Goal: Task Accomplishment & Management: Manage account settings

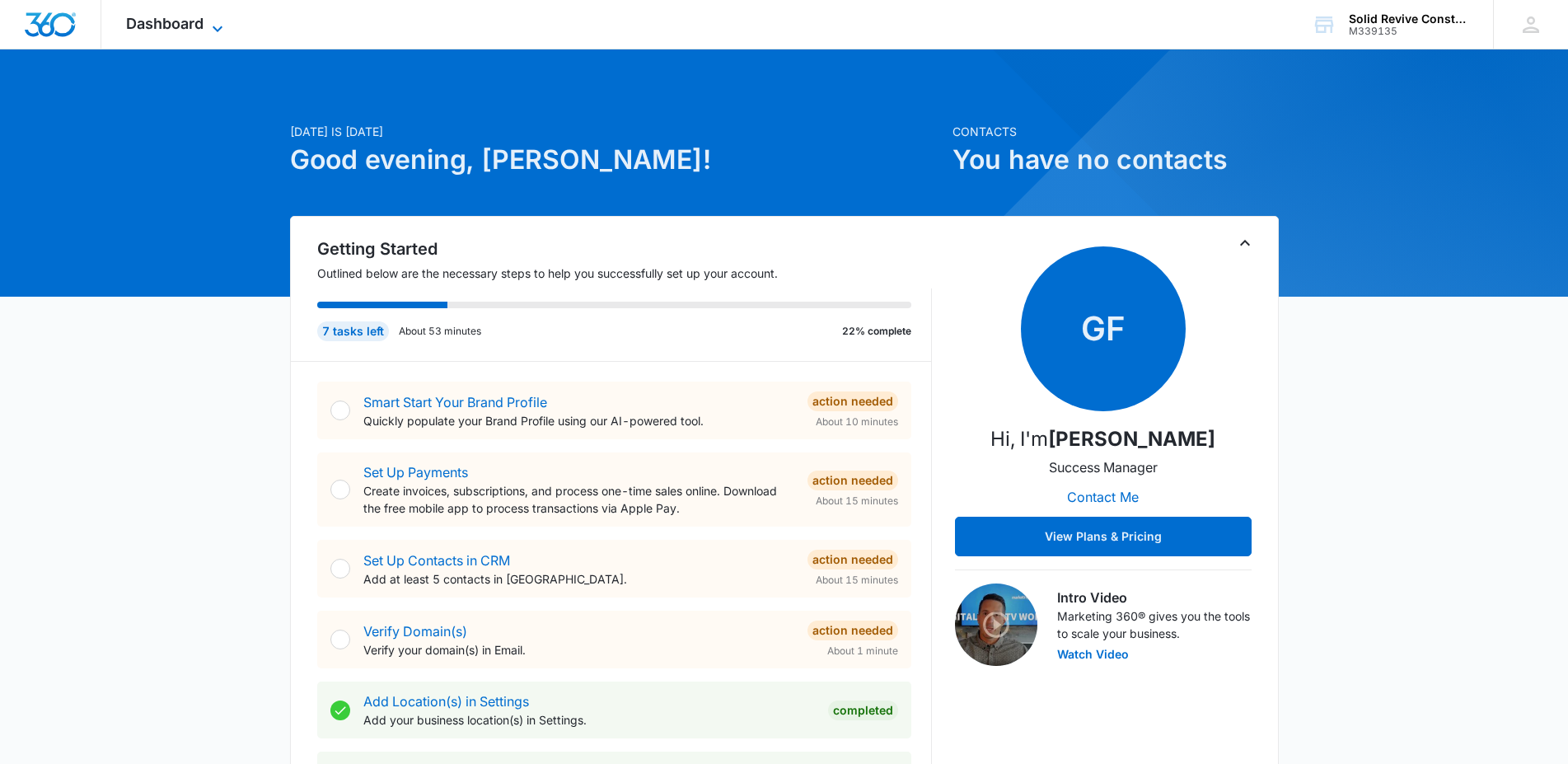
click at [211, 31] on icon at bounding box center [217, 29] width 20 height 20
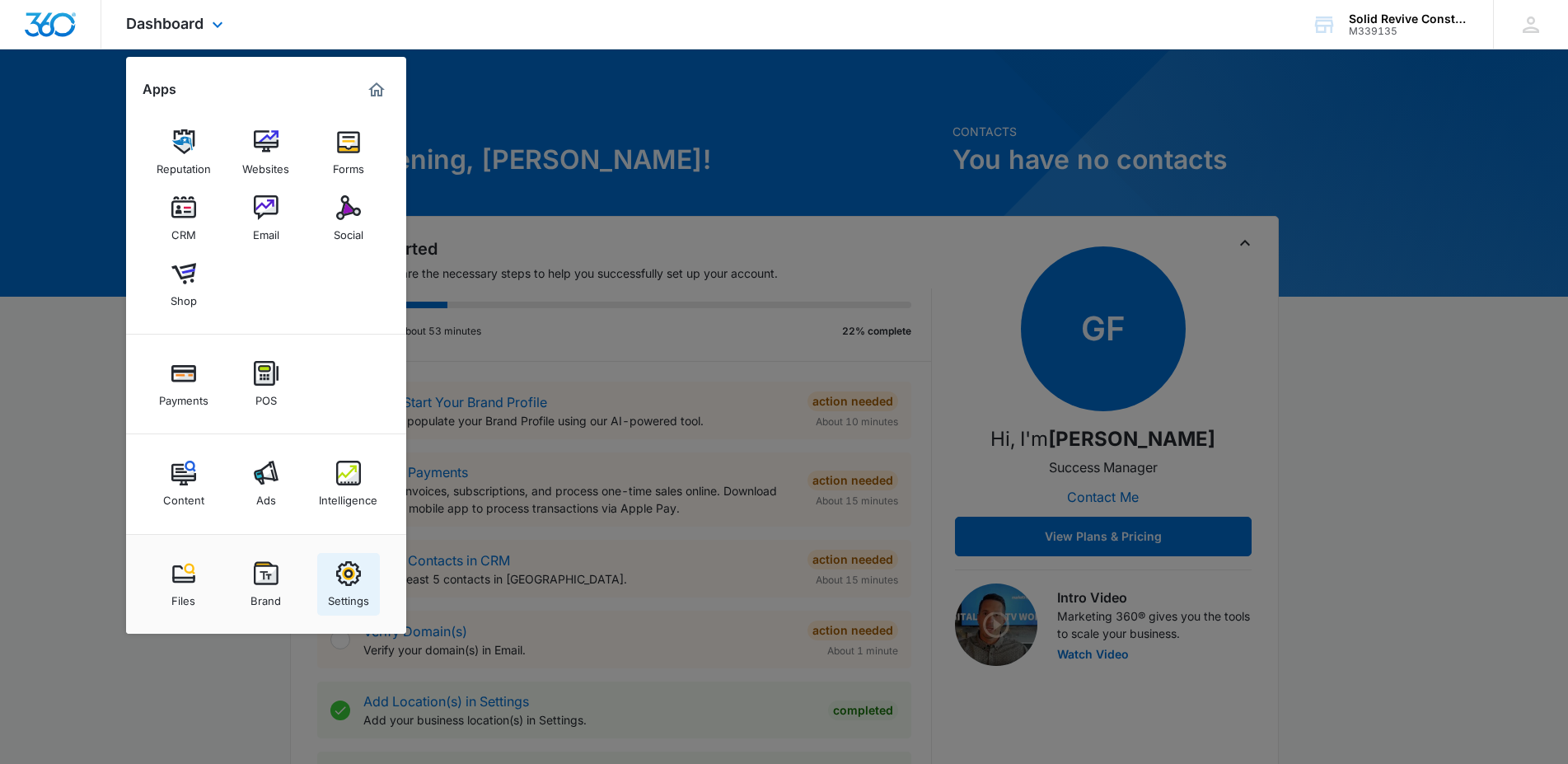
click at [353, 581] on img at bounding box center [349, 573] width 25 height 25
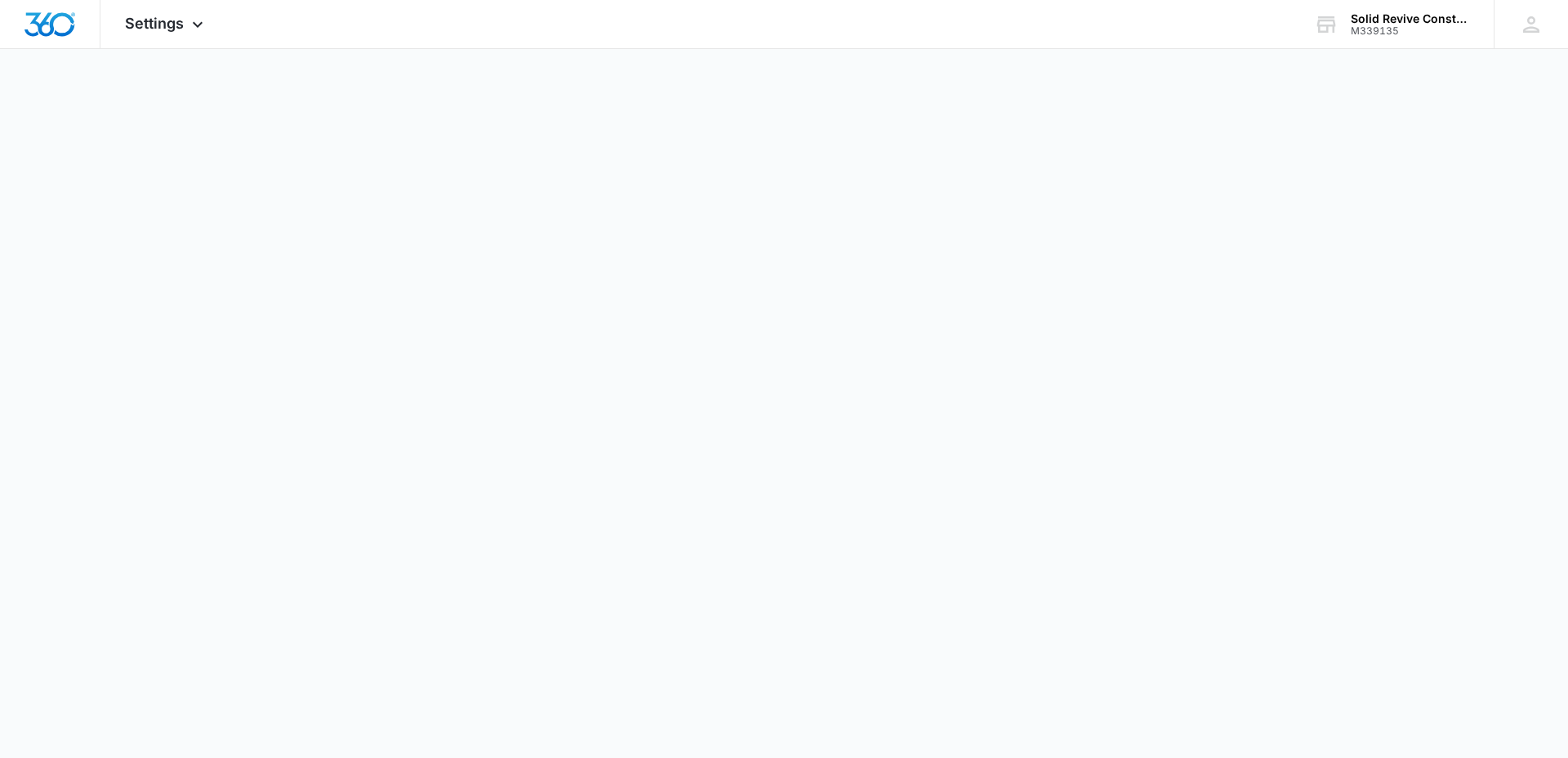
select select "4"
select select "US"
select select "America/Chicago"
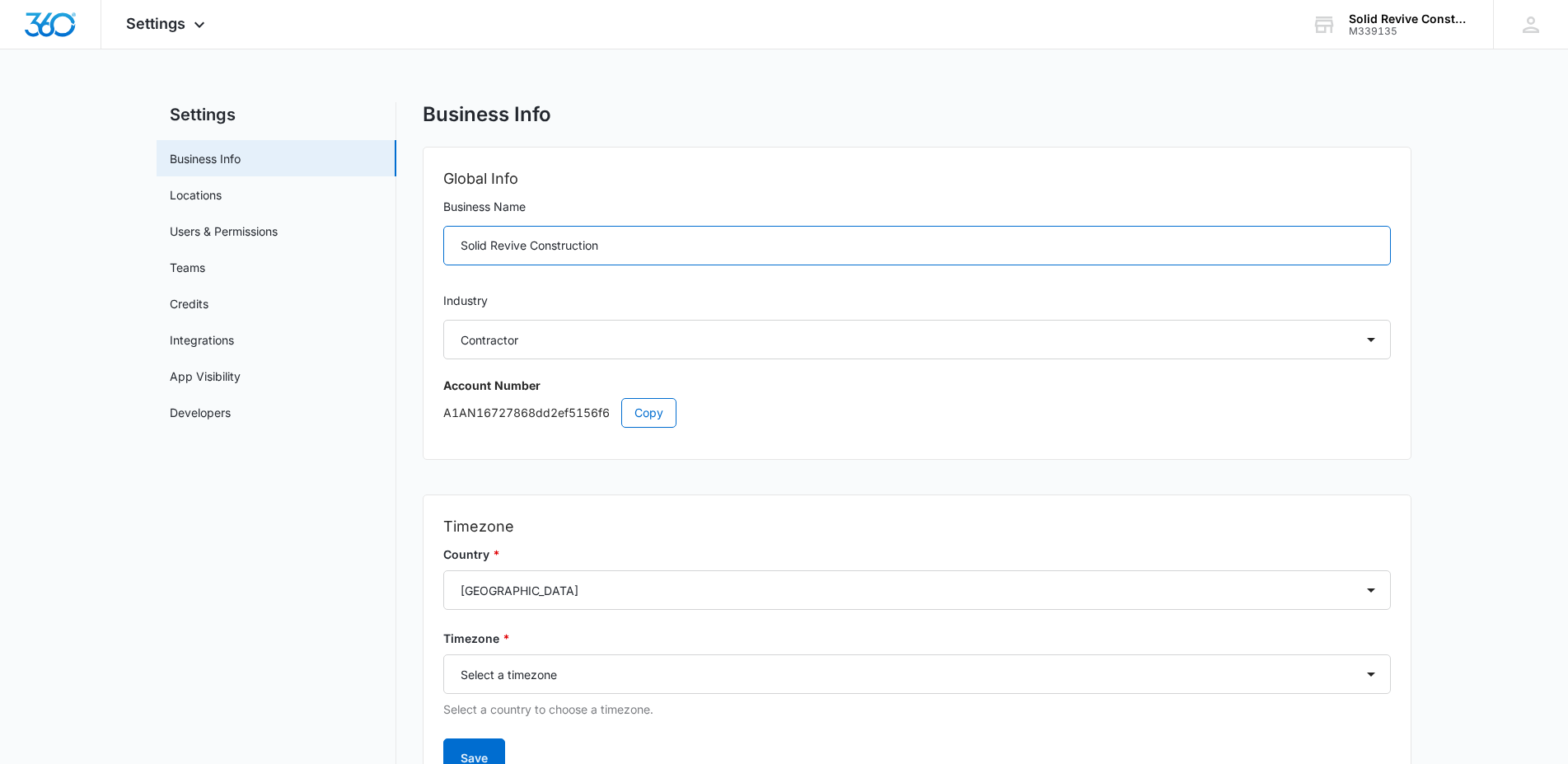
drag, startPoint x: 618, startPoint y: 252, endPoint x: 443, endPoint y: 252, distance: 175.0
click at [443, 252] on input "Solid Revive Construction" at bounding box center [917, 245] width 947 height 39
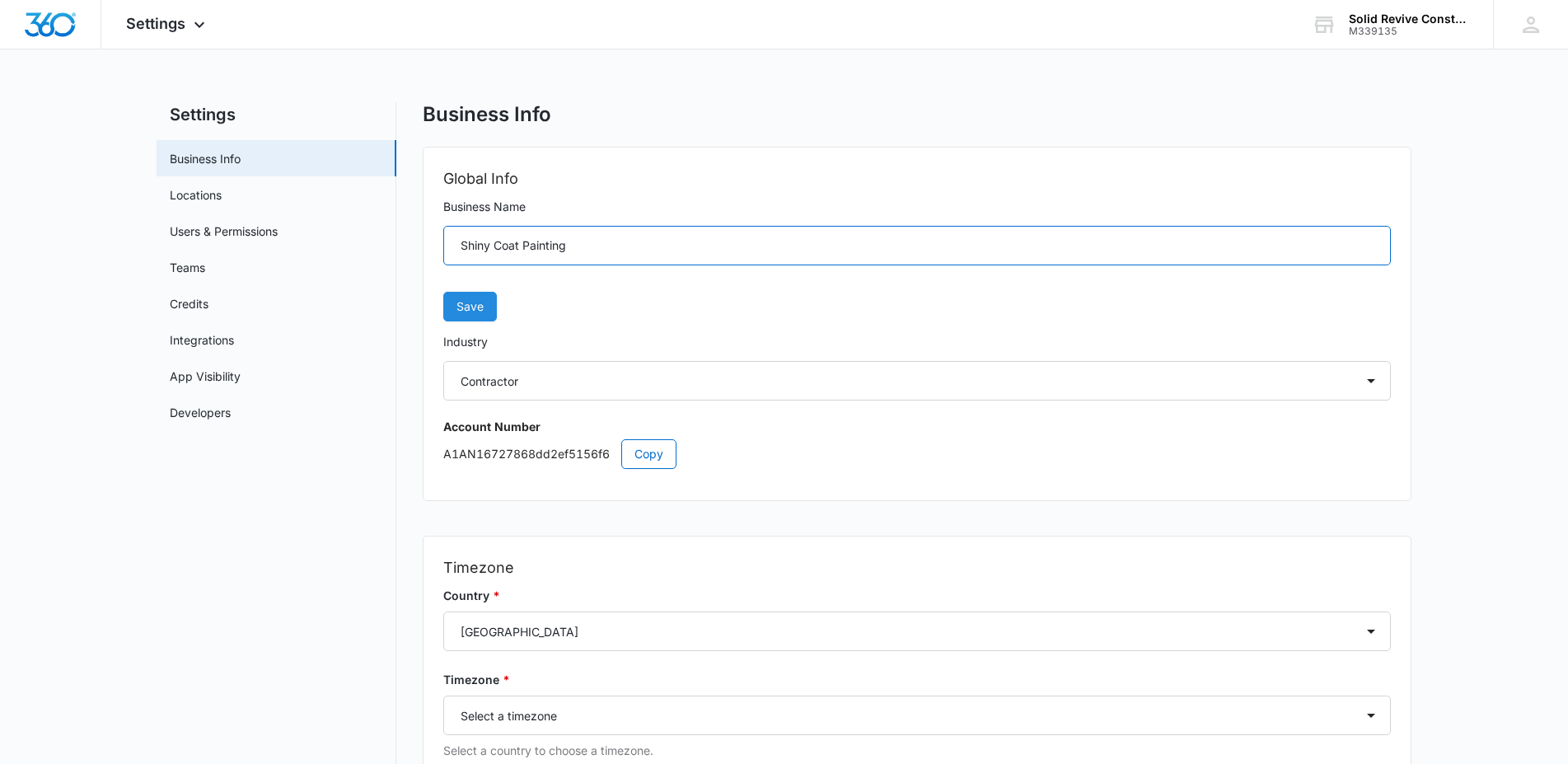
type input "Shiny Coat Painting"
click at [465, 301] on span "Save" at bounding box center [470, 306] width 27 height 18
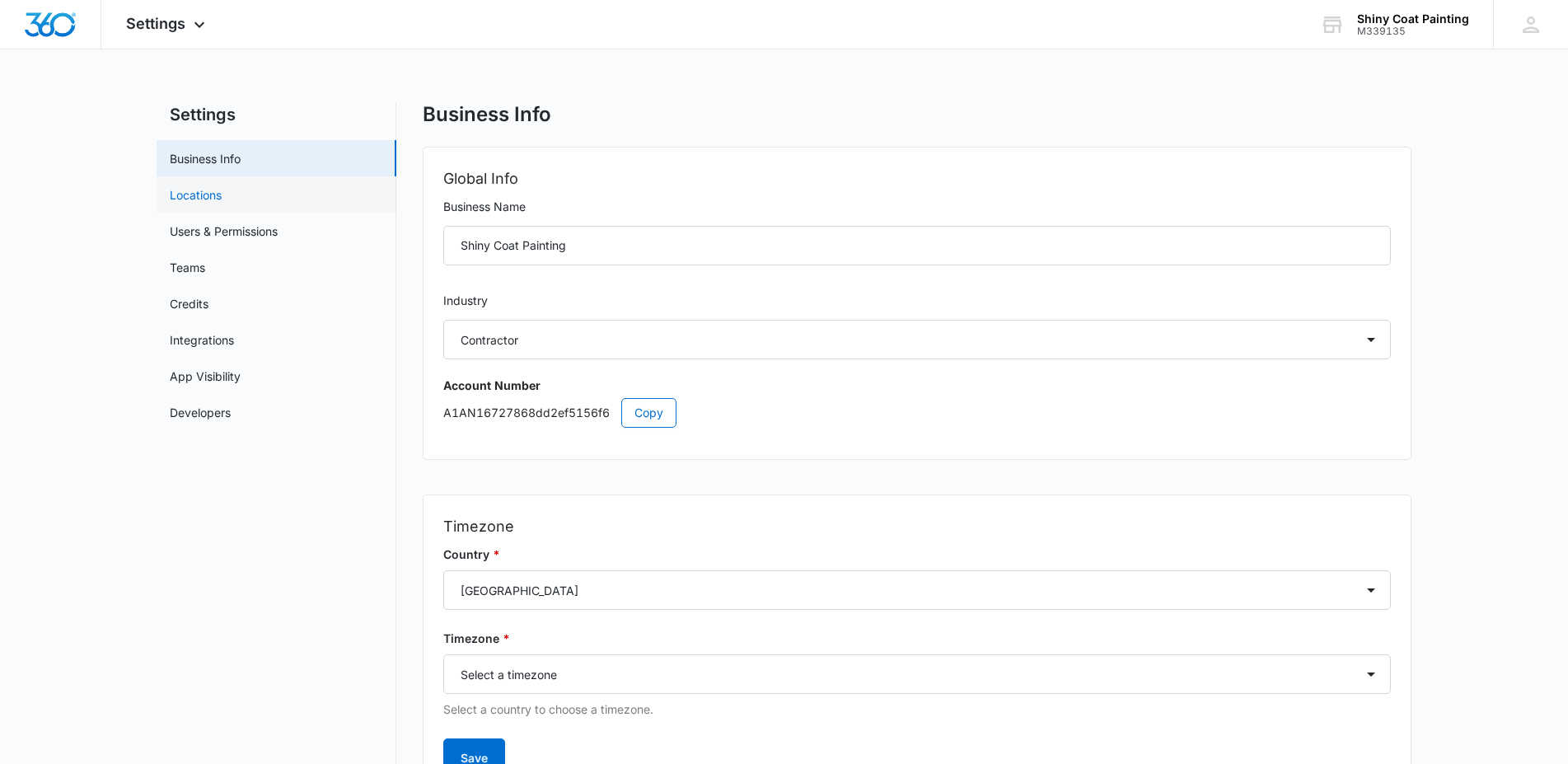
click at [190, 196] on link "Locations" at bounding box center [195, 195] width 52 height 18
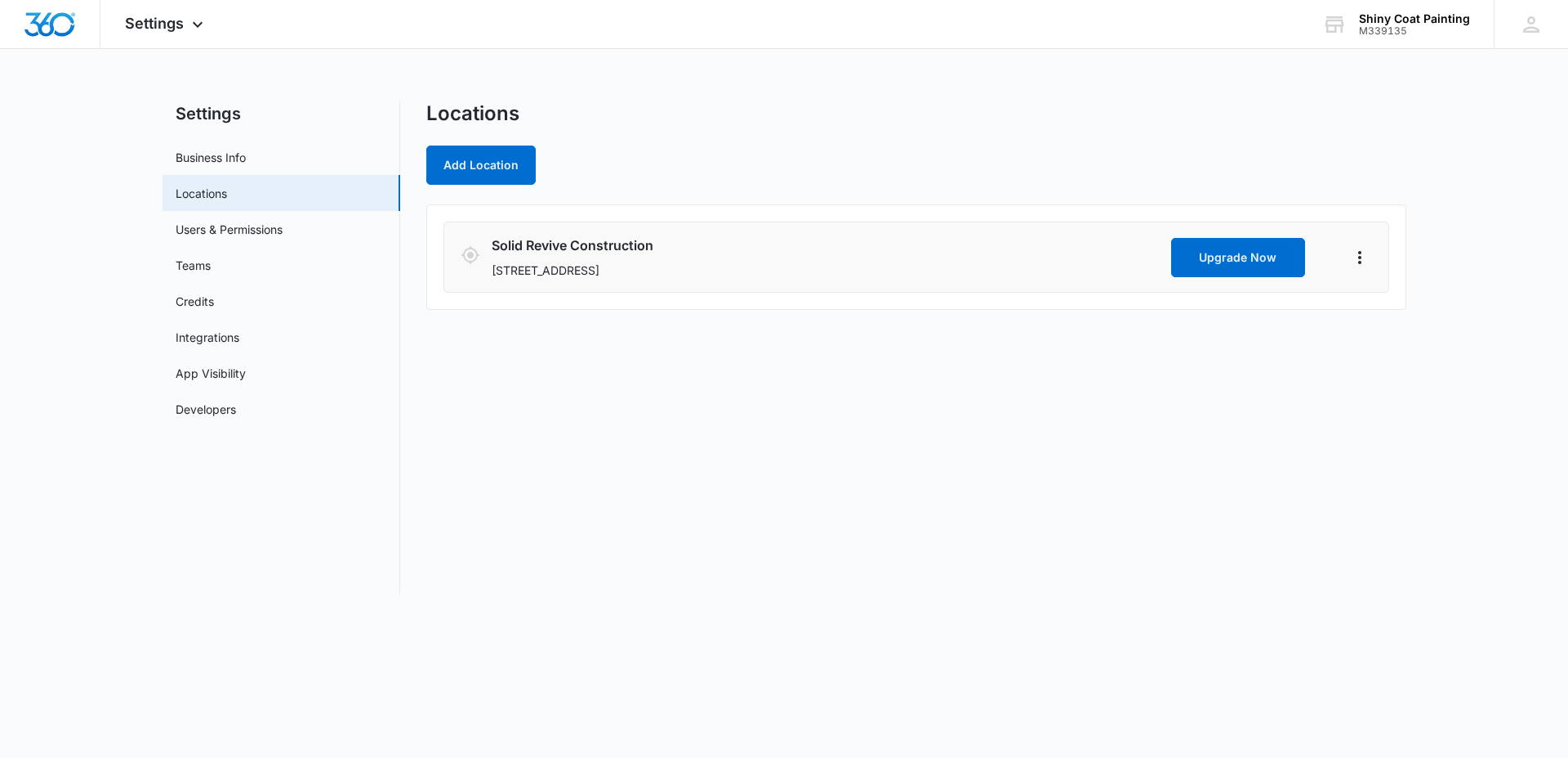
click at [633, 248] on h3 "Solid Revive Construction" at bounding box center [828, 245] width 673 height 20
click at [1371, 251] on button "Actions" at bounding box center [1360, 257] width 24 height 26
click at [1376, 303] on link "Edit" at bounding box center [1379, 303] width 21 height 14
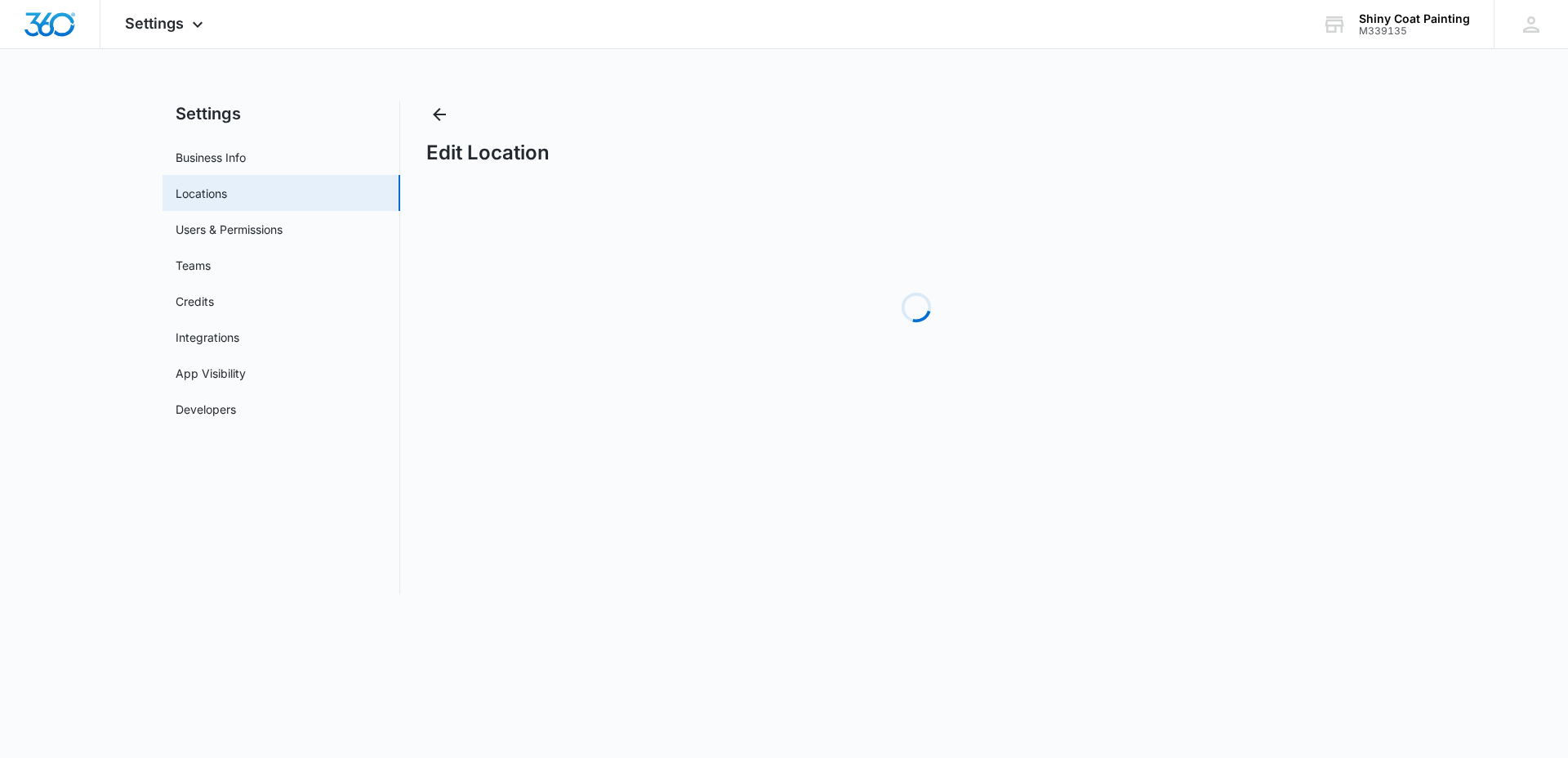
select select "Texas"
select select "2023"
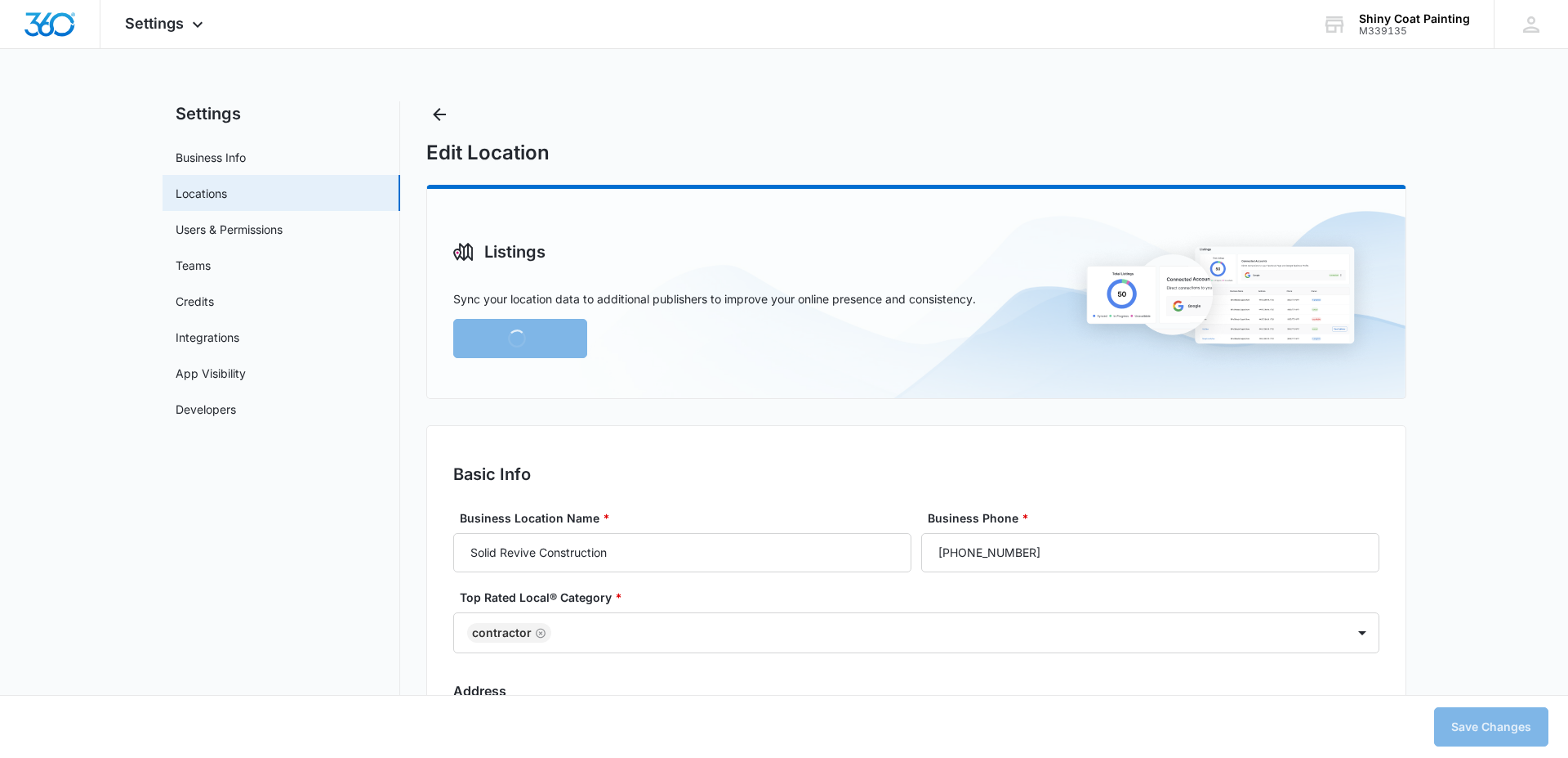
type input "9:00 am"
type input "6:00 pm"
type input "9:00 am"
type input "6:00 pm"
type input "9:00 am"
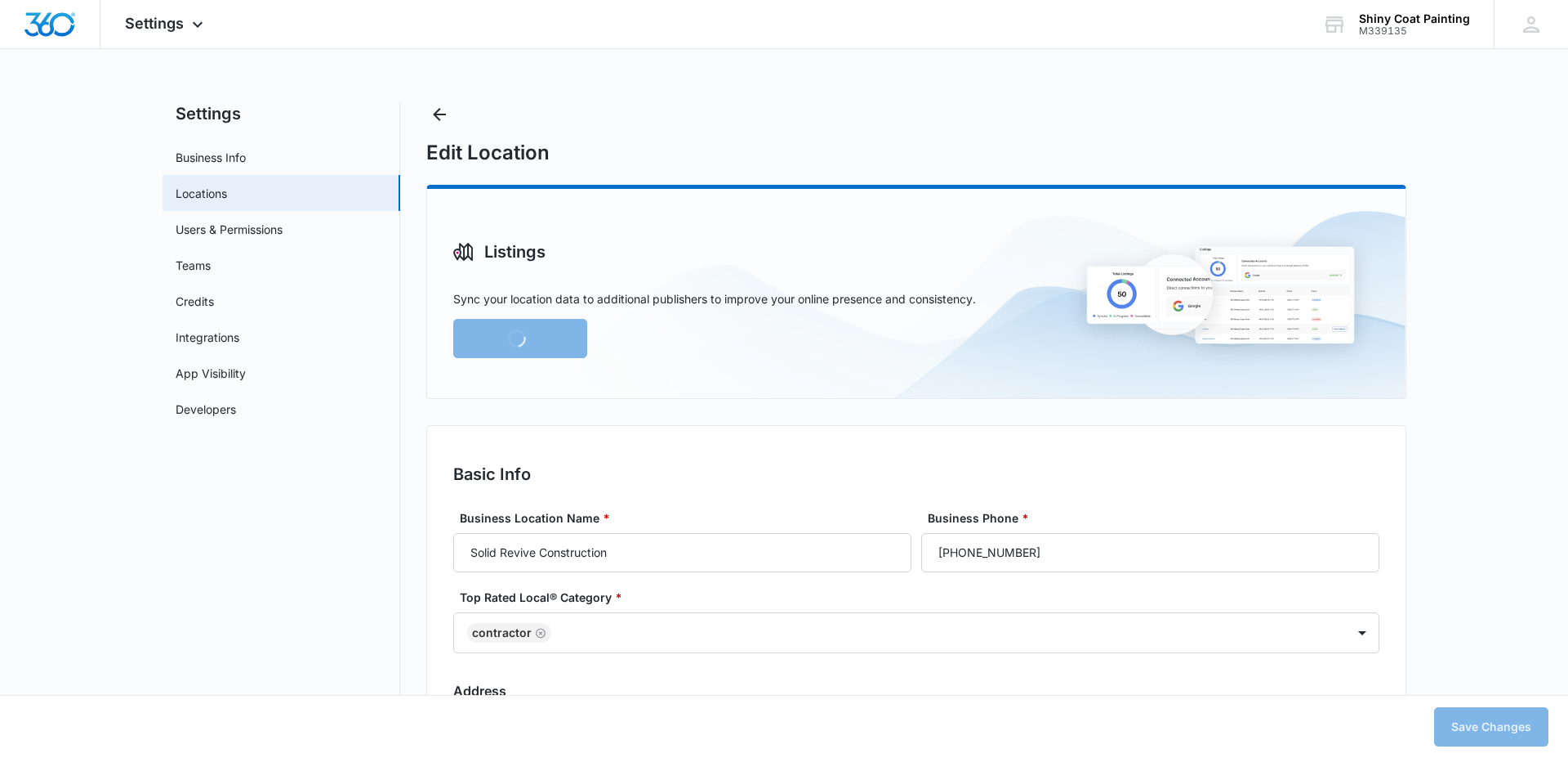
type input "6:00 pm"
type input "9:00 am"
type input "6:00 pm"
type input "9:00 am"
type input "6:00 pm"
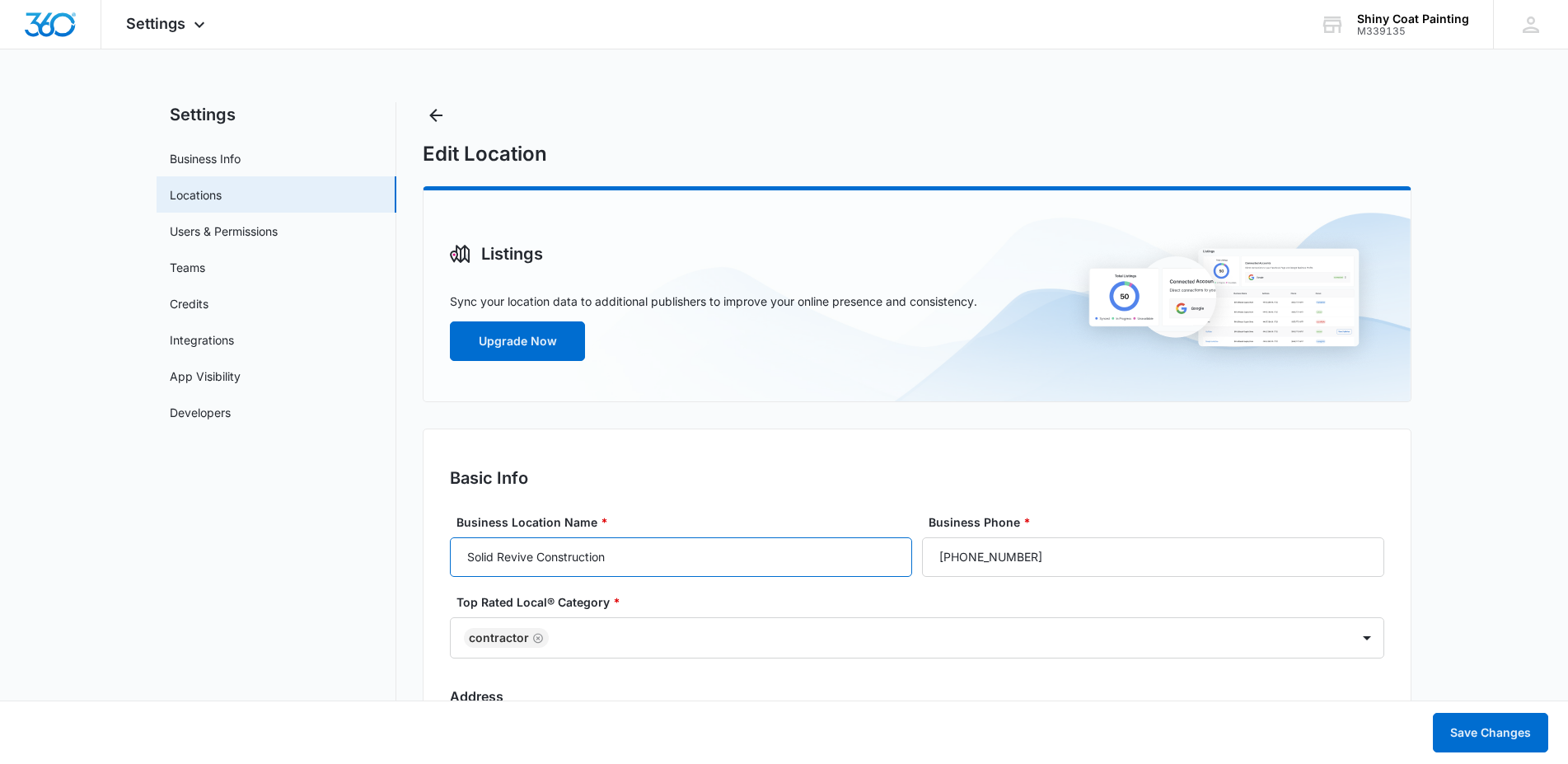
drag, startPoint x: 652, startPoint y: 562, endPoint x: 474, endPoint y: 562, distance: 178.0
click at [474, 562] on input "Solid Revive Construction" at bounding box center [680, 556] width 462 height 39
drag, startPoint x: 612, startPoint y: 557, endPoint x: 461, endPoint y: 560, distance: 151.0
click at [461, 560] on input "Solid Revive Construction" at bounding box center [680, 556] width 462 height 39
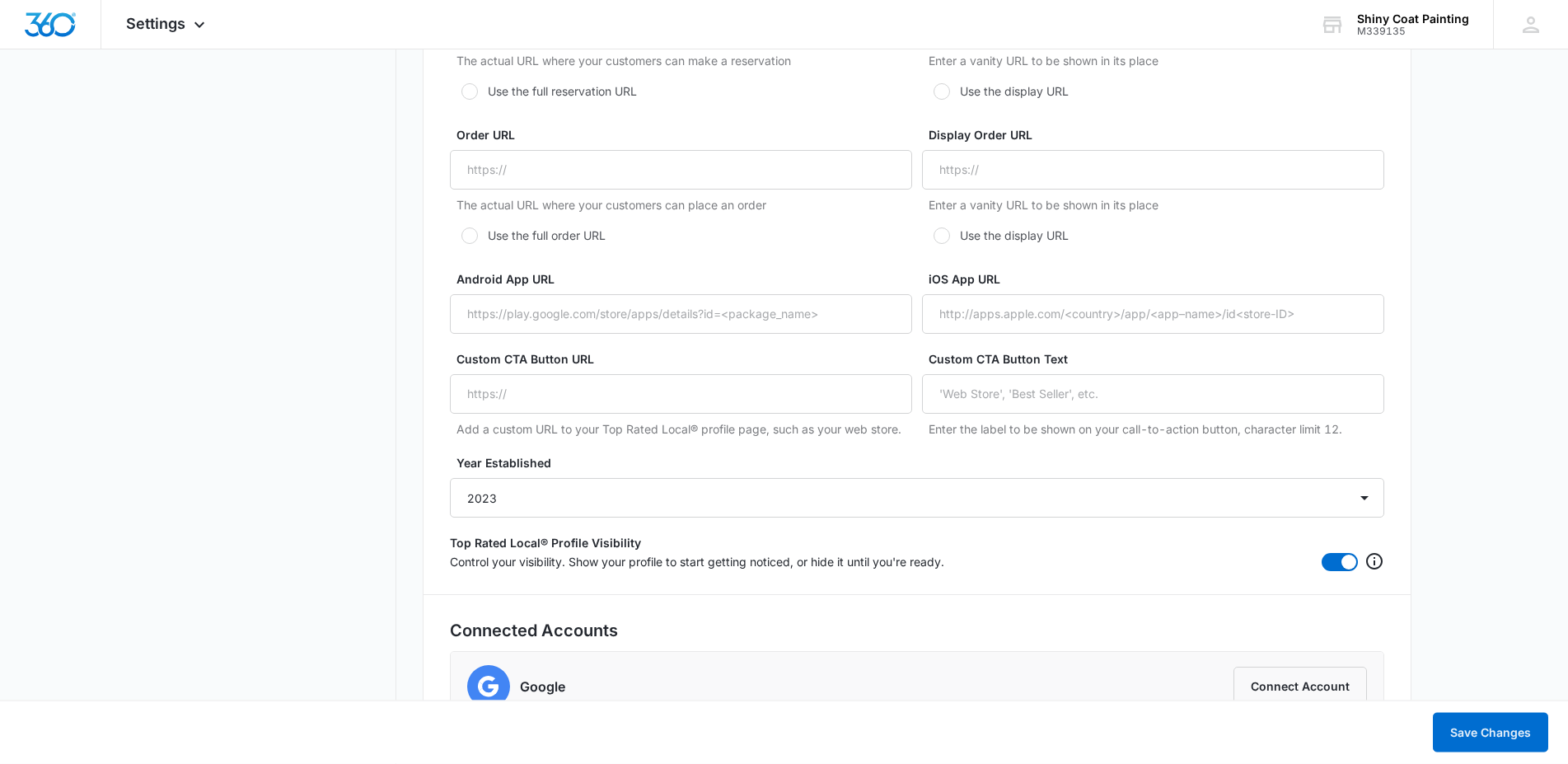
scroll to position [3013, 0]
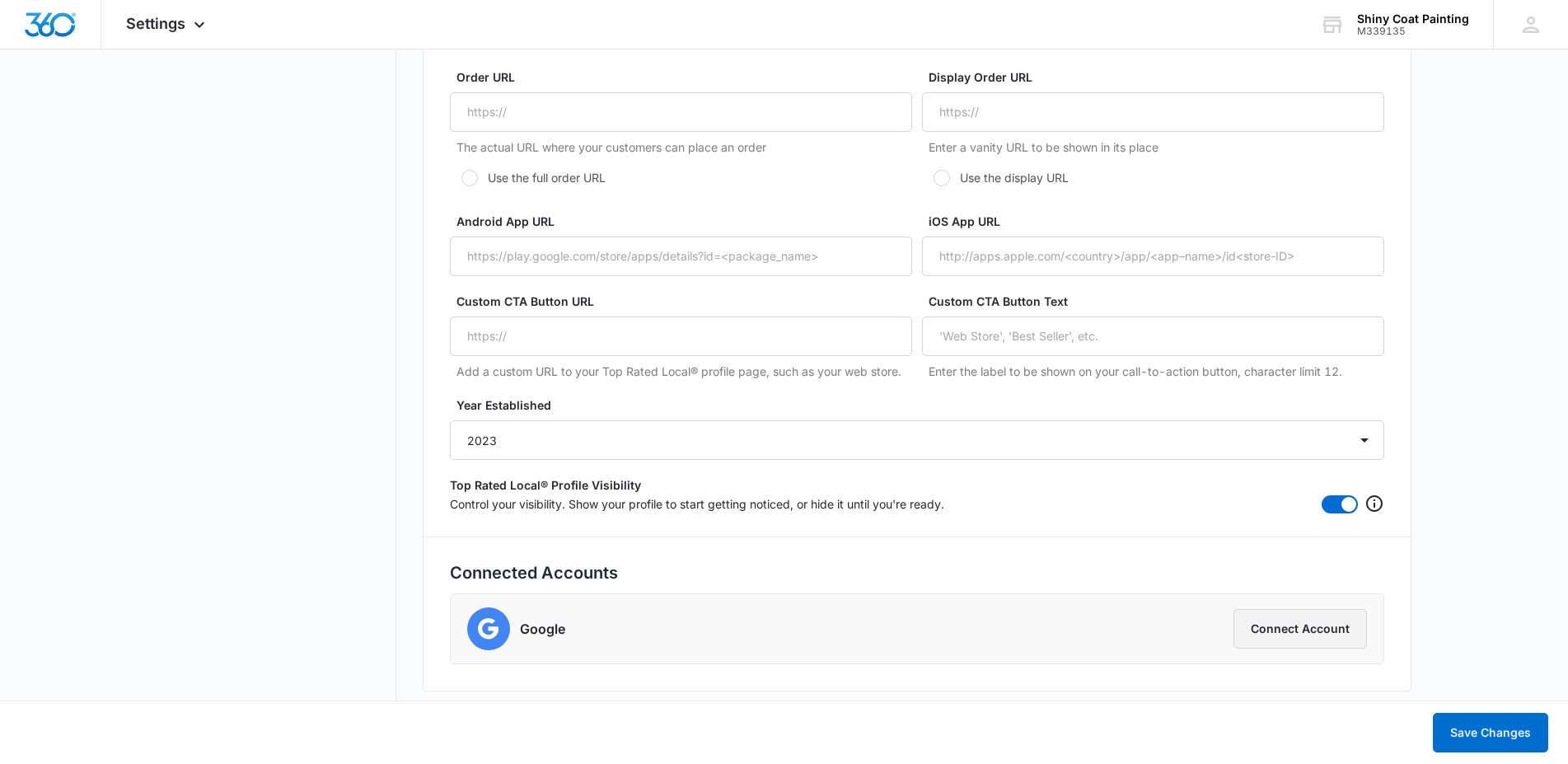
type input "Shiny Coat Painting"
click at [1293, 625] on button "Connect Account" at bounding box center [1301, 628] width 133 height 39
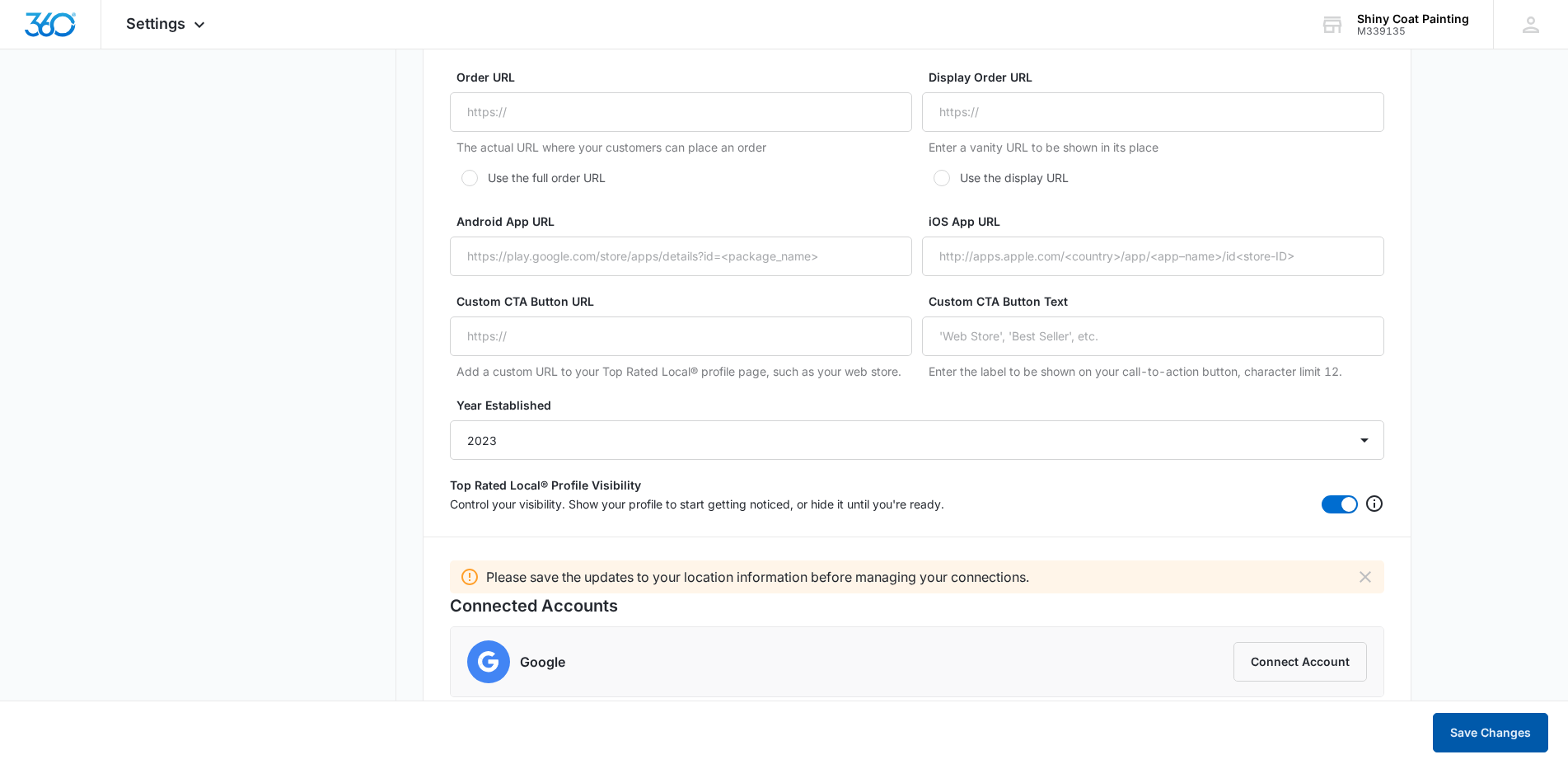
click at [1470, 730] on button "Save Changes" at bounding box center [1491, 732] width 116 height 39
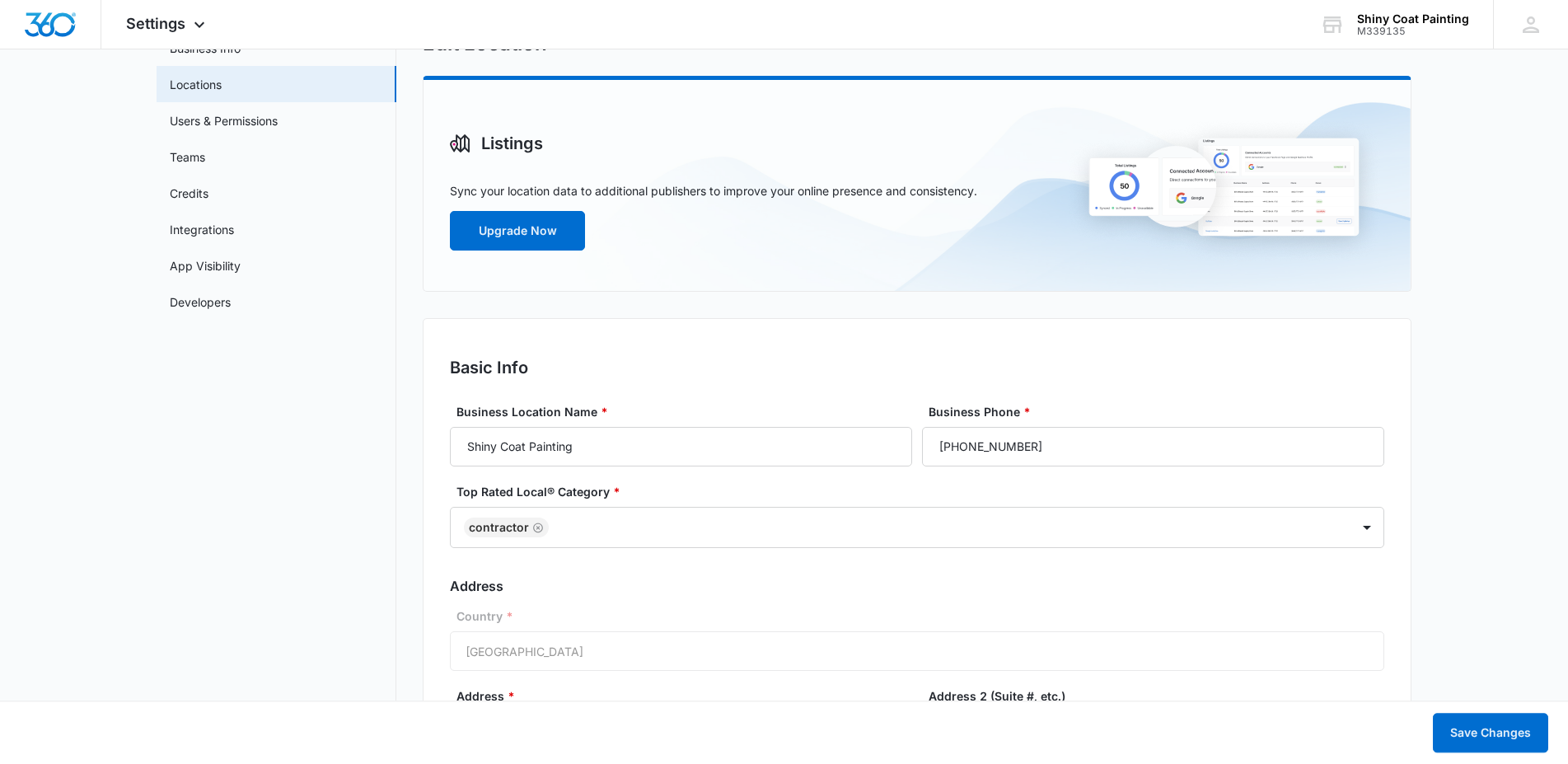
scroll to position [217, 0]
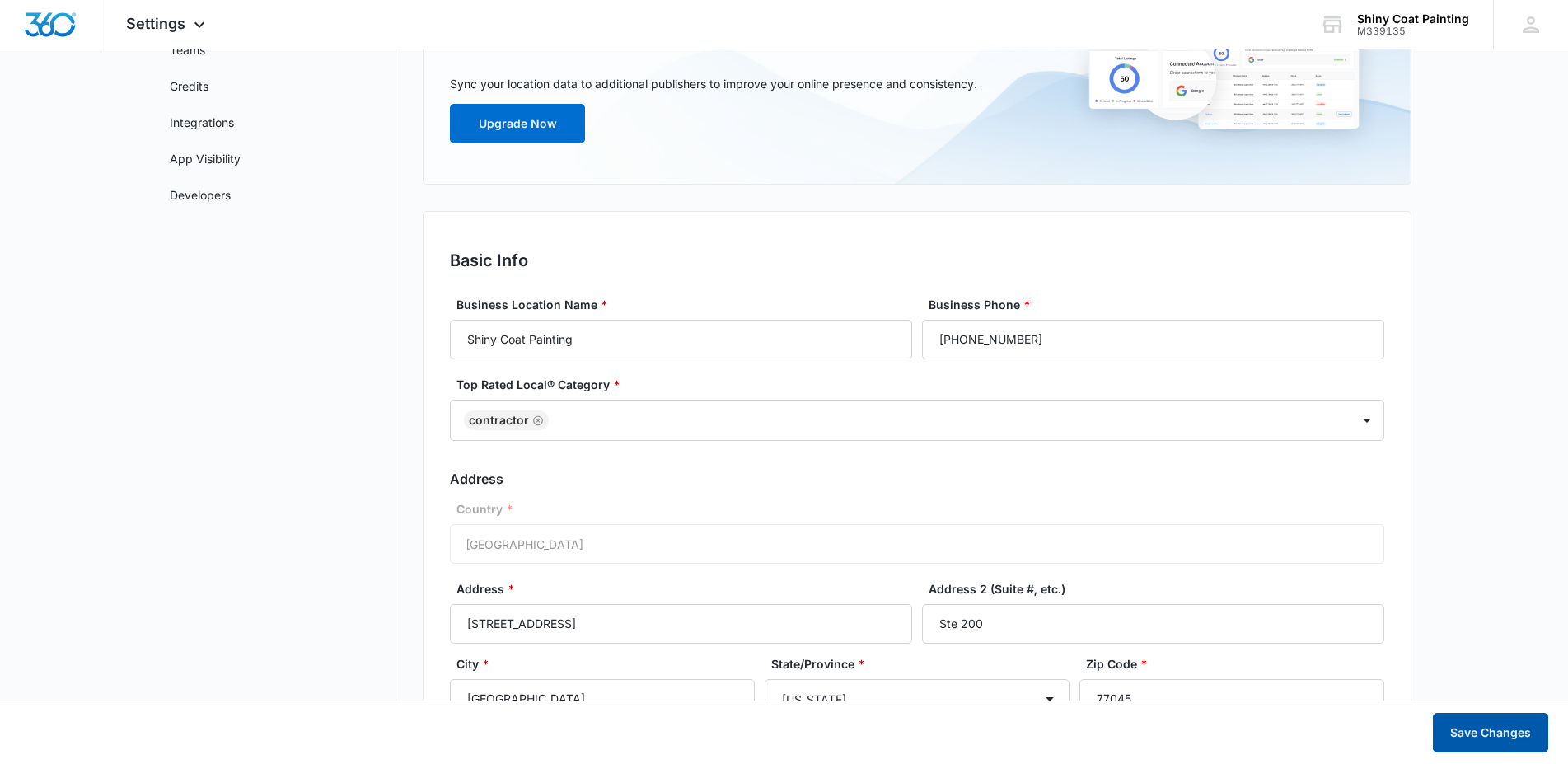
click at [1484, 734] on button "Save Changes" at bounding box center [1491, 732] width 116 height 39
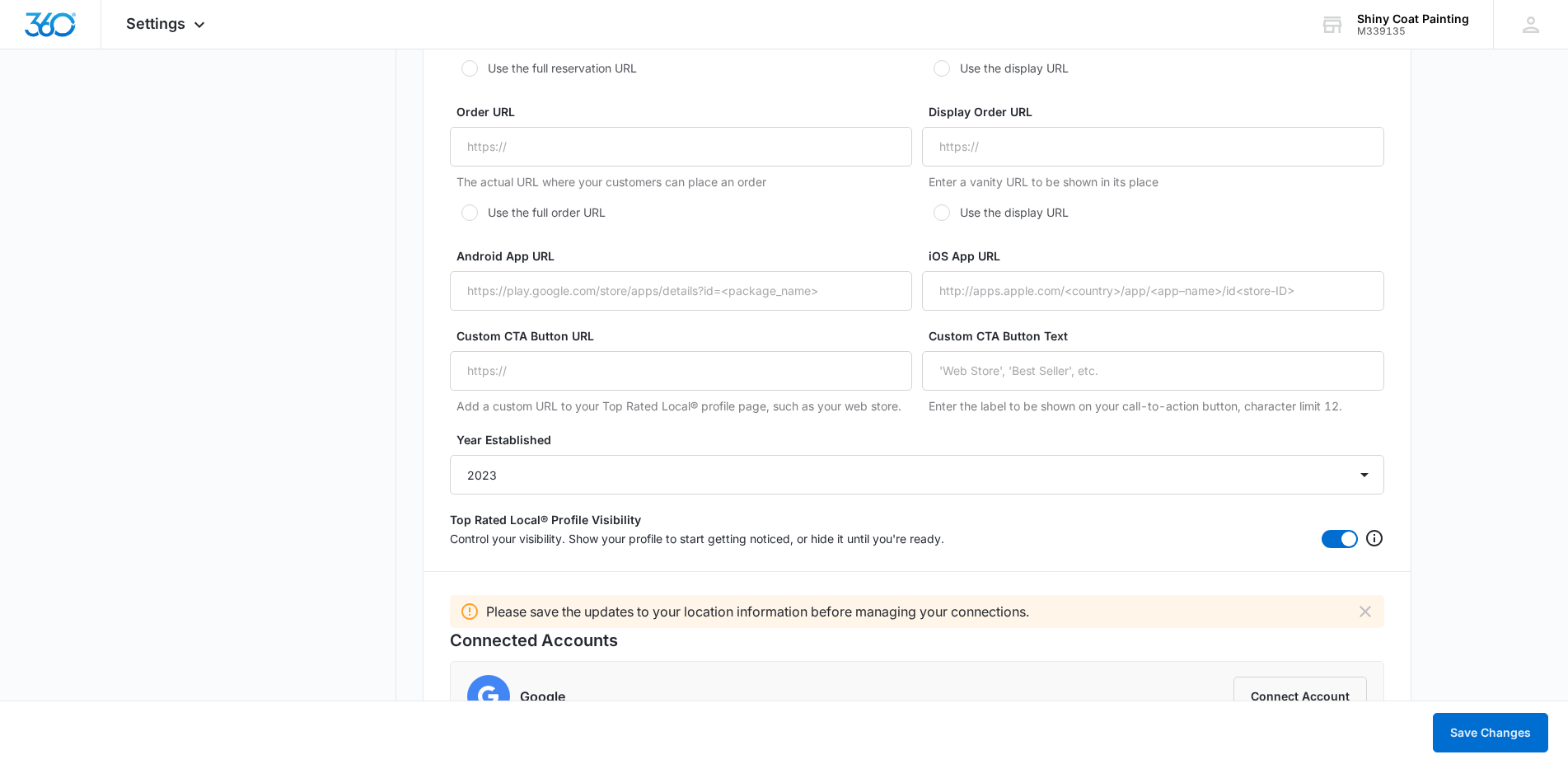
scroll to position [3045, 0]
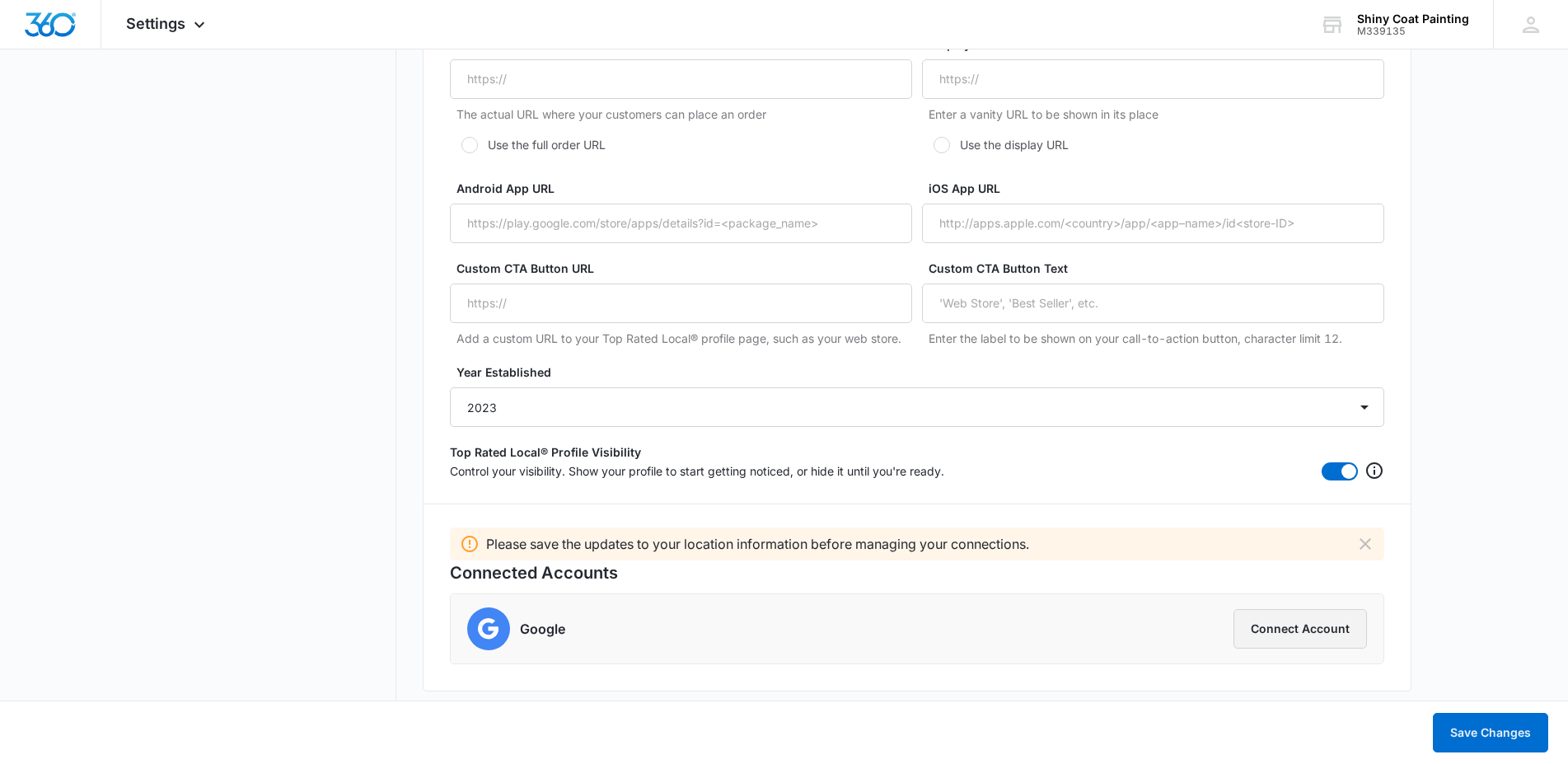
click at [1301, 636] on button "Connect Account" at bounding box center [1301, 628] width 133 height 39
click at [1484, 728] on button "Save Changes" at bounding box center [1491, 732] width 116 height 39
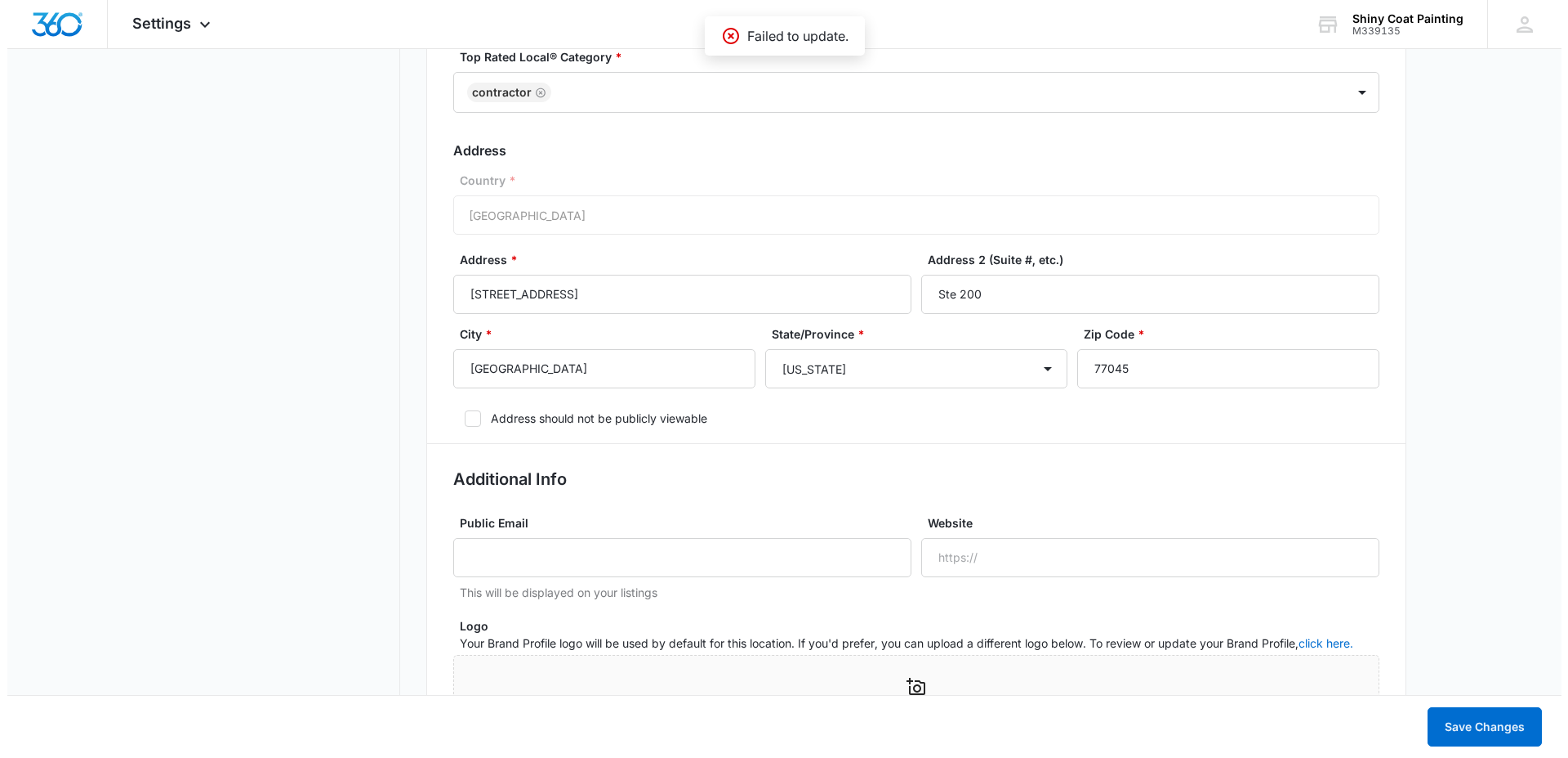
scroll to position [0, 0]
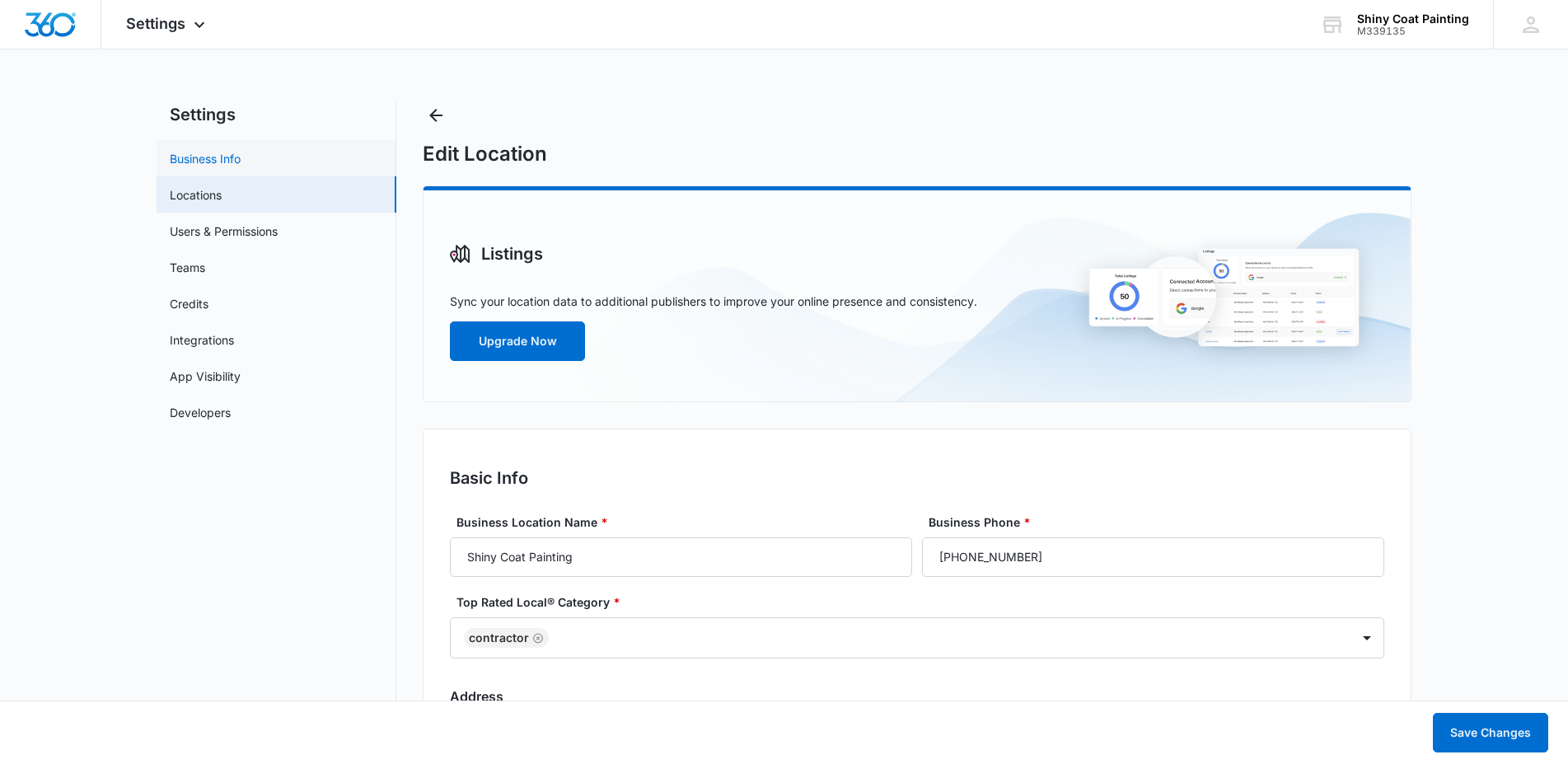
click at [226, 159] on link "Business Info" at bounding box center [205, 159] width 71 height 18
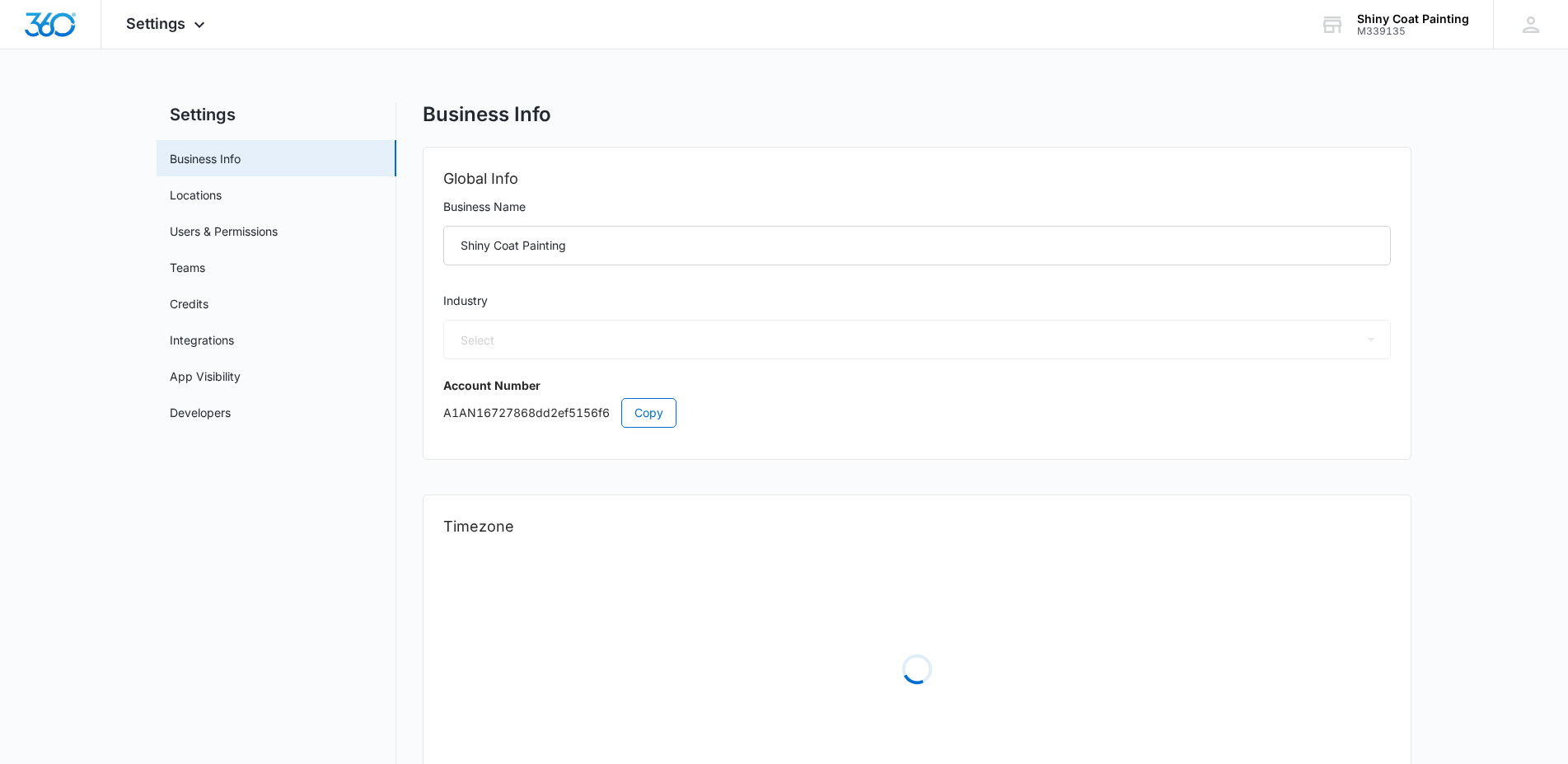
select select "4"
select select "US"
select select "America/Chicago"
click at [209, 197] on link "Locations" at bounding box center [195, 195] width 52 height 18
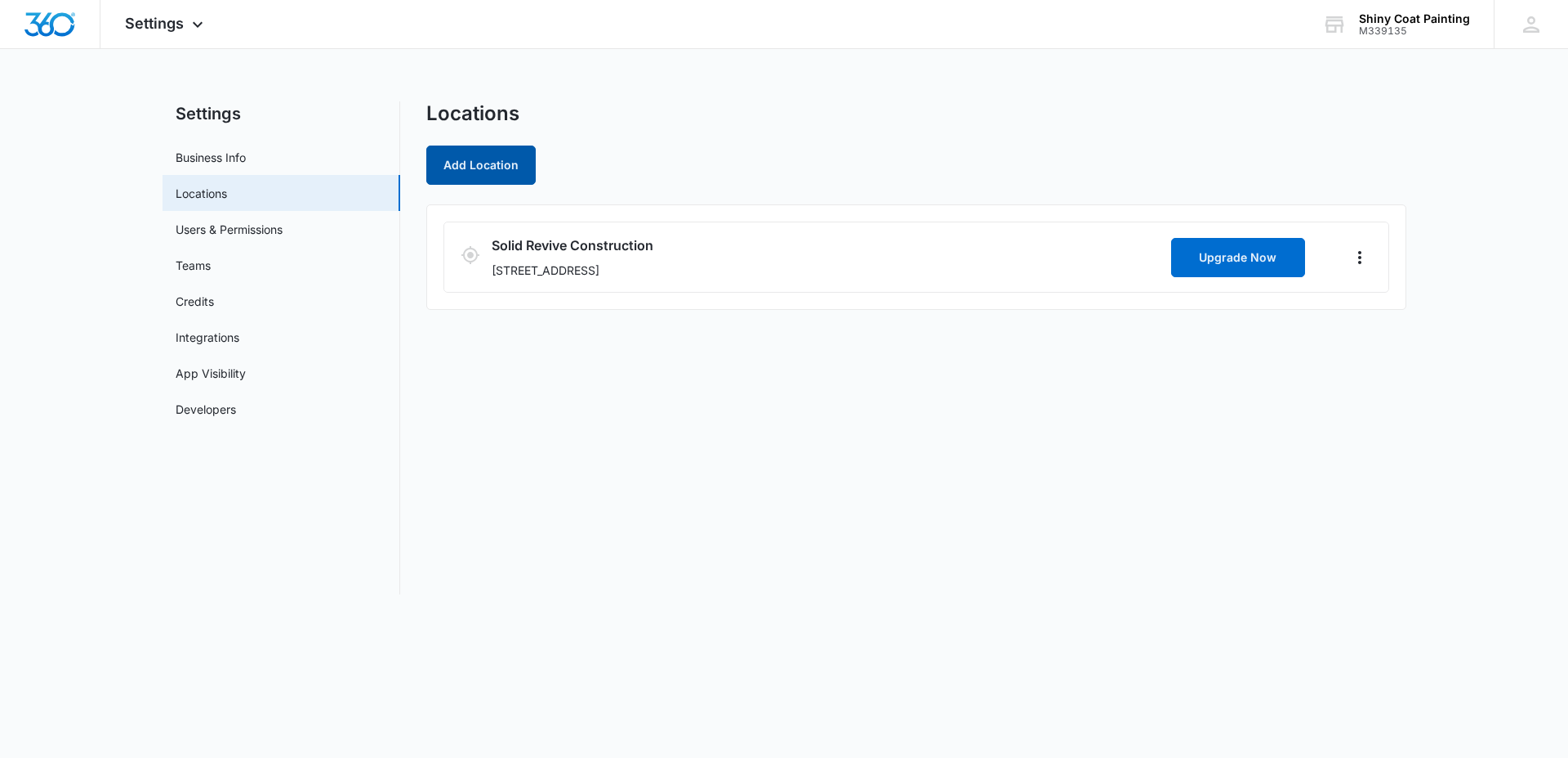
click at [478, 172] on button "Add Location" at bounding box center [481, 164] width 109 height 39
click at [1359, 262] on icon "Actions" at bounding box center [1360, 257] width 20 height 20
click at [1379, 316] on div "Edit" at bounding box center [1387, 303] width 81 height 52
click at [1379, 308] on ul "Solid Revive Construction 10920 Almeda Rd, Ste 200, Houston, TX 77045 Upgrade N…" at bounding box center [916, 256] width 980 height 105
click at [1365, 265] on icon "Actions" at bounding box center [1360, 257] width 20 height 20
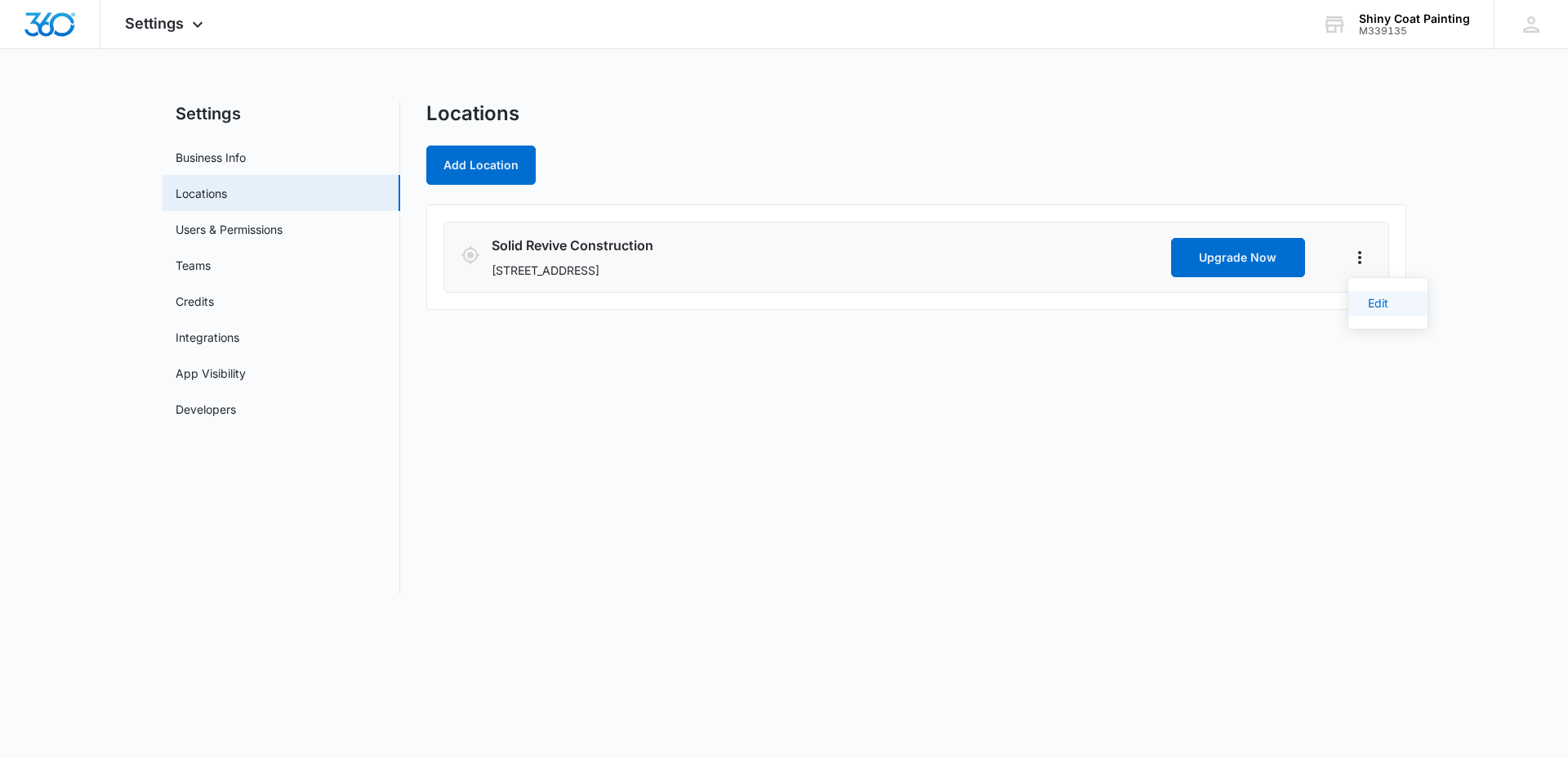
click at [1371, 305] on link "Edit" at bounding box center [1379, 303] width 21 height 14
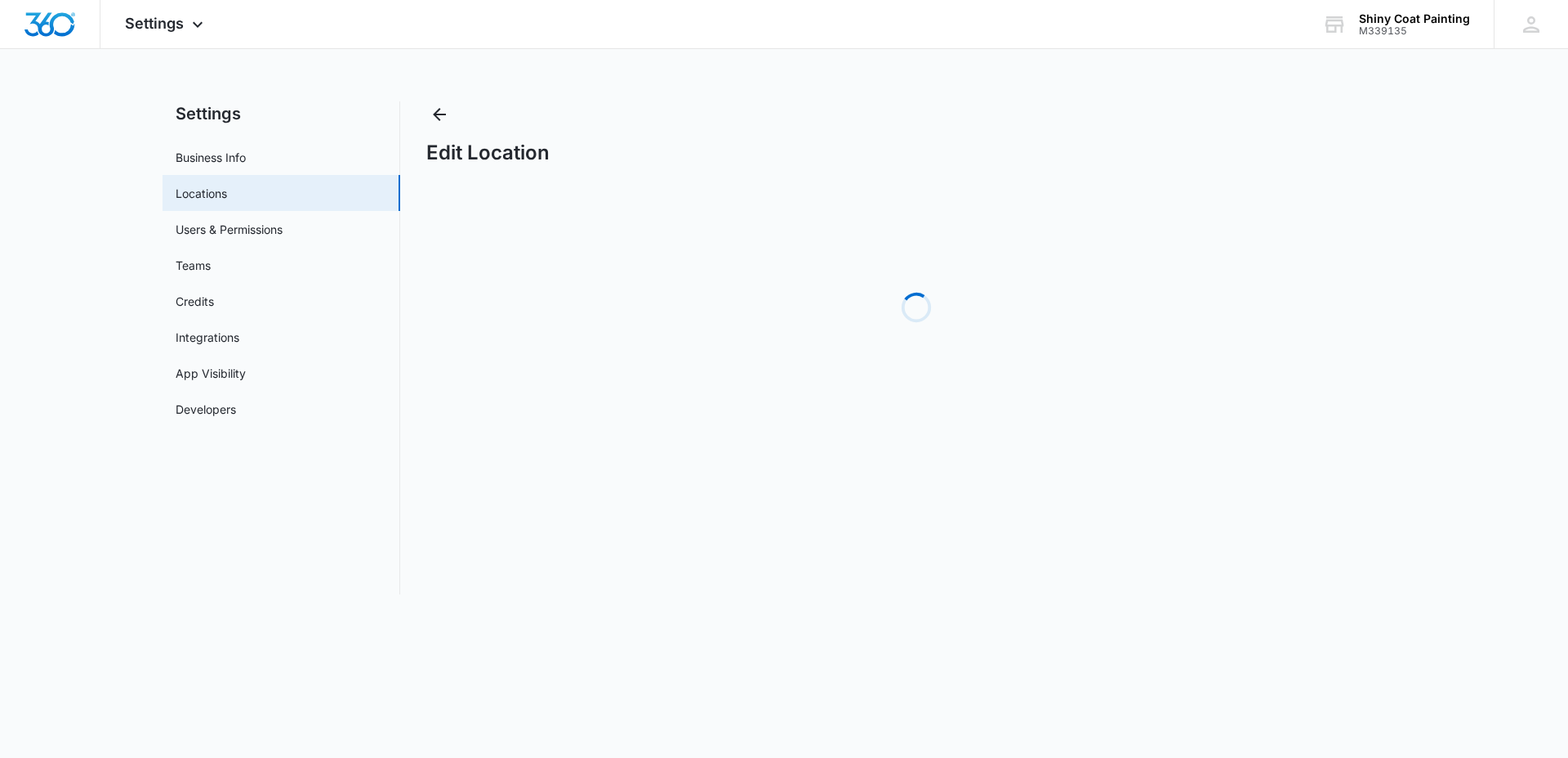
select select "[US_STATE]"
select select "2023"
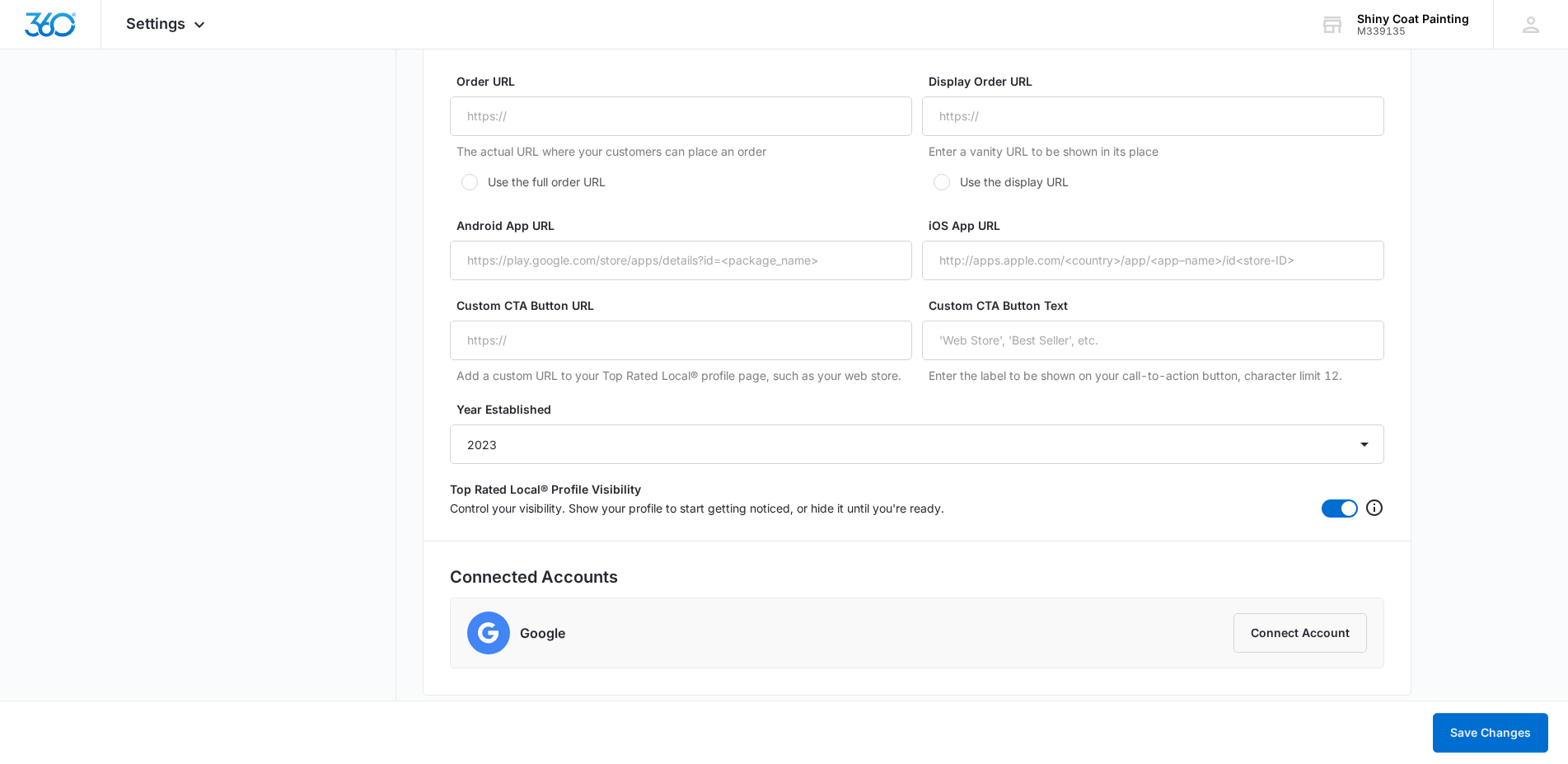
scroll to position [3013, 0]
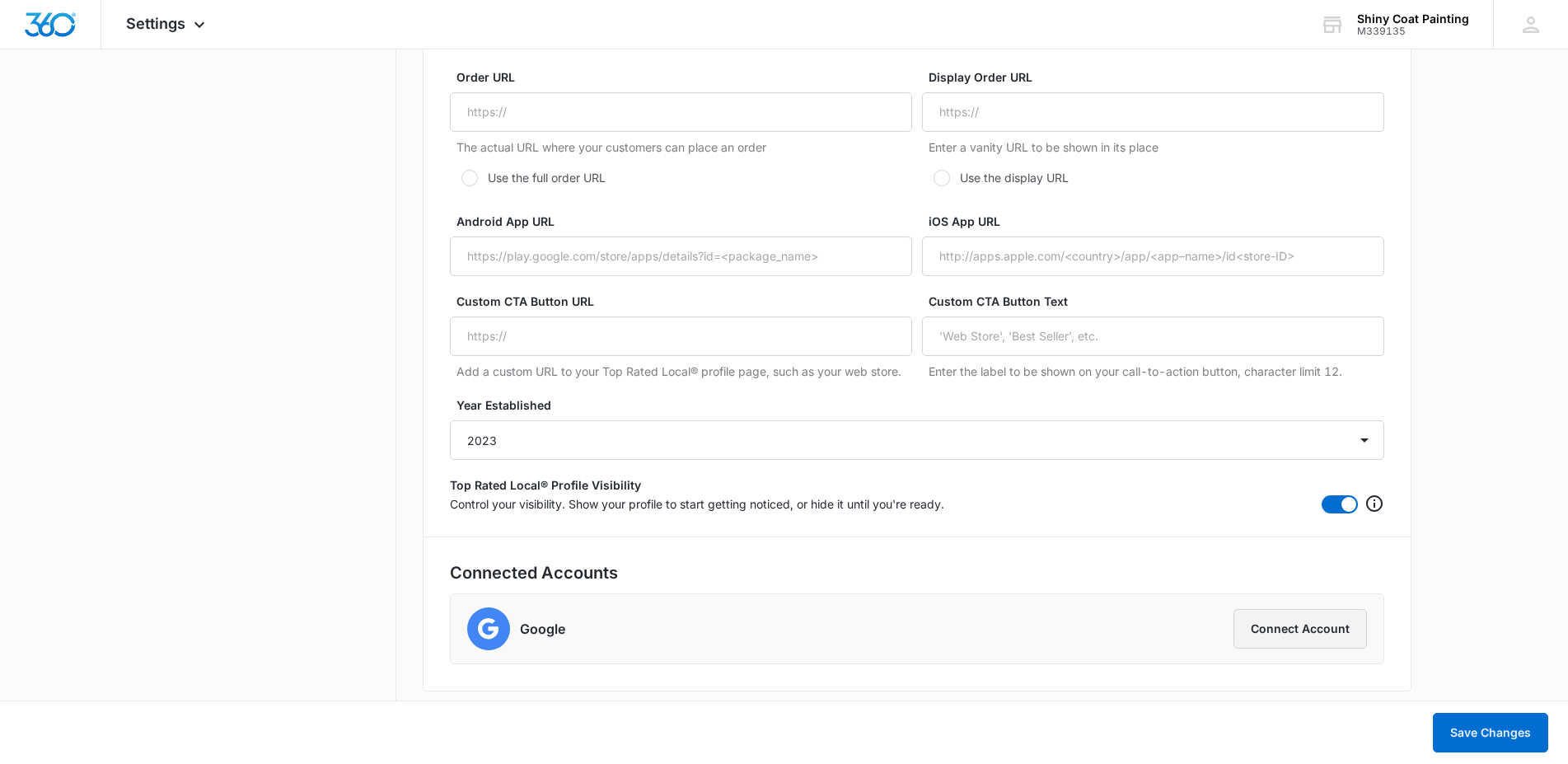
click at [1308, 627] on button "Connect Account" at bounding box center [1301, 628] width 133 height 39
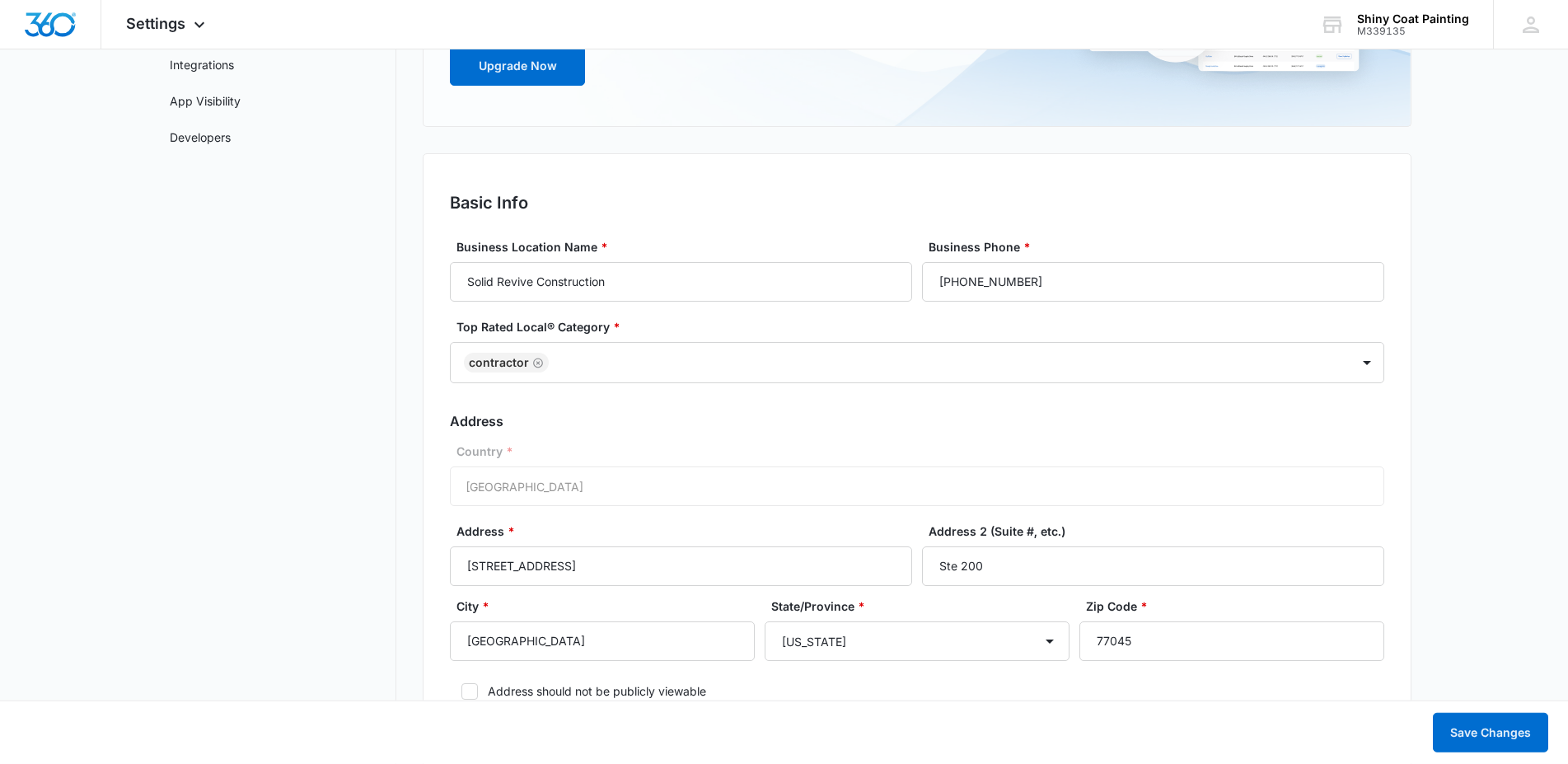
scroll to position [76, 0]
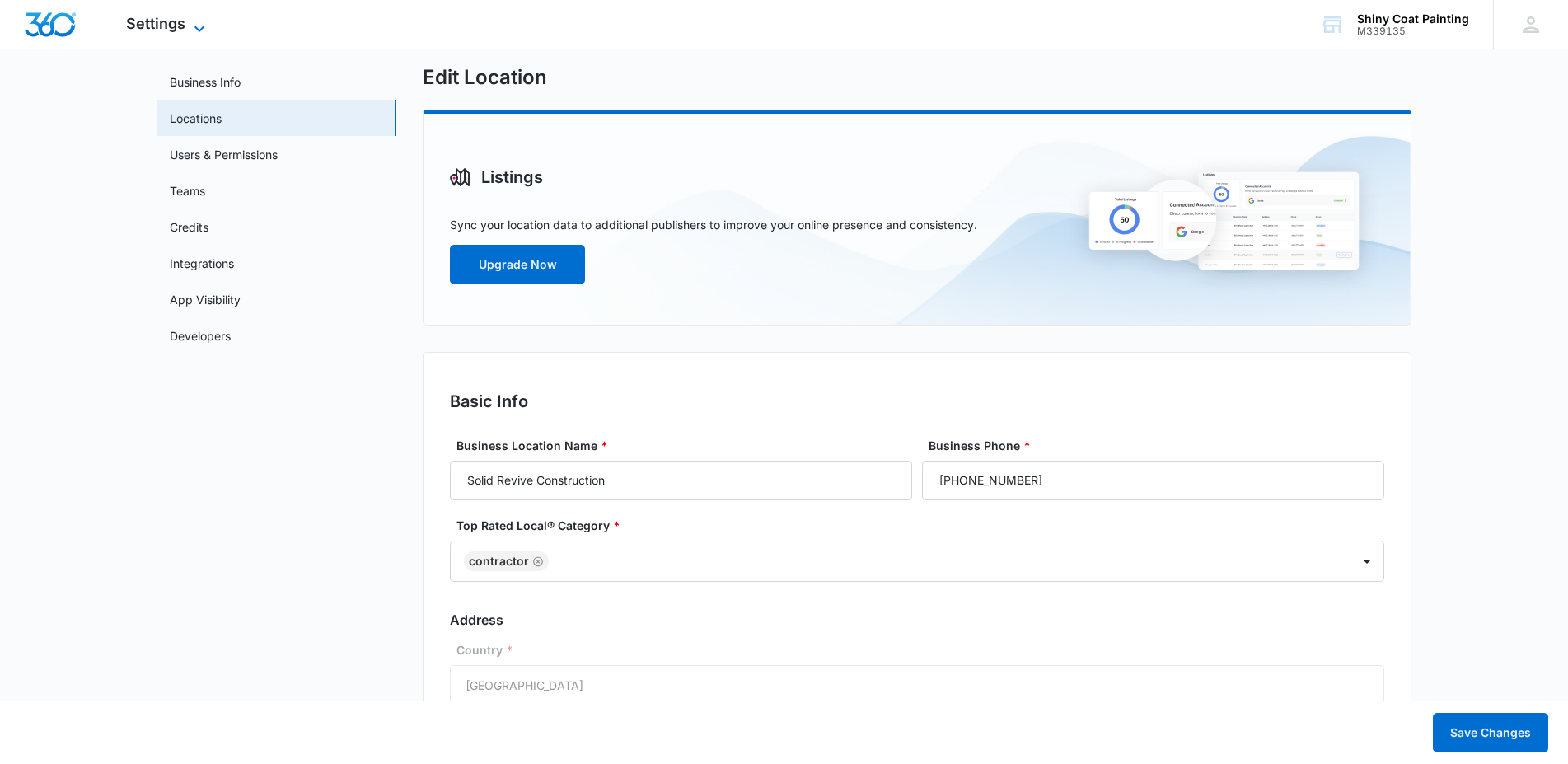
click at [197, 24] on icon at bounding box center [199, 29] width 20 height 20
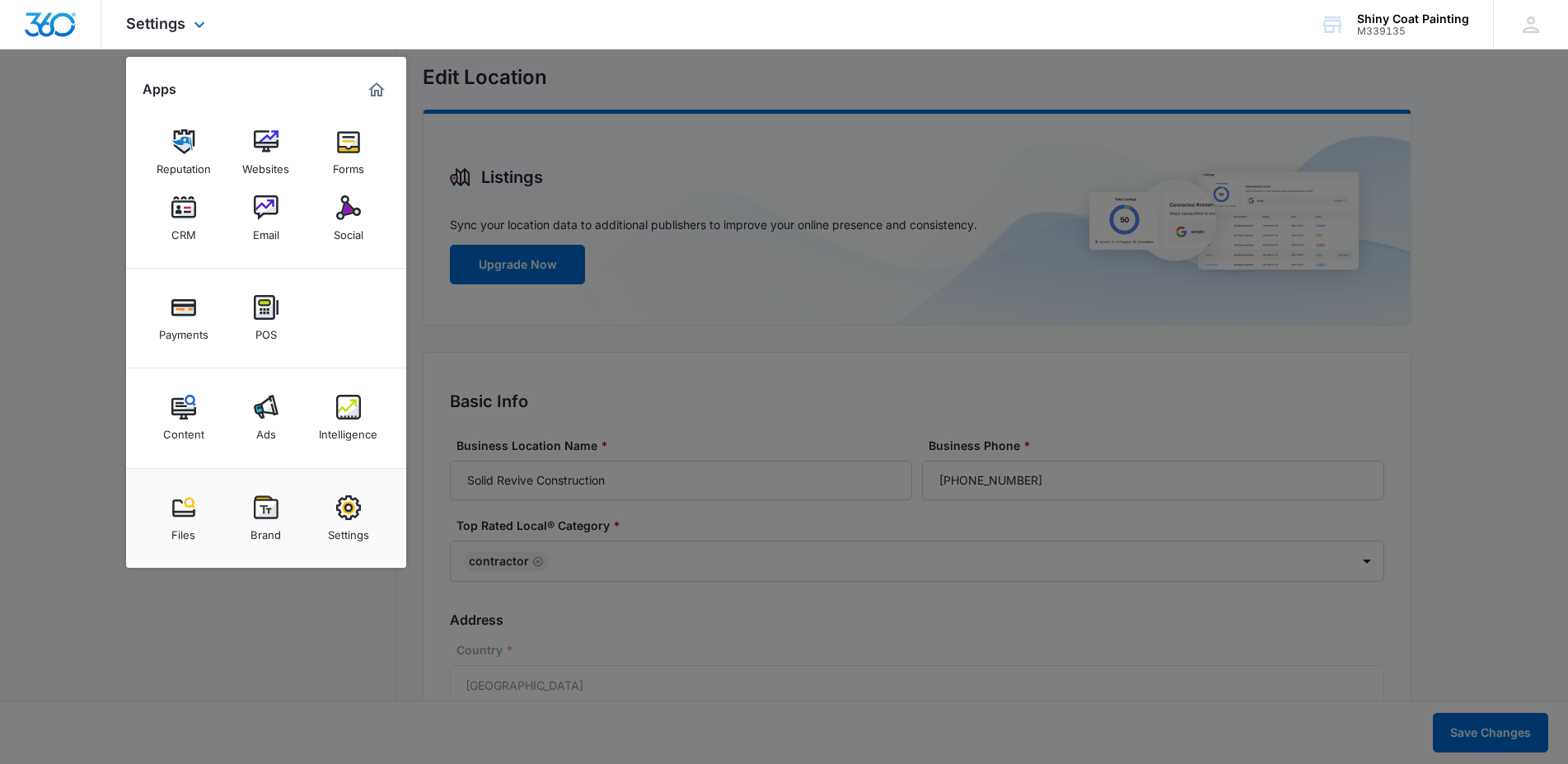
click at [369, 89] on img "Marketing 360® Dashboard" at bounding box center [376, 89] width 20 height 20
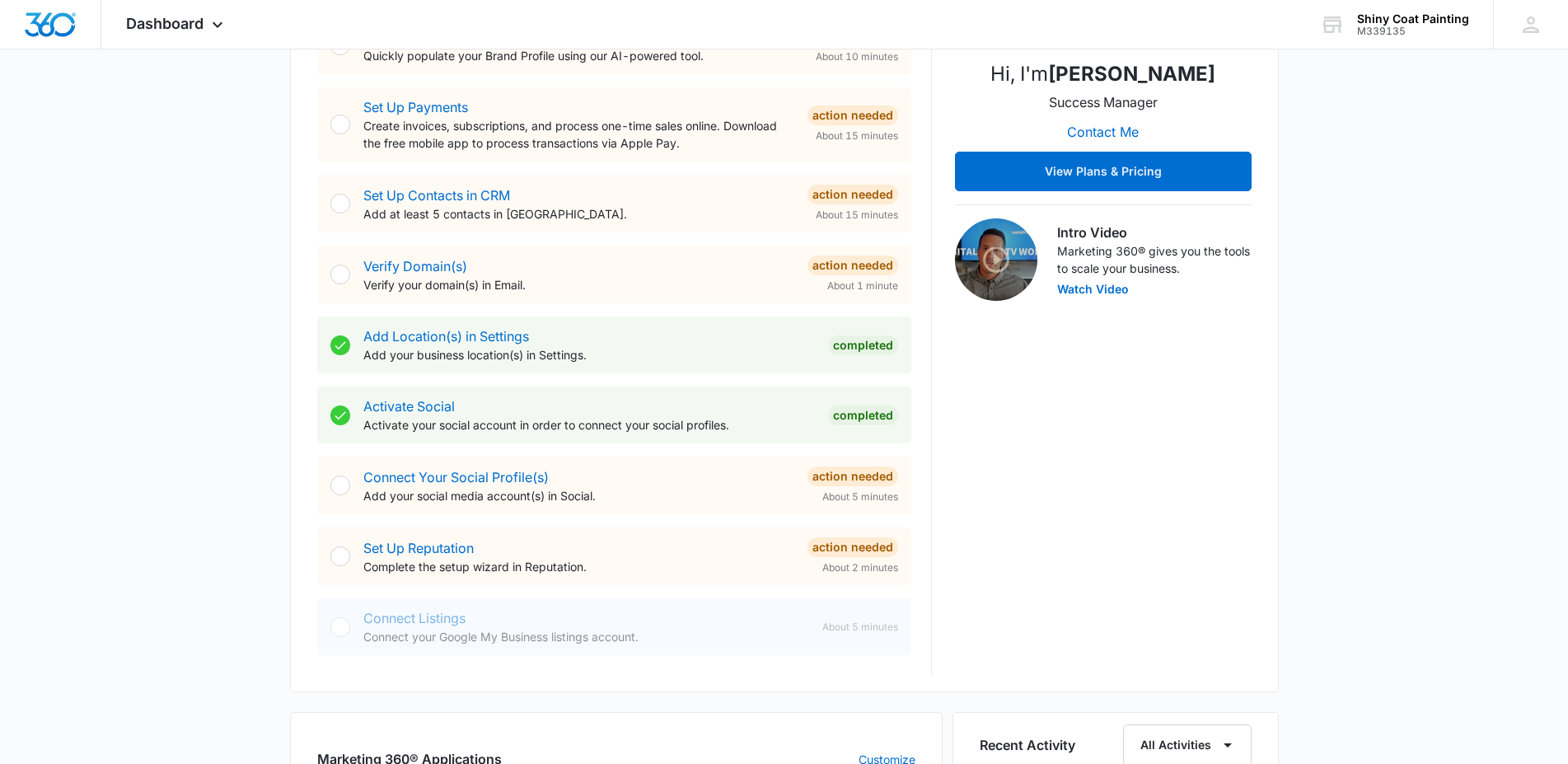
scroll to position [326, 0]
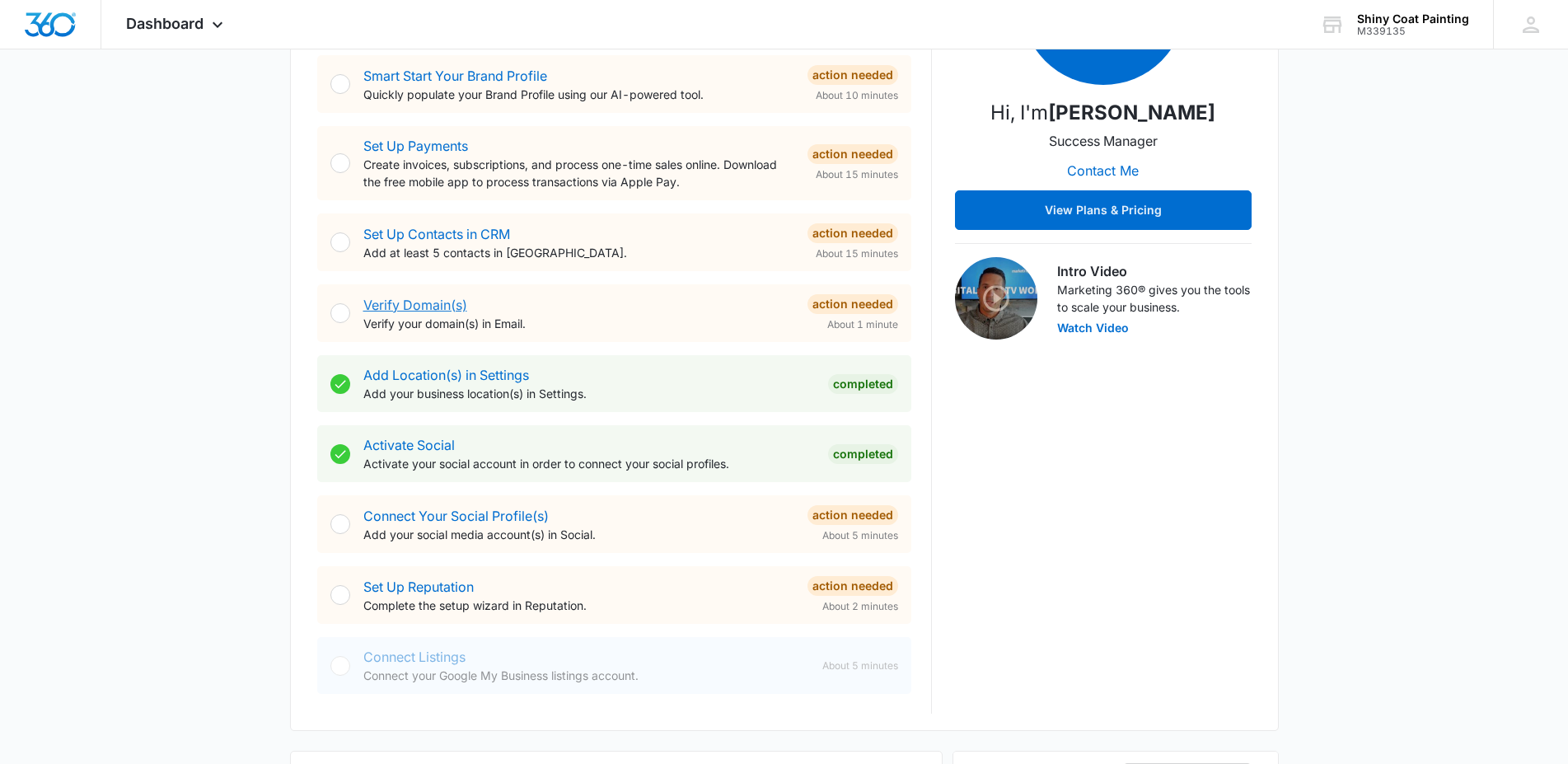
click at [438, 310] on link "Verify Domain(s)" at bounding box center [415, 305] width 103 height 17
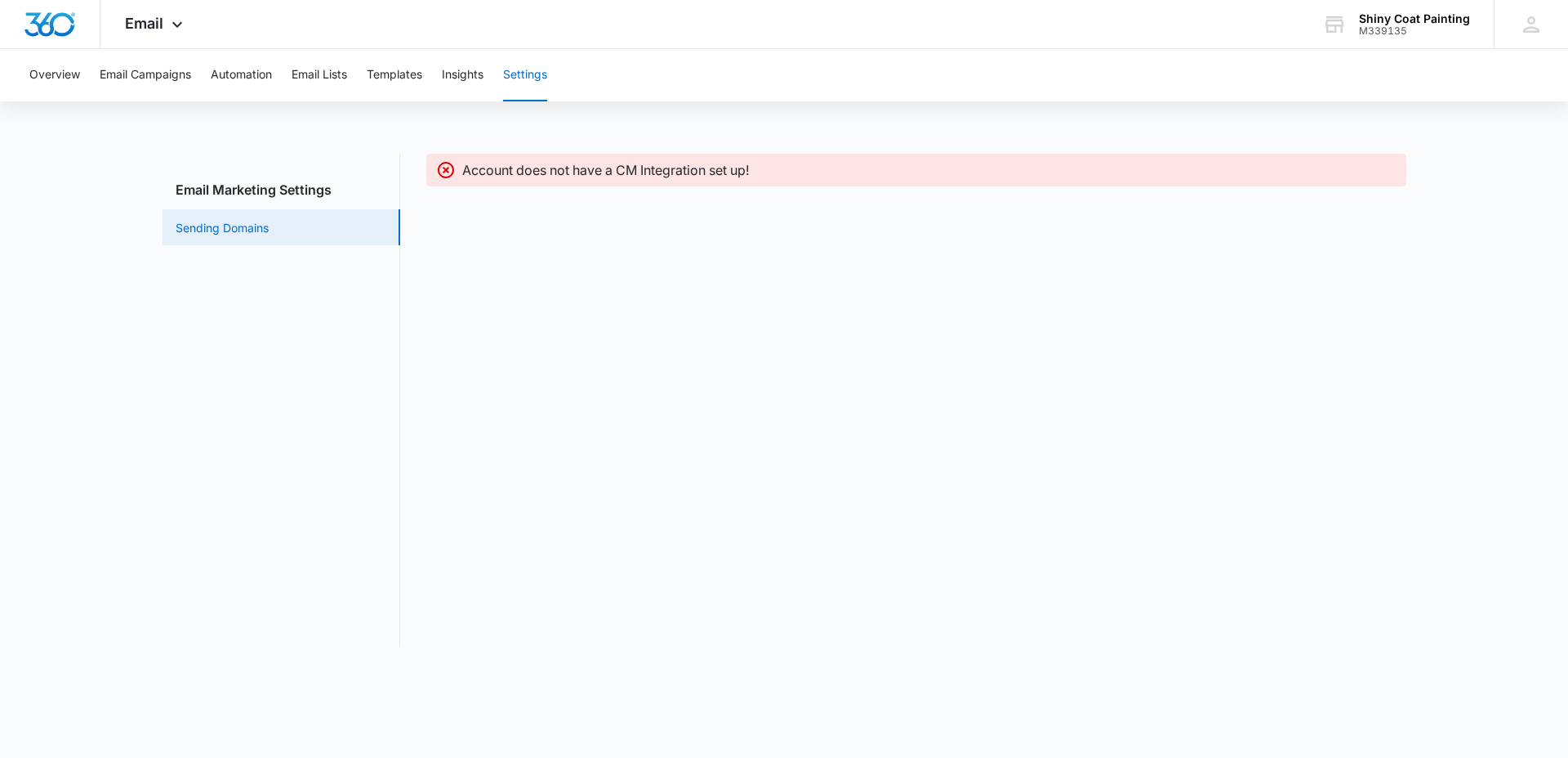
click at [245, 228] on link "Sending Domains" at bounding box center [222, 228] width 93 height 17
click at [61, 68] on button "Overview" at bounding box center [55, 75] width 50 height 52
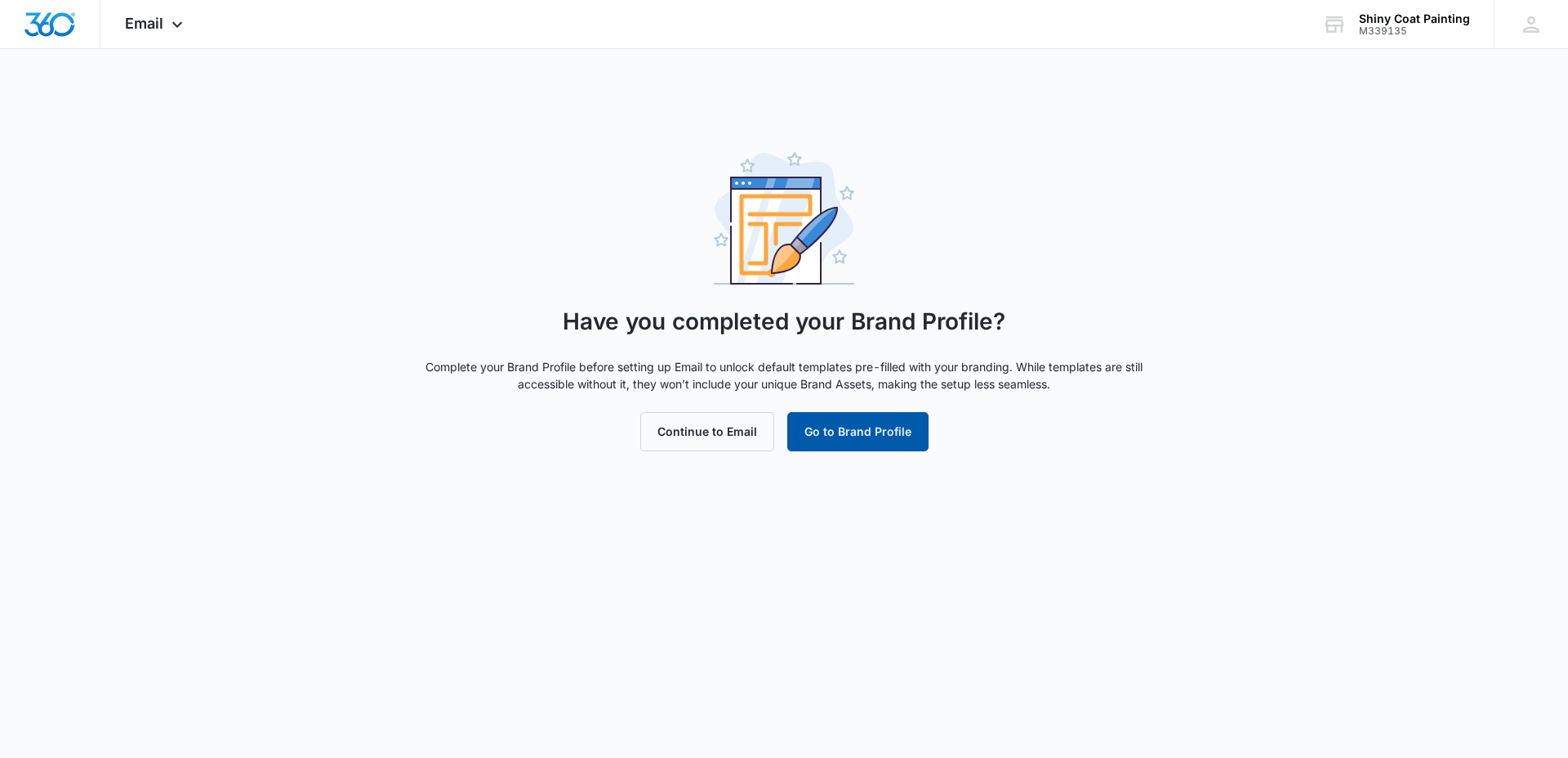
click at [830, 431] on button "Go to Brand Profile" at bounding box center [857, 431] width 142 height 39
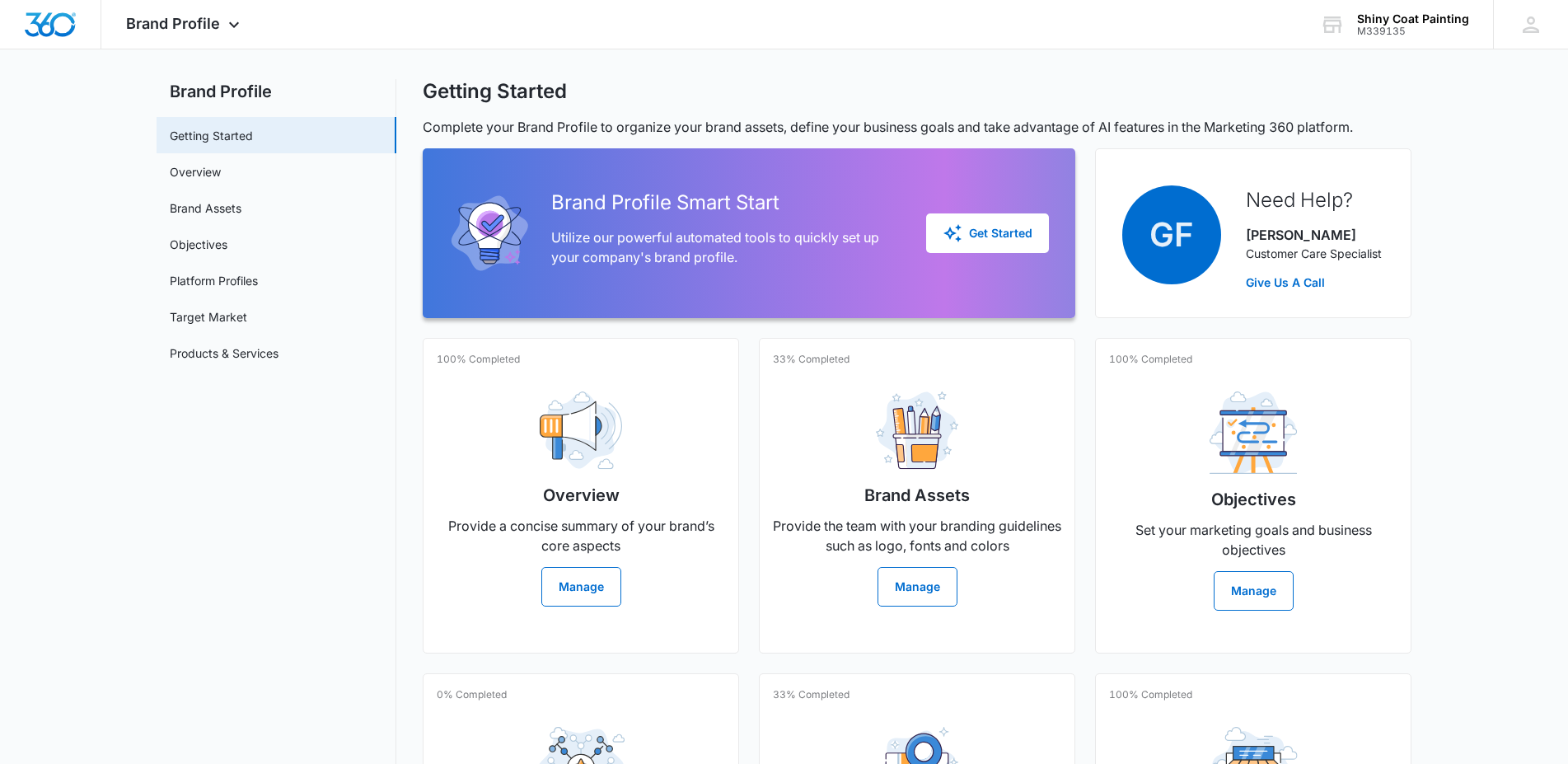
scroll to position [293, 0]
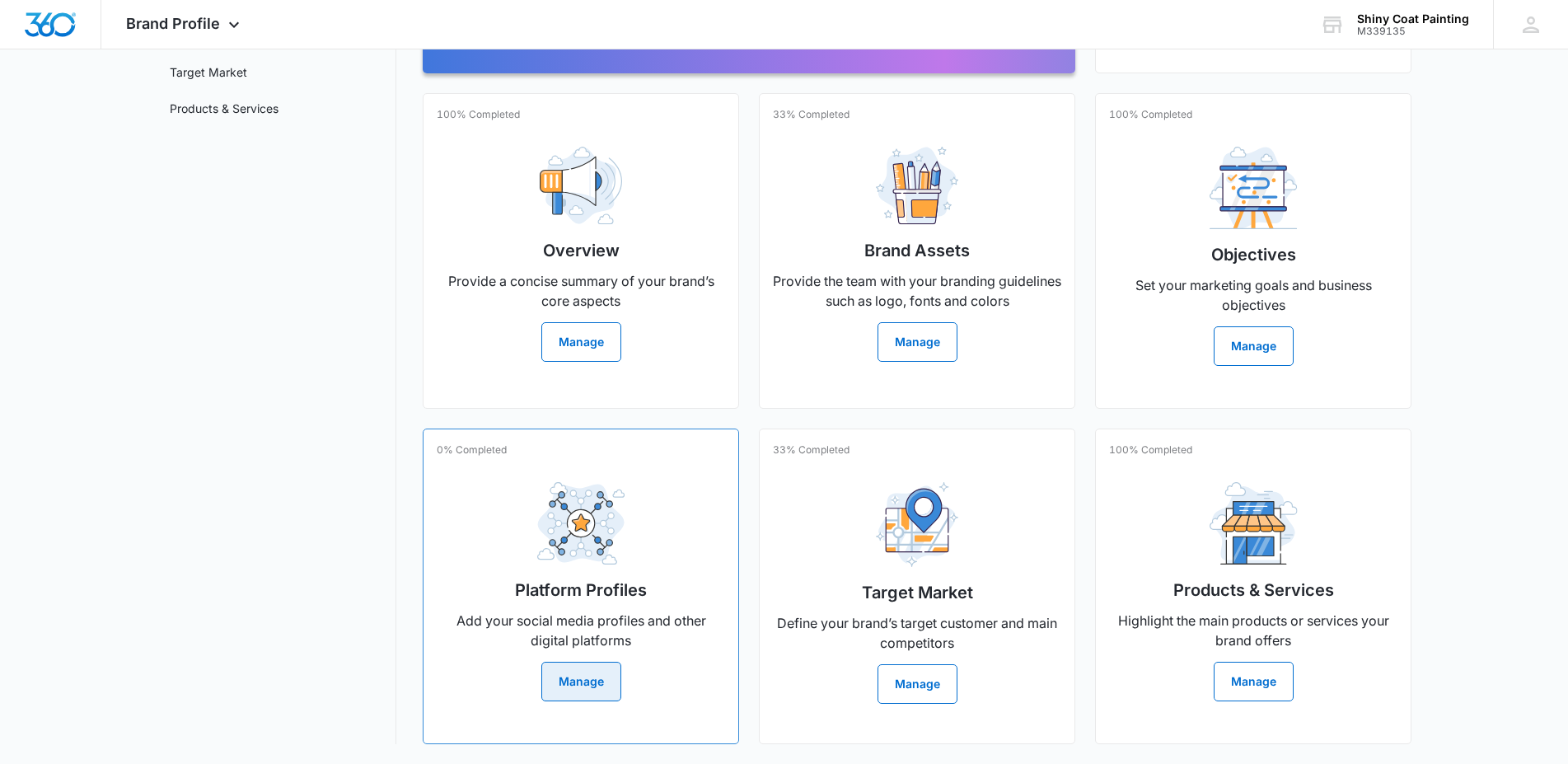
click at [567, 665] on button "Manage" at bounding box center [581, 681] width 80 height 39
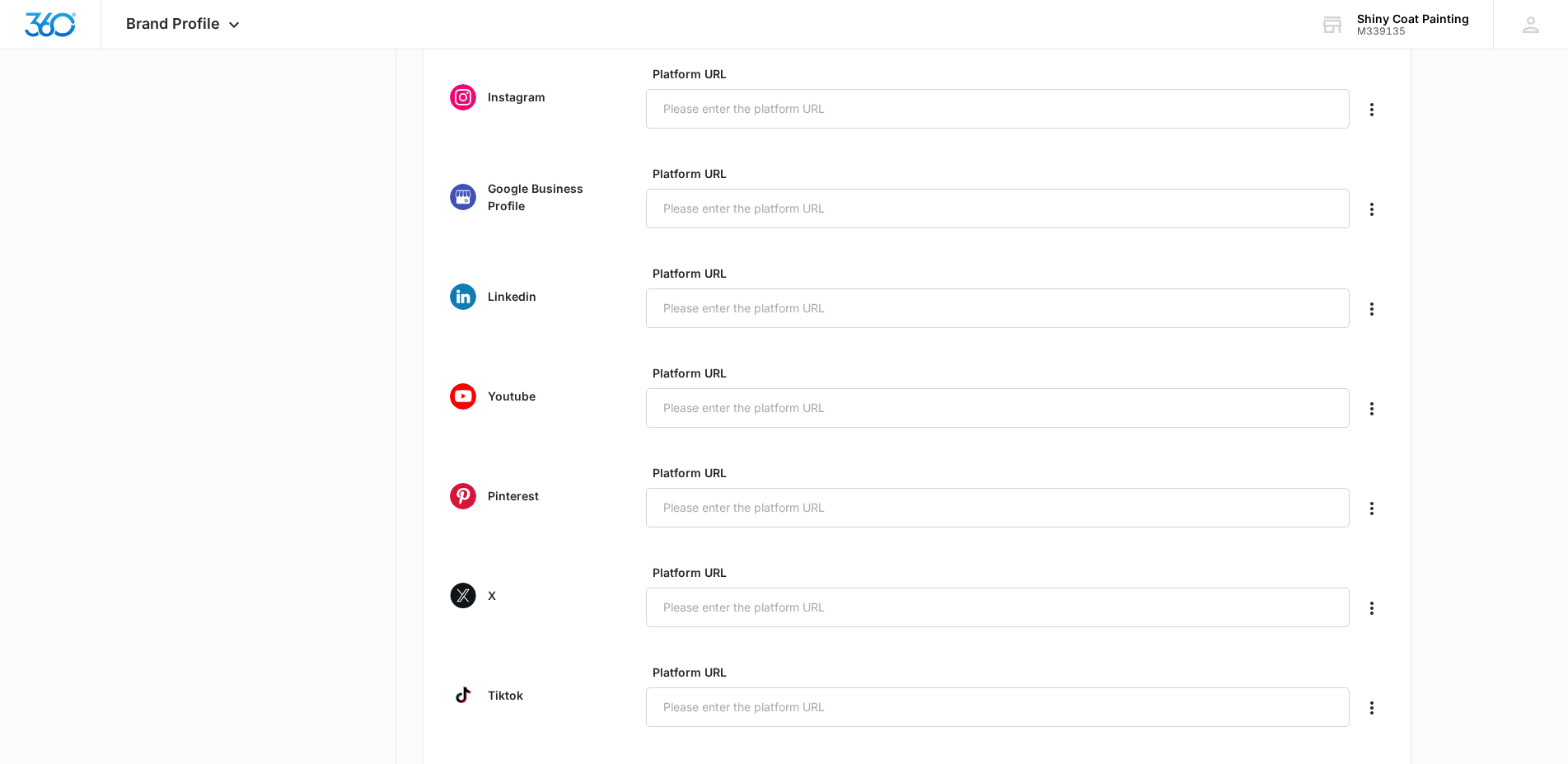
scroll to position [506, 0]
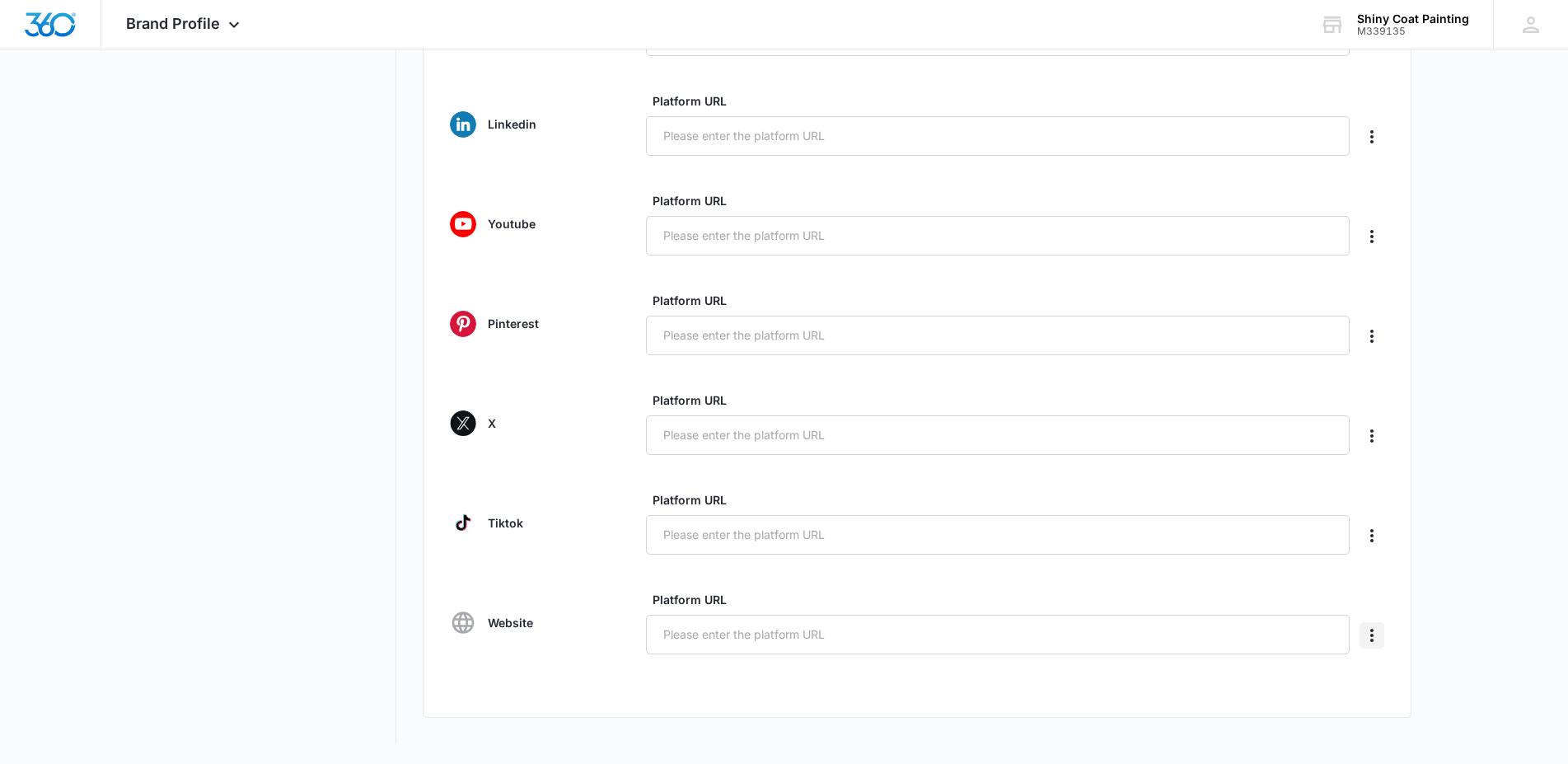
click at [1373, 641] on icon "Delete" at bounding box center [1372, 635] width 20 height 20
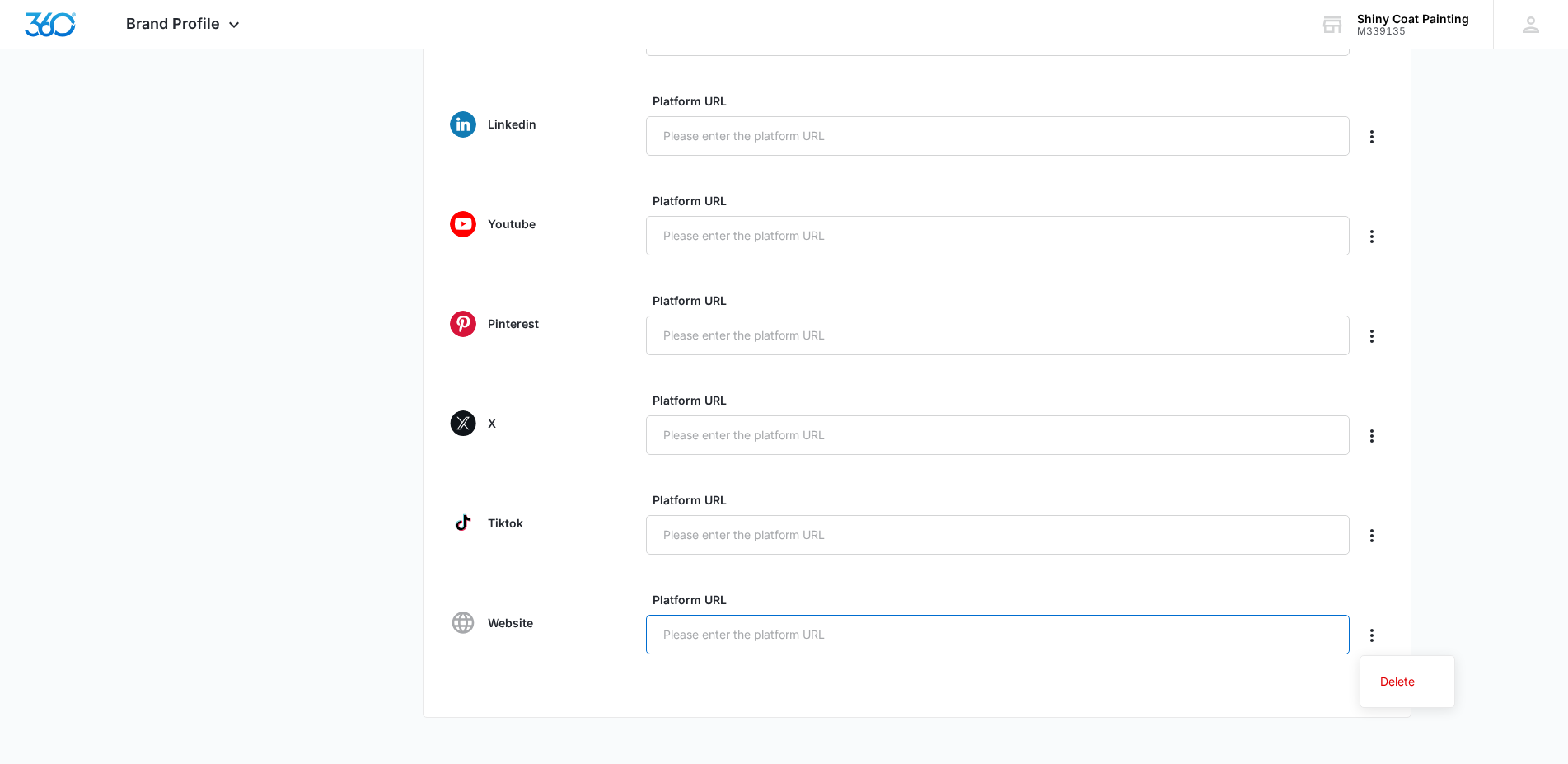
click at [1232, 638] on input "Platform URL" at bounding box center [997, 633] width 704 height 39
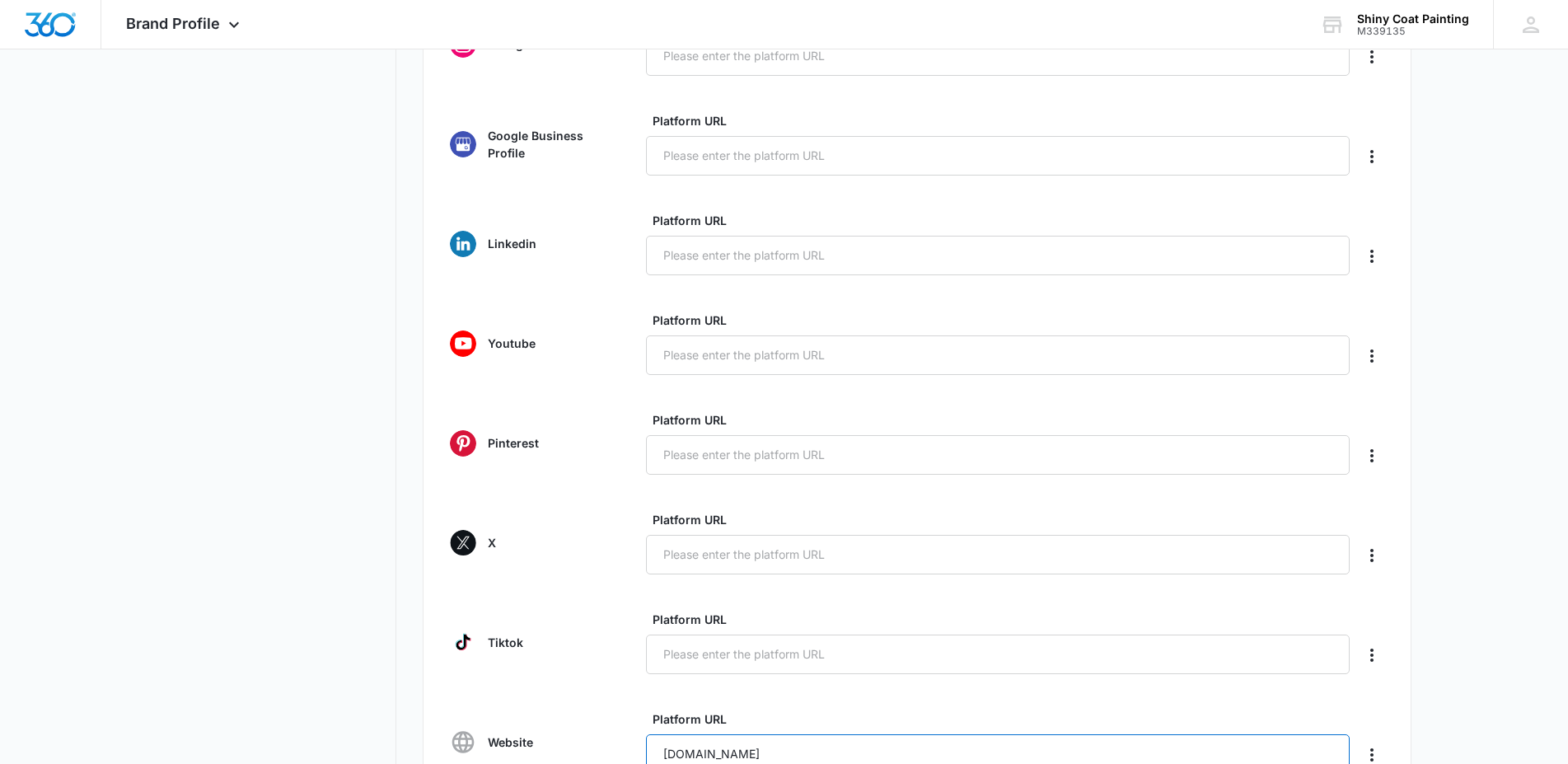
scroll to position [180, 0]
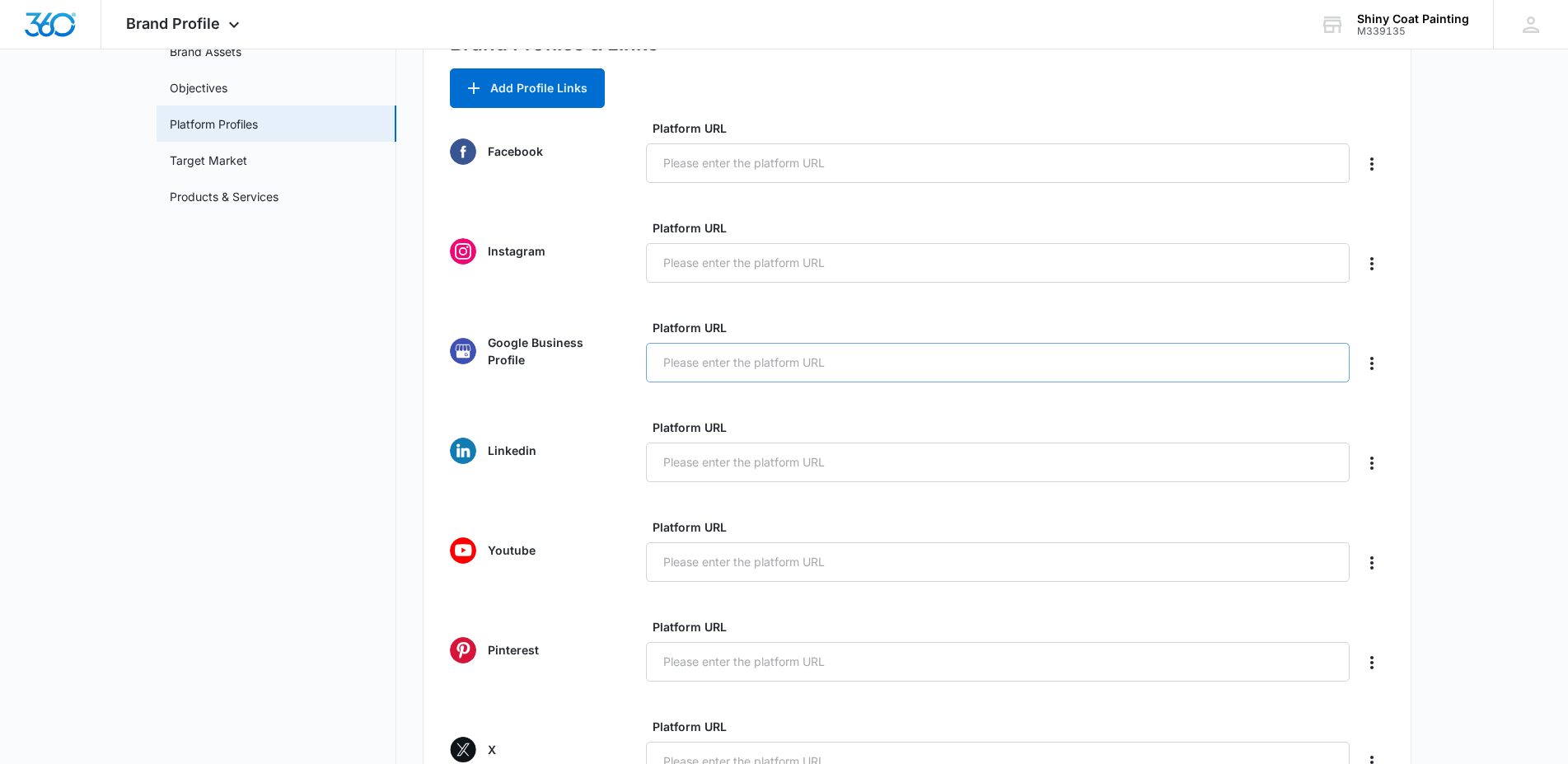
type input "shinycoatpainting.com"
click at [756, 365] on input "Platform URL" at bounding box center [997, 362] width 704 height 39
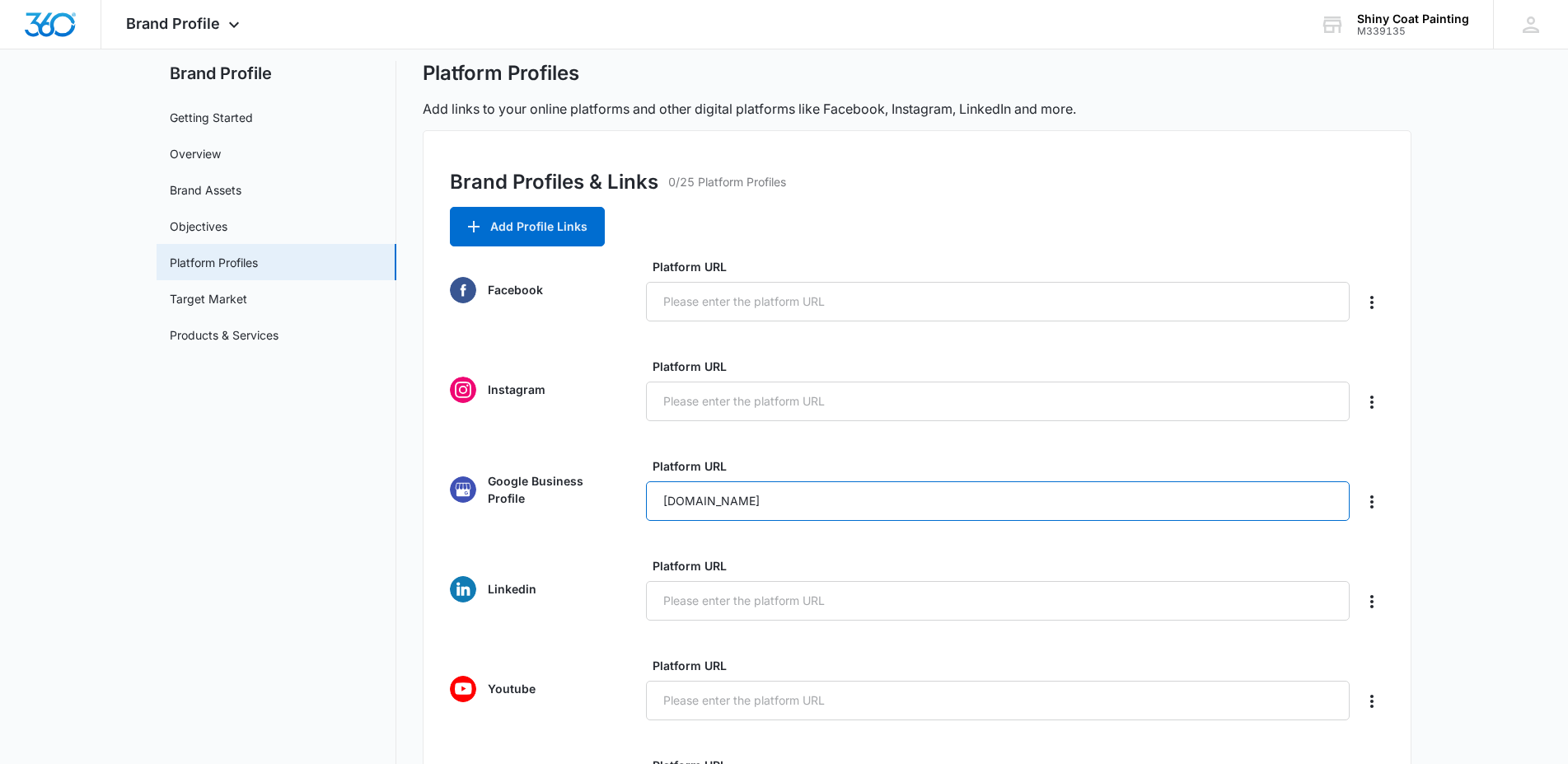
scroll to position [2, 0]
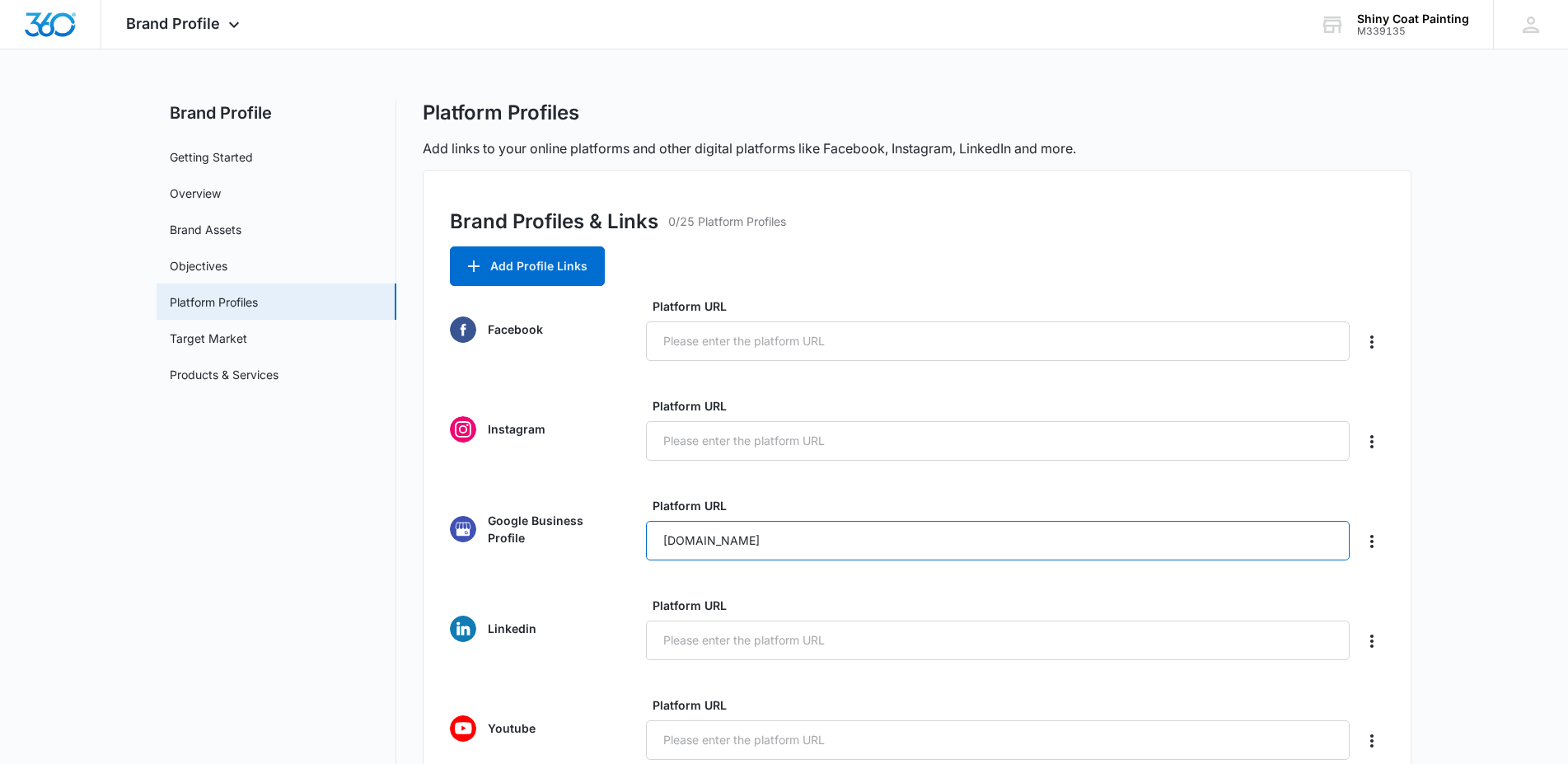
type input "shinycoatpainting.com"
click at [627, 369] on form "Facebook Platform URL Instagram Platform URL Google Business Profile Platform U…" at bounding box center [917, 765] width 934 height 937
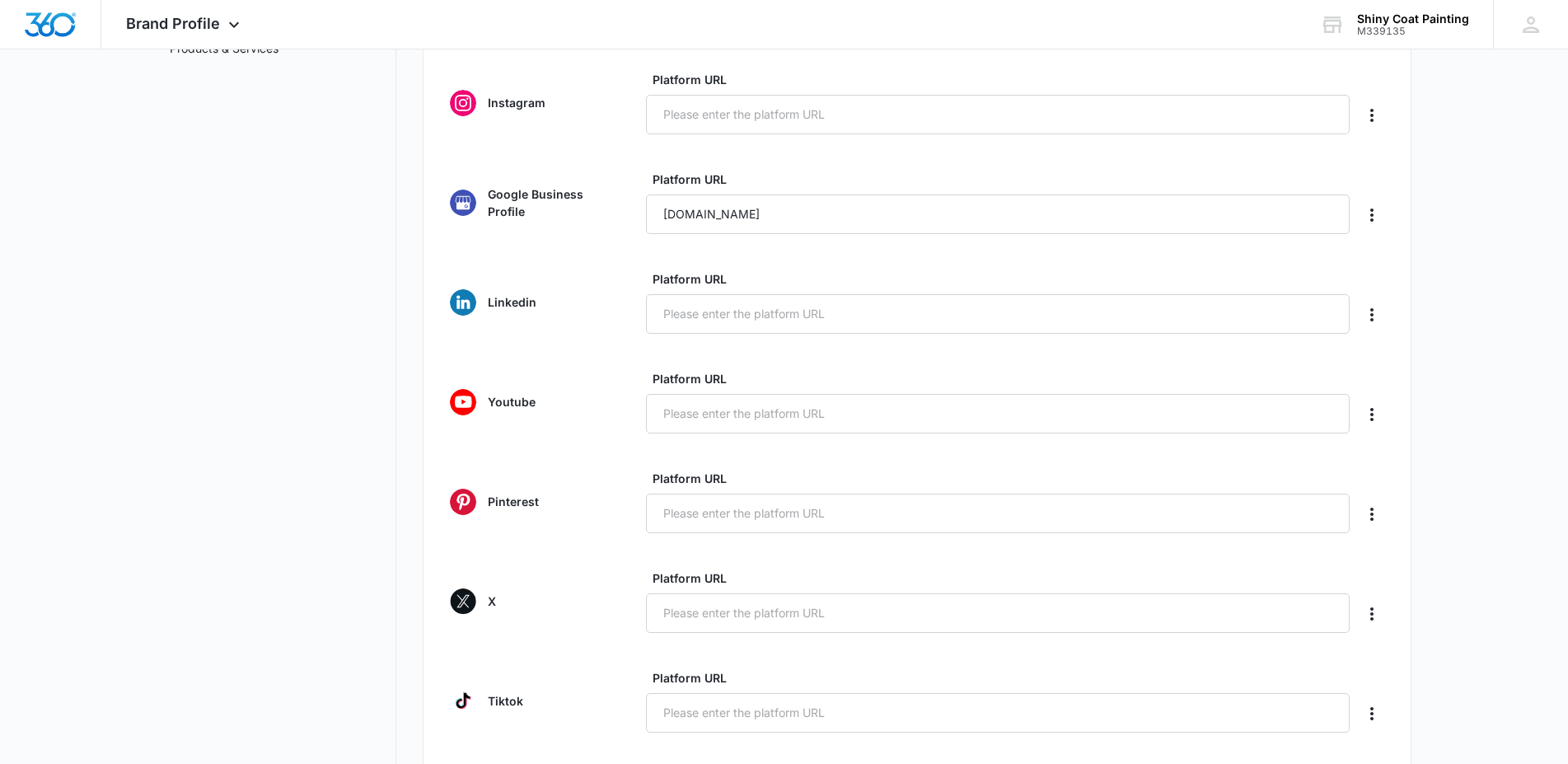
scroll to position [545, 0]
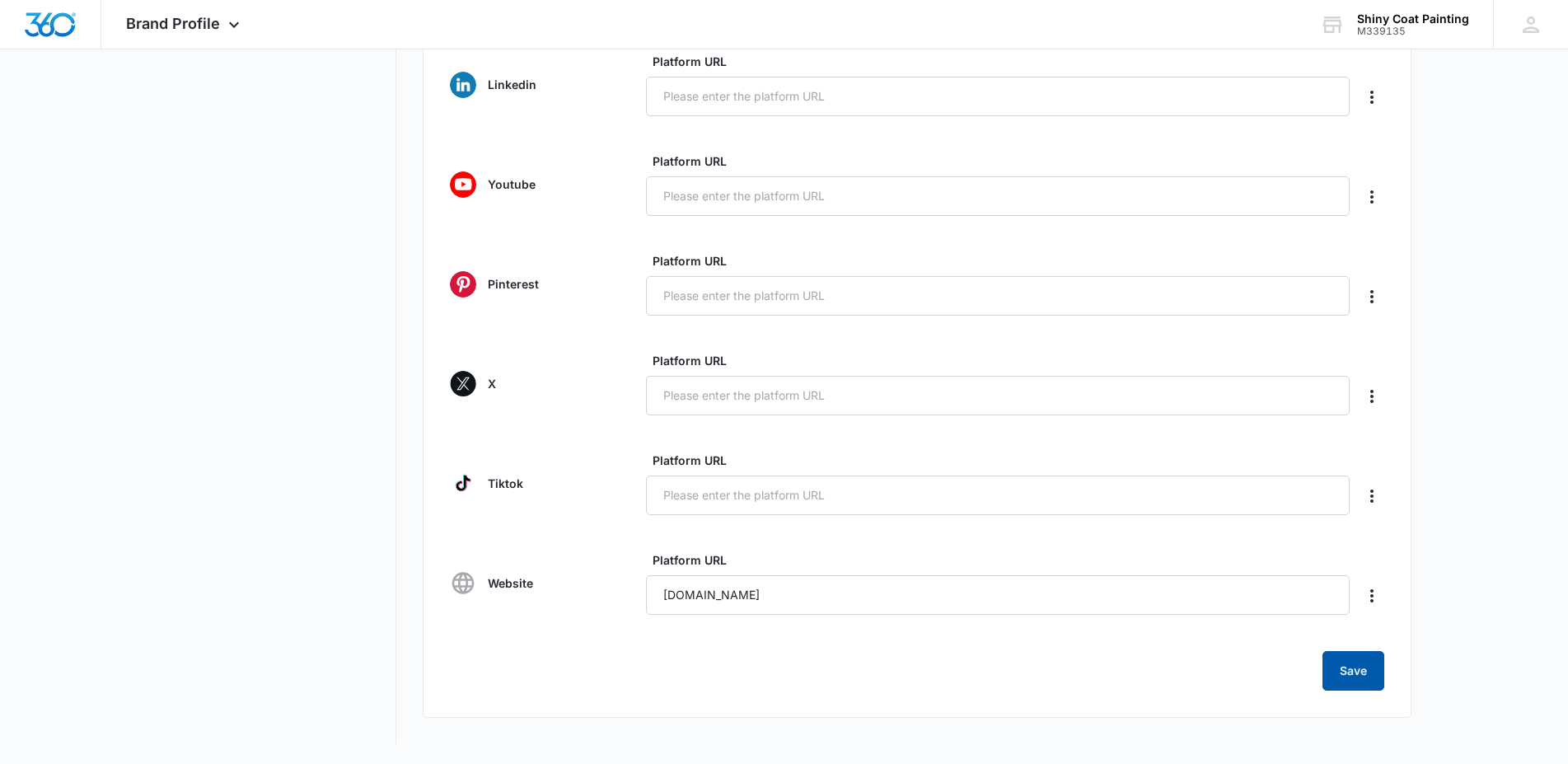
click at [1362, 670] on button "Save" at bounding box center [1353, 670] width 62 height 39
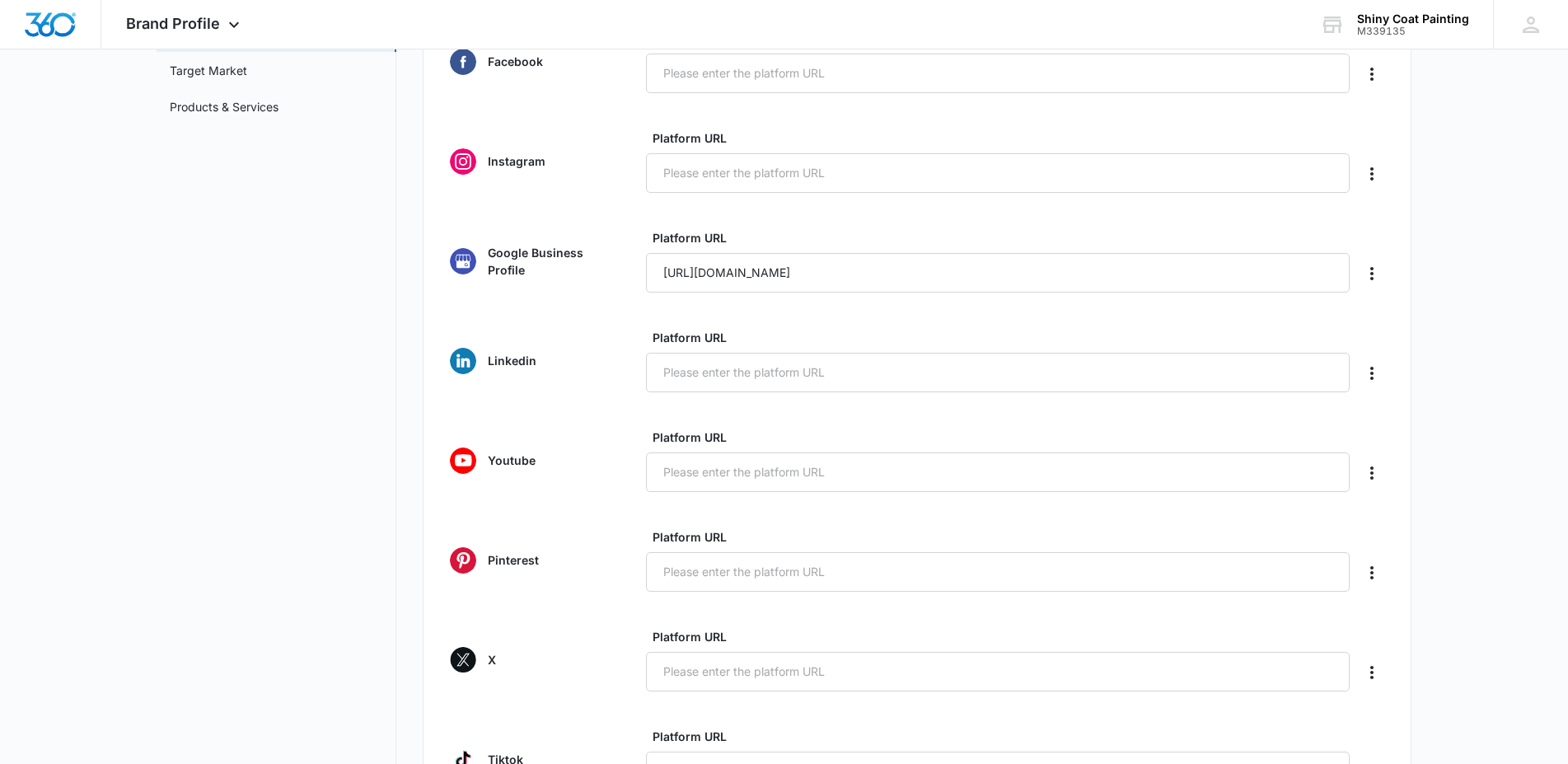
scroll to position [0, 0]
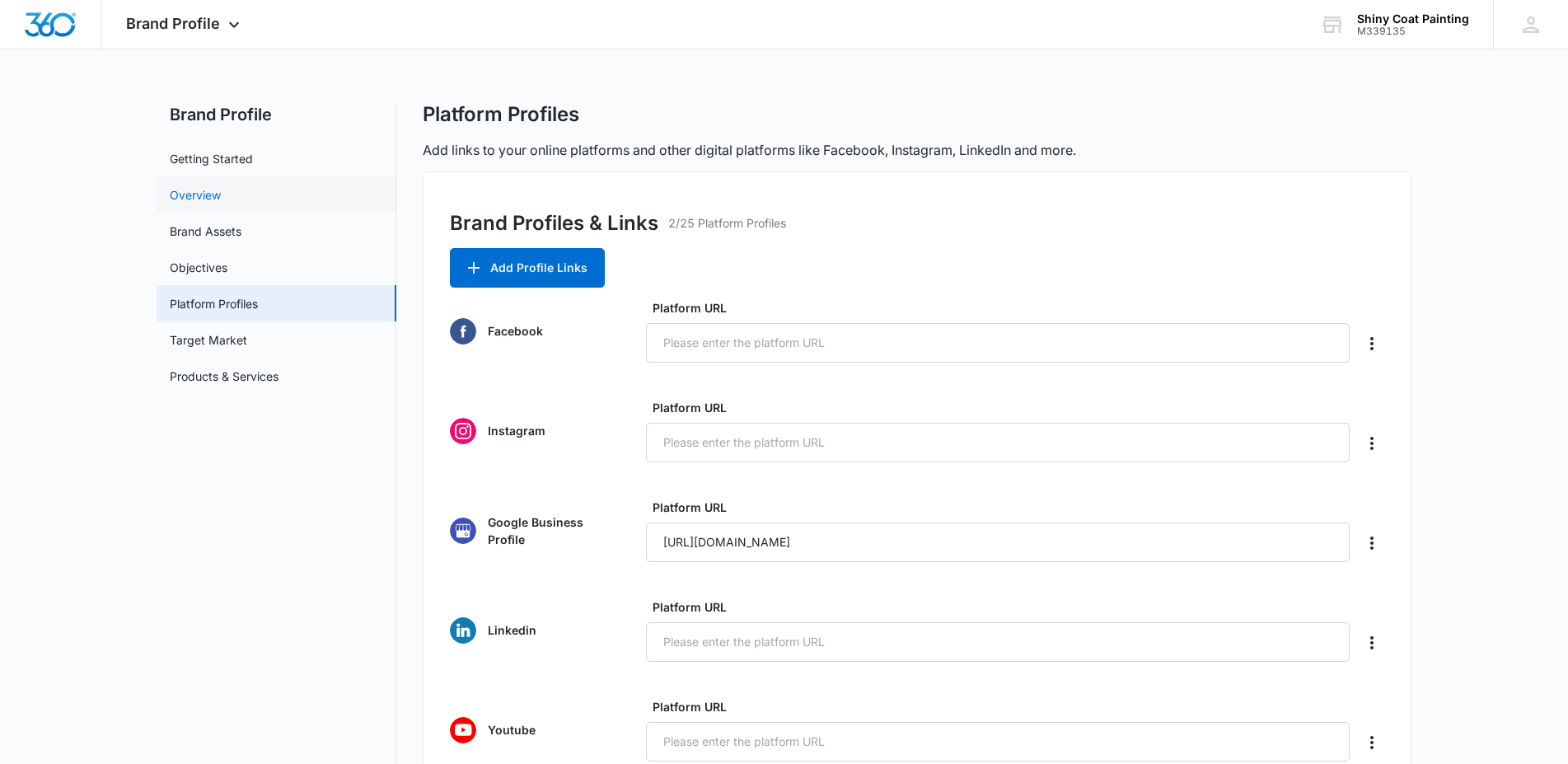
click at [195, 187] on link "Overview" at bounding box center [195, 195] width 51 height 18
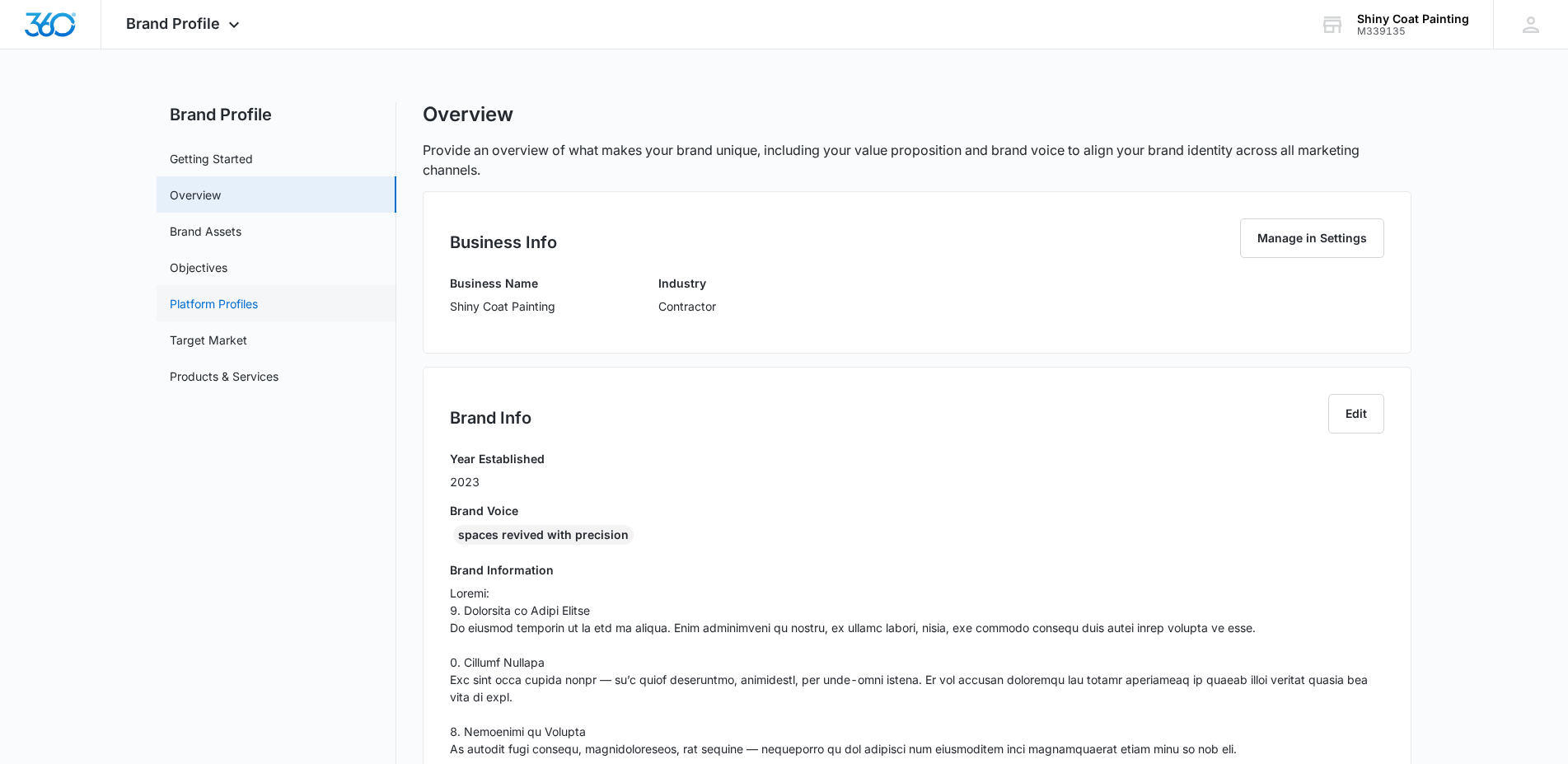
click at [211, 297] on link "Platform Profiles" at bounding box center [214, 304] width 89 height 18
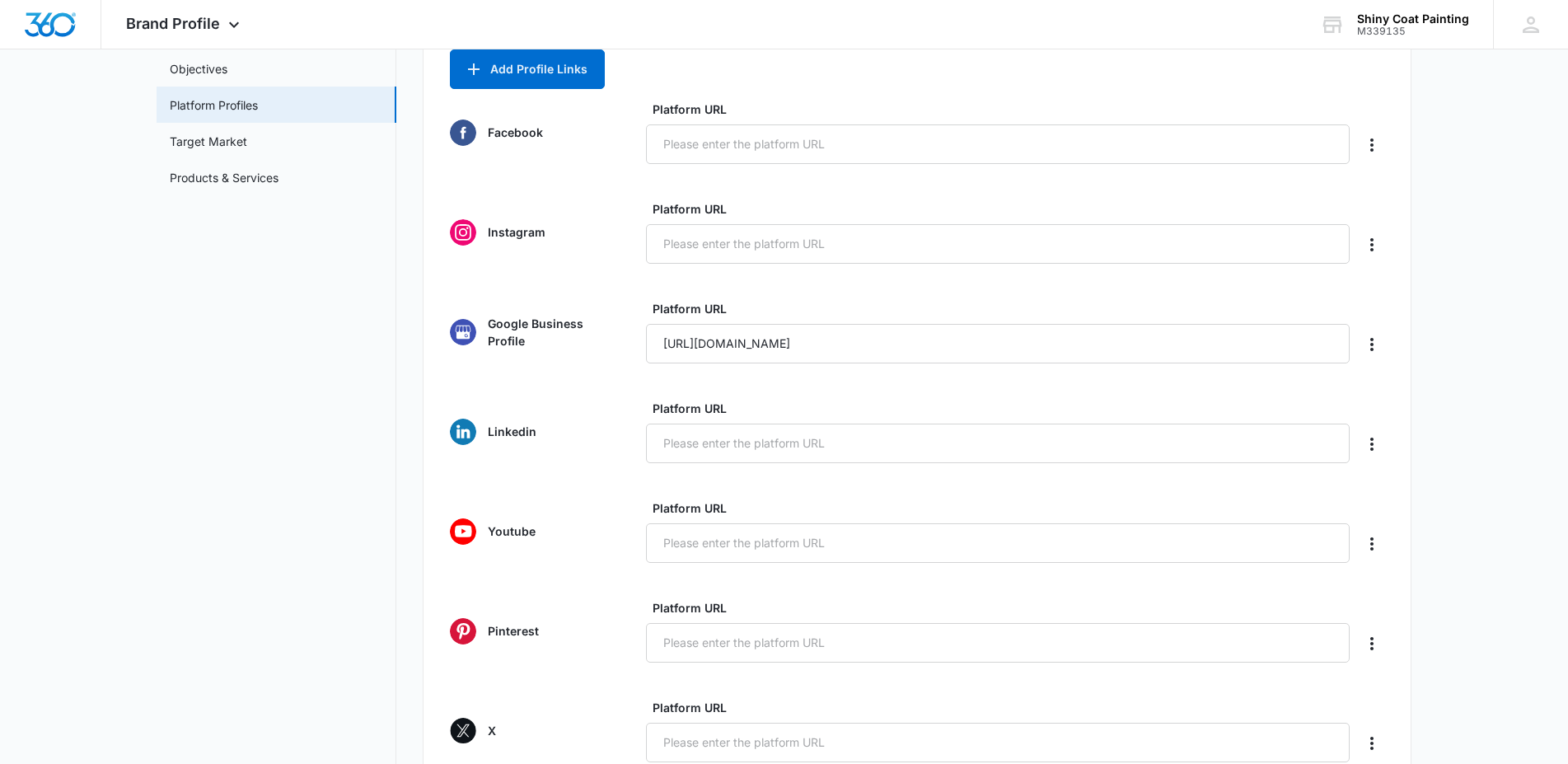
scroll to position [217, 0]
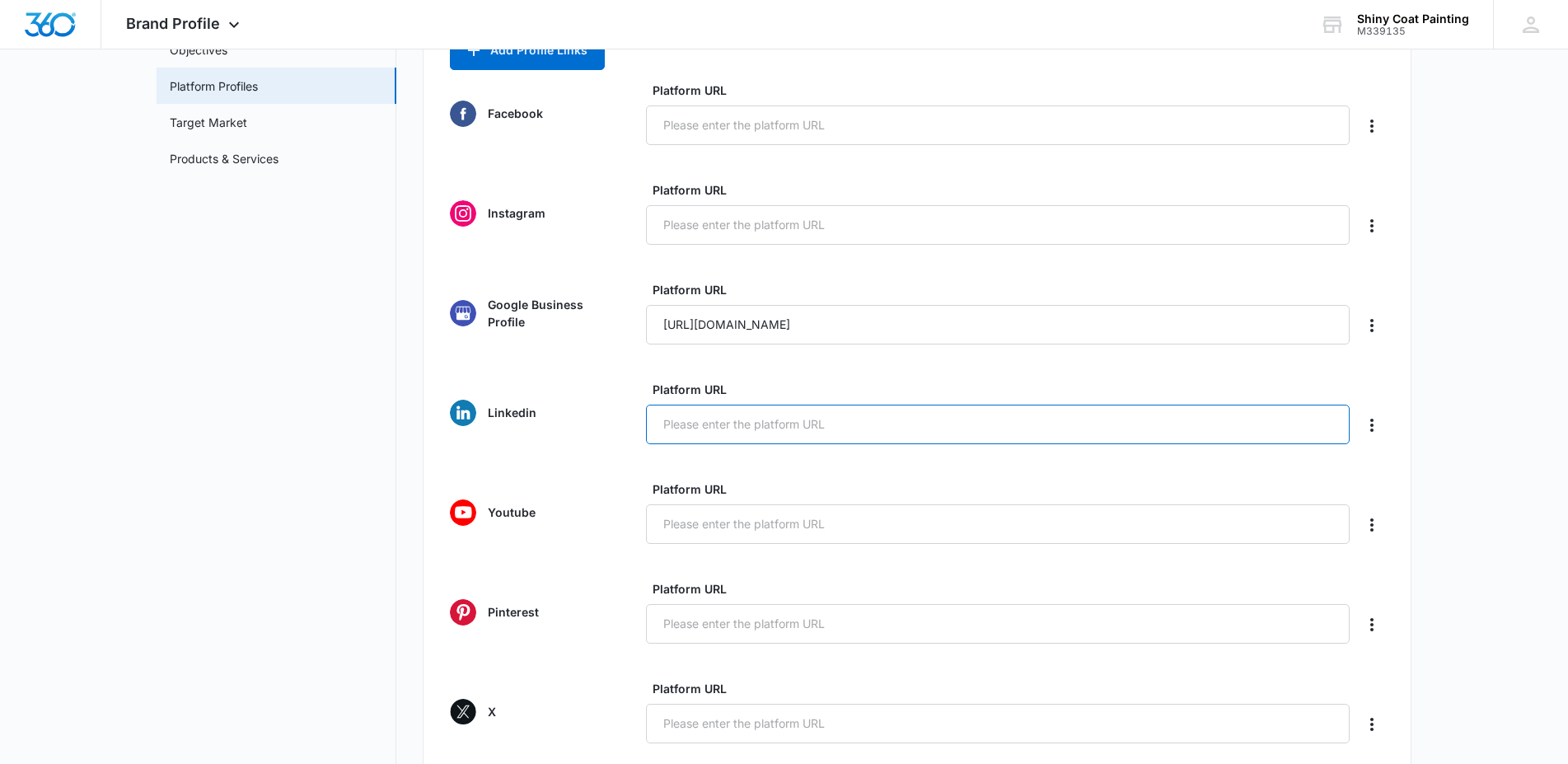
click at [711, 429] on input "Platform URL" at bounding box center [997, 424] width 704 height 39
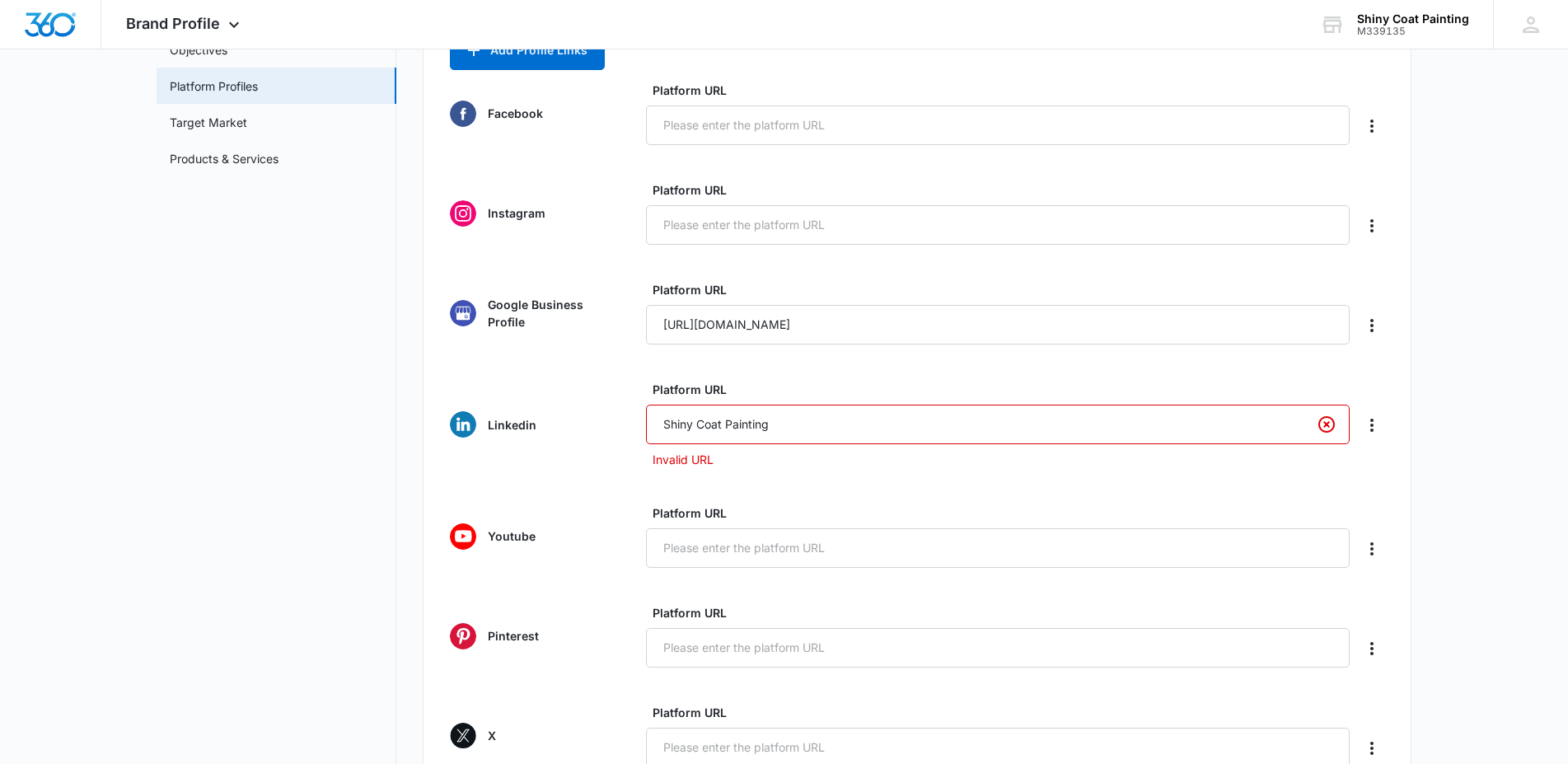
click at [786, 496] on form "Facebook Platform URL Instagram Platform URL Google Business Profile Platform U…" at bounding box center [917, 562] width 934 height 960
click at [798, 429] on input "Shiny Coat Painting" at bounding box center [997, 424] width 704 height 39
click at [727, 424] on input "Shiny Coat Painting.com" at bounding box center [997, 424] width 704 height 39
click at [699, 424] on input "Shiny CoatPainting.com" at bounding box center [997, 424] width 704 height 39
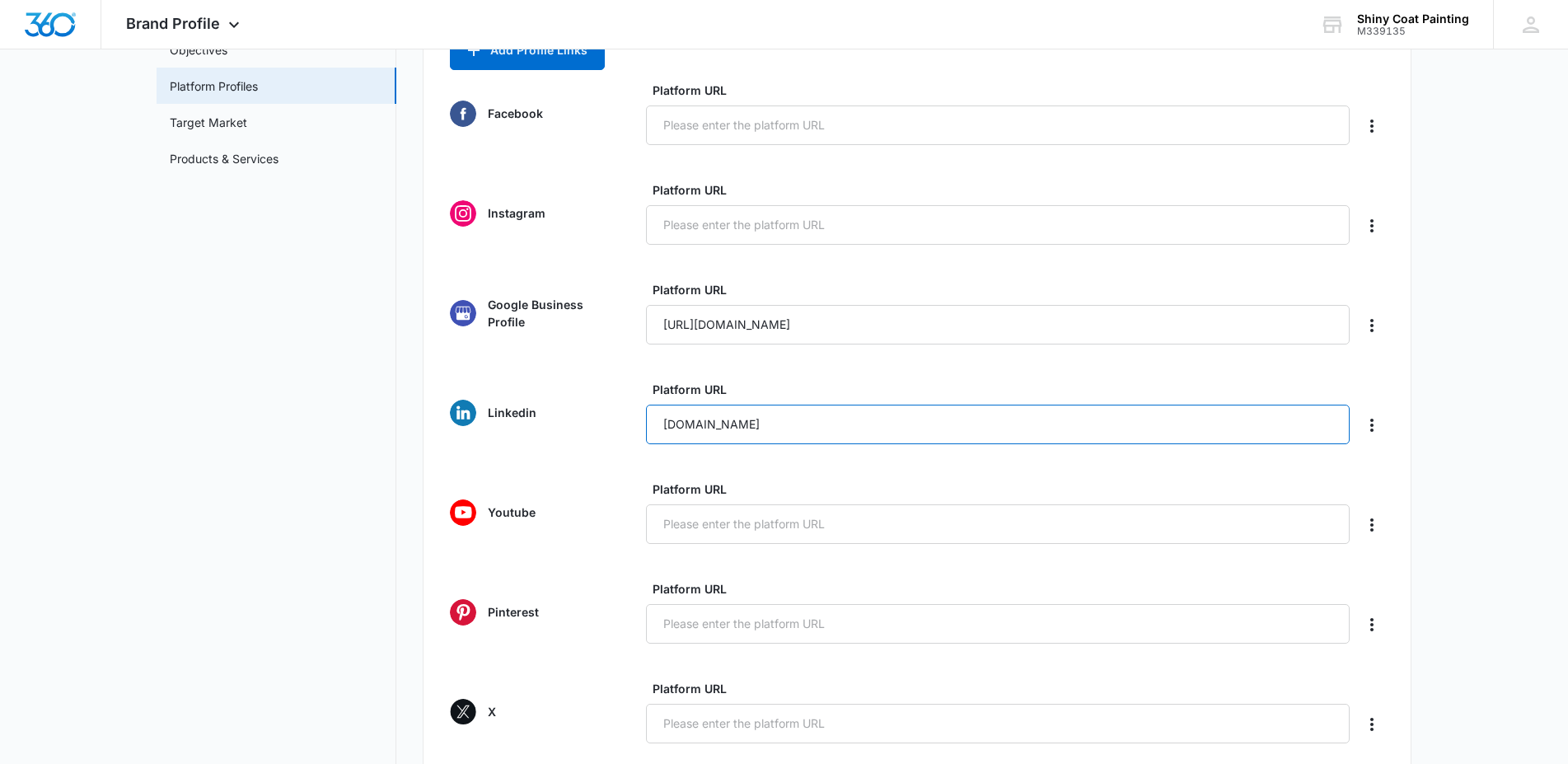
click at [701, 424] on input "ShinyCoatPainting.com" at bounding box center [997, 424] width 704 height 39
click at [724, 421] on input "ShinycoatPainting.com" at bounding box center [997, 424] width 704 height 39
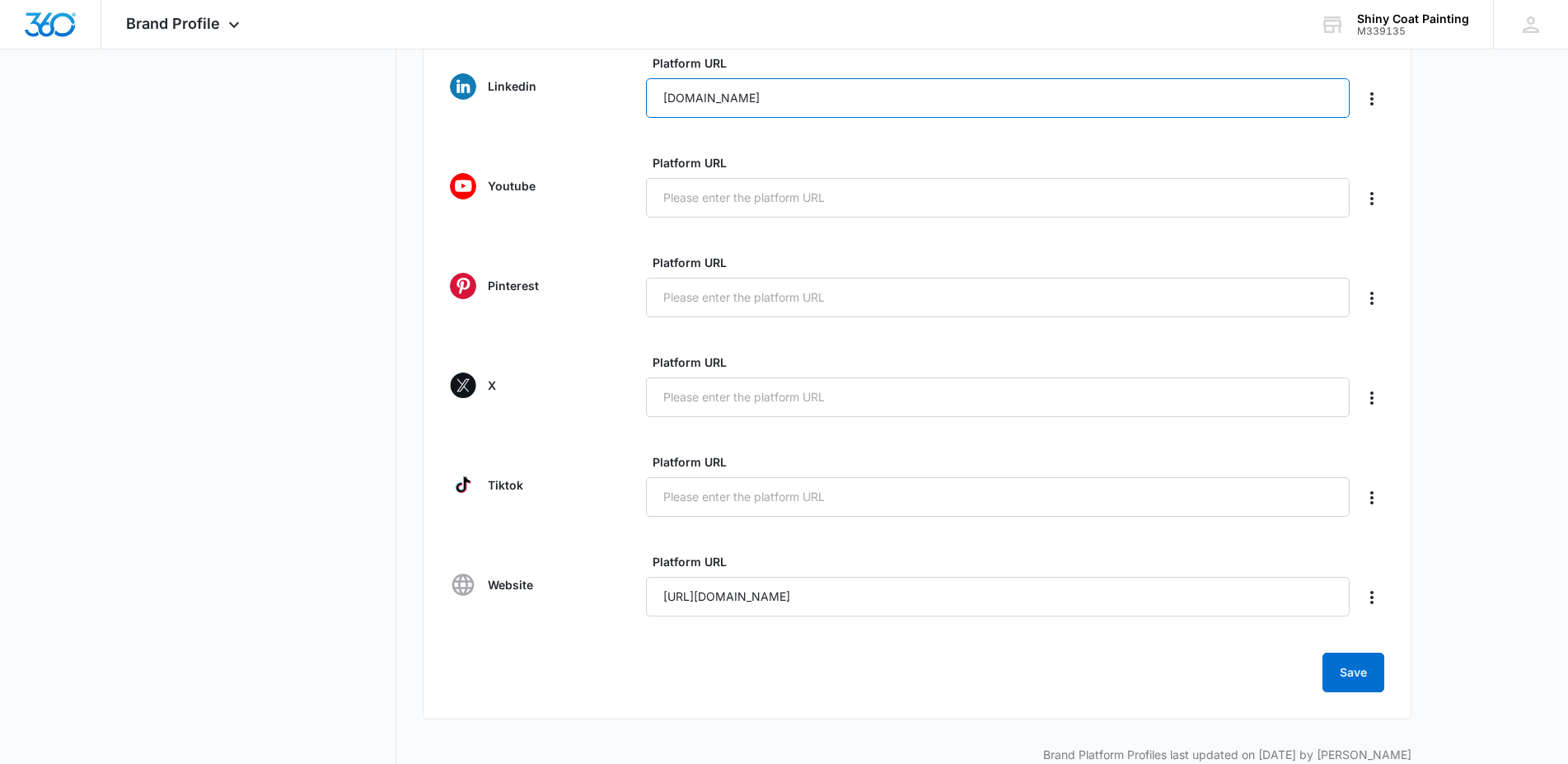
scroll to position [435, 0]
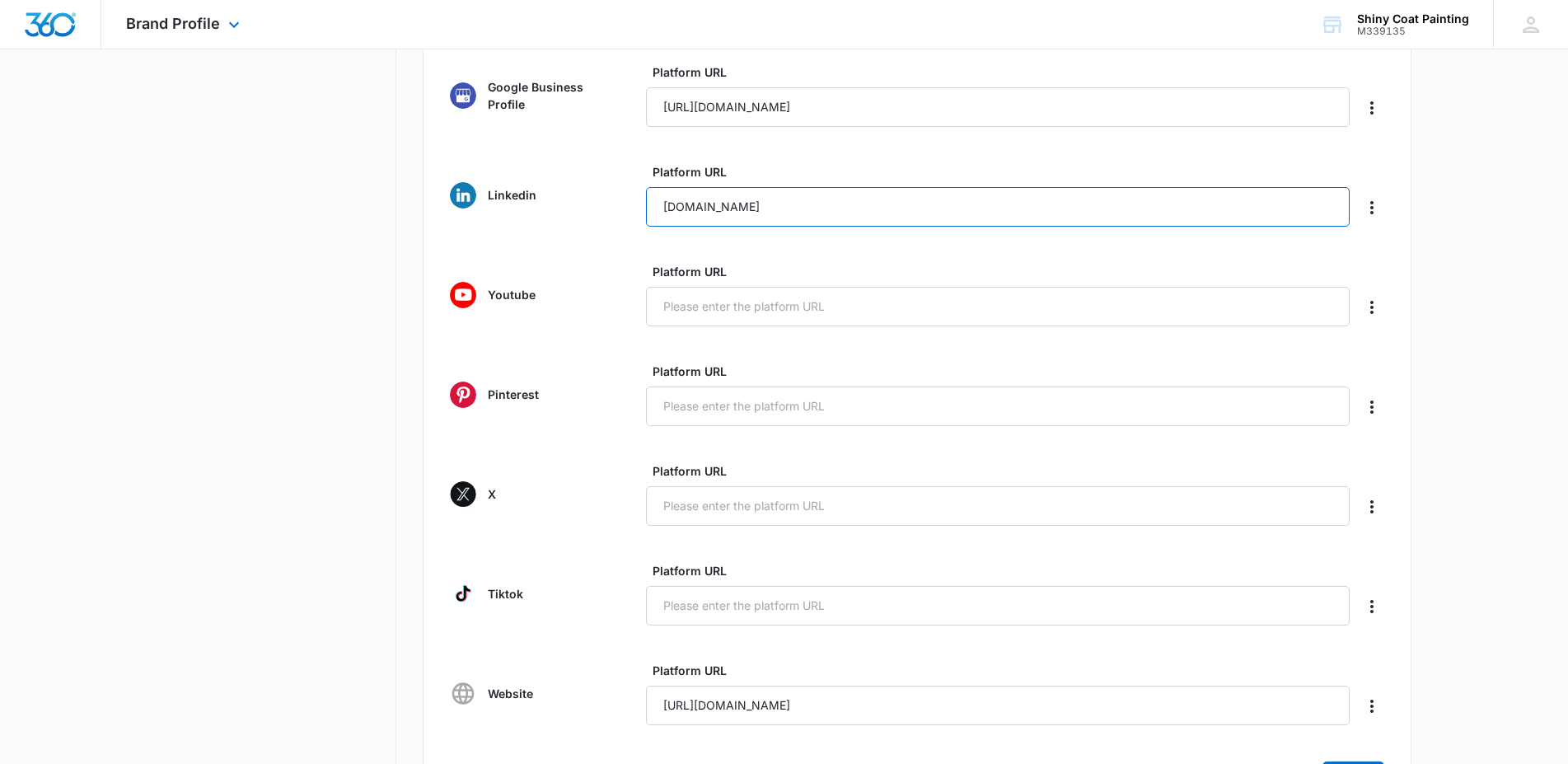
type input "Shinycoatpainting.com"
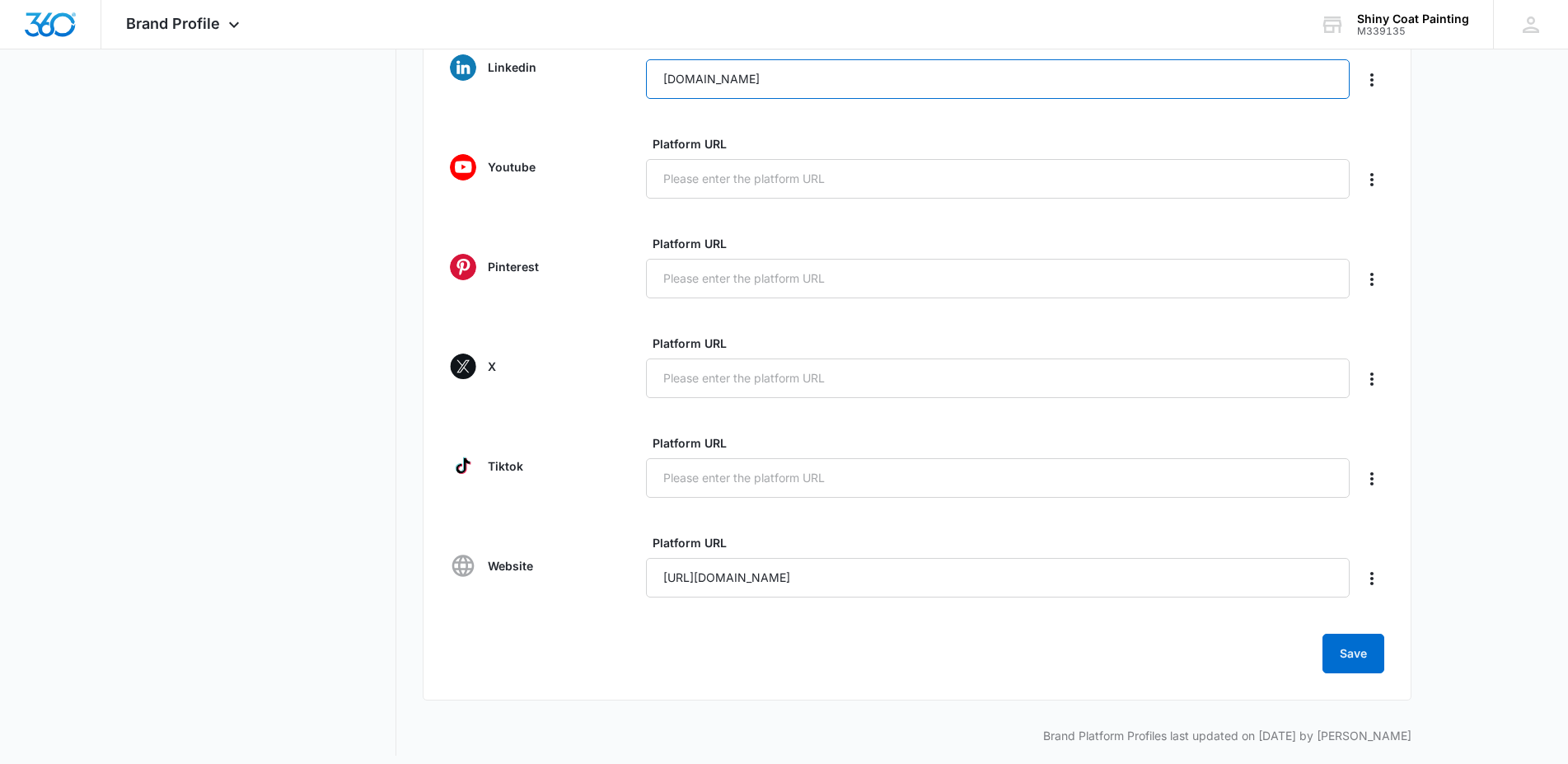
scroll to position [574, 0]
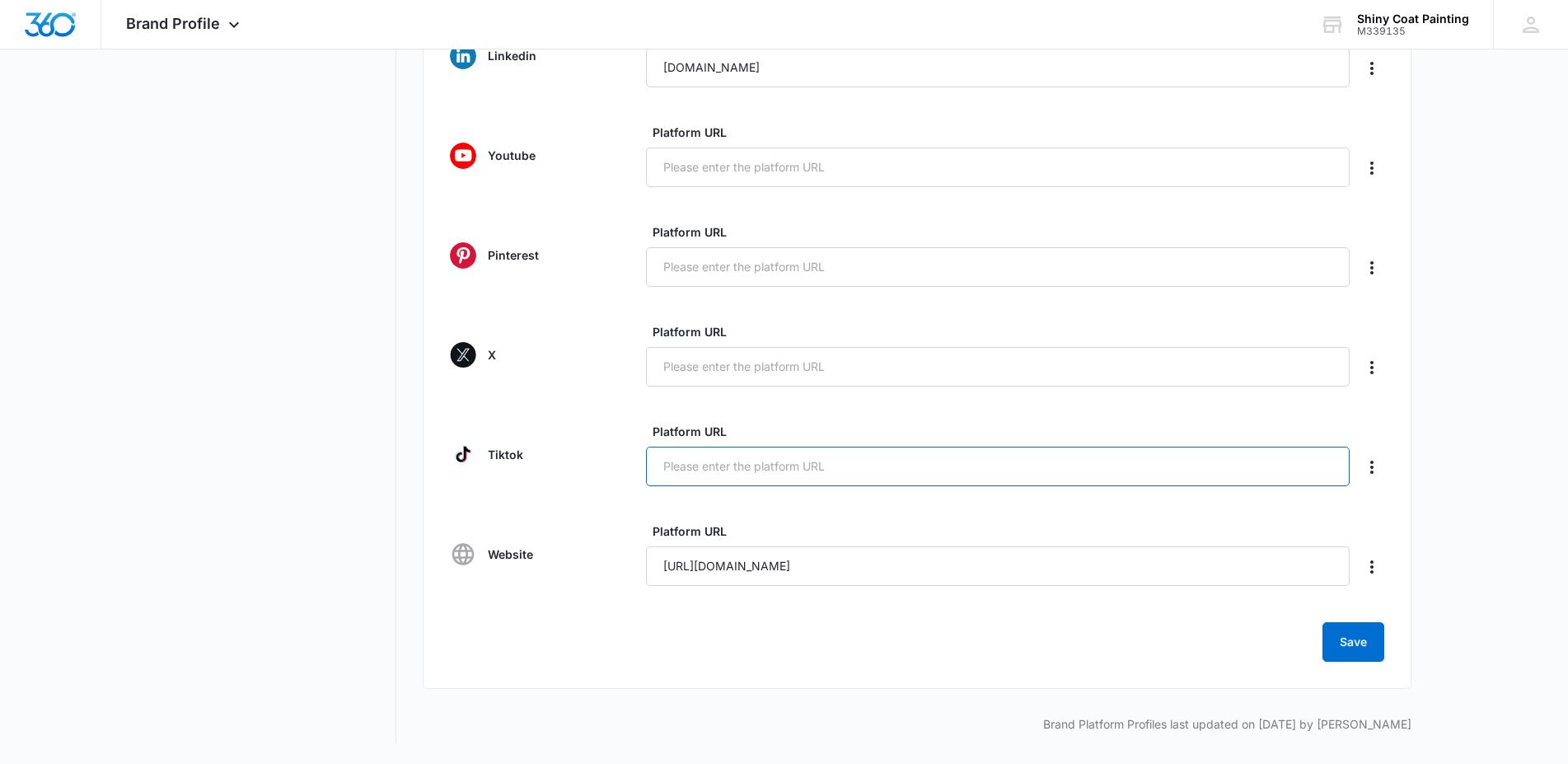
click at [734, 467] on input "Platform URL" at bounding box center [997, 466] width 704 height 39
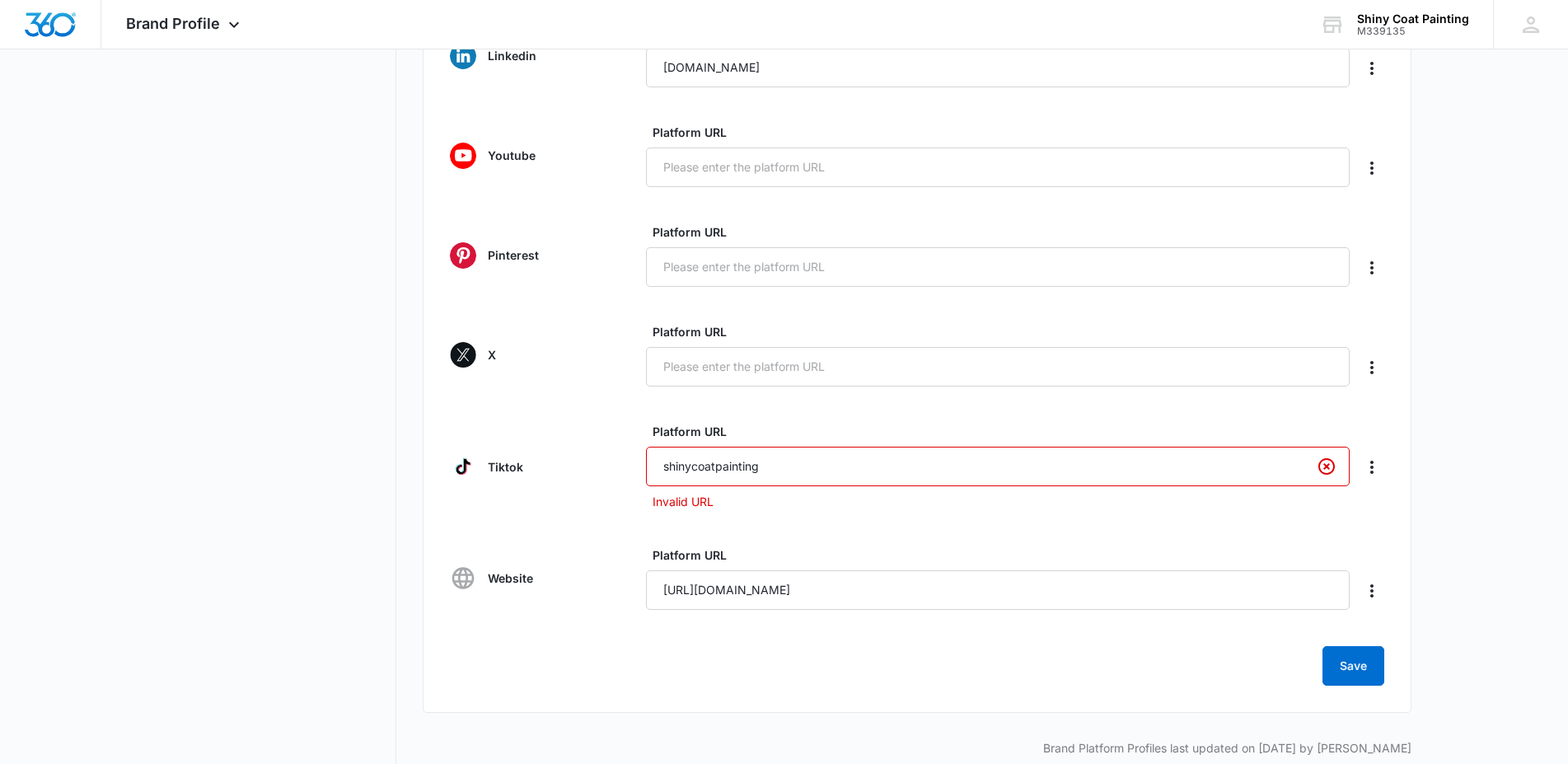
click at [809, 523] on form "Facebook Platform URL Instagram Platform URL Google Business Profile Platform U…" at bounding box center [917, 205] width 934 height 960
click at [818, 472] on input "shinycoatpainting" at bounding box center [997, 466] width 704 height 39
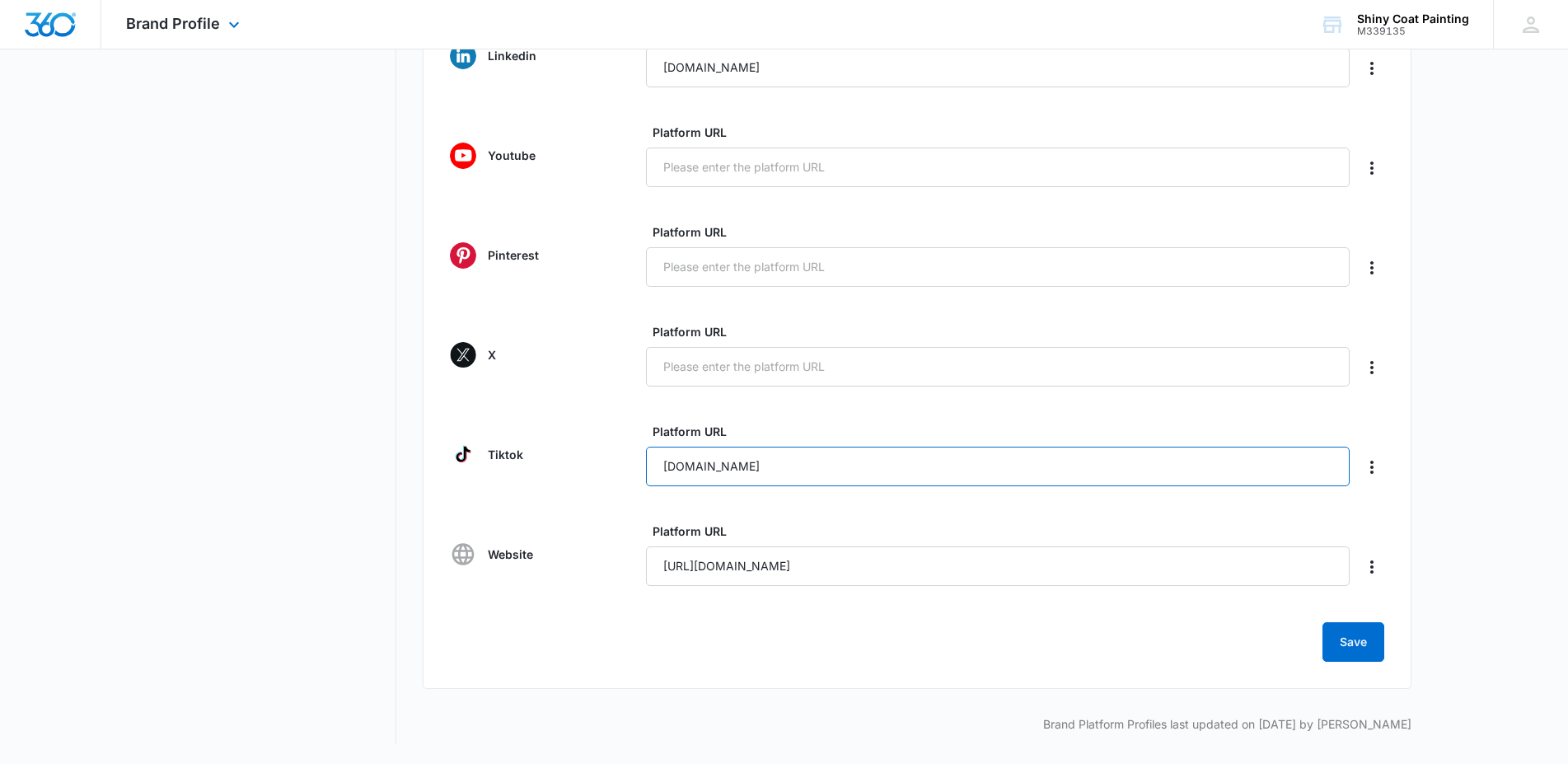
type input "shinycoatpainting.com"
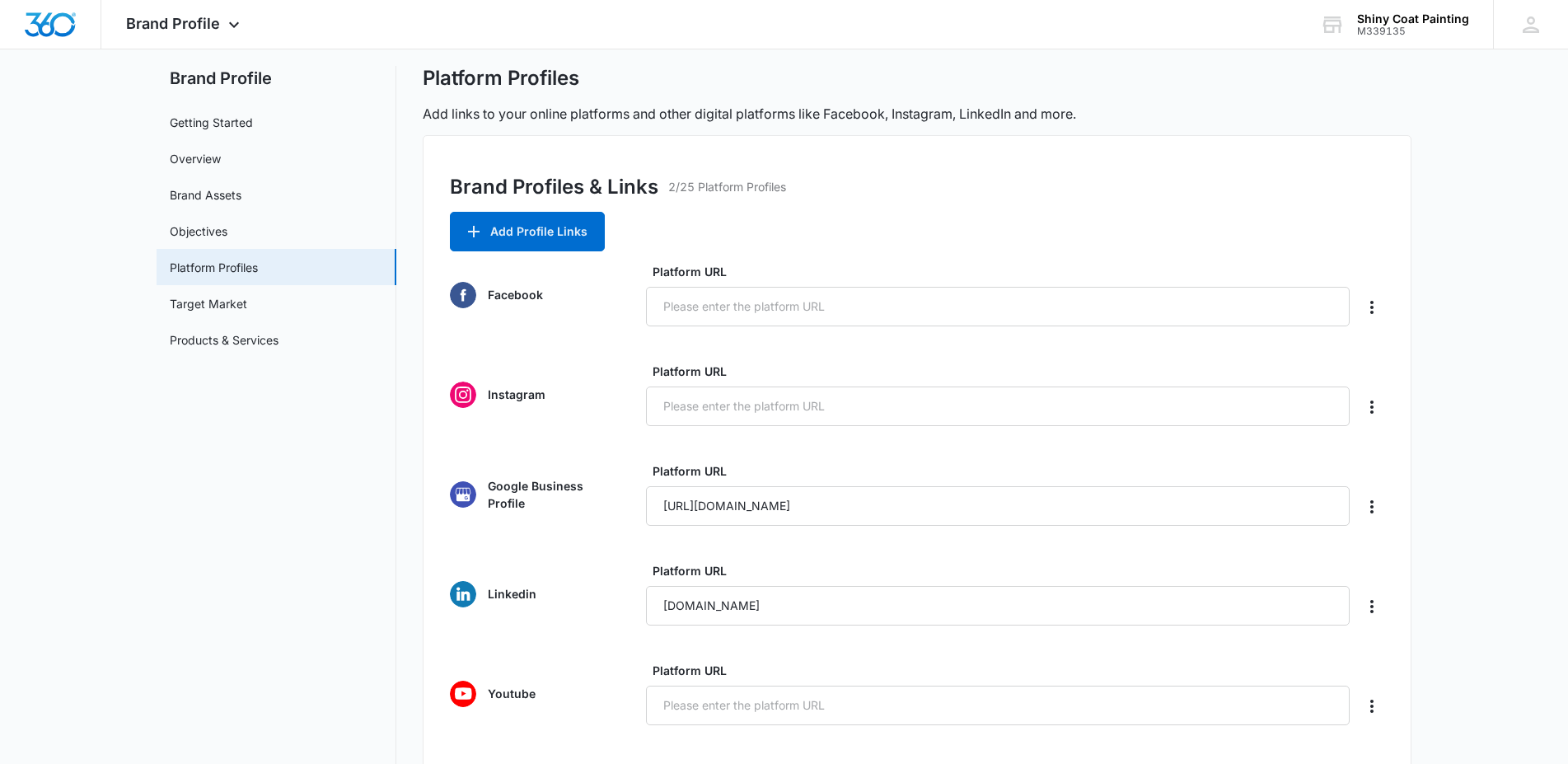
scroll to position [0, 0]
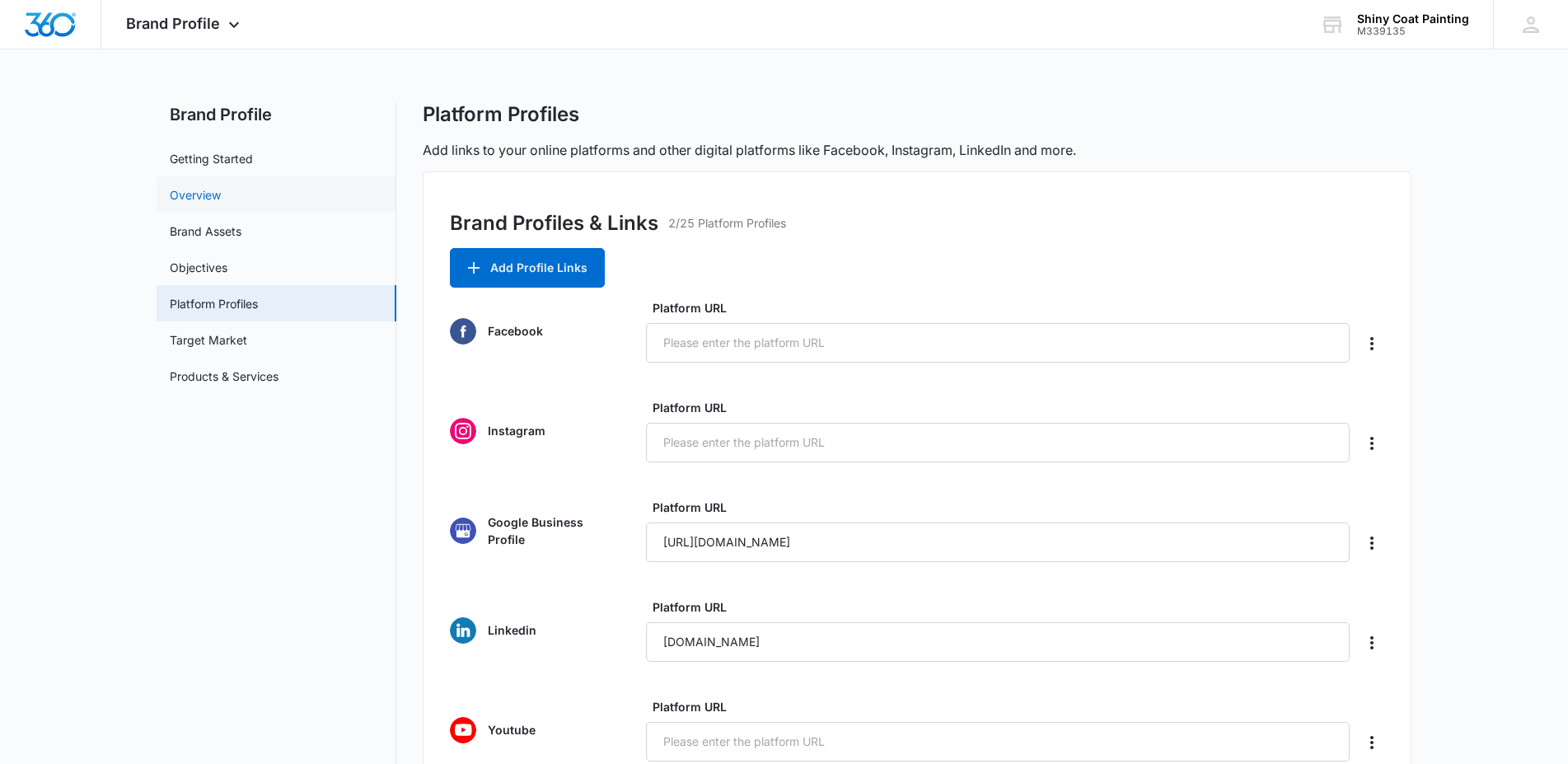
click at [200, 195] on link "Overview" at bounding box center [195, 195] width 51 height 18
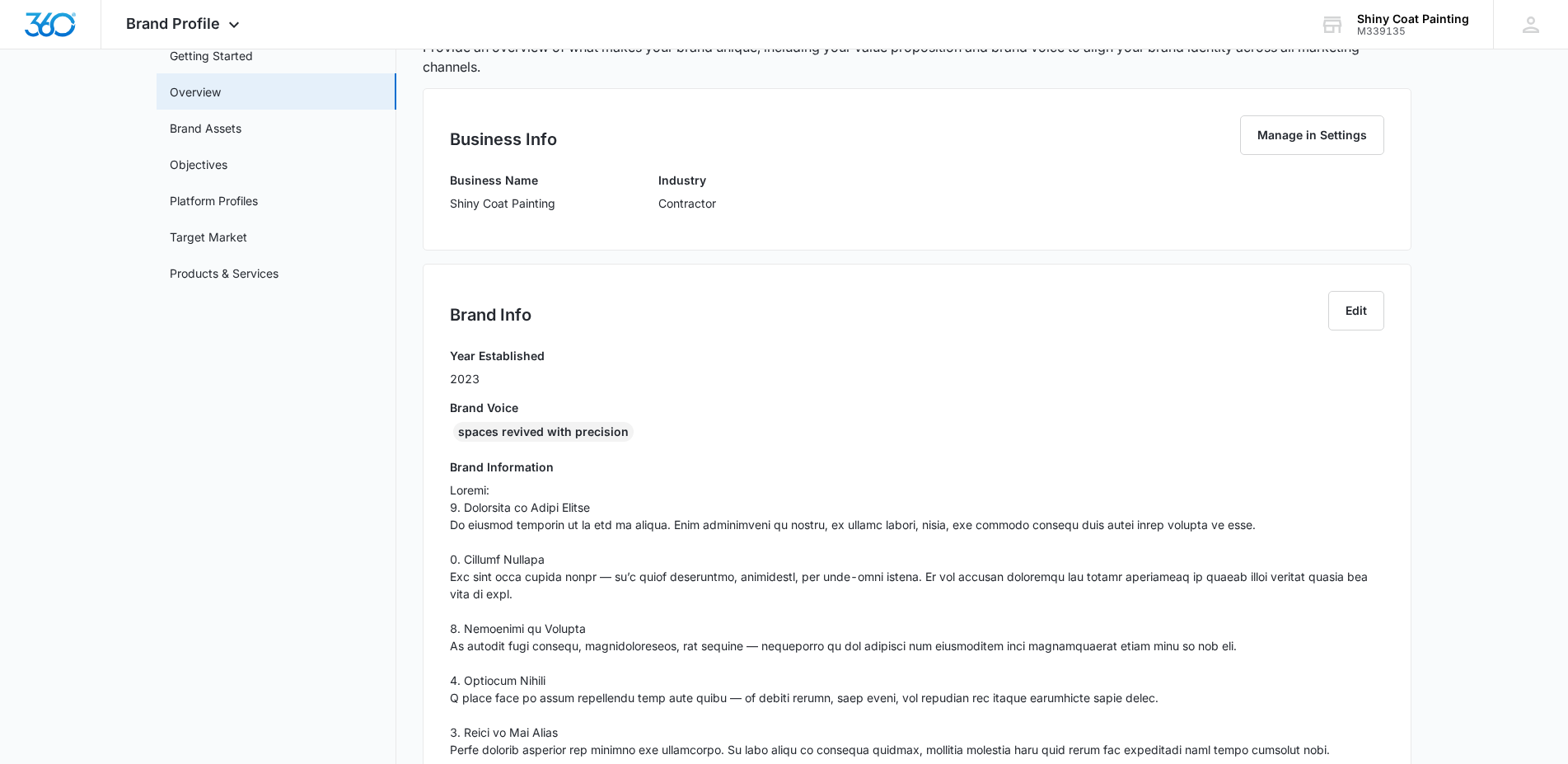
scroll to position [217, 0]
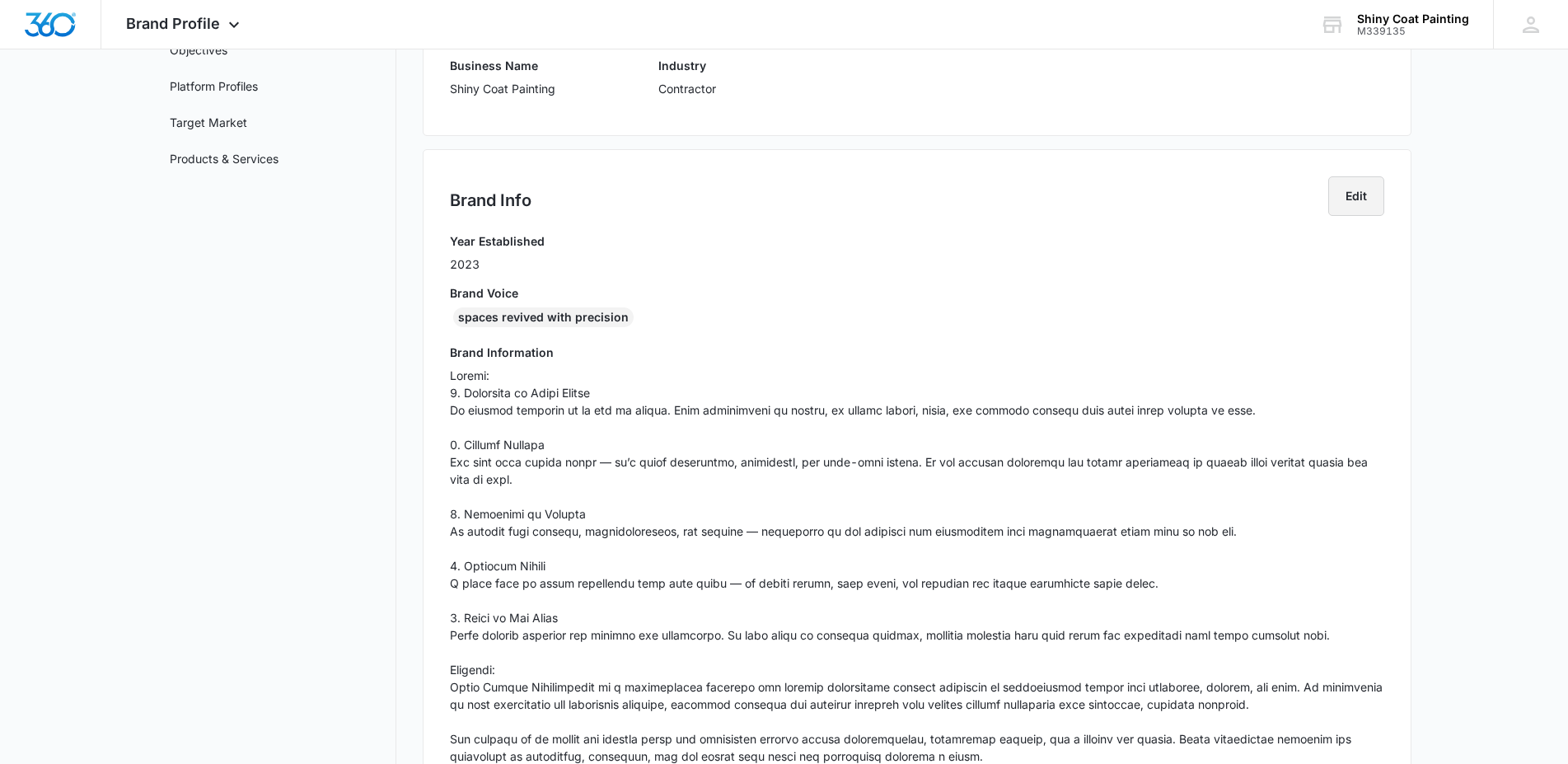
click at [1347, 184] on button "Edit" at bounding box center [1357, 195] width 56 height 39
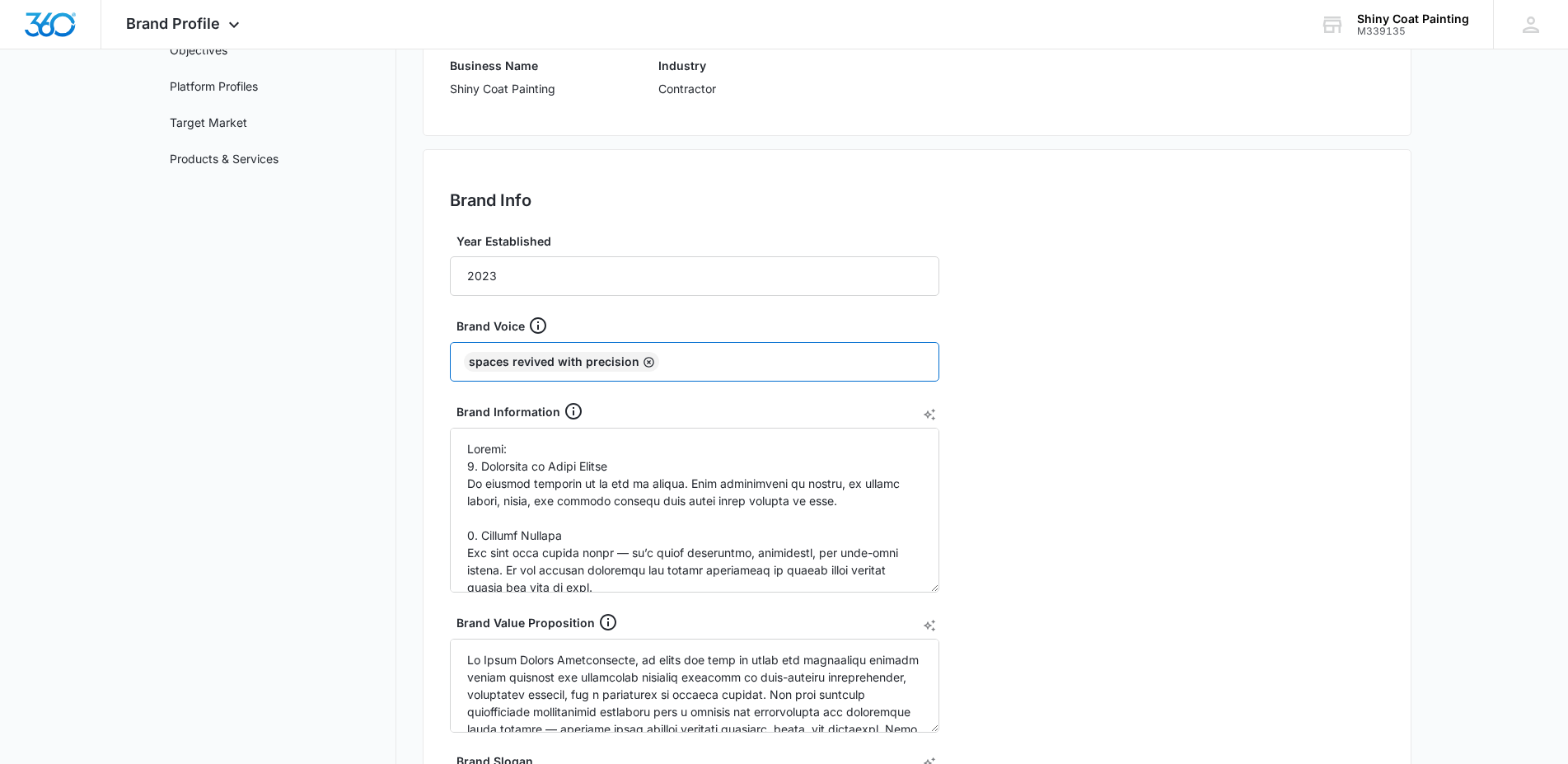
click at [647, 360] on icon "Remove" at bounding box center [649, 362] width 12 height 12
paste input "Your walls deserve more than color — they deserve a Shiny Coat.”"
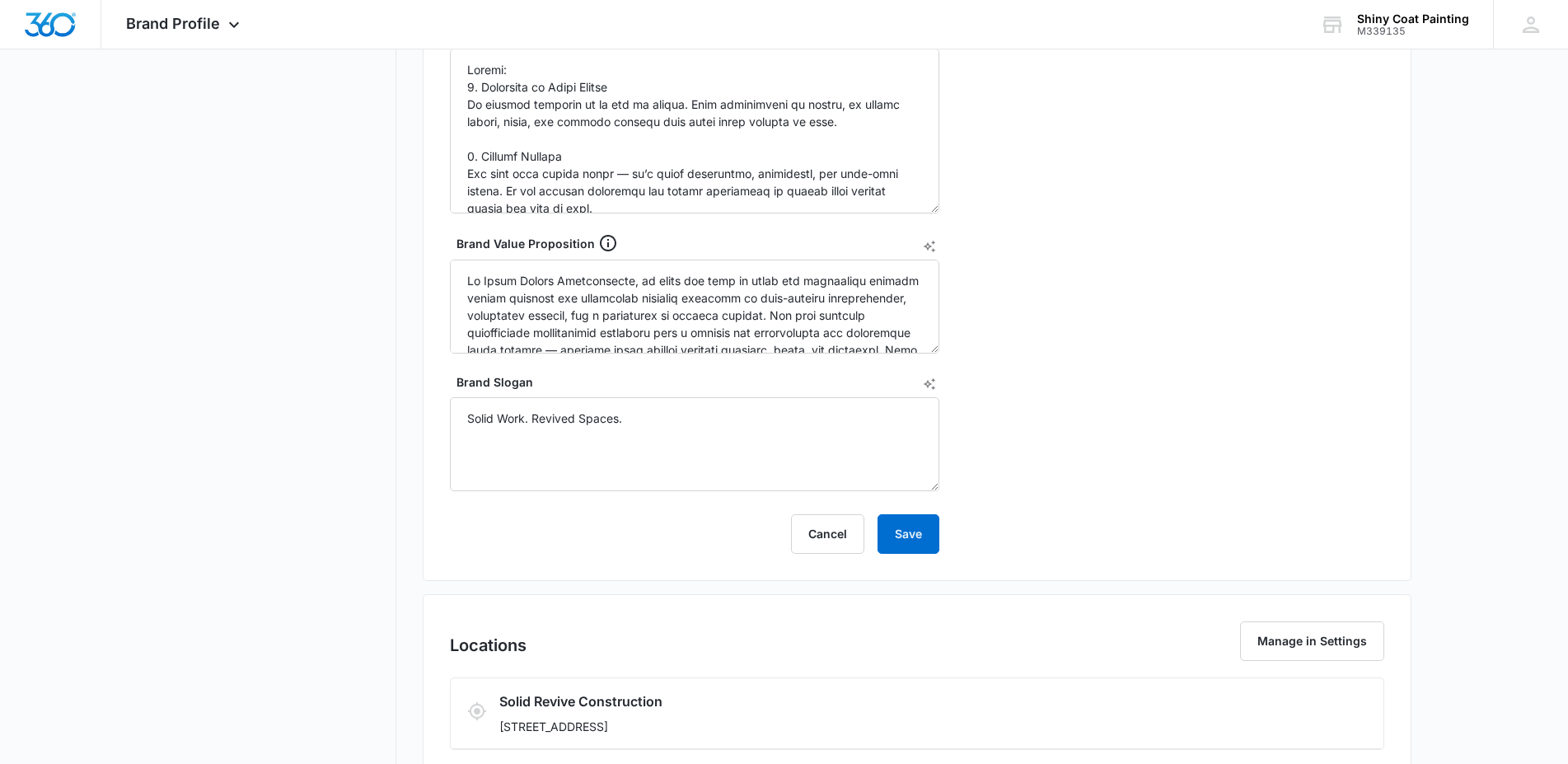
scroll to position [671, 0]
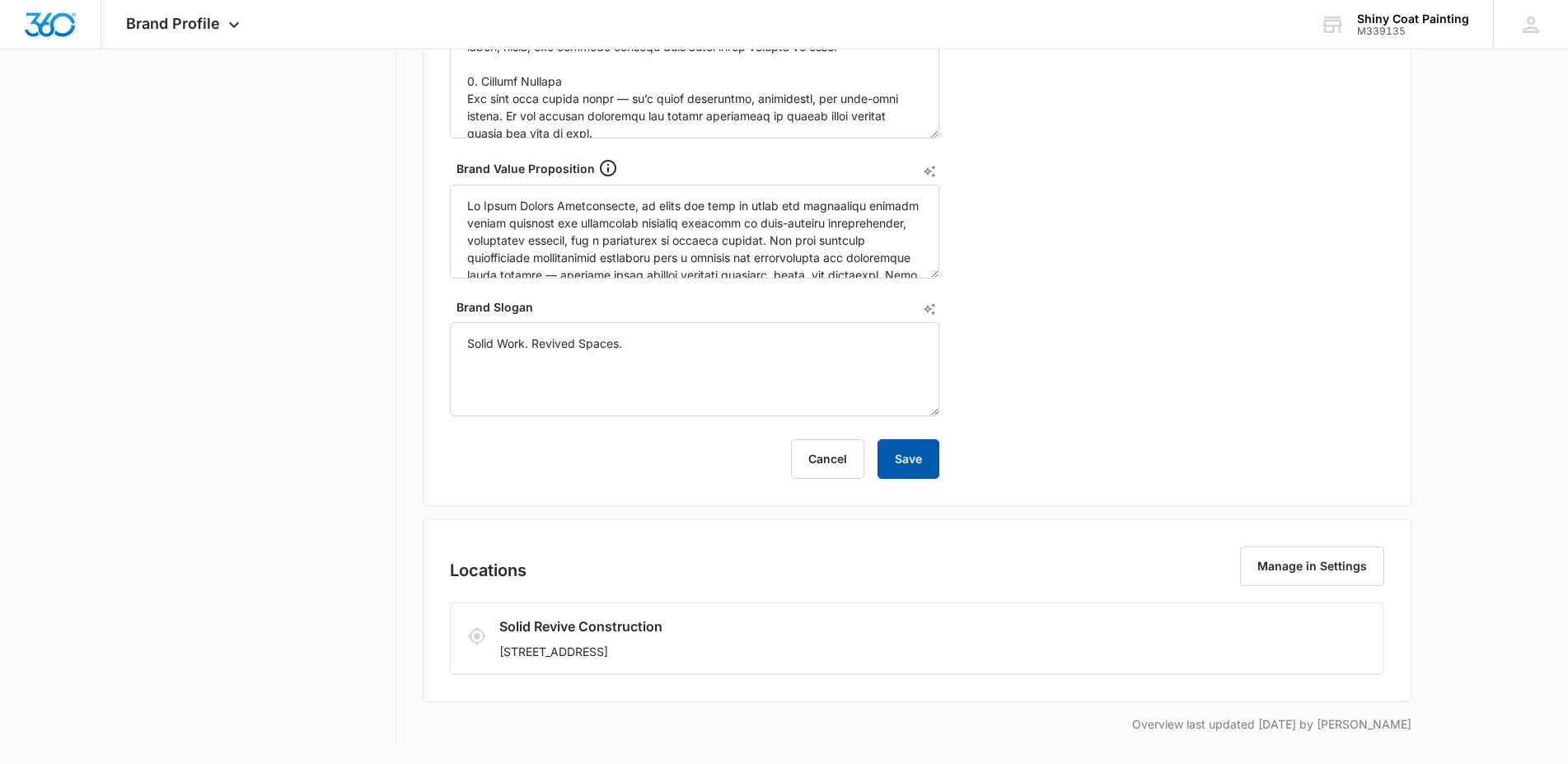
type input "Your walls deserve more than color — they deserve a Shiny Coat."
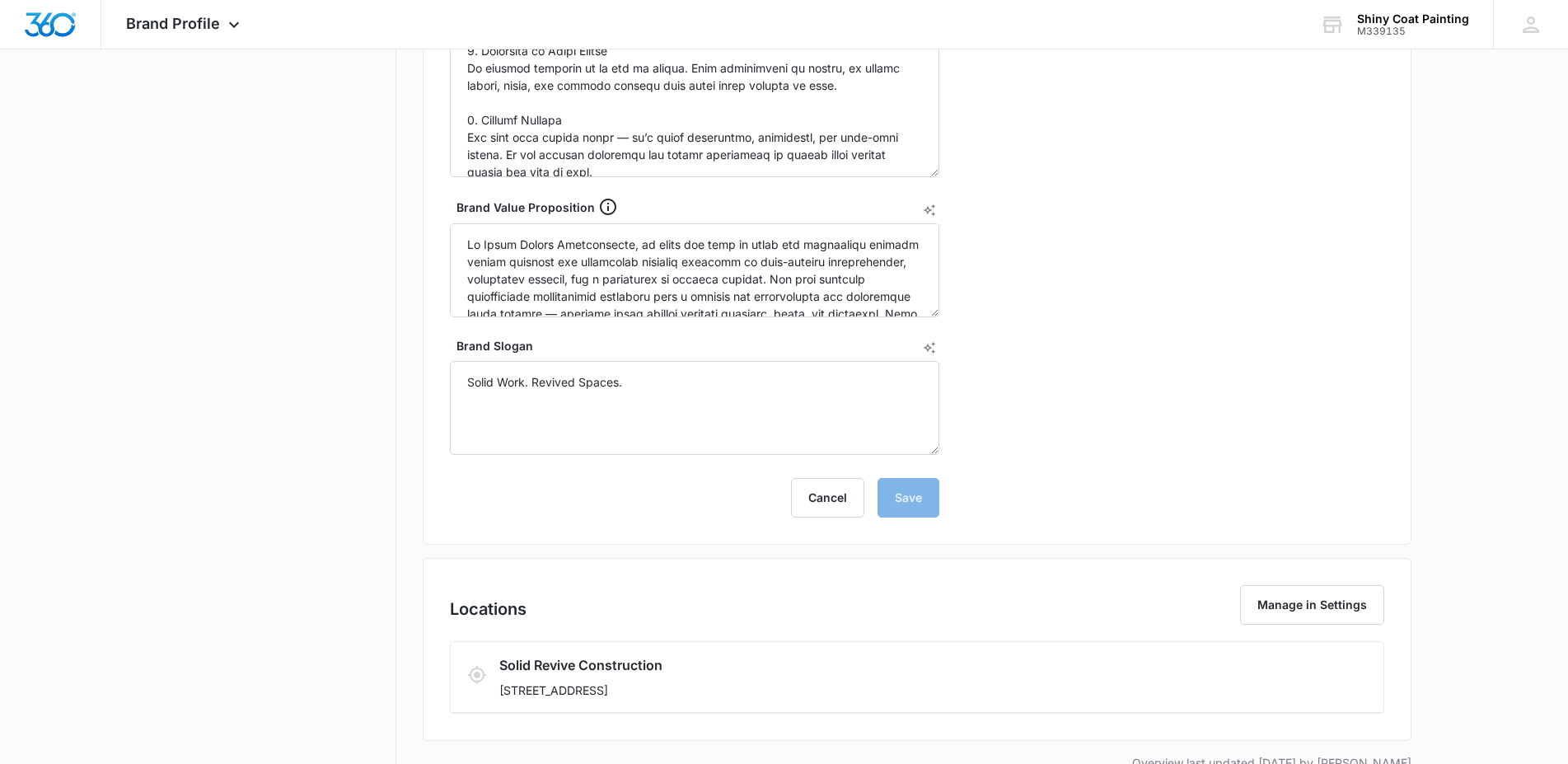
click at [911, 456] on form "Year Established 2023 Brand Voice Your walls deserve more than color — they des…" at bounding box center [694, 147] width 490 height 739
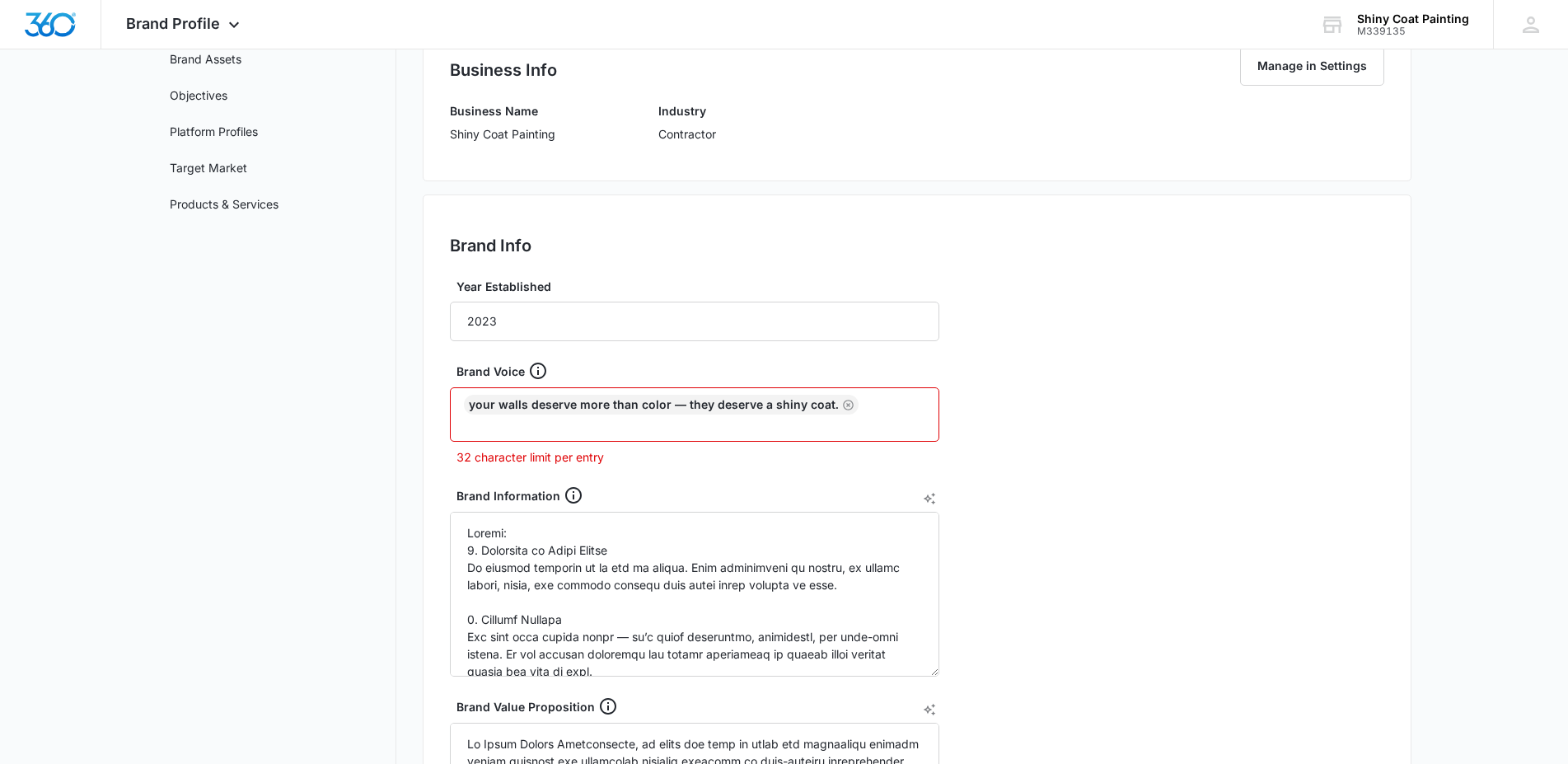
scroll to position [217, 0]
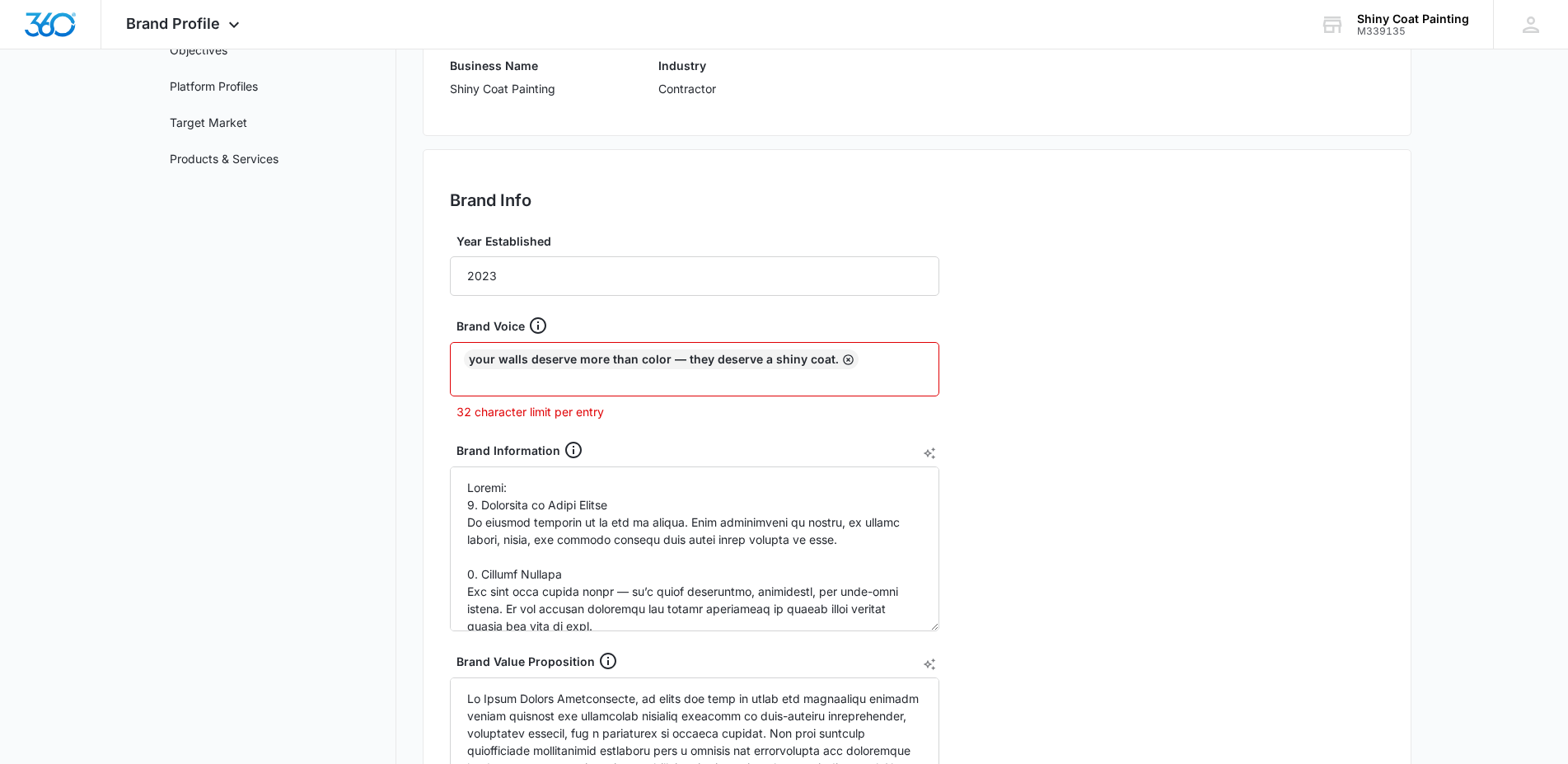
click at [842, 359] on icon "Remove" at bounding box center [848, 359] width 12 height 12
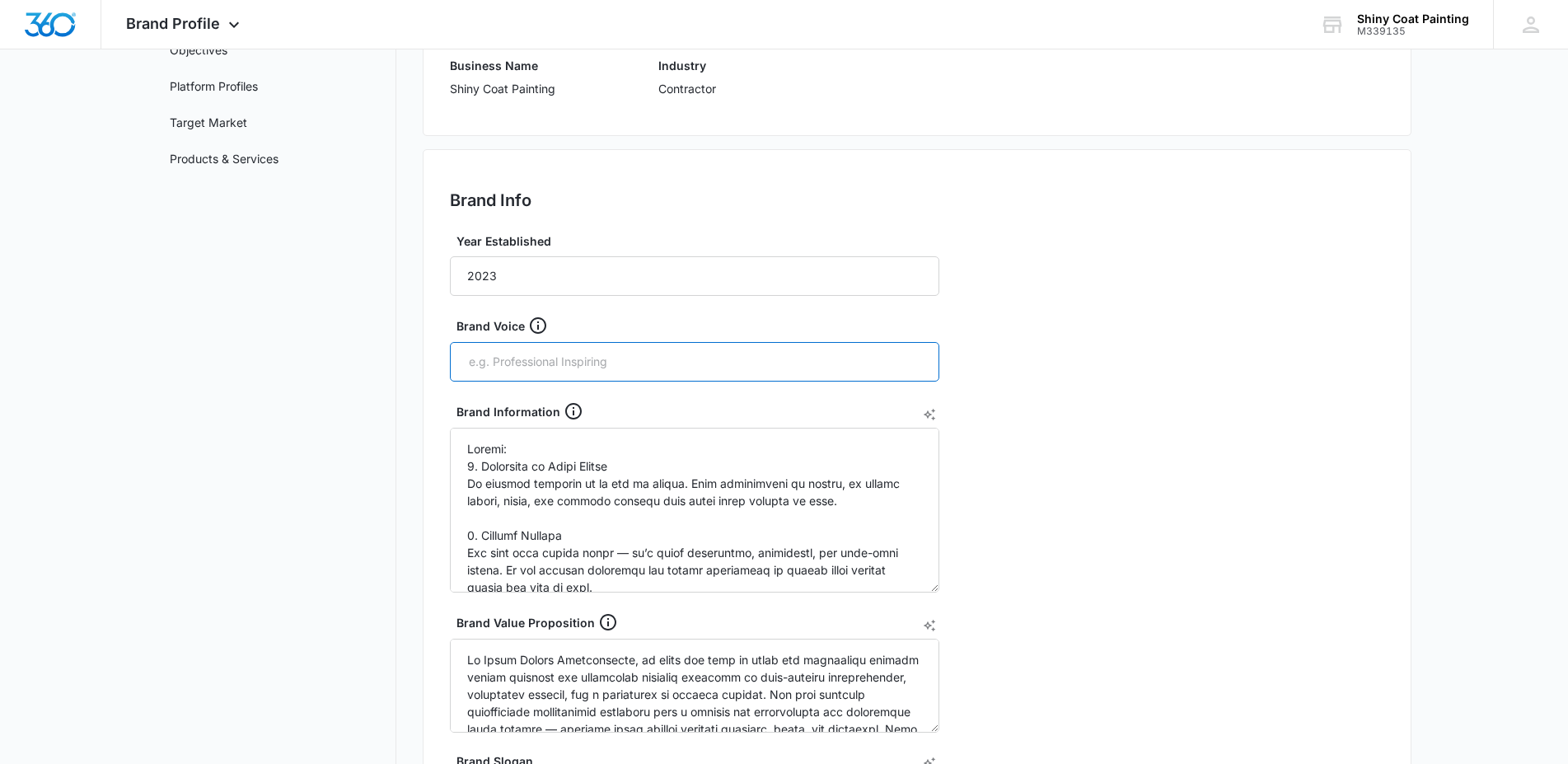
paste input "Making Every Wall Shine."
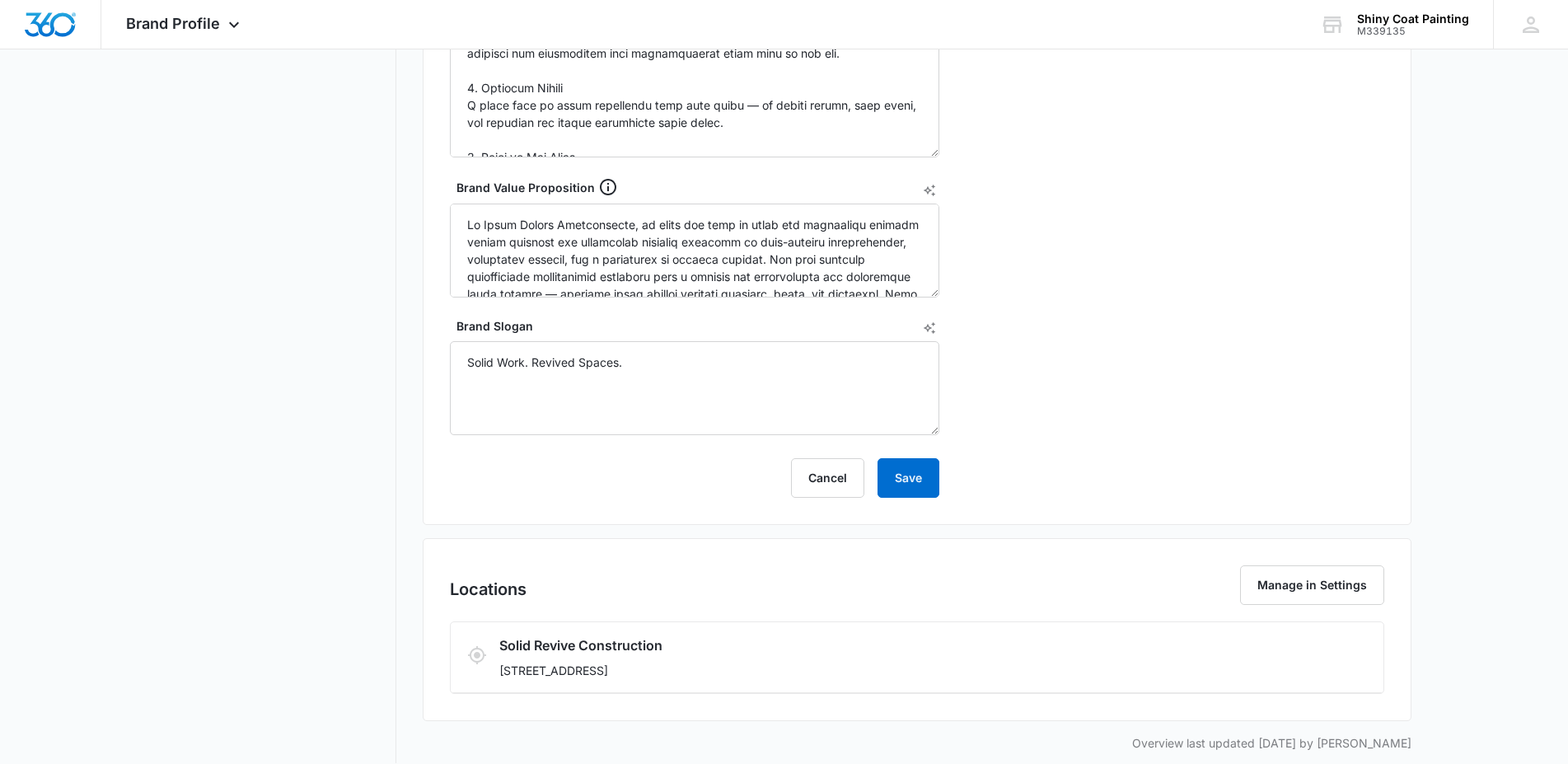
scroll to position [671, 0]
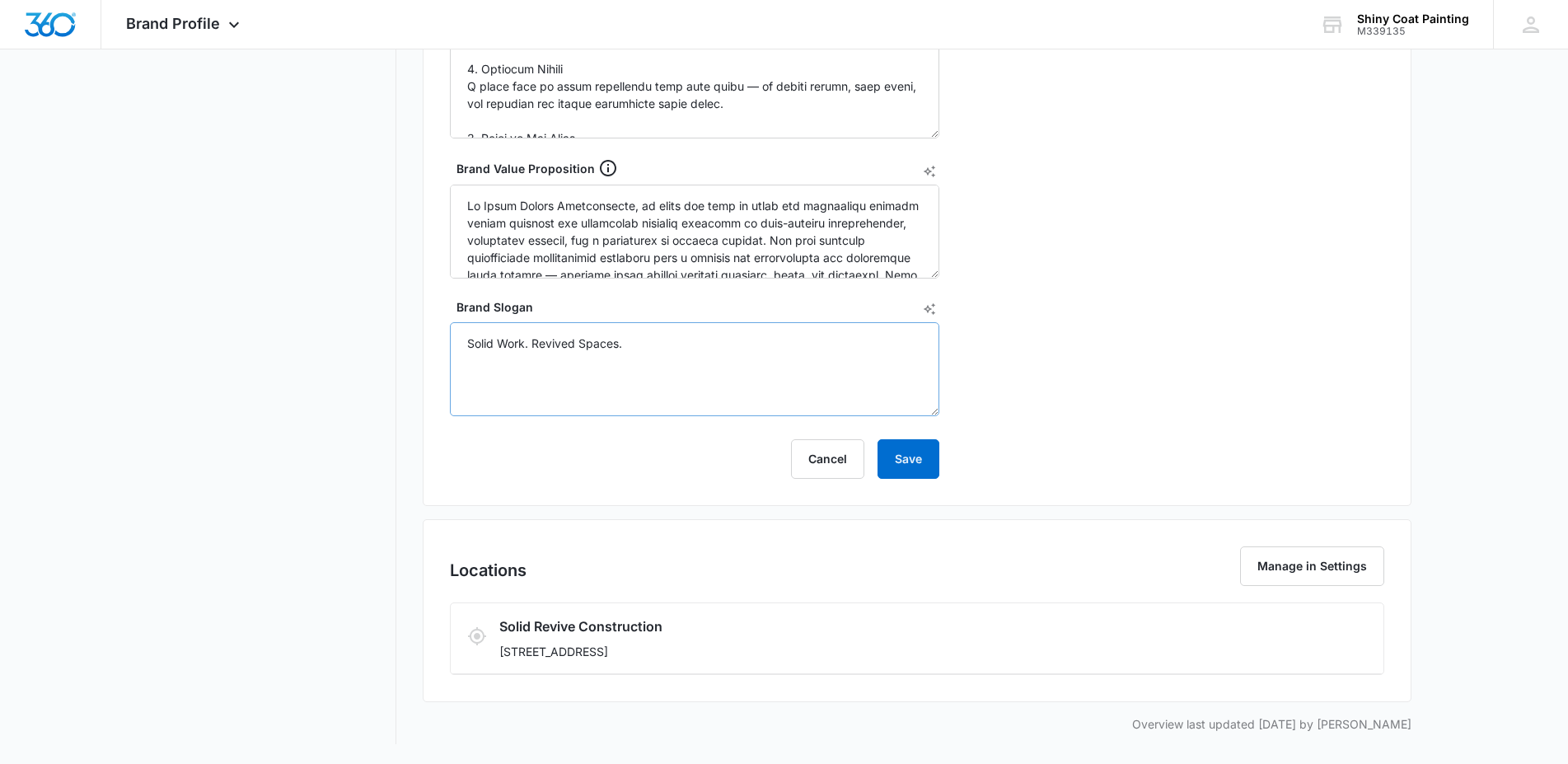
type input "Making Every Wall Shine."
drag, startPoint x: 648, startPoint y: 349, endPoint x: 468, endPoint y: 352, distance: 180.0
click at [468, 352] on textarea "Solid Work. Revived Spaces." at bounding box center [694, 369] width 490 height 94
paste textarea "“It’s Not Just Paint — It’s a Shiny Coat.”"
paste textarea "“Because Every Space Deserves to Shine.”"
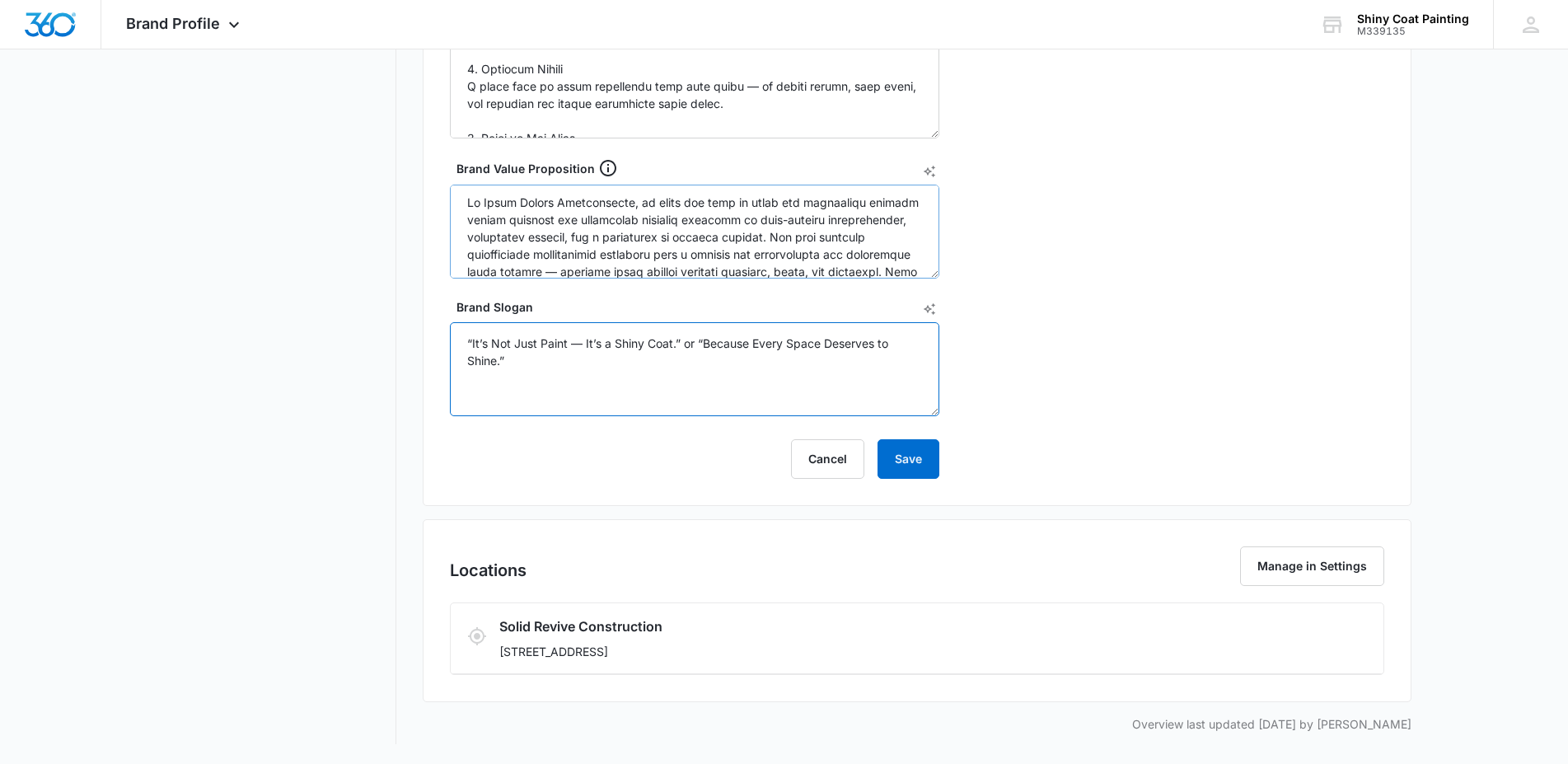
scroll to position [0, 0]
type textarea "“It’s Not Just Paint — It’s a Shiny Coat.” or “Because Every Space Deserves to …"
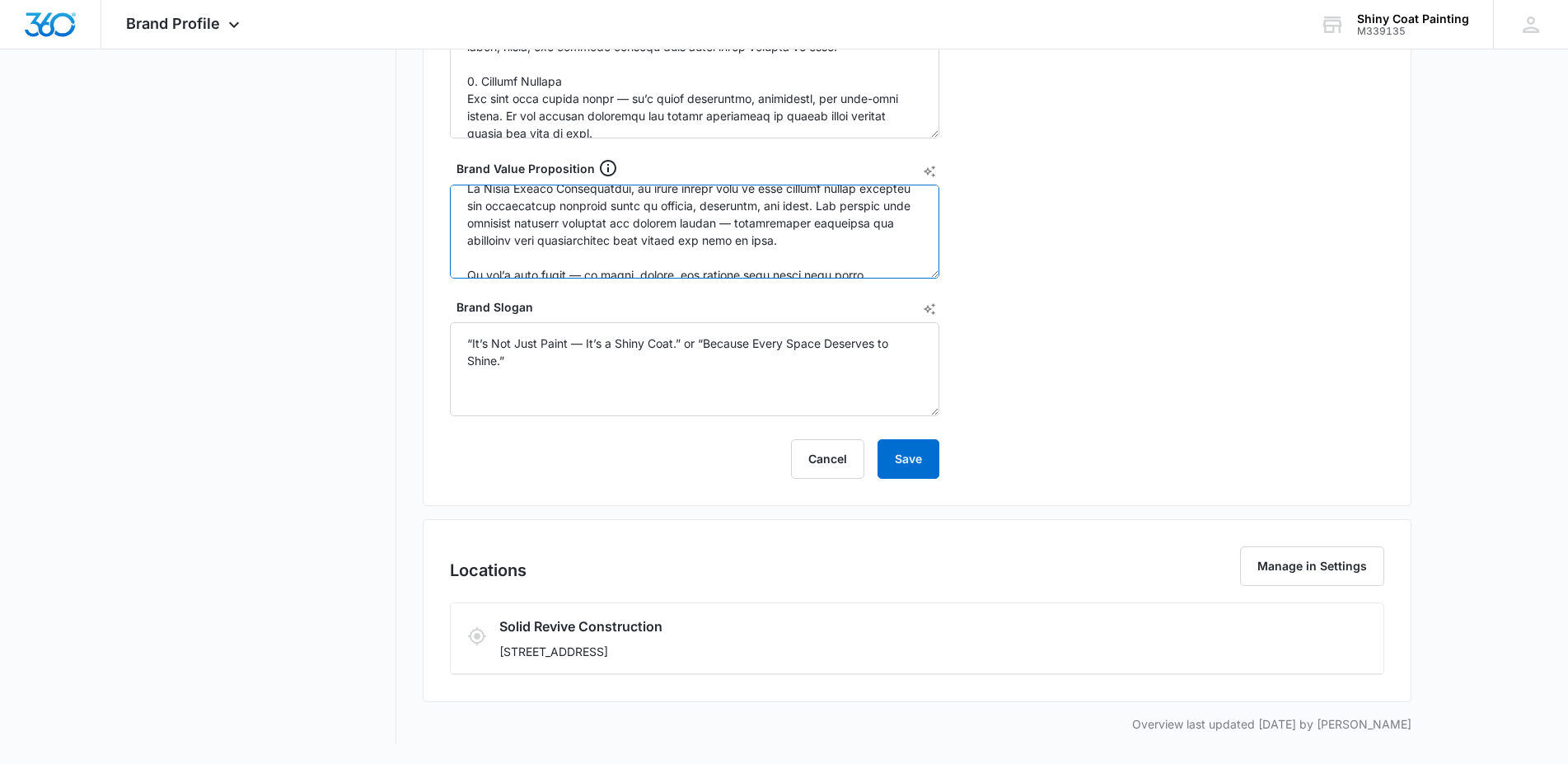
scroll to position [346, 0]
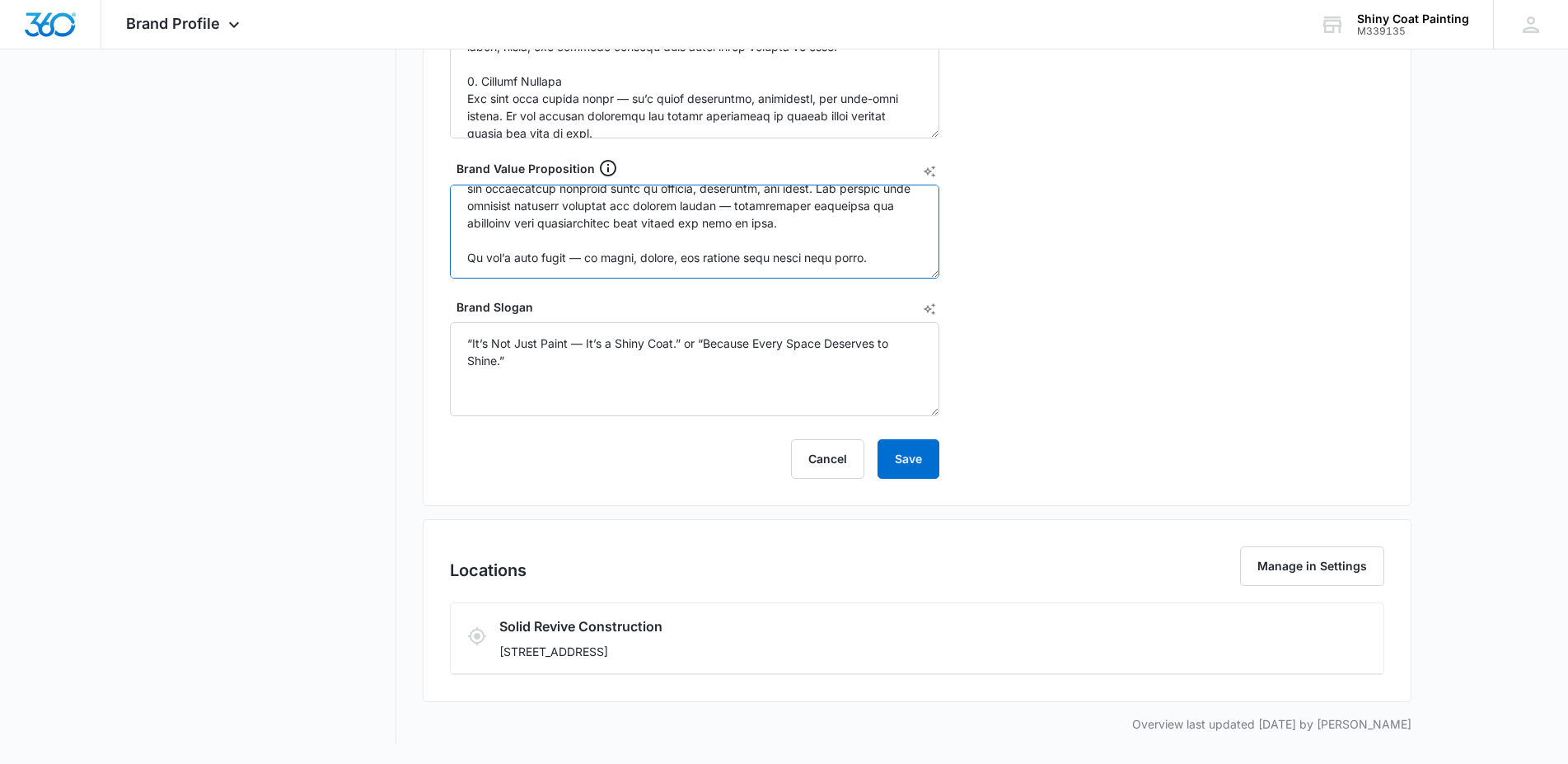
drag, startPoint x: 471, startPoint y: 203, endPoint x: 876, endPoint y: 291, distance: 414.5
click at [876, 279] on textarea "Brand Value Proposition" at bounding box center [694, 231] width 490 height 94
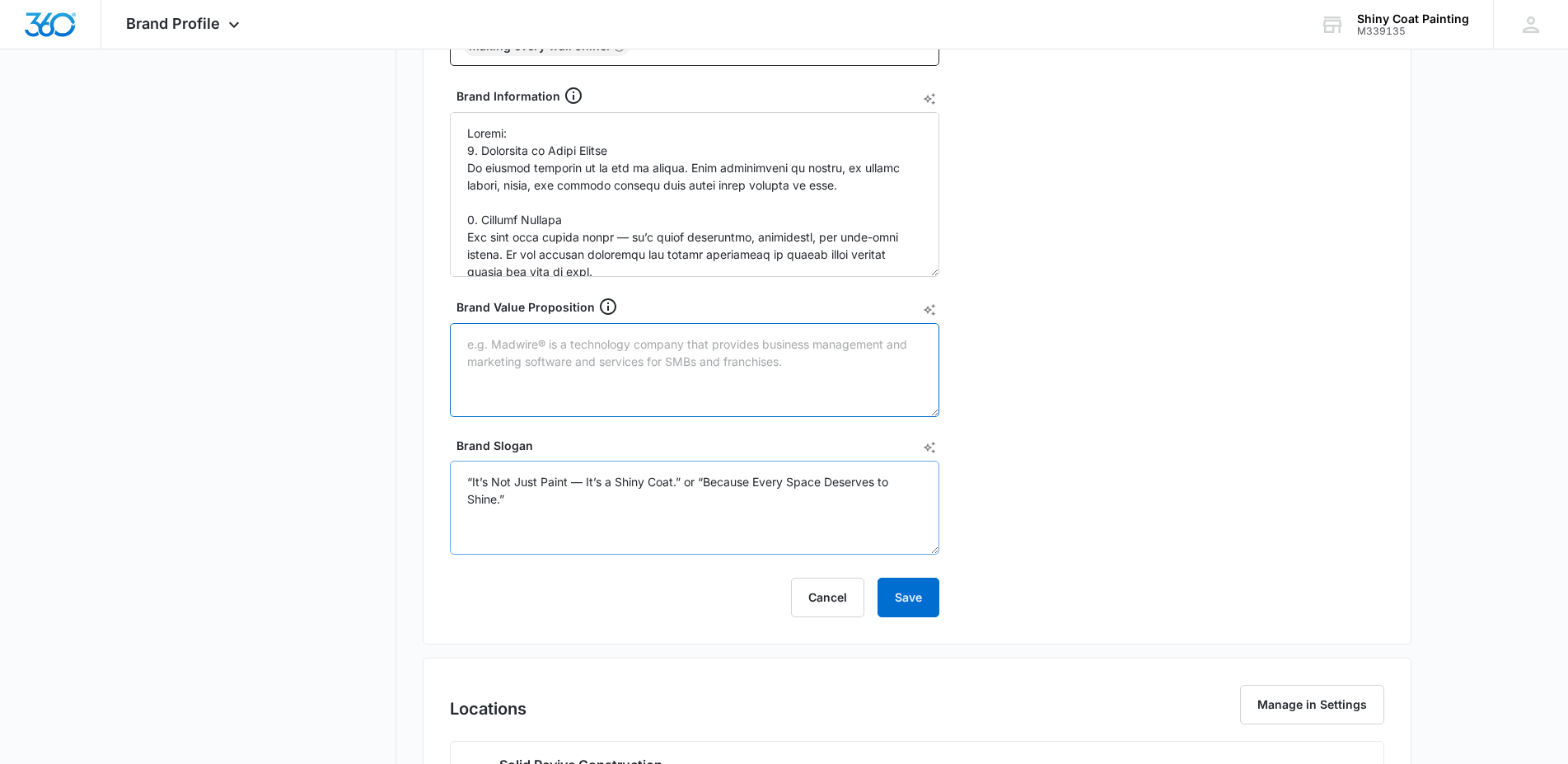
scroll to position [562, 0]
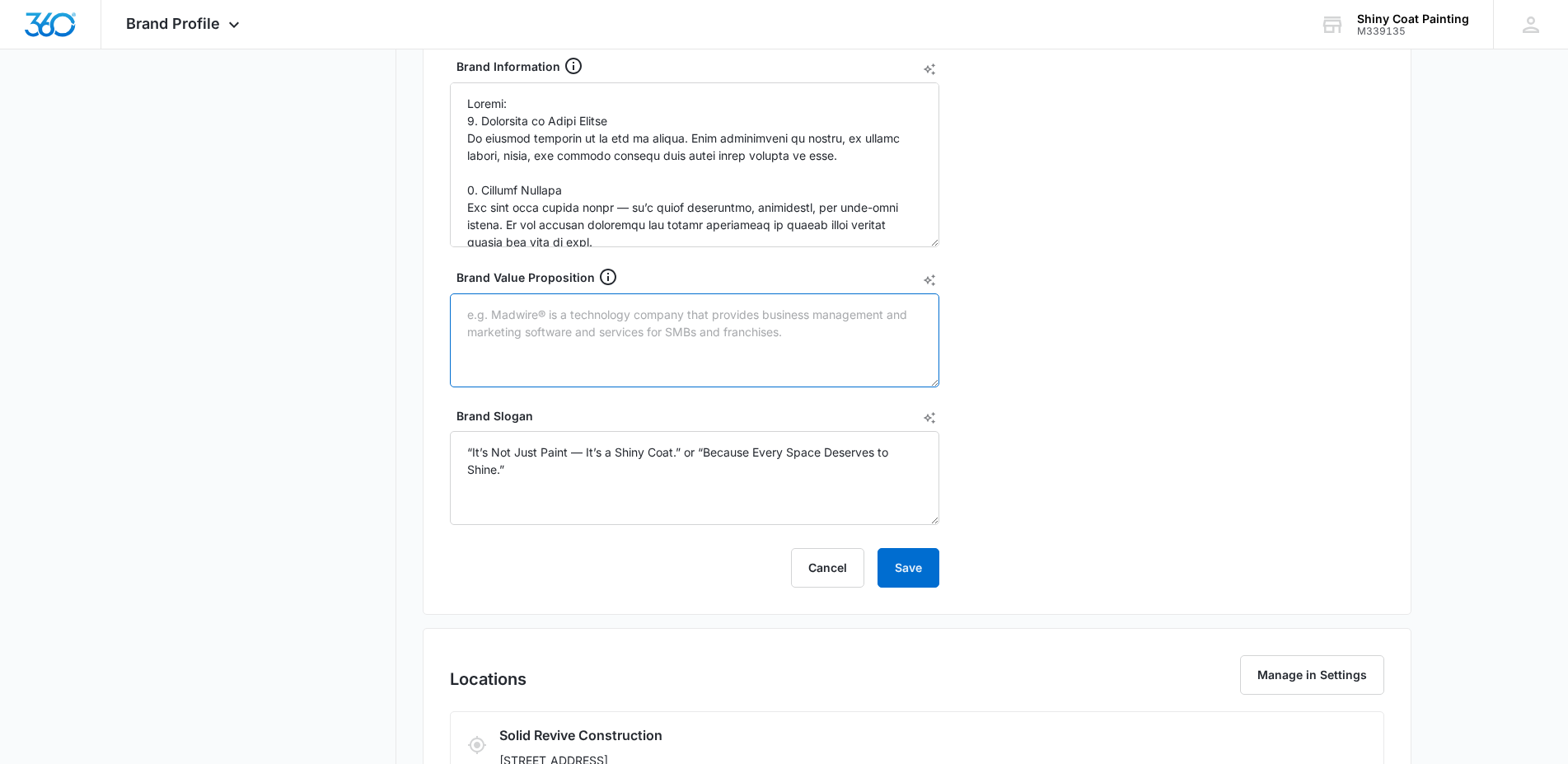
paste textarea "At Shiny Coat Painting, we believe every surface deserves to shine. We provide …"
paste textarea "At Shiny Coat Painting, we bring spaces to life with flawless finishes and last…"
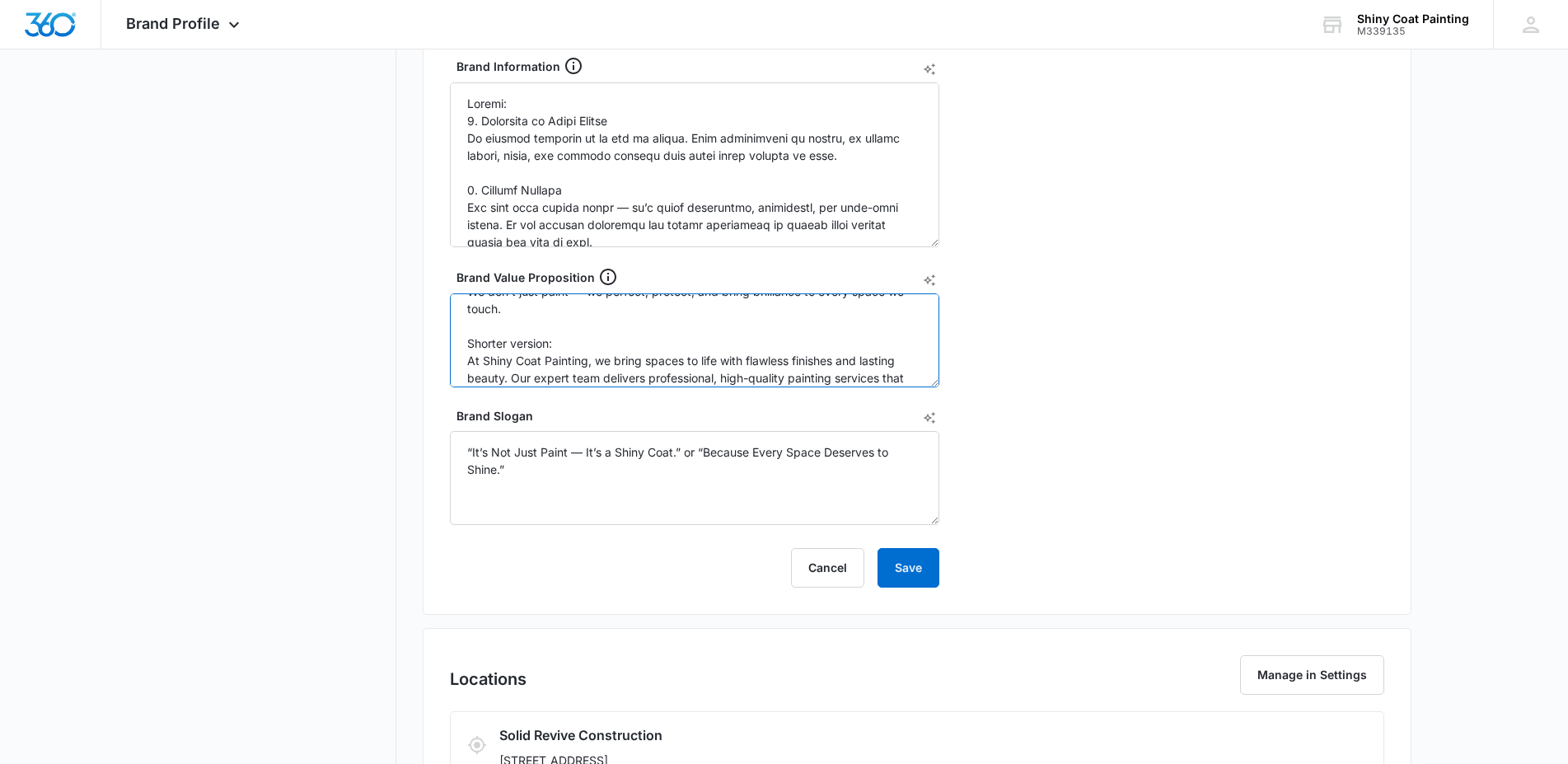
scroll to position [212, 0]
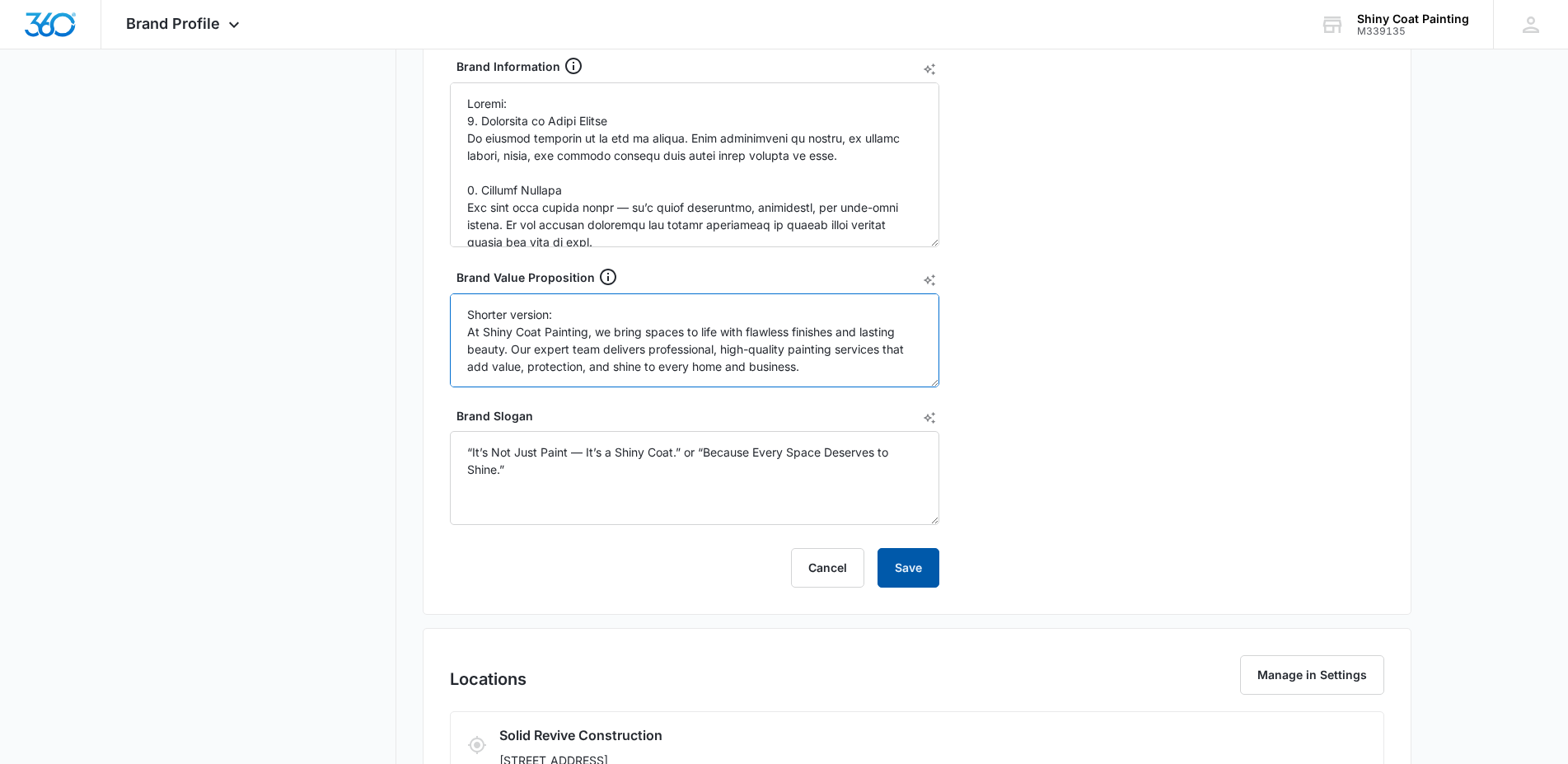
type textarea "At Shiny Coat Painting, we believe every surface deserves to shine. We provide …"
click at [907, 570] on button "Save" at bounding box center [908, 567] width 62 height 39
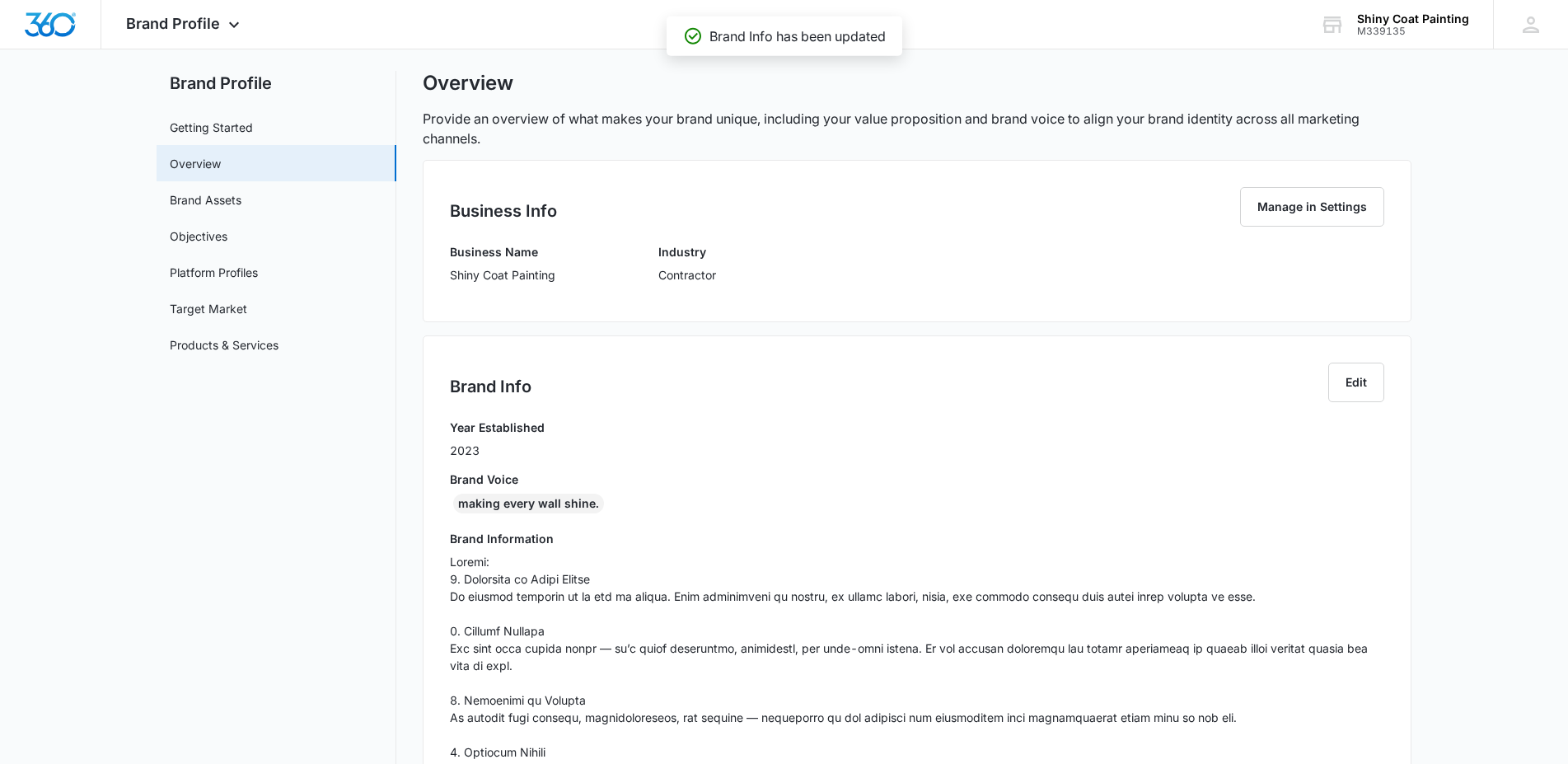
scroll to position [19, 0]
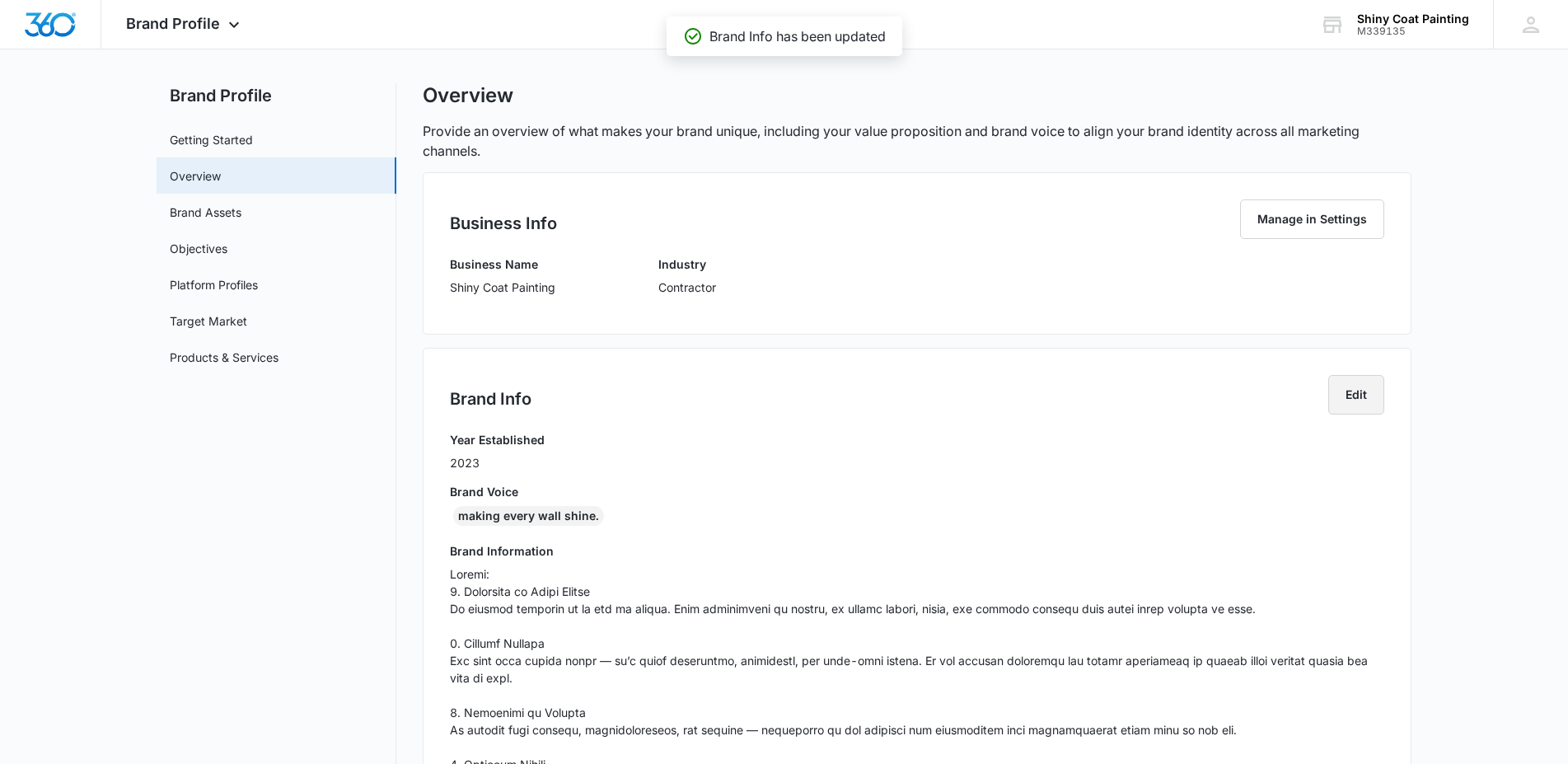
click at [1365, 401] on button "Edit" at bounding box center [1357, 394] width 56 height 39
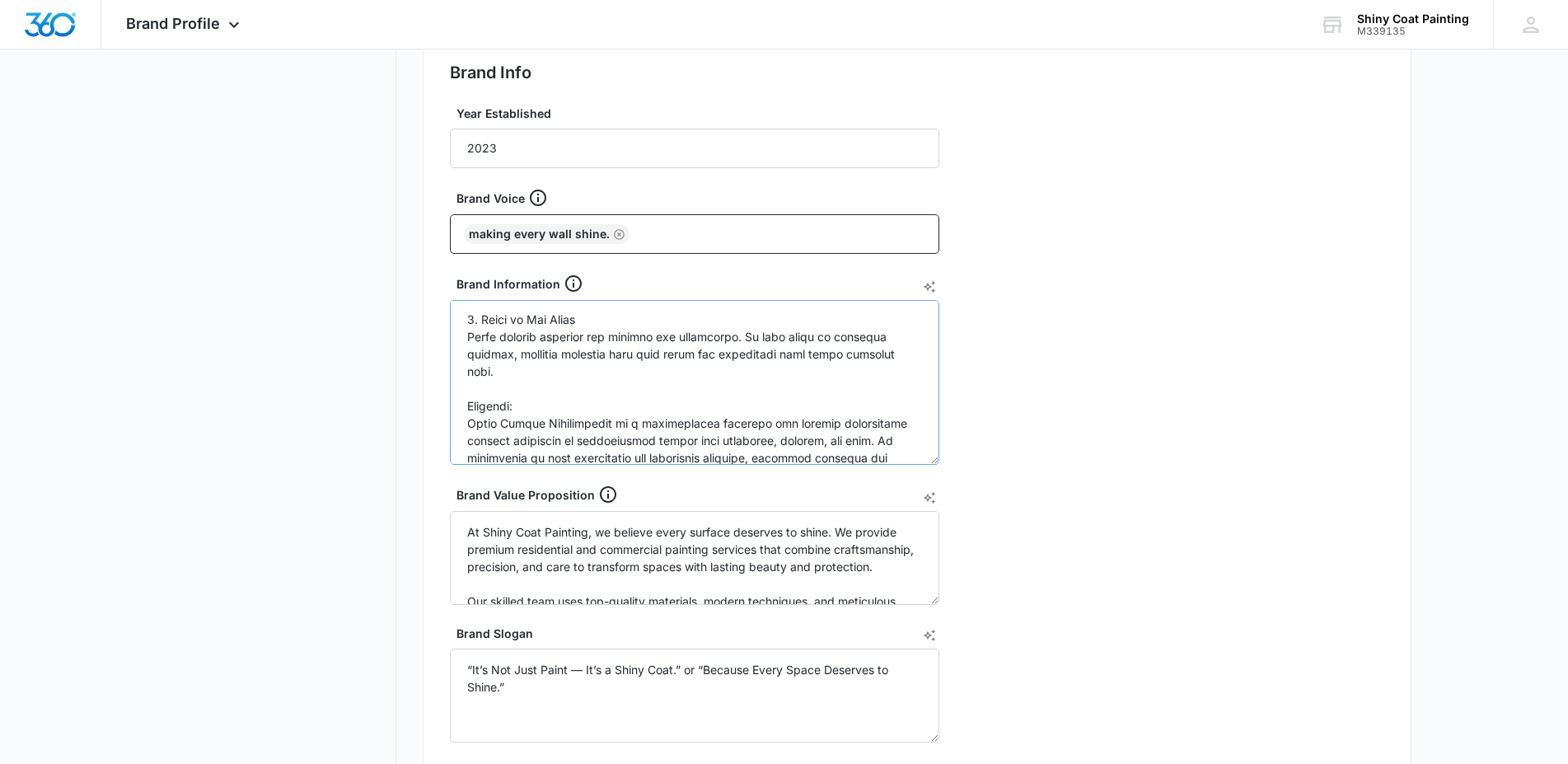
scroll to position [336, 0]
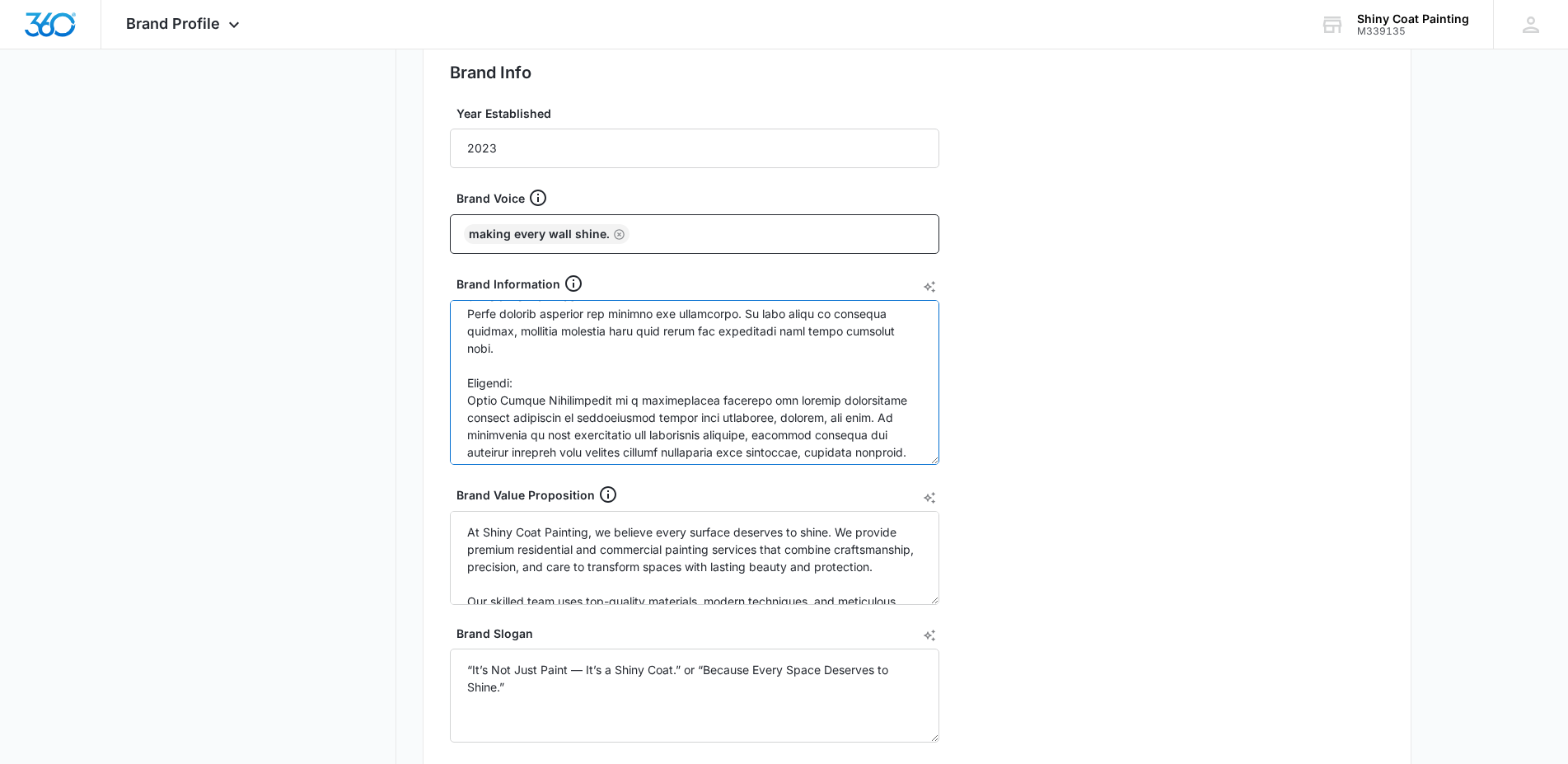
click at [529, 349] on textarea "Brand Information" at bounding box center [694, 382] width 490 height 165
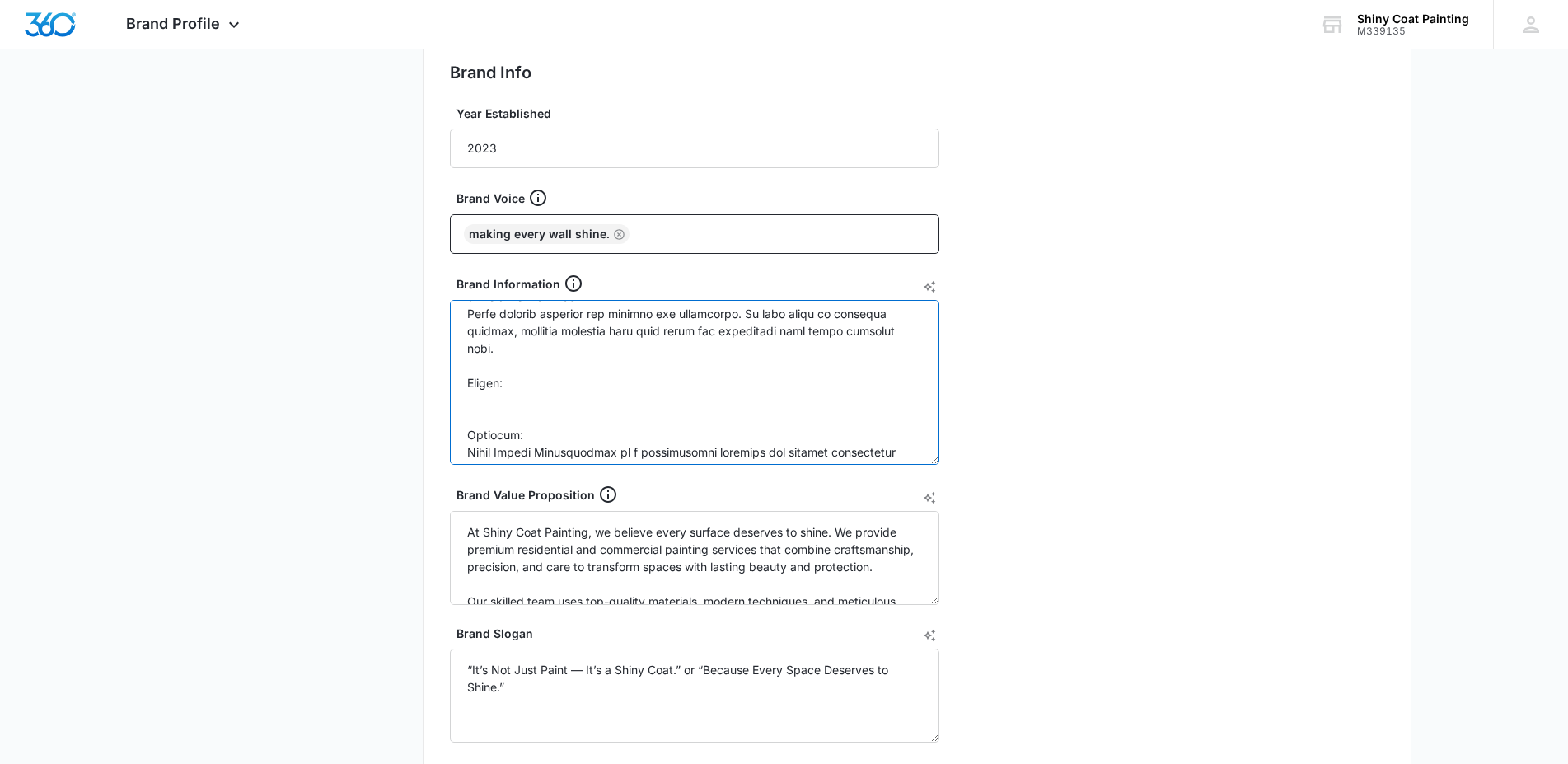
paste textarea "1. Quality Craftsmanship We take pride in every brushstroke. Our work is built …"
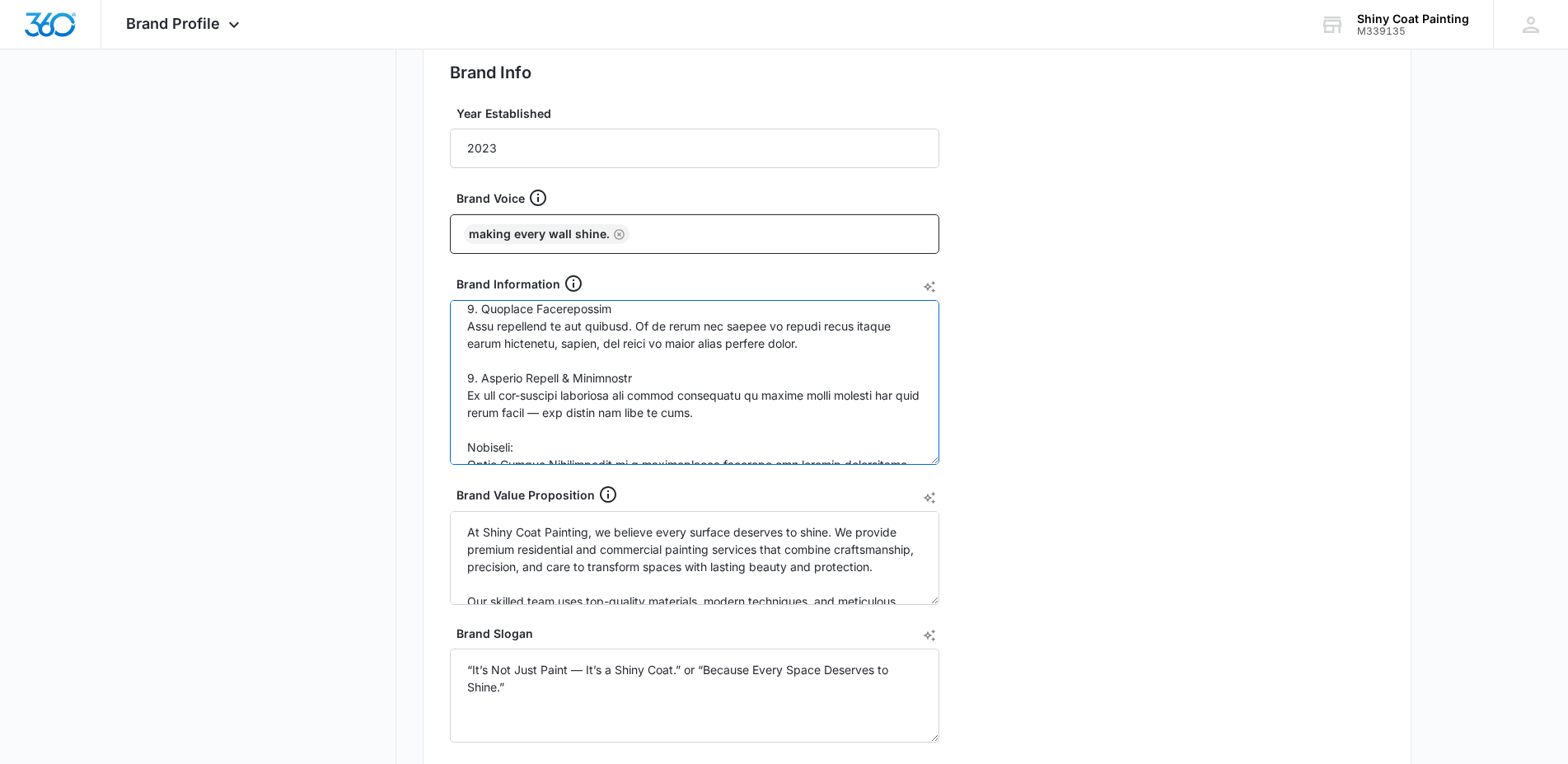
scroll to position [744, 0]
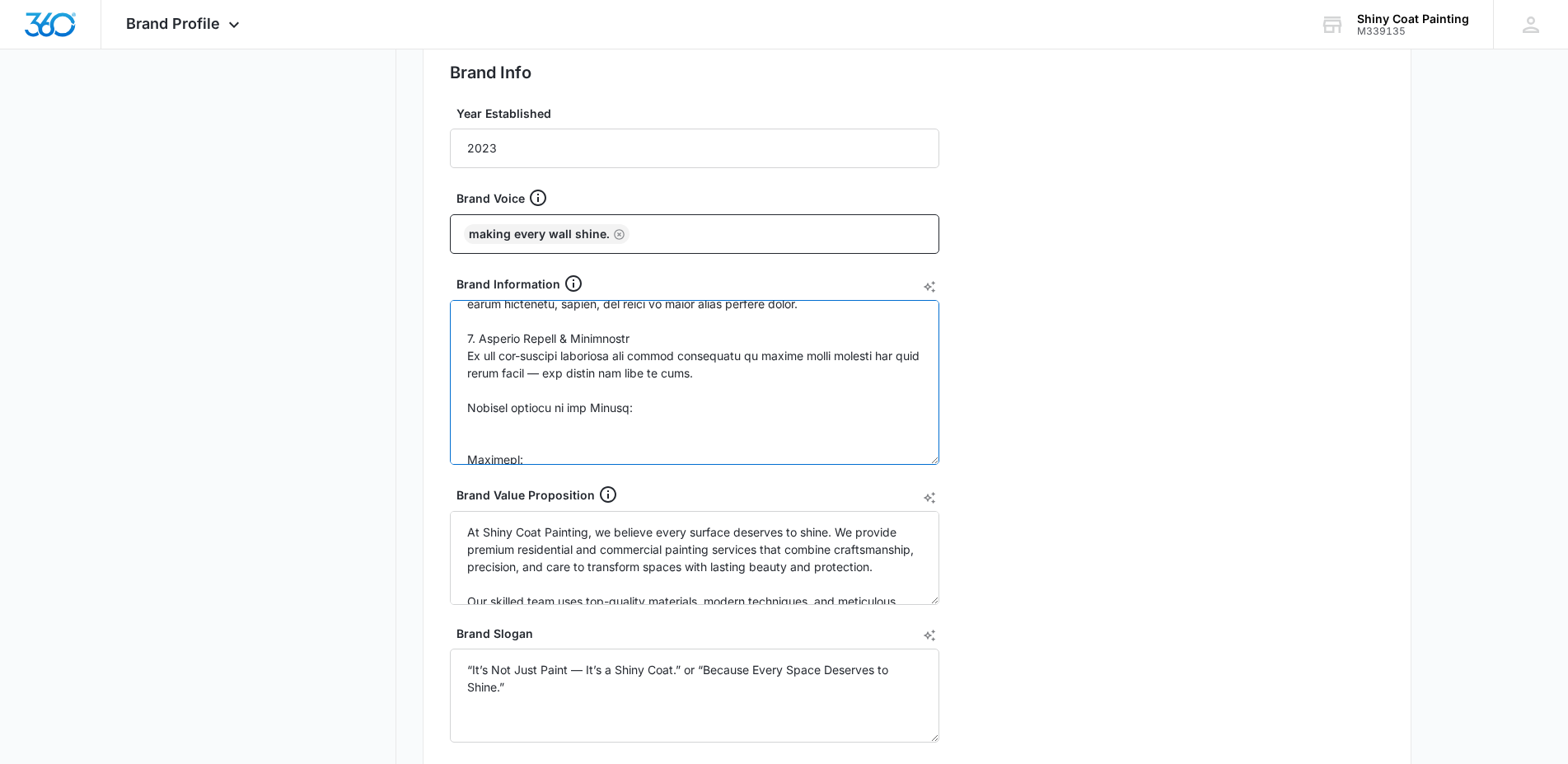
paste textarea "Our Values At Shiny Coat Painting, we believe every project deserves precision,…"
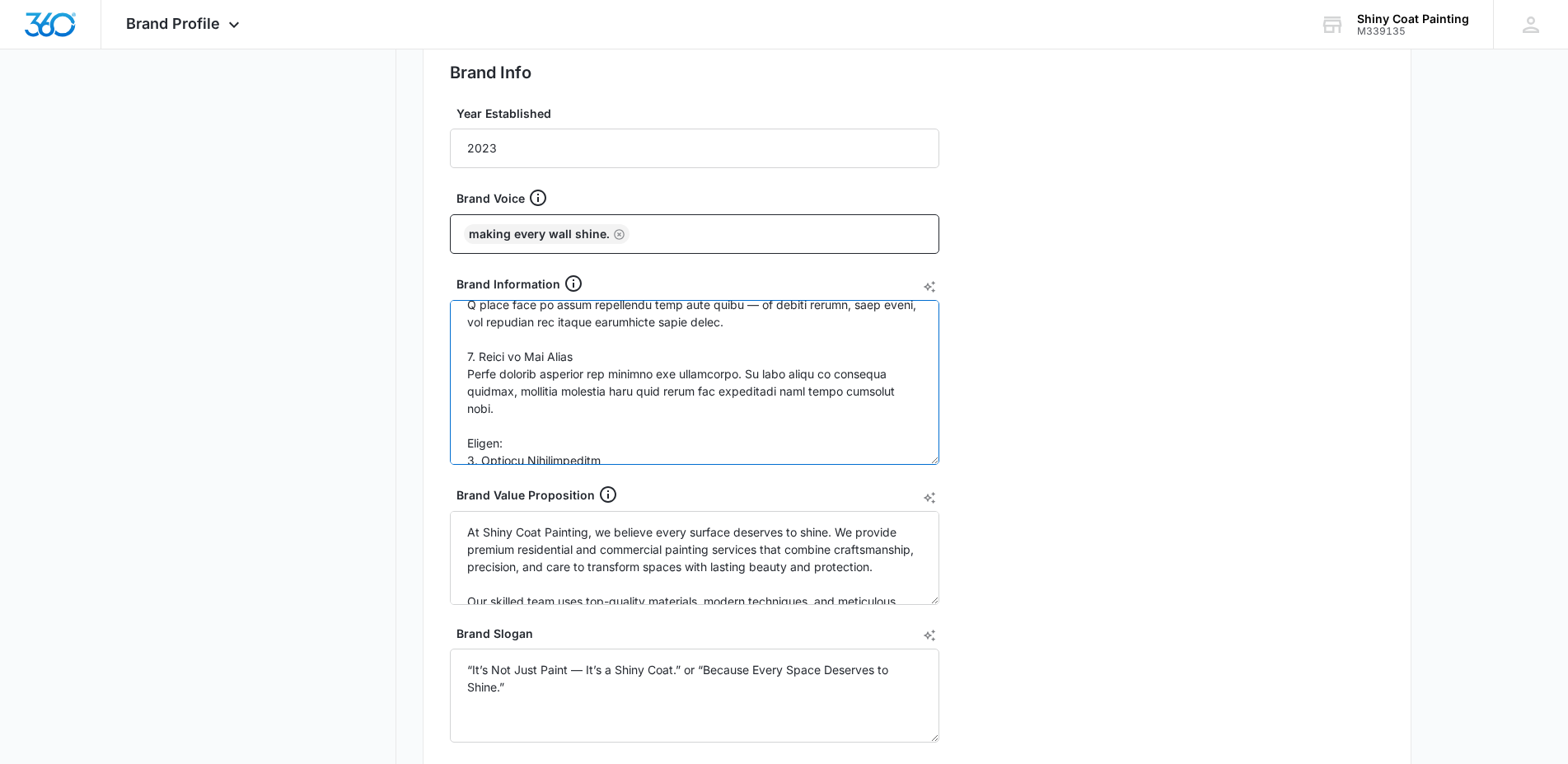
scroll to position [252, 0]
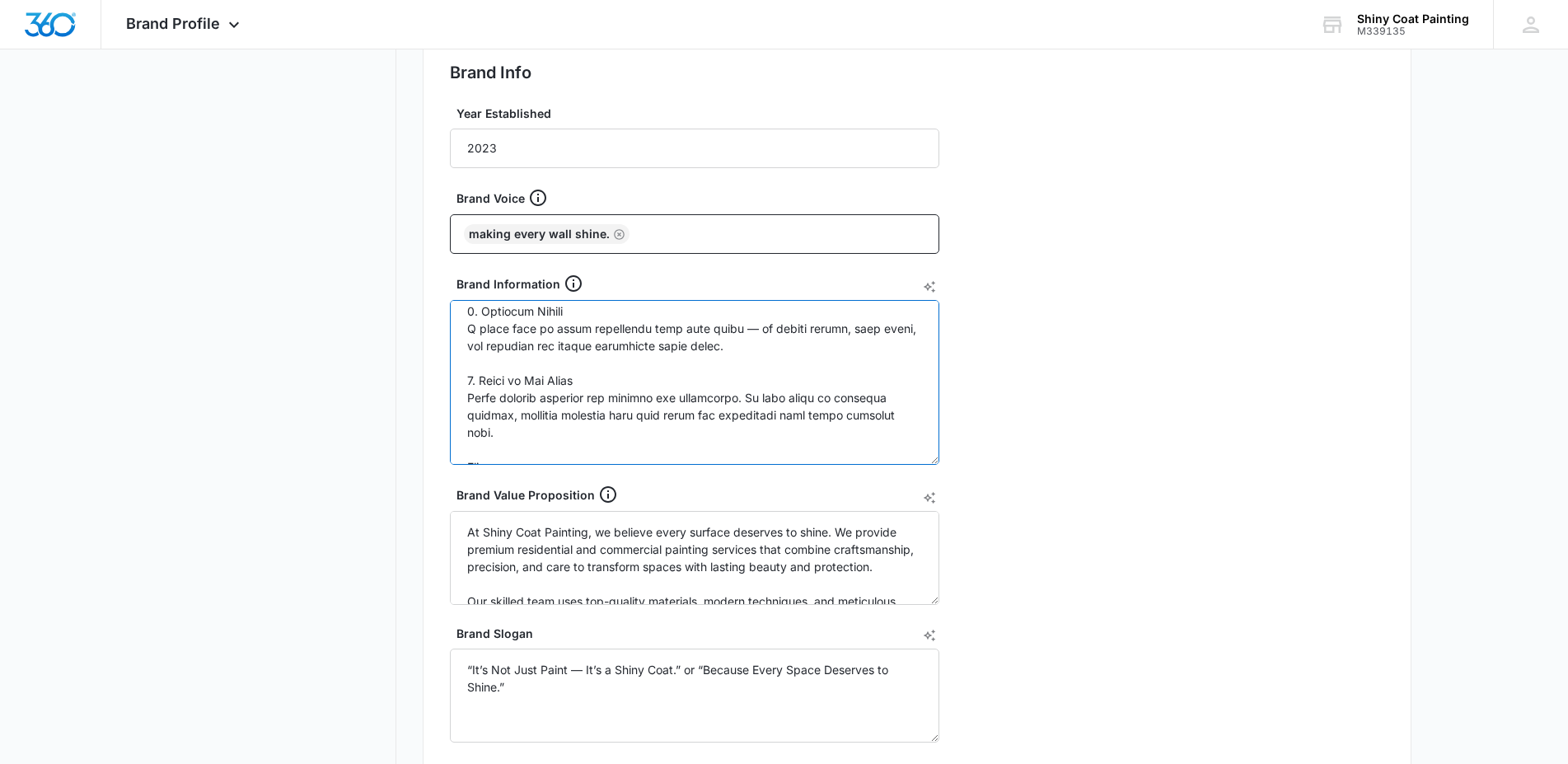
click at [510, 329] on textarea "Brand Information" at bounding box center [694, 382] width 490 height 165
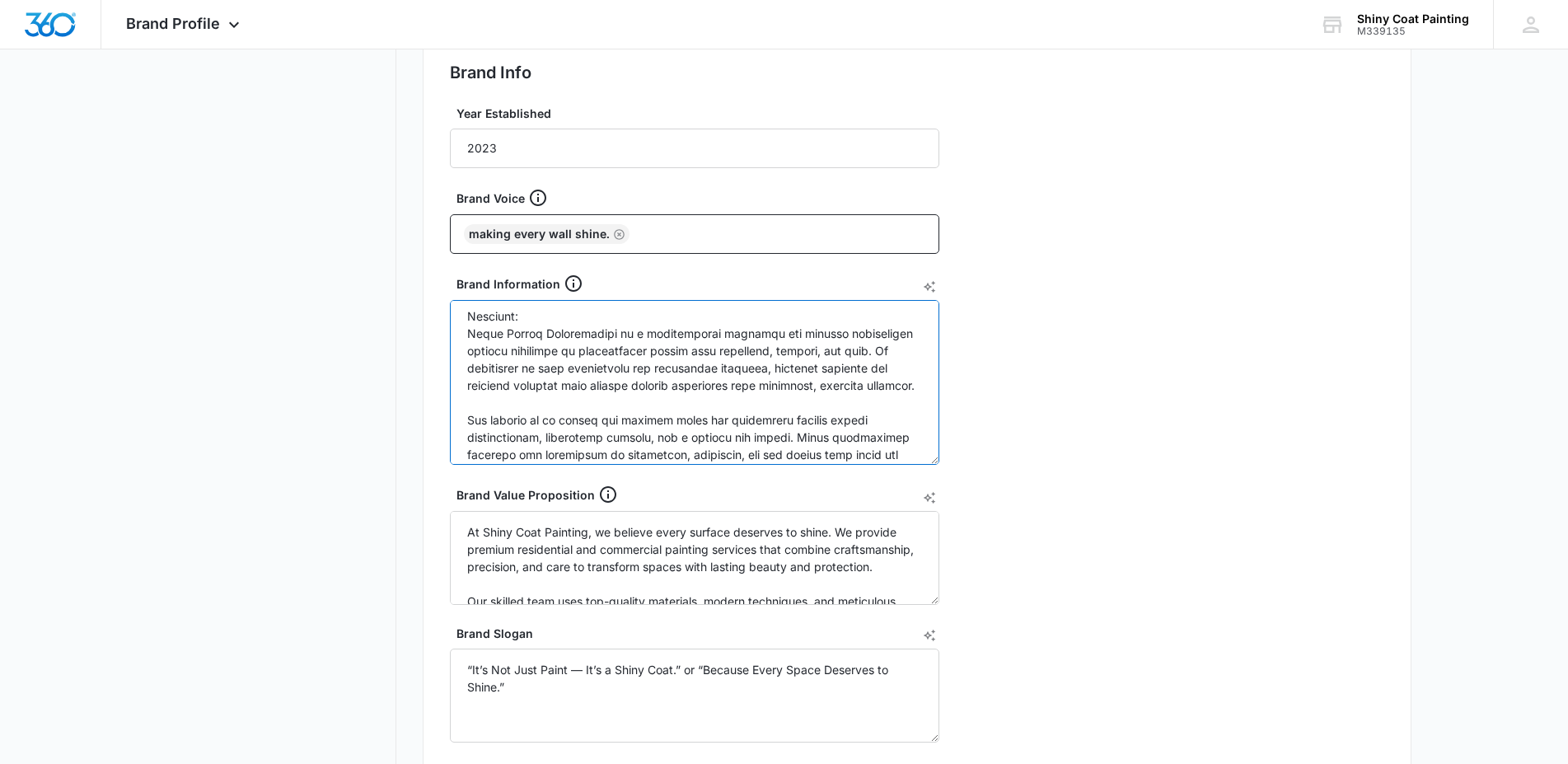
scroll to position [1177, 0]
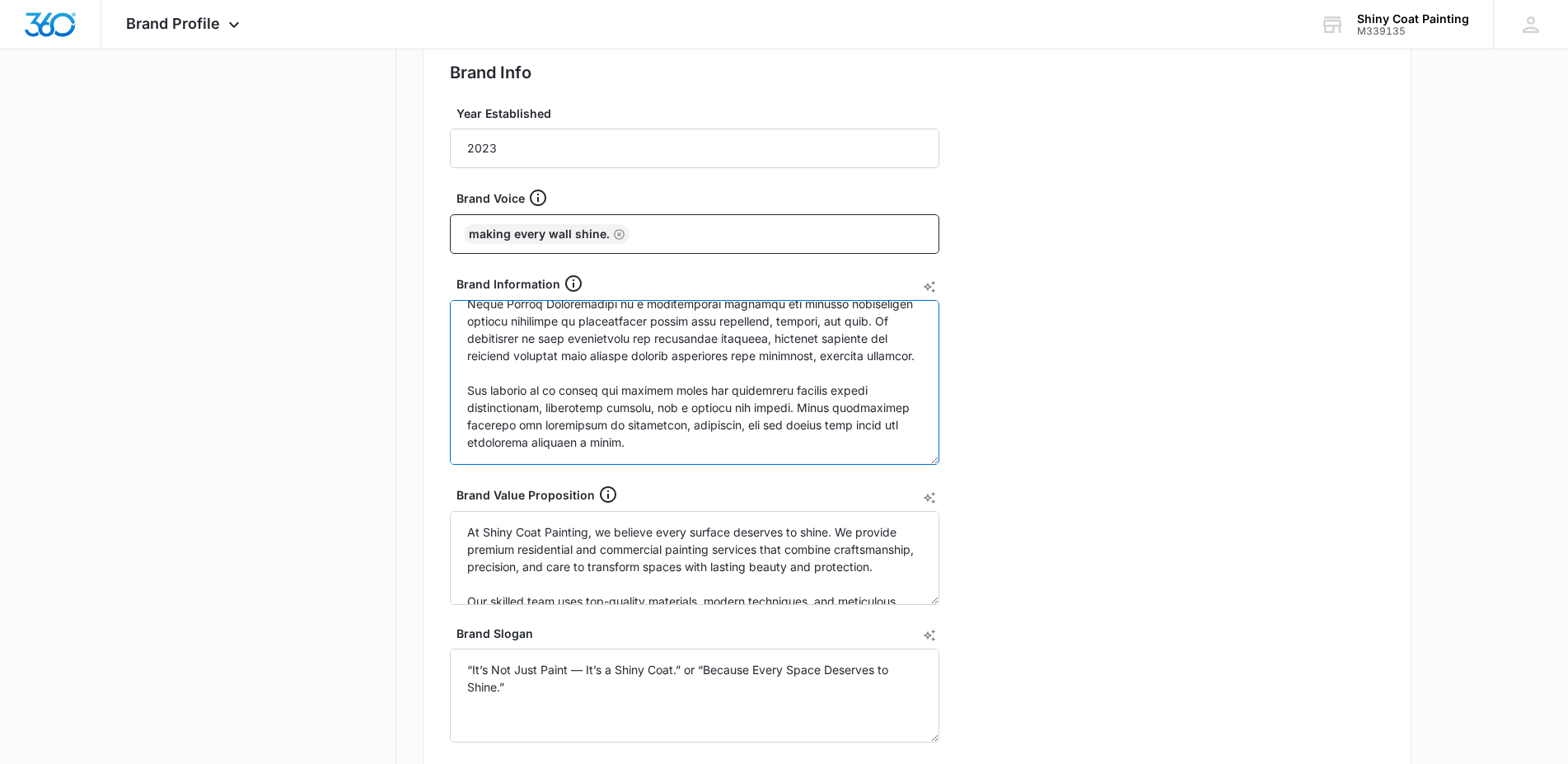
drag, startPoint x: 604, startPoint y: 323, endPoint x: 477, endPoint y: 322, distance: 127.0
click at [477, 322] on textarea "Brand Information" at bounding box center [694, 382] width 490 height 165
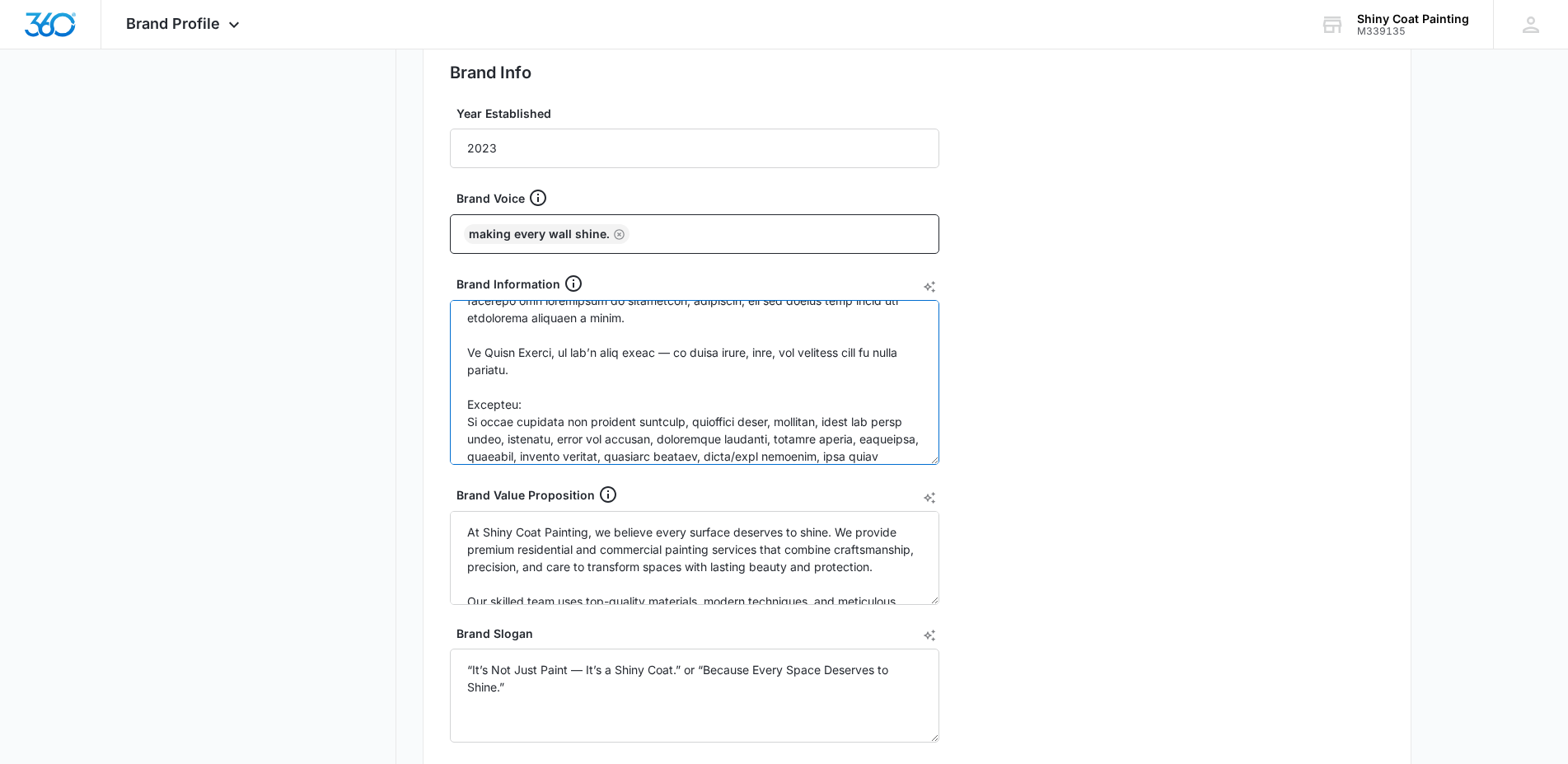
scroll to position [1303, 0]
click at [546, 369] on textarea "Brand Information" at bounding box center [694, 382] width 490 height 165
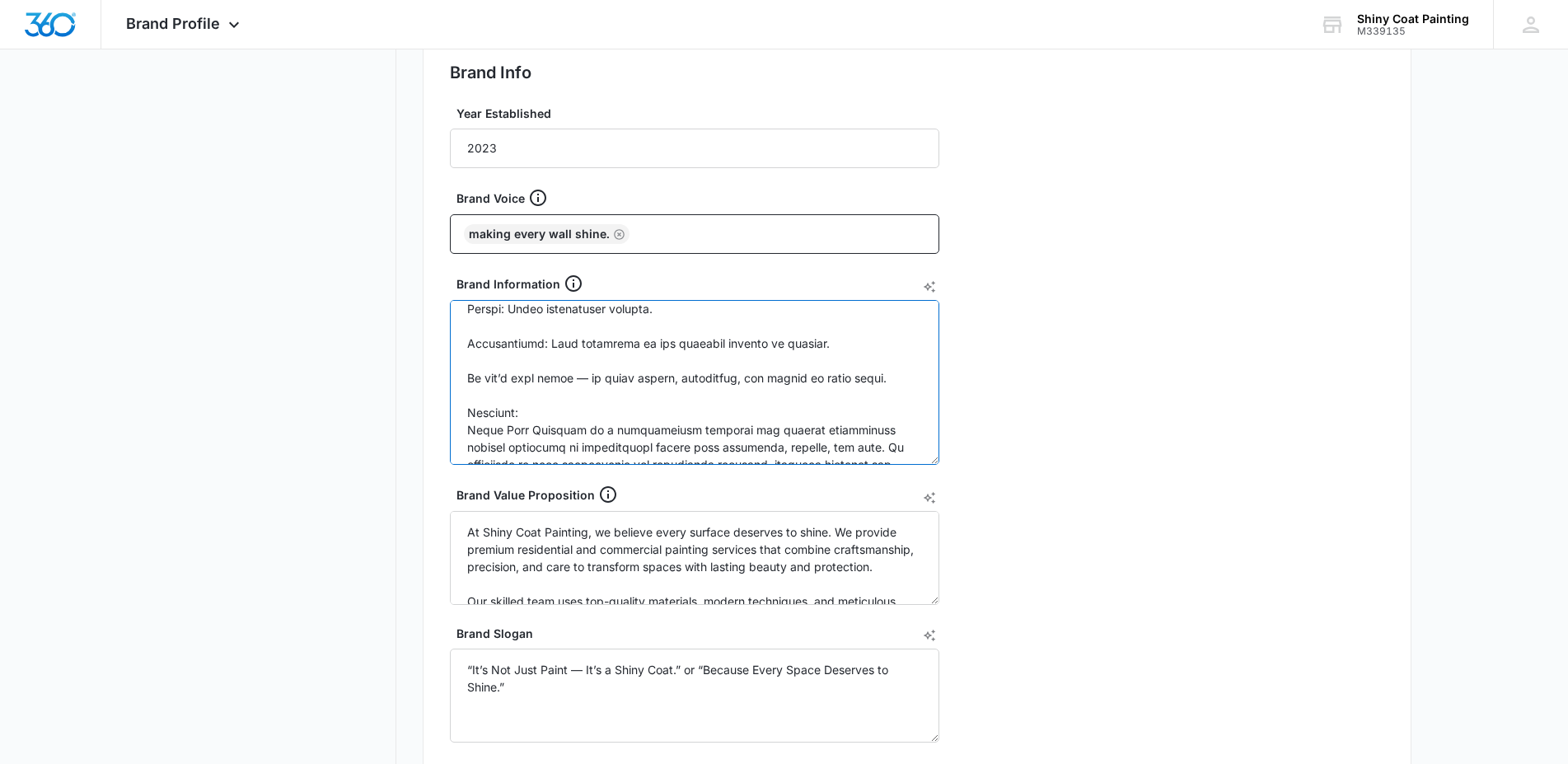
scroll to position [1135, 0]
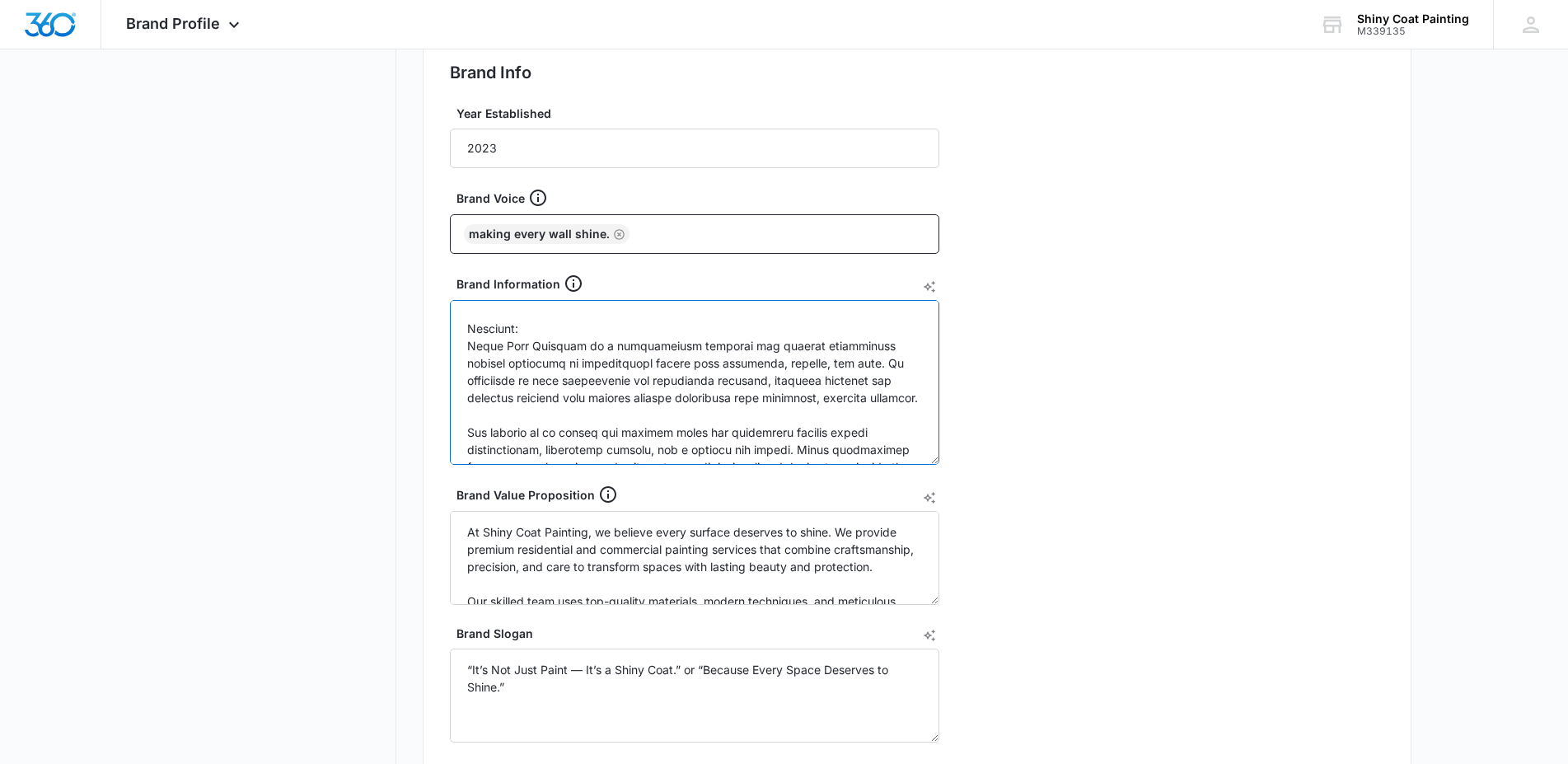
click at [478, 325] on textarea "Brand Information" at bounding box center [694, 382] width 490 height 165
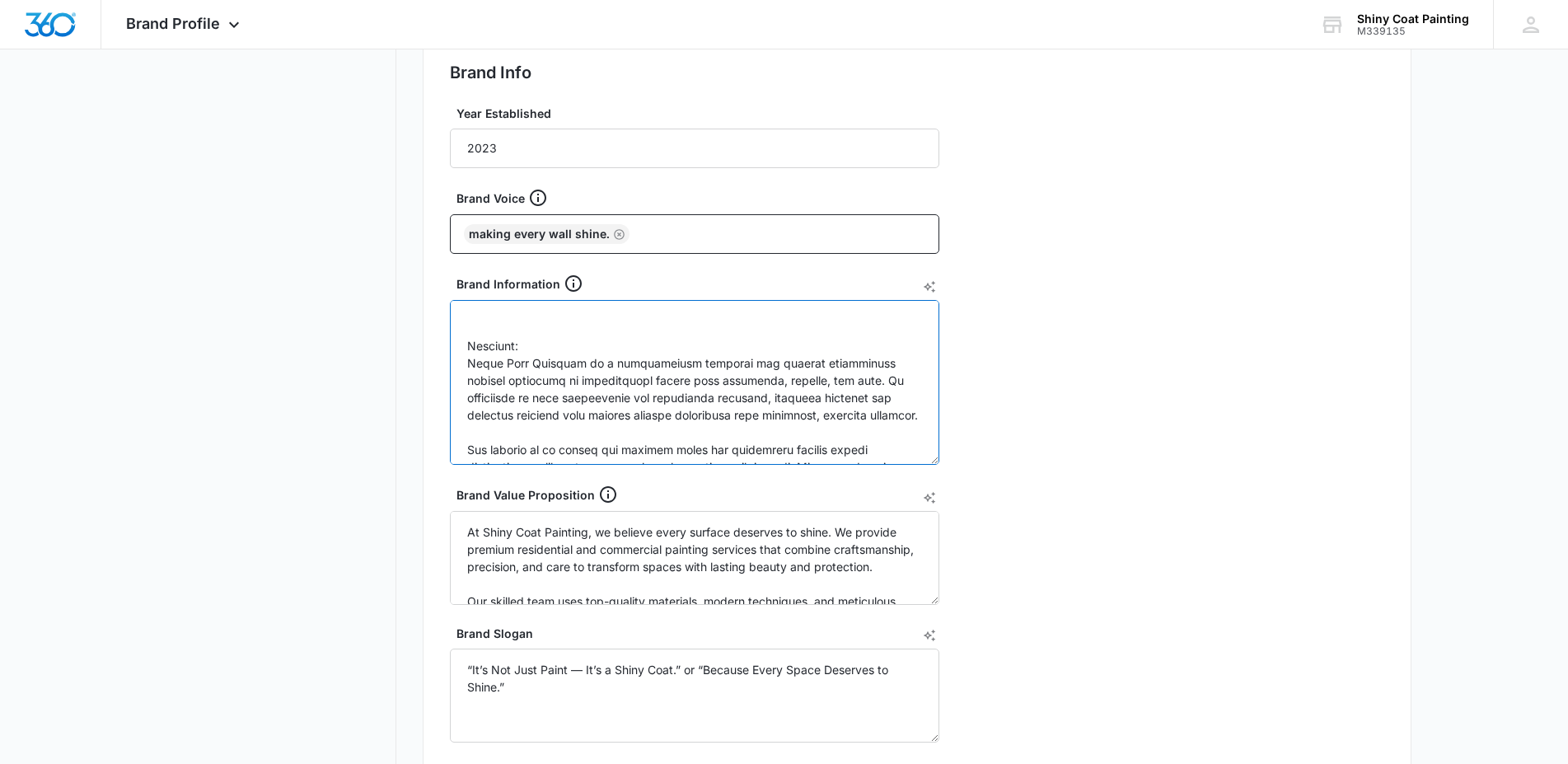
paste textarea "Who We Are Shiny Coat Painting is a professional painting company dedicated to …"
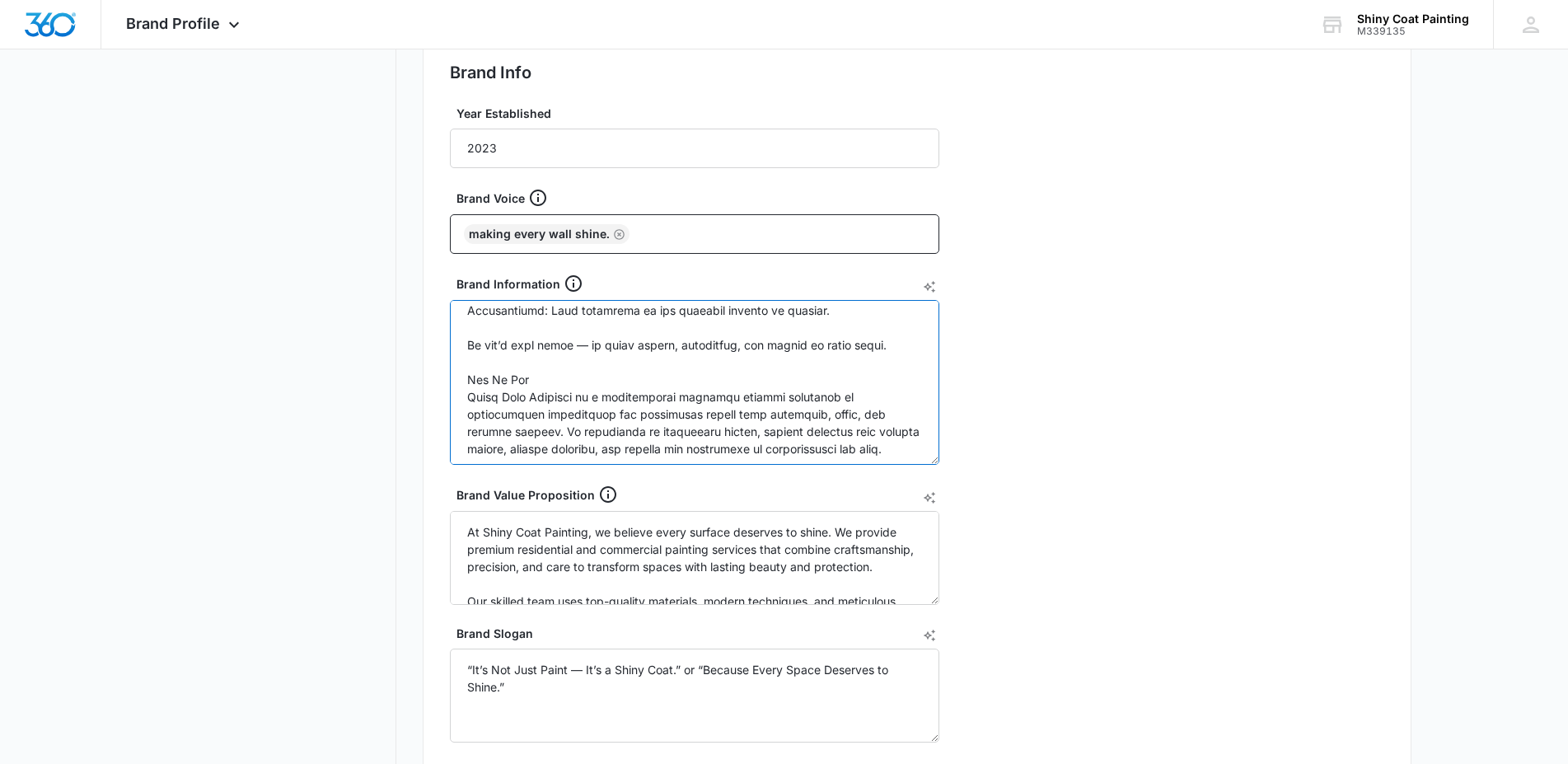
scroll to position [1050, 0]
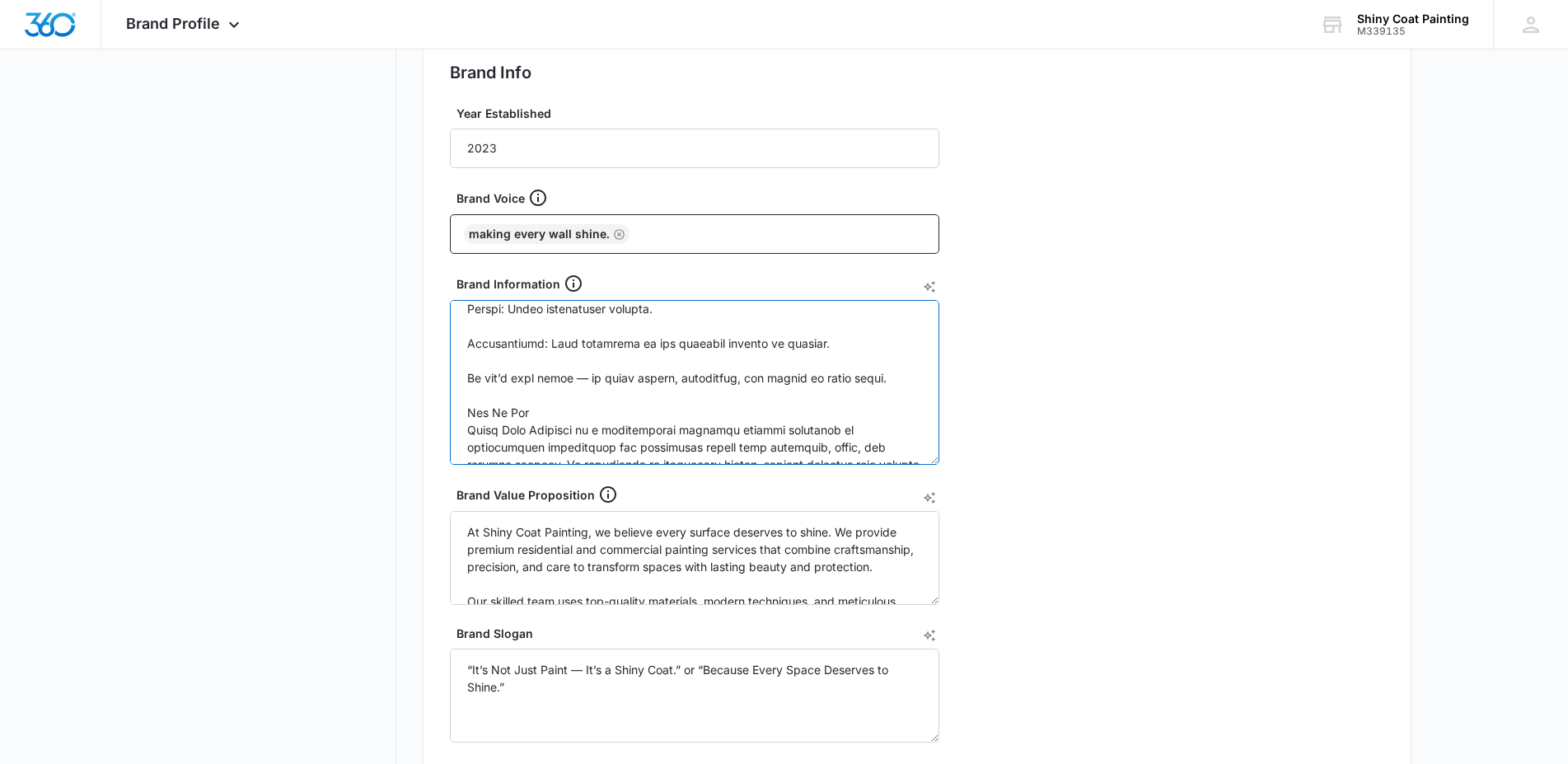
click at [536, 428] on textarea "Brand Information" at bounding box center [694, 382] width 490 height 165
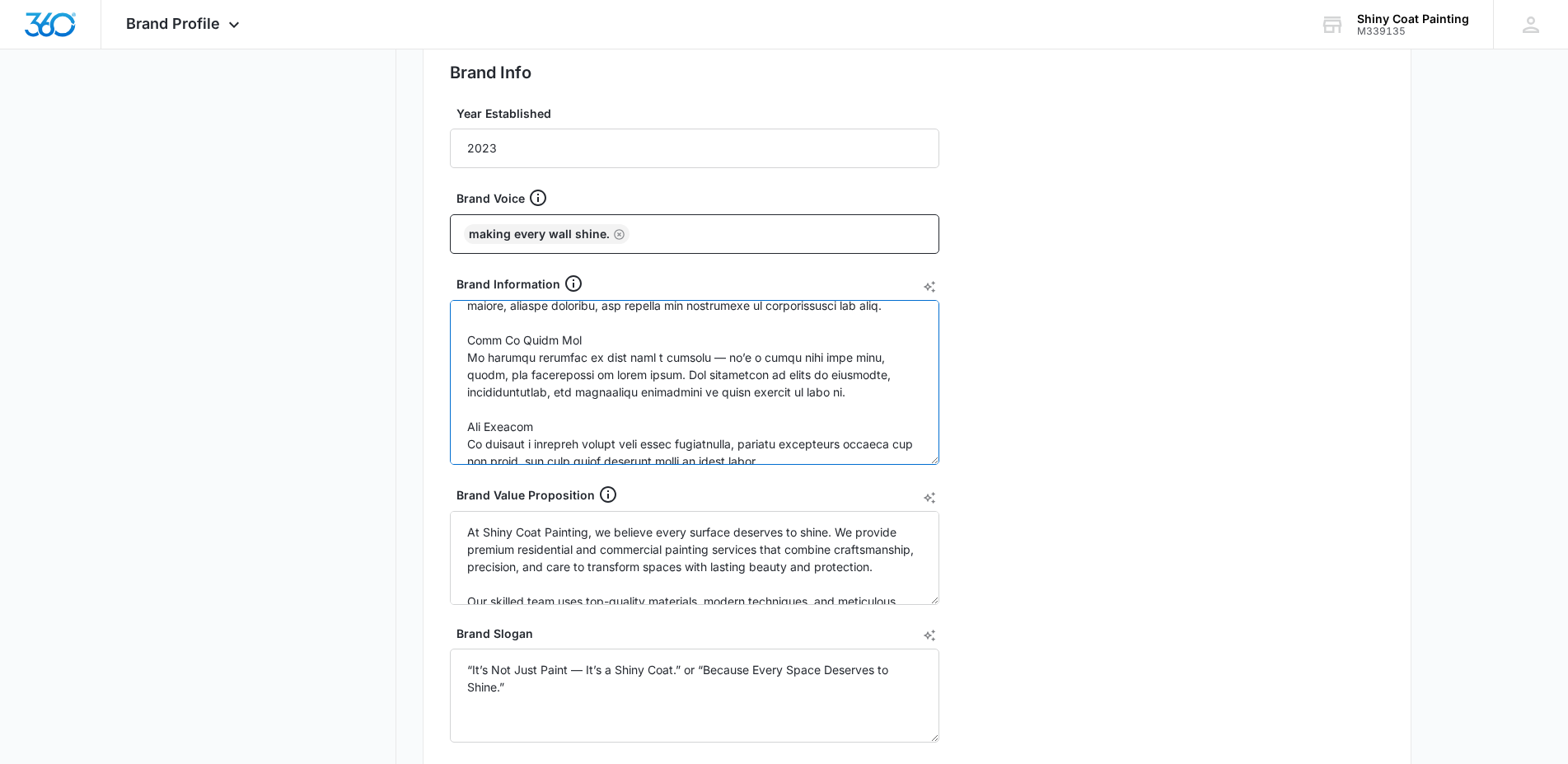
scroll to position [1219, 0]
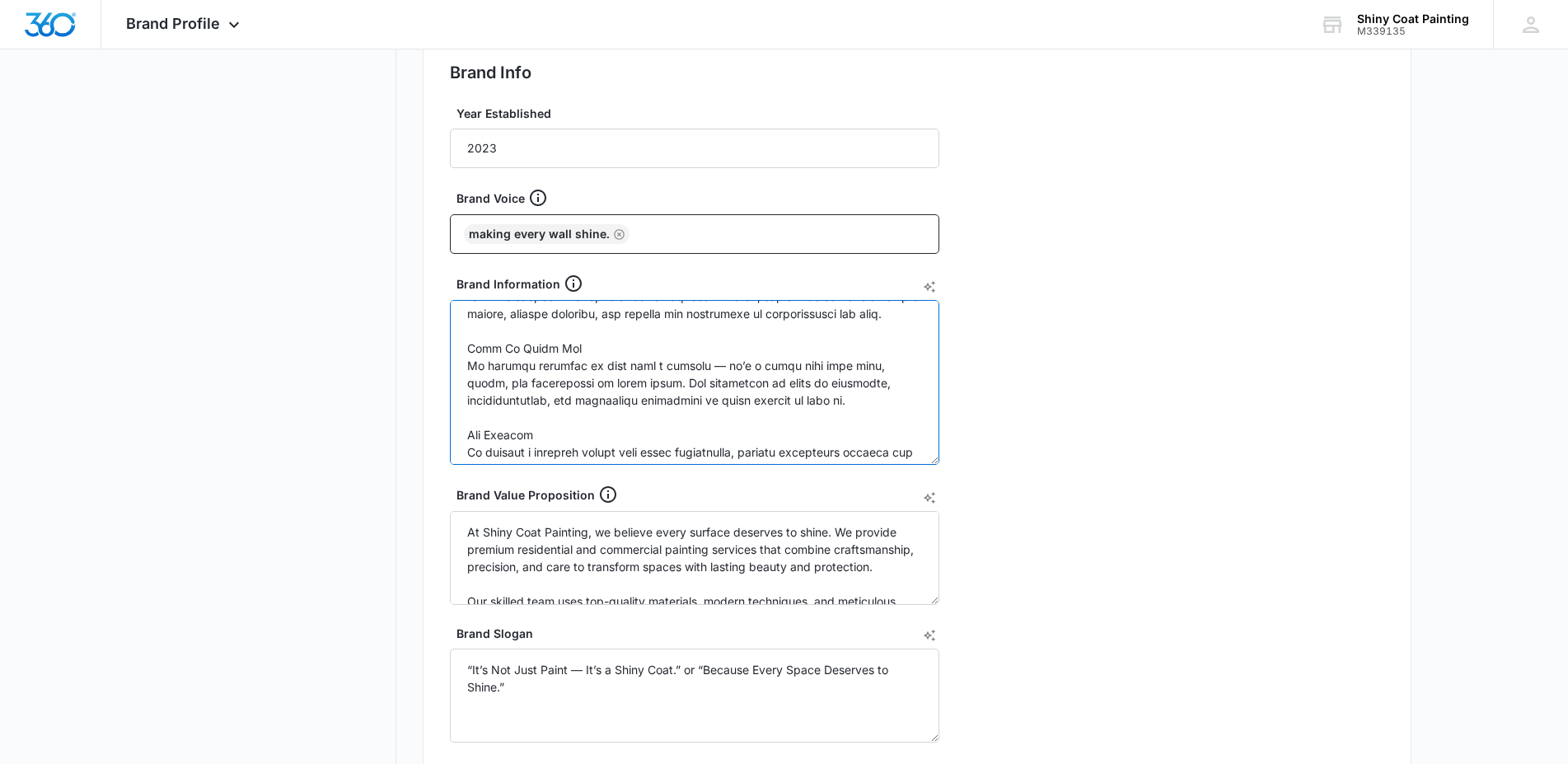
click at [571, 371] on textarea "Brand Information" at bounding box center [694, 382] width 490 height 165
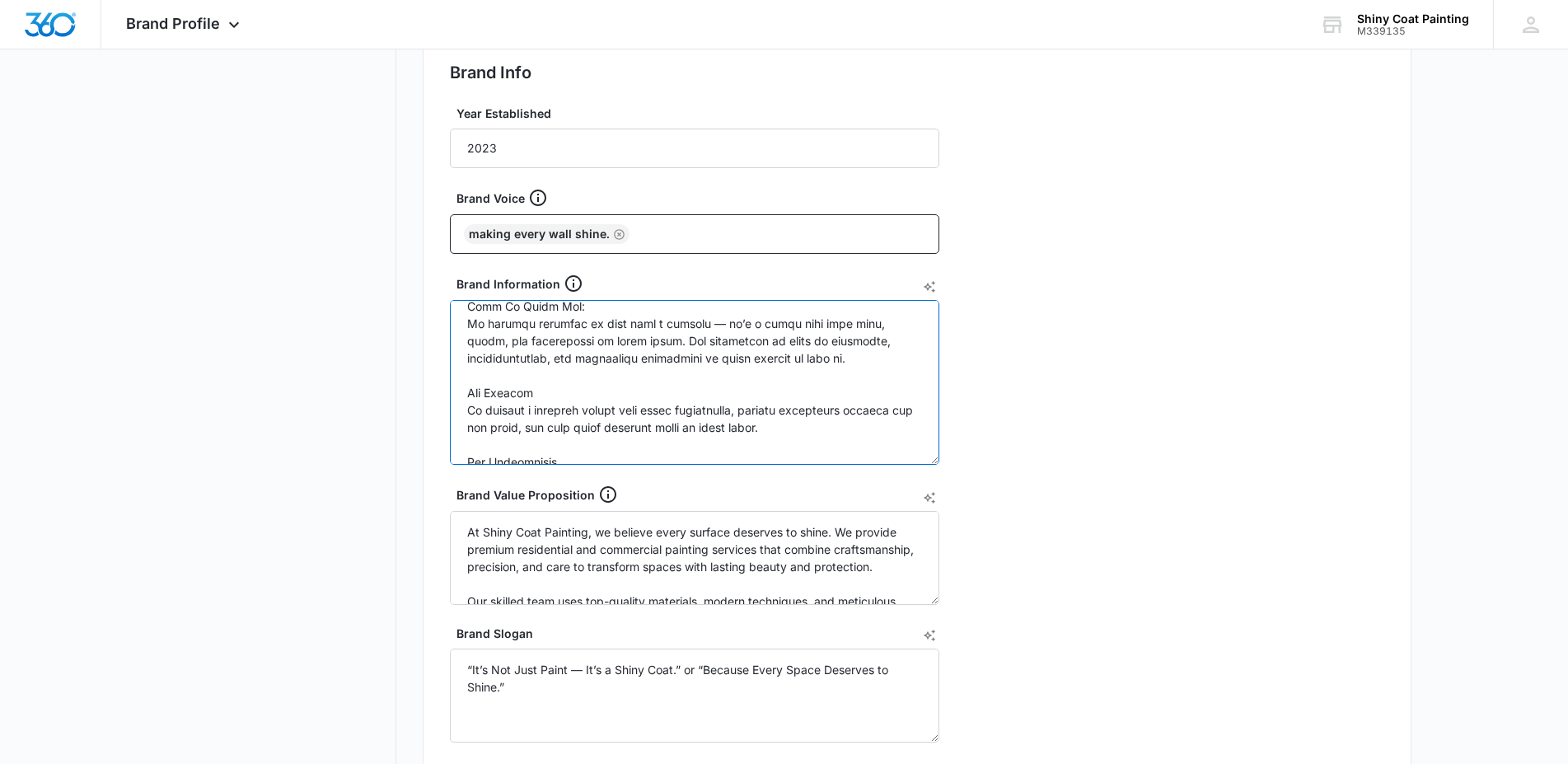
scroll to position [1303, 0]
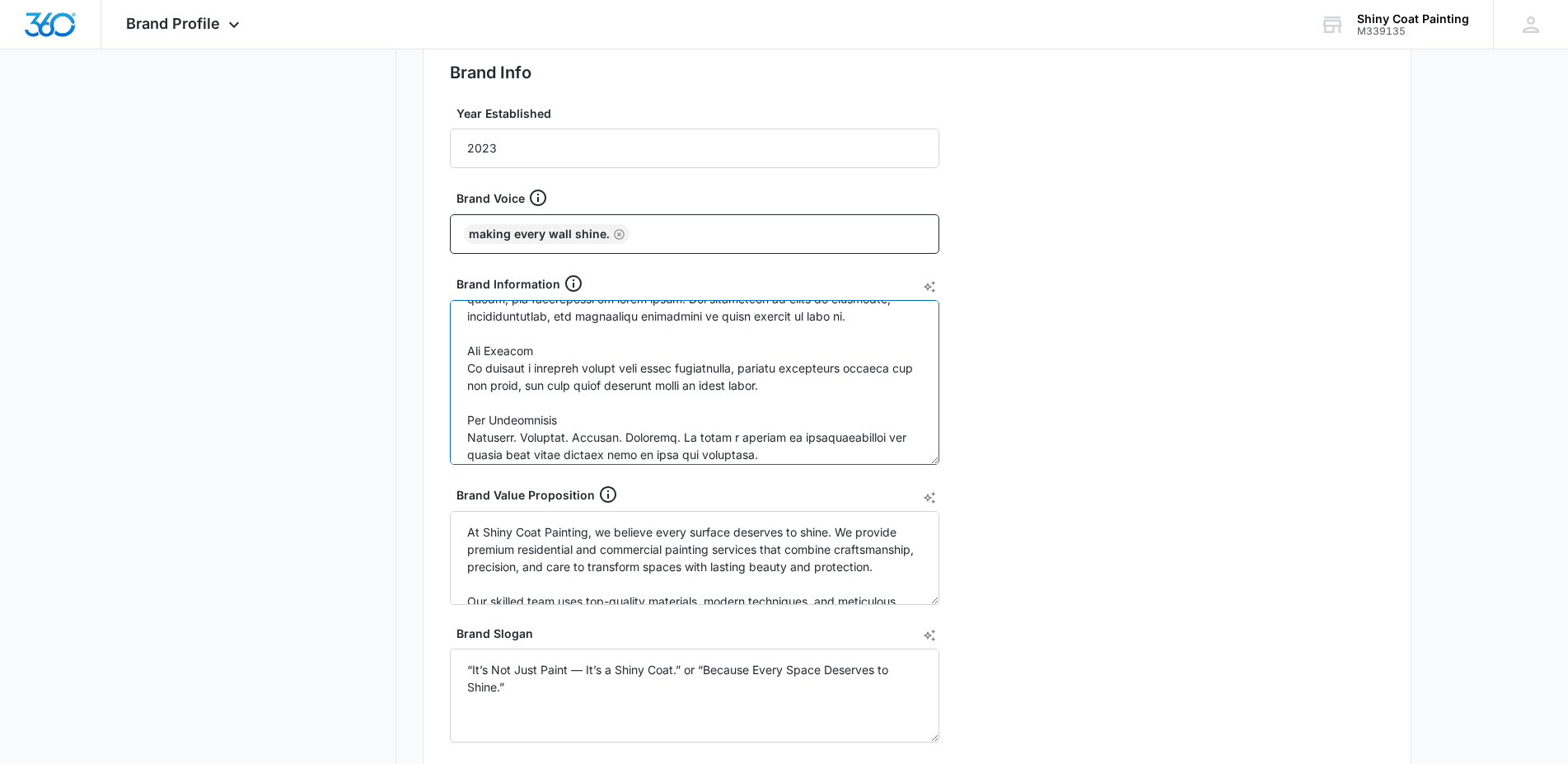
click at [530, 368] on textarea "Brand Information" at bounding box center [694, 382] width 490 height 165
click at [532, 368] on textarea "Brand Information" at bounding box center [694, 382] width 490 height 165
click at [557, 435] on textarea "Brand Information" at bounding box center [694, 382] width 490 height 165
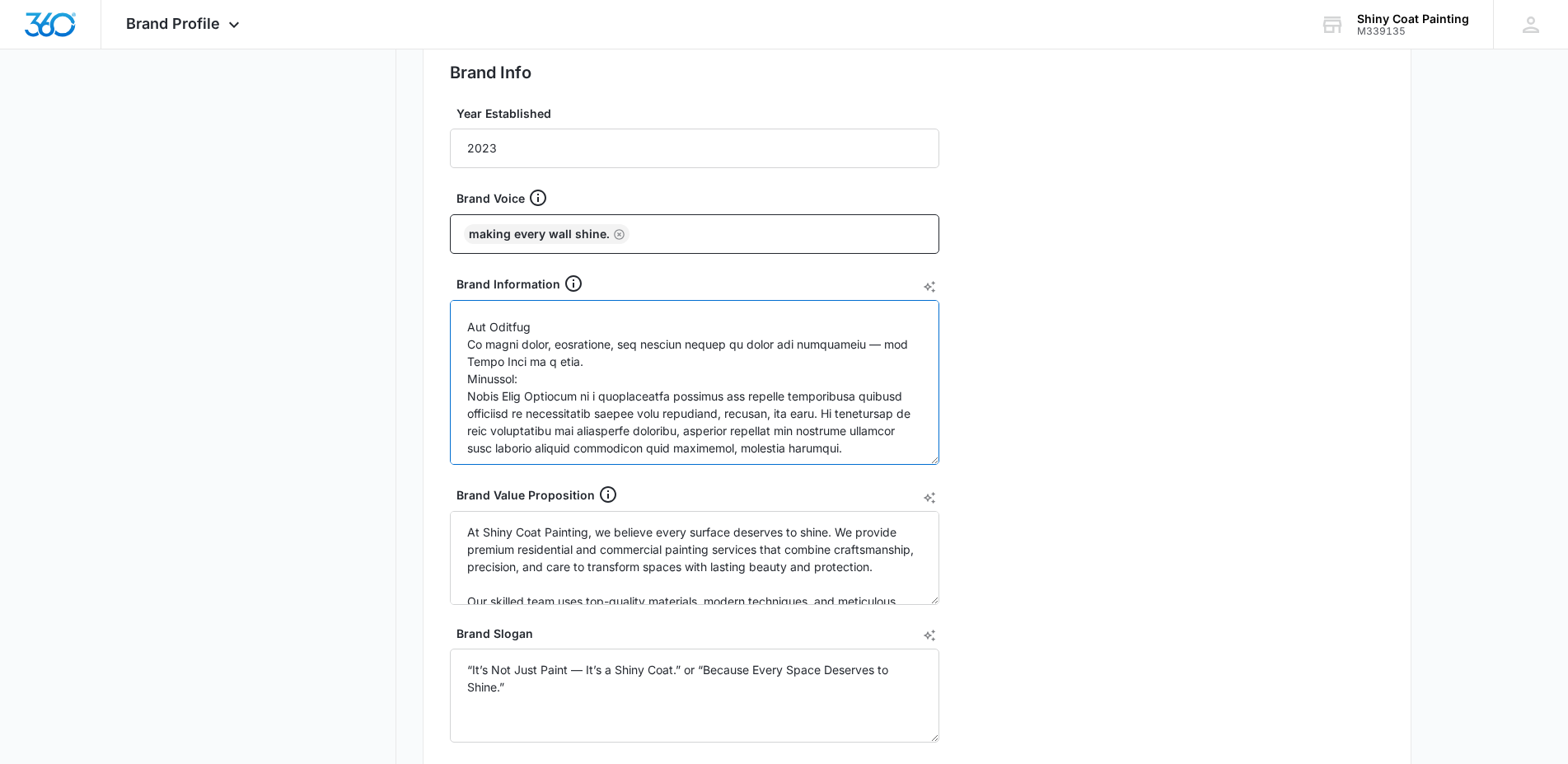
scroll to position [1470, 0]
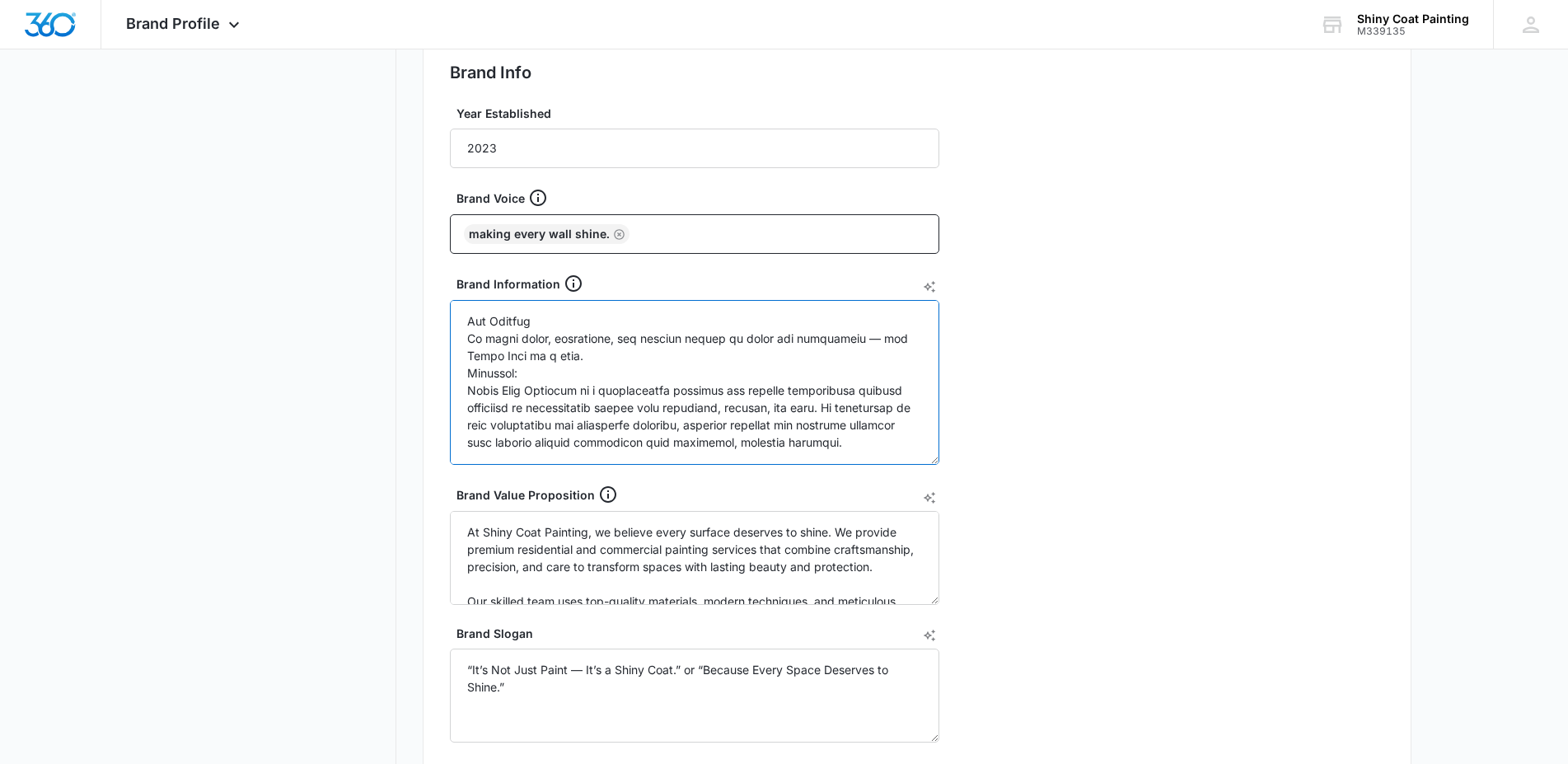
click at [535, 338] on textarea "Brand Information" at bounding box center [694, 382] width 490 height 165
click at [465, 390] on textarea "Brand Information" at bounding box center [694, 382] width 490 height 165
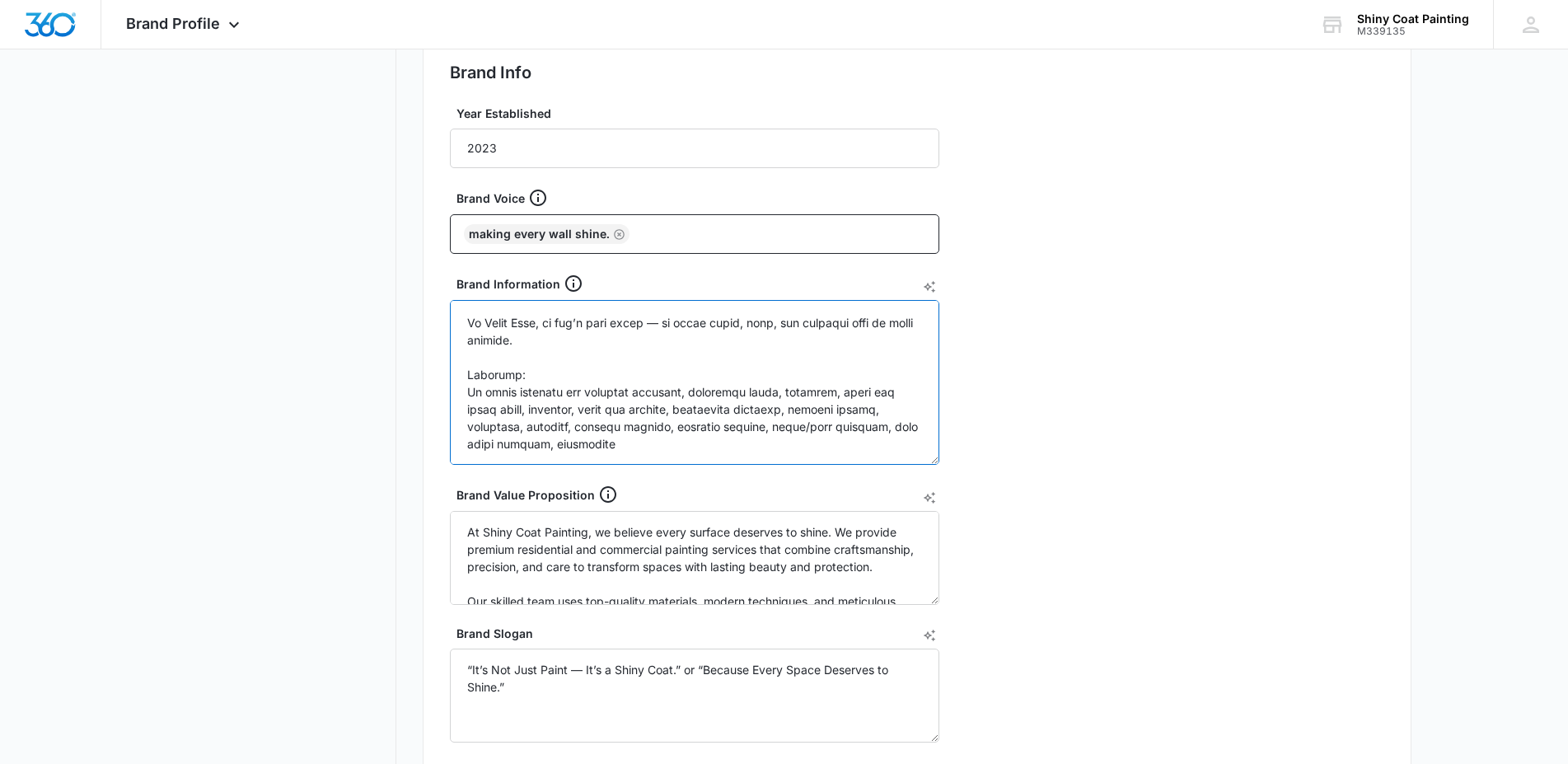
scroll to position [1745, 0]
click at [554, 344] on textarea "Brand Information" at bounding box center [694, 382] width 490 height 165
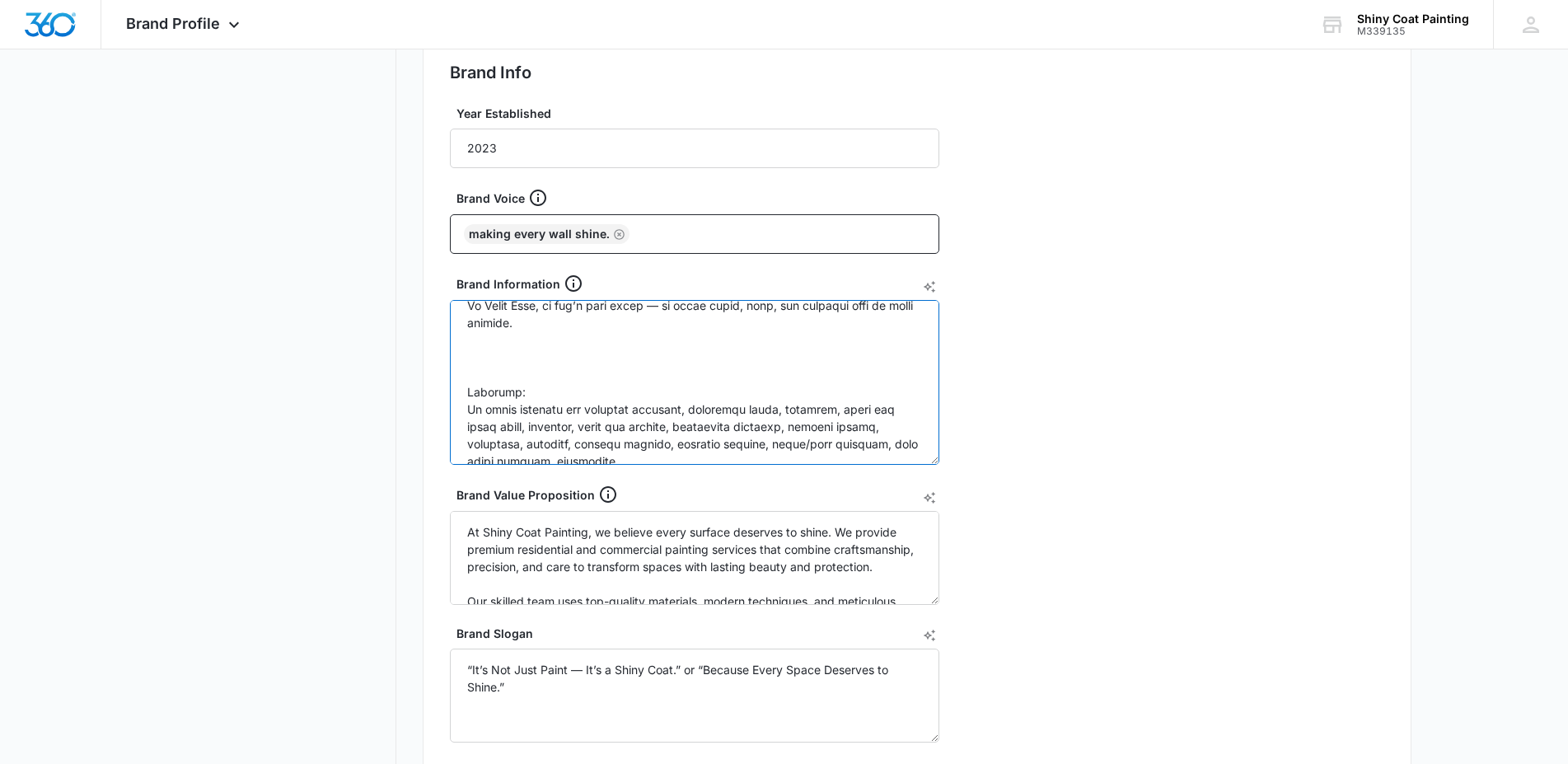
paste textarea "At Shiny Coat Painting, our mission is to transform homes and businesses with e…"
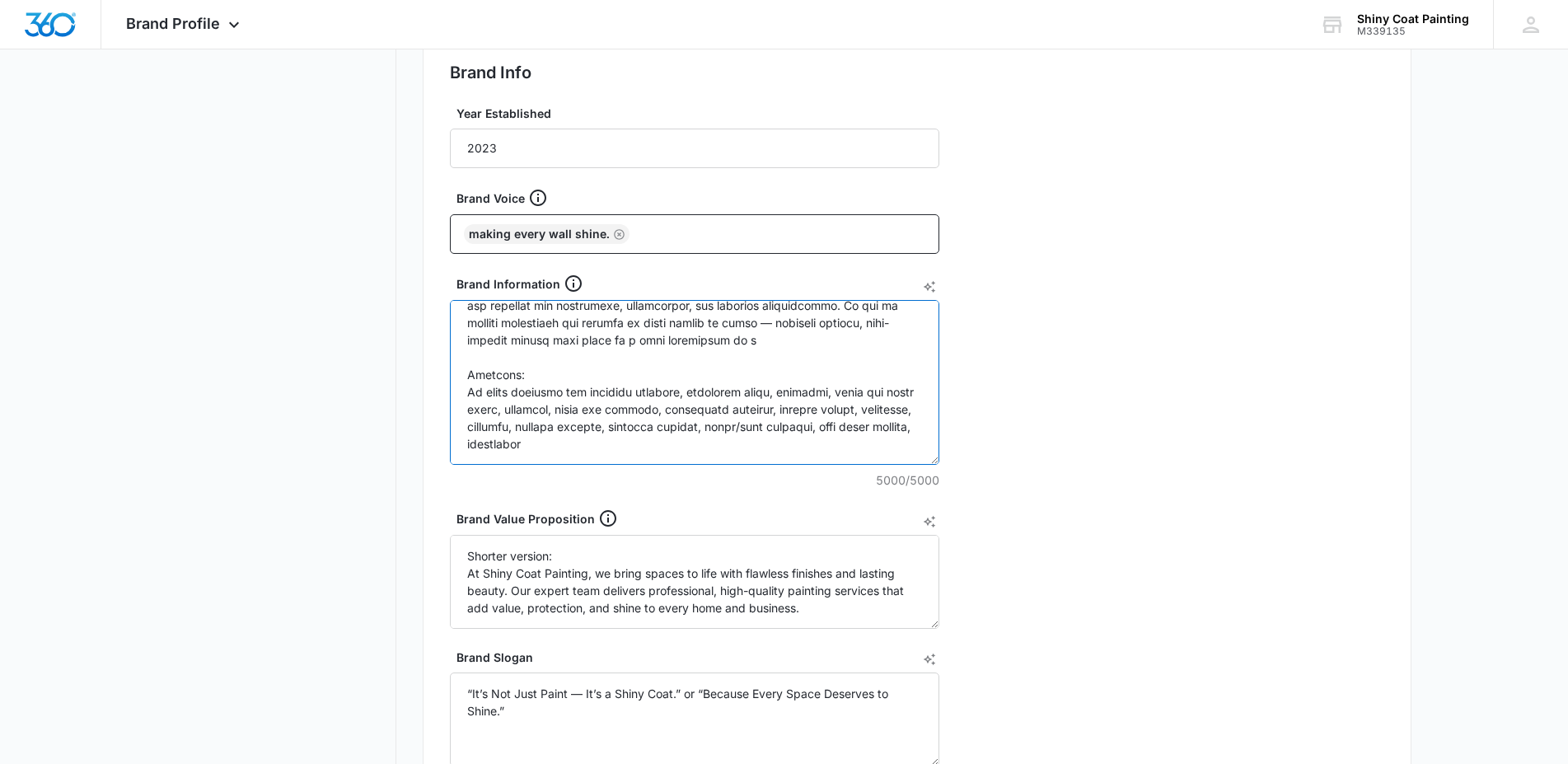
scroll to position [696, 0]
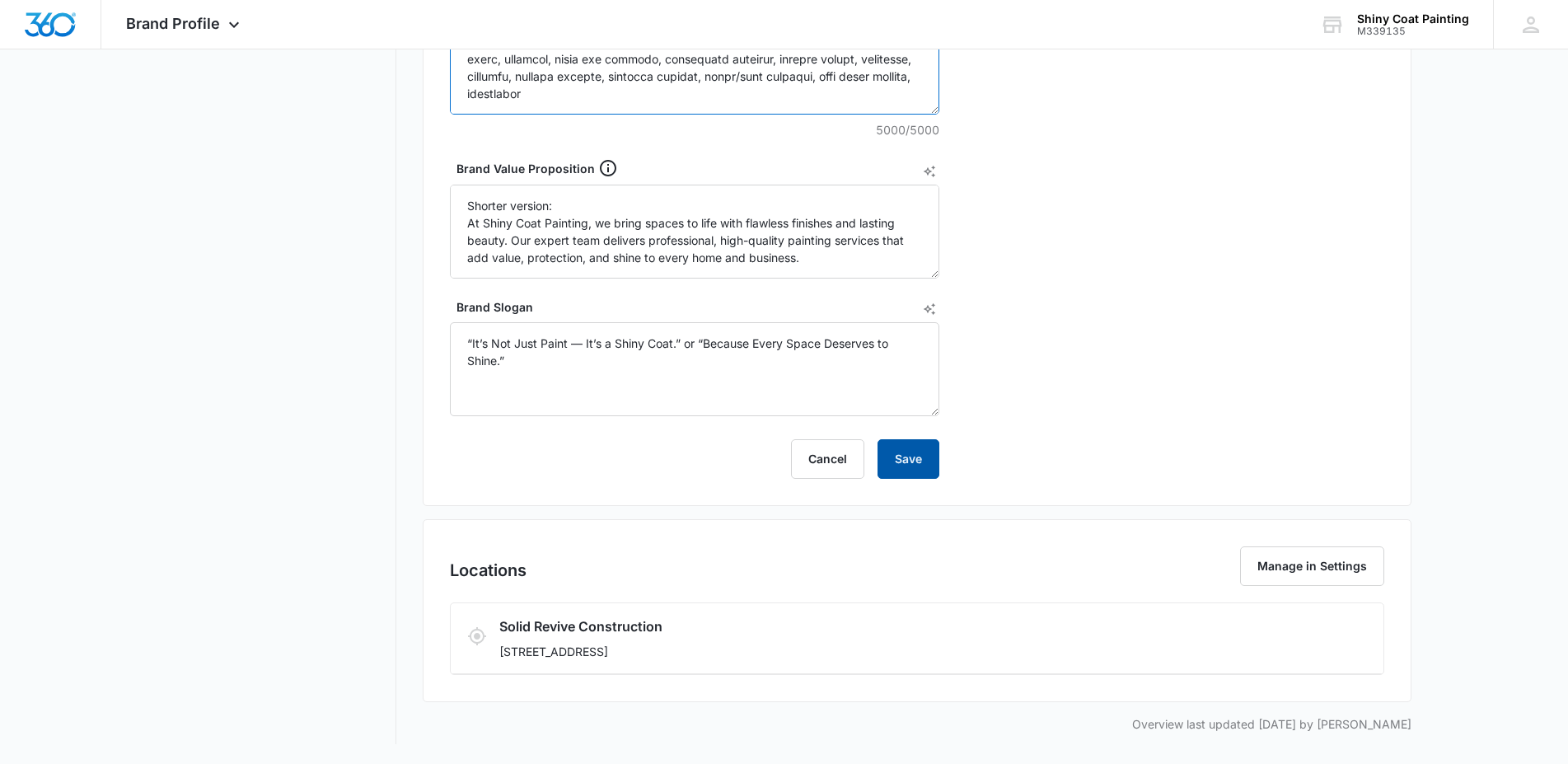
type textarea "Values: 1. Precision in Every Stroke We believe painting is an art of detail. F…"
click at [918, 463] on button "Save" at bounding box center [908, 458] width 62 height 39
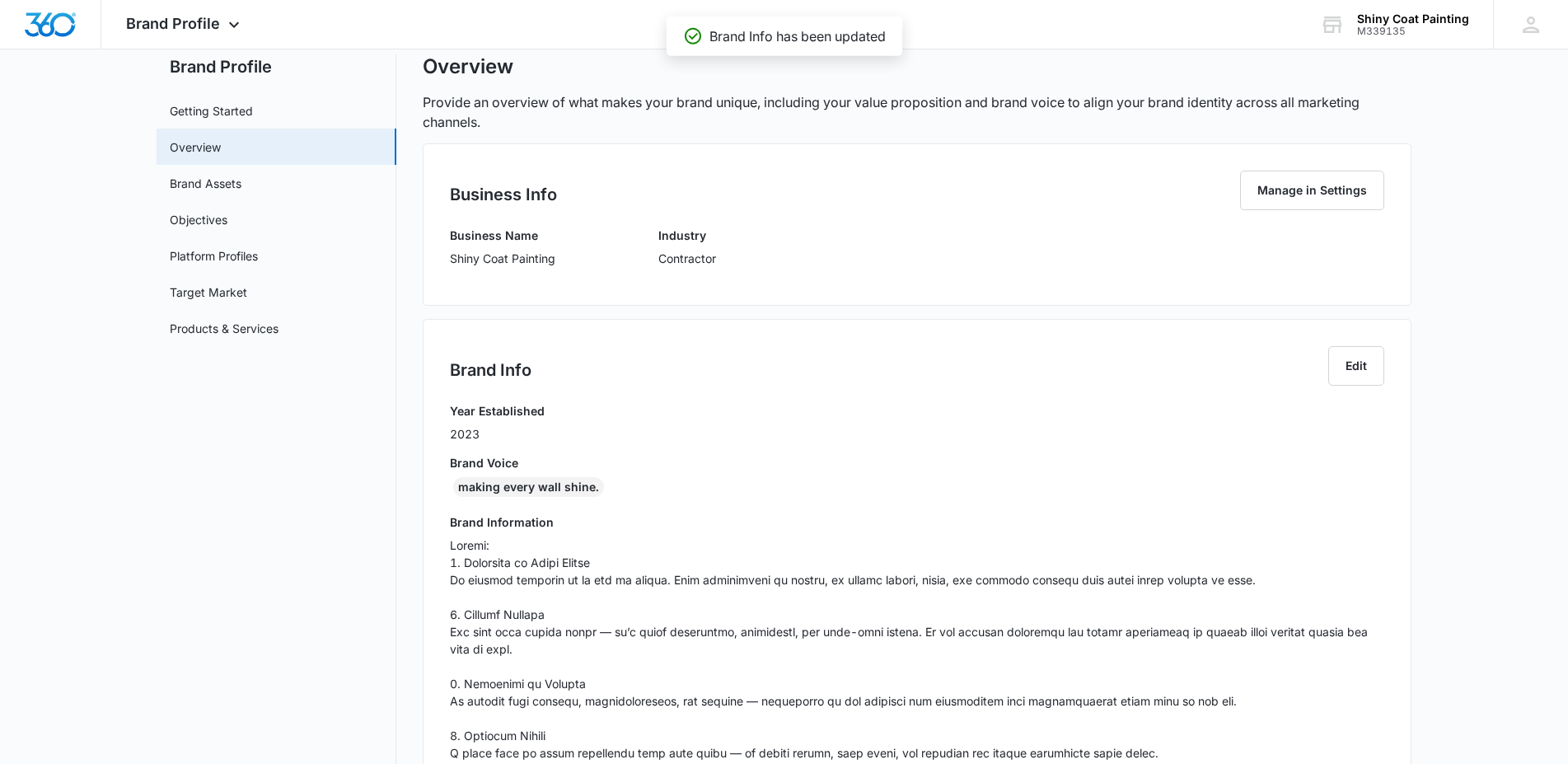
scroll to position [0, 0]
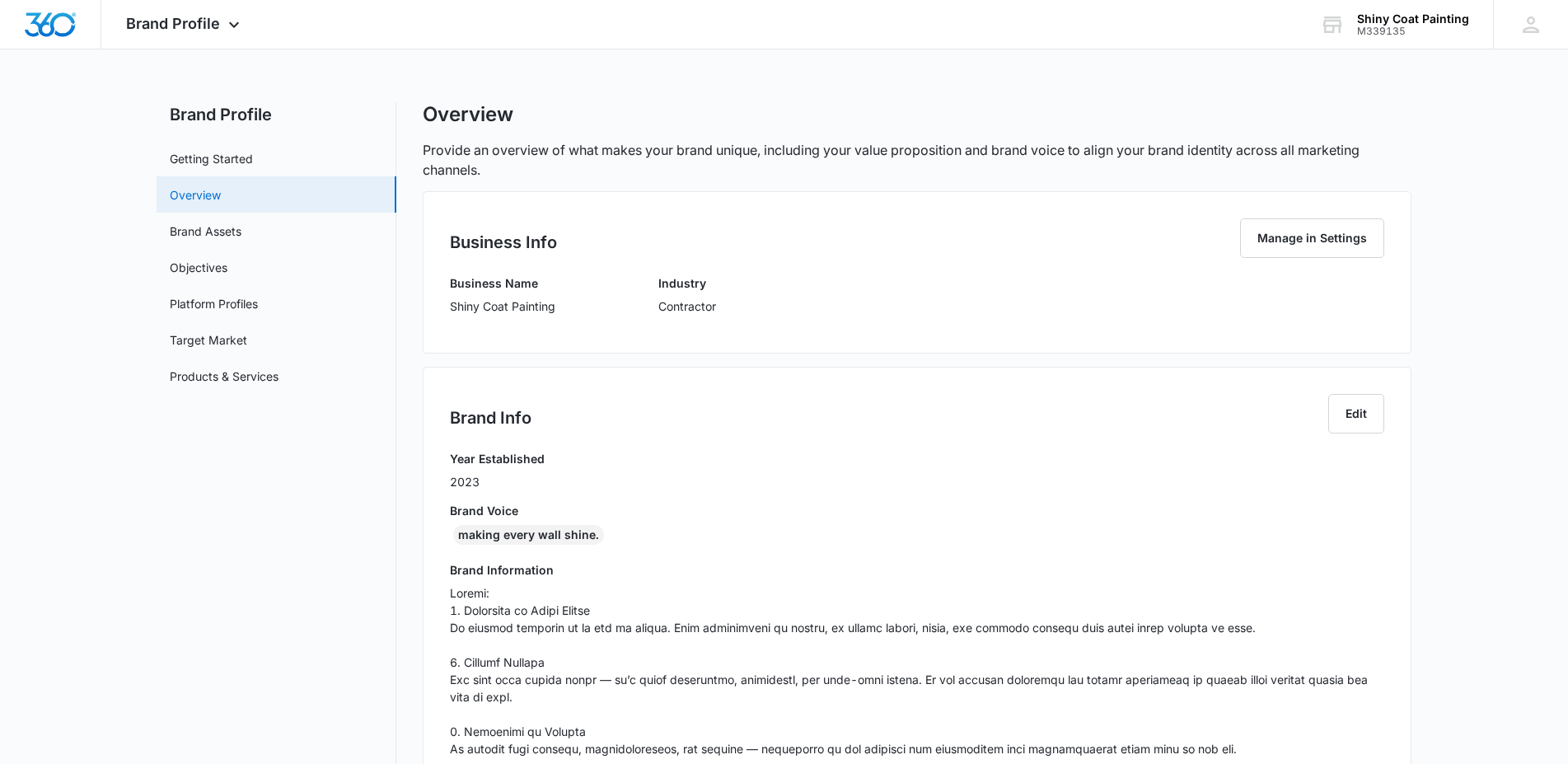
click at [209, 195] on link "Overview" at bounding box center [195, 195] width 51 height 18
click at [209, 223] on link "Brand Assets" at bounding box center [206, 231] width 72 height 18
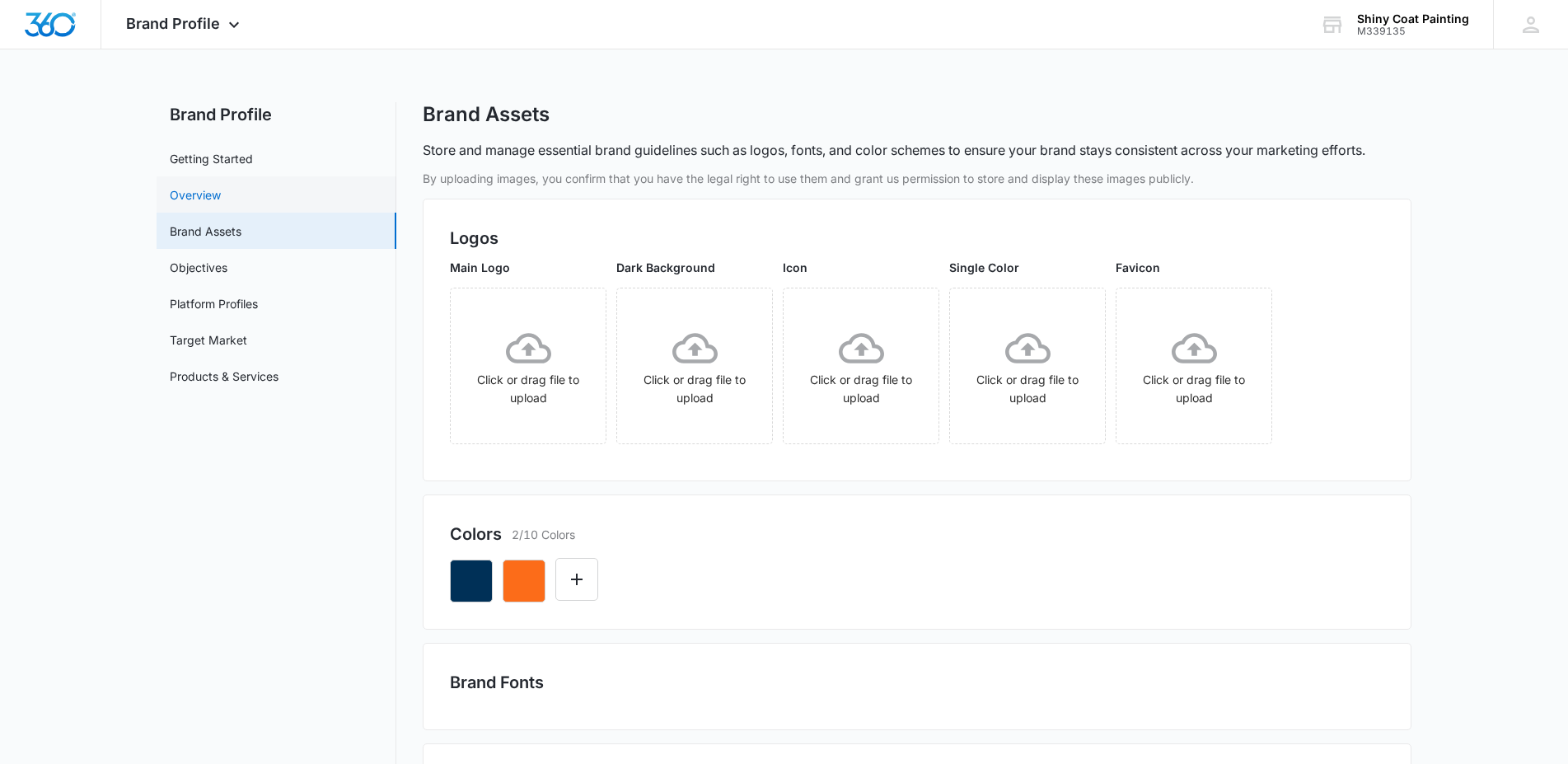
click at [210, 191] on link "Overview" at bounding box center [195, 195] width 51 height 18
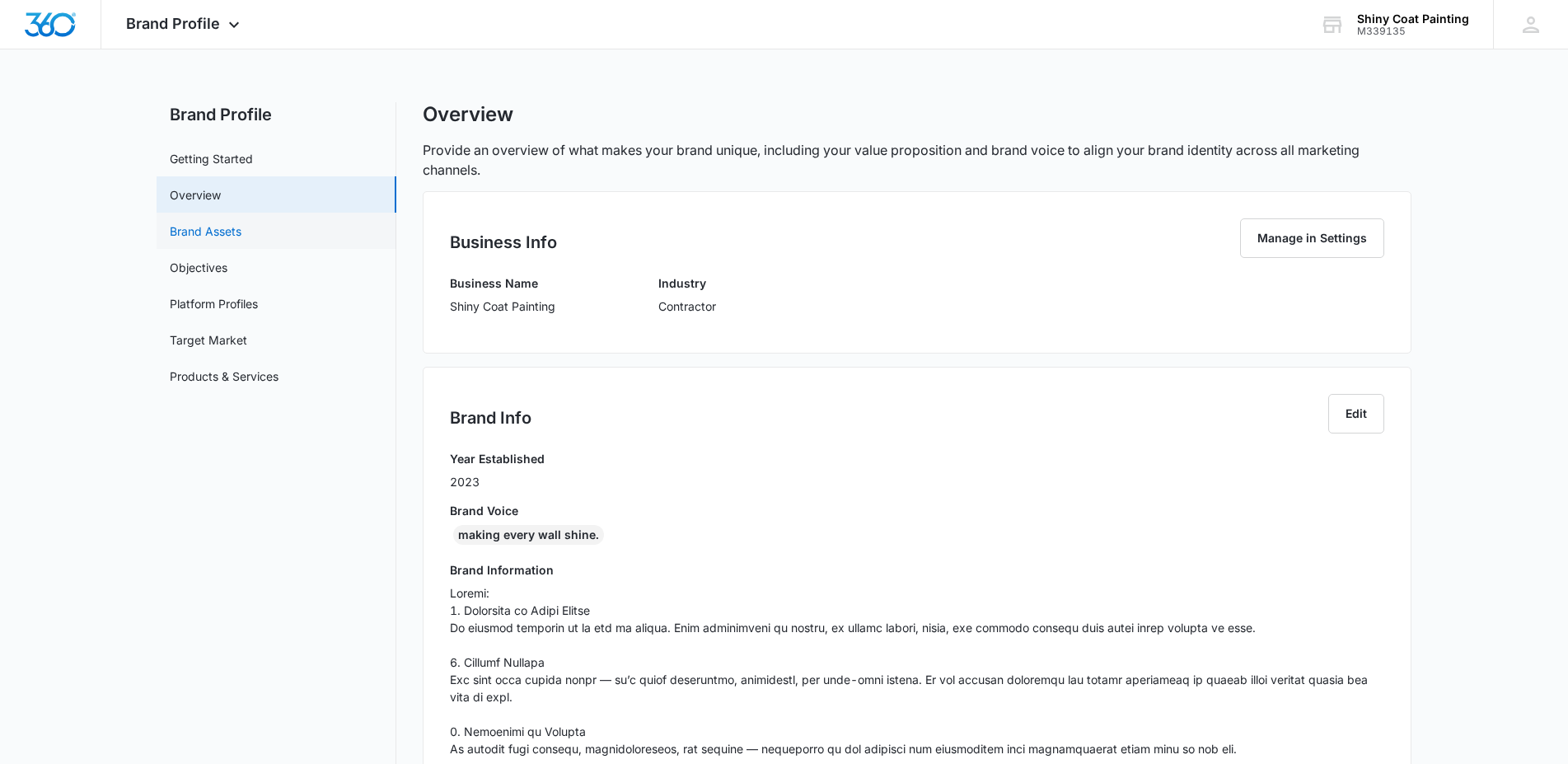
click at [213, 228] on link "Brand Assets" at bounding box center [206, 231] width 72 height 18
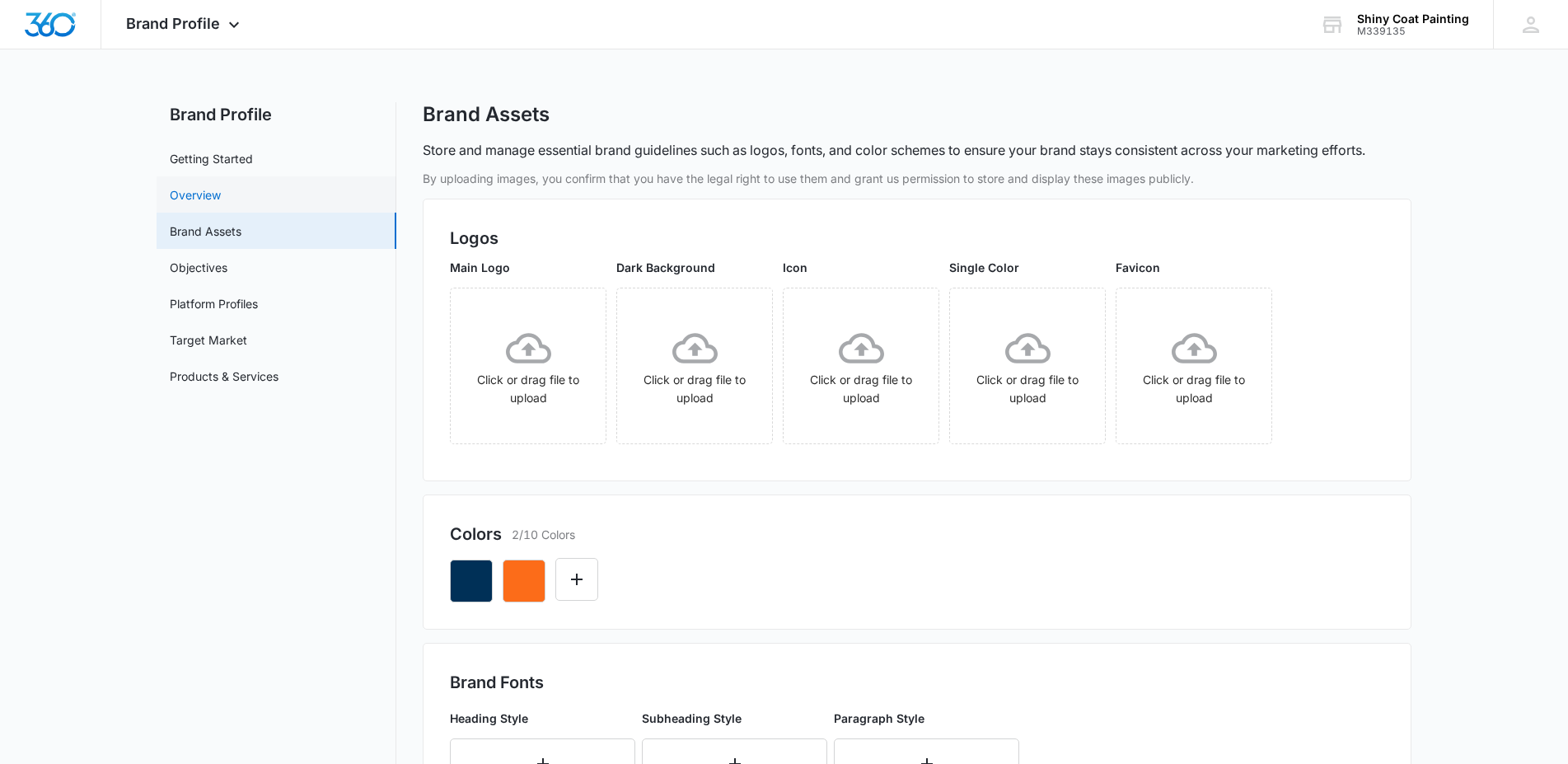
click at [199, 198] on link "Overview" at bounding box center [195, 195] width 51 height 18
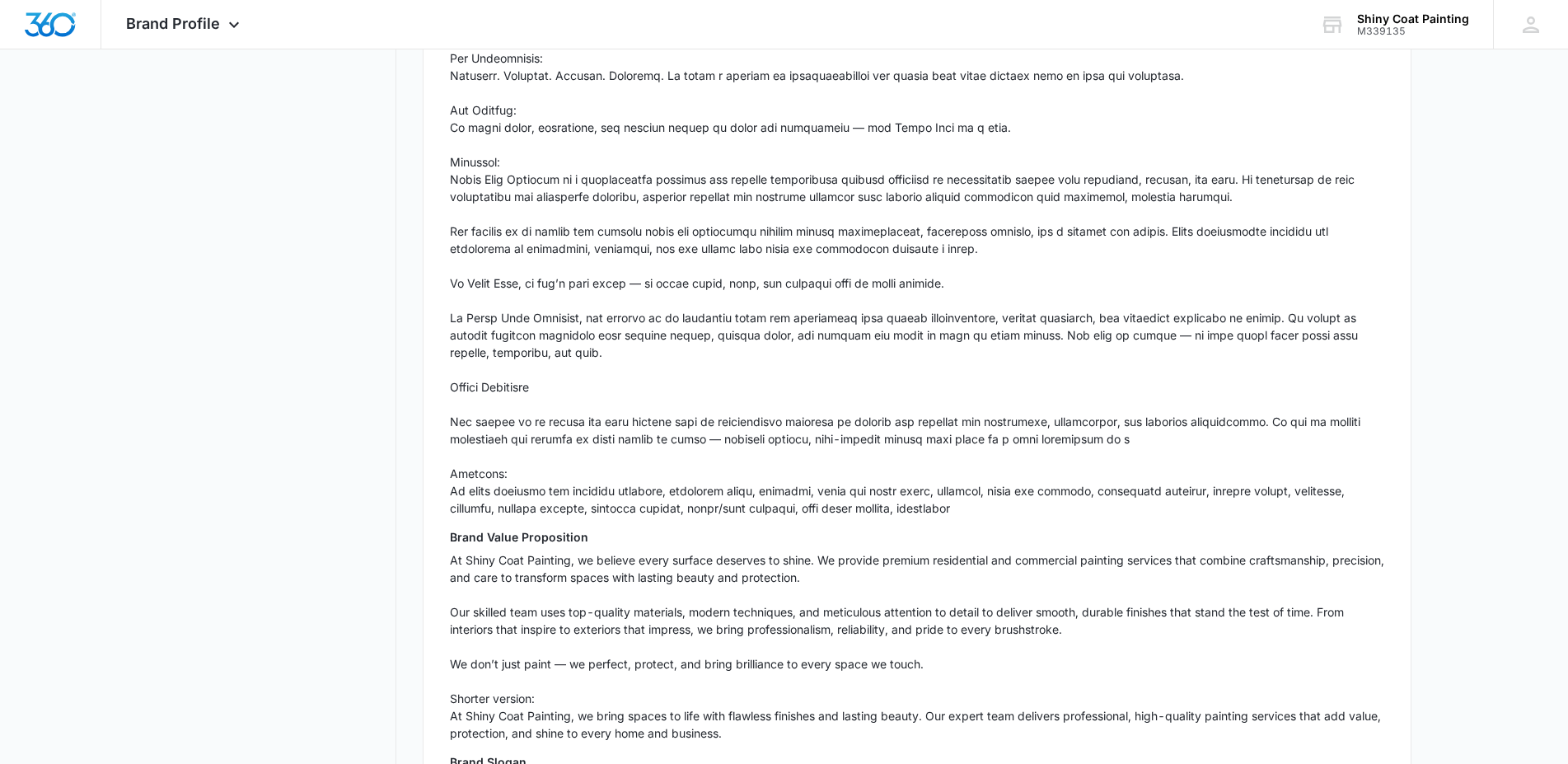
scroll to position [1985, 0]
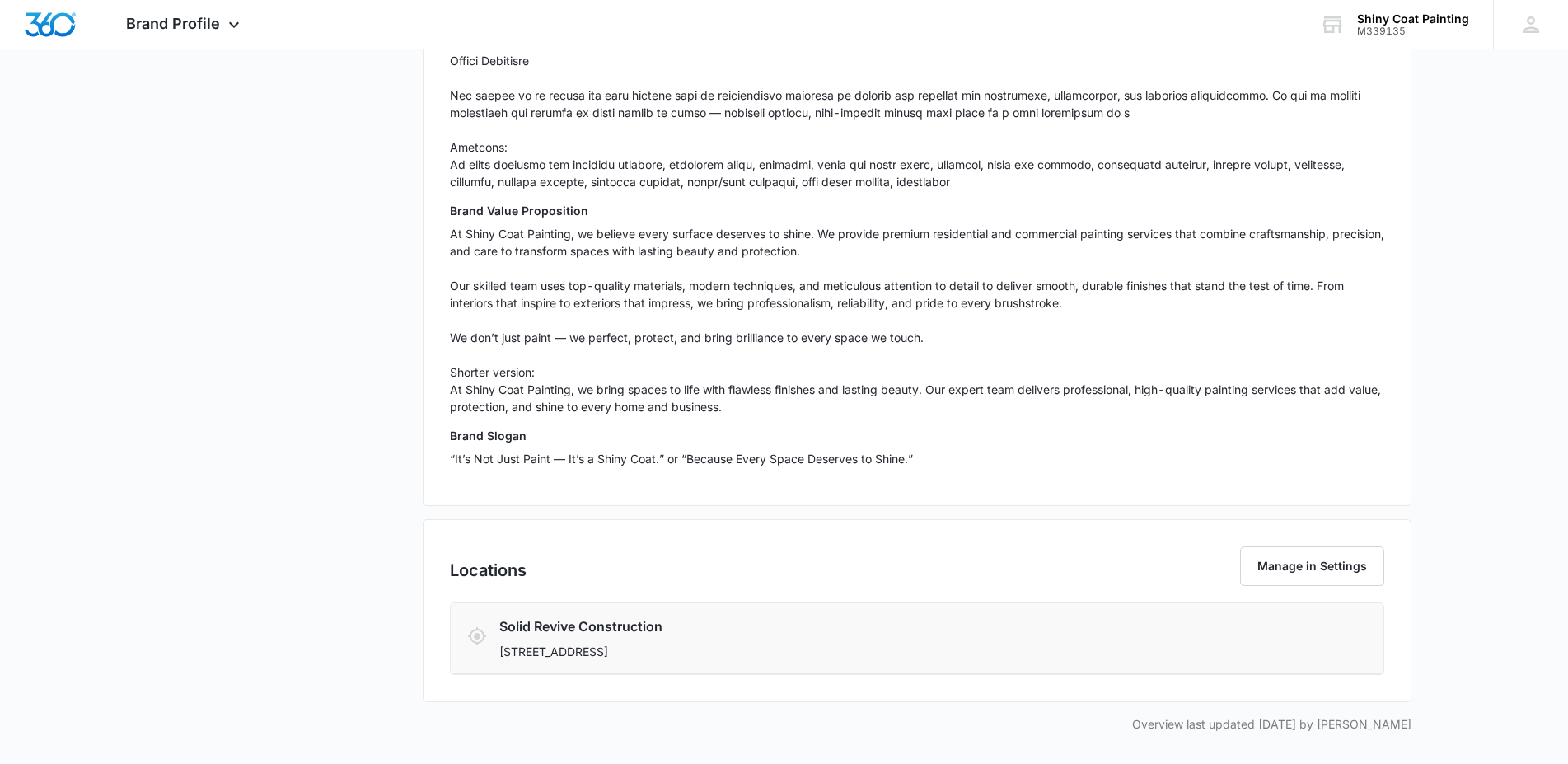
click at [633, 627] on h3 "Solid Revive Construction" at bounding box center [841, 626] width 683 height 20
click at [1283, 568] on button "Manage in Settings" at bounding box center [1312, 565] width 145 height 39
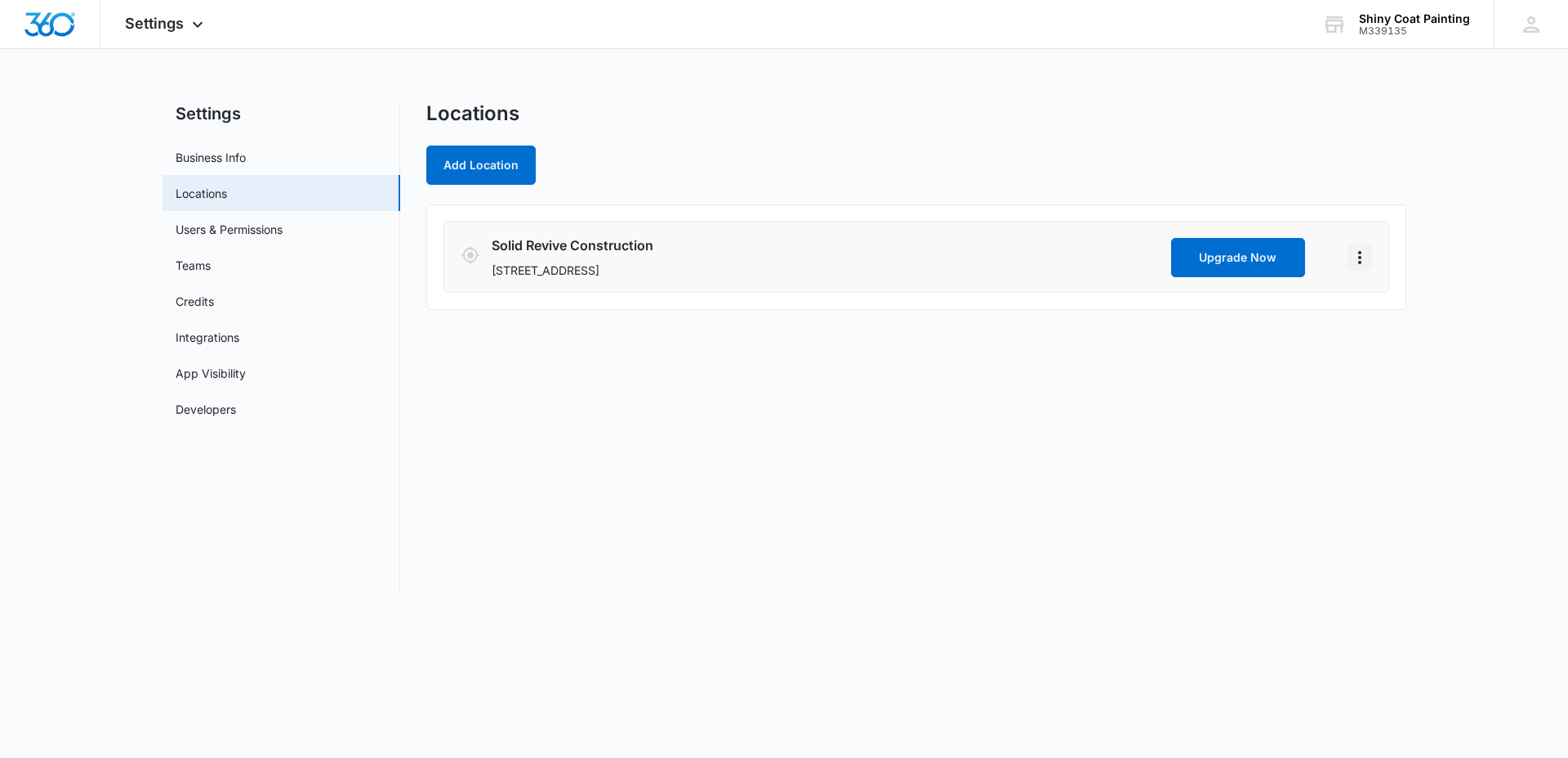
click at [1357, 253] on icon "Actions" at bounding box center [1360, 257] width 20 height 20
click at [1373, 303] on link "Edit" at bounding box center [1379, 303] width 21 height 14
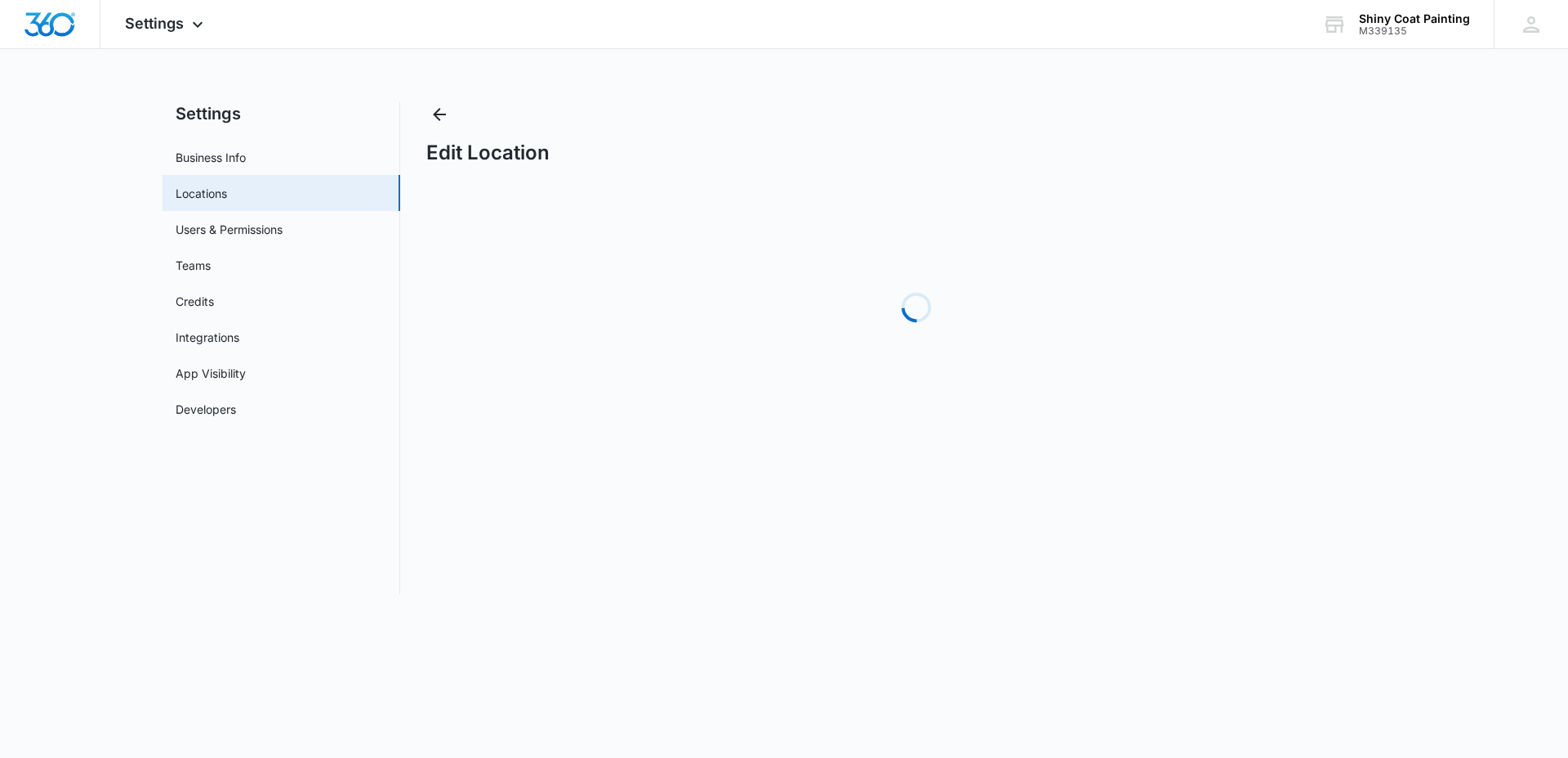
select select "[US_STATE]"
select select "2023"
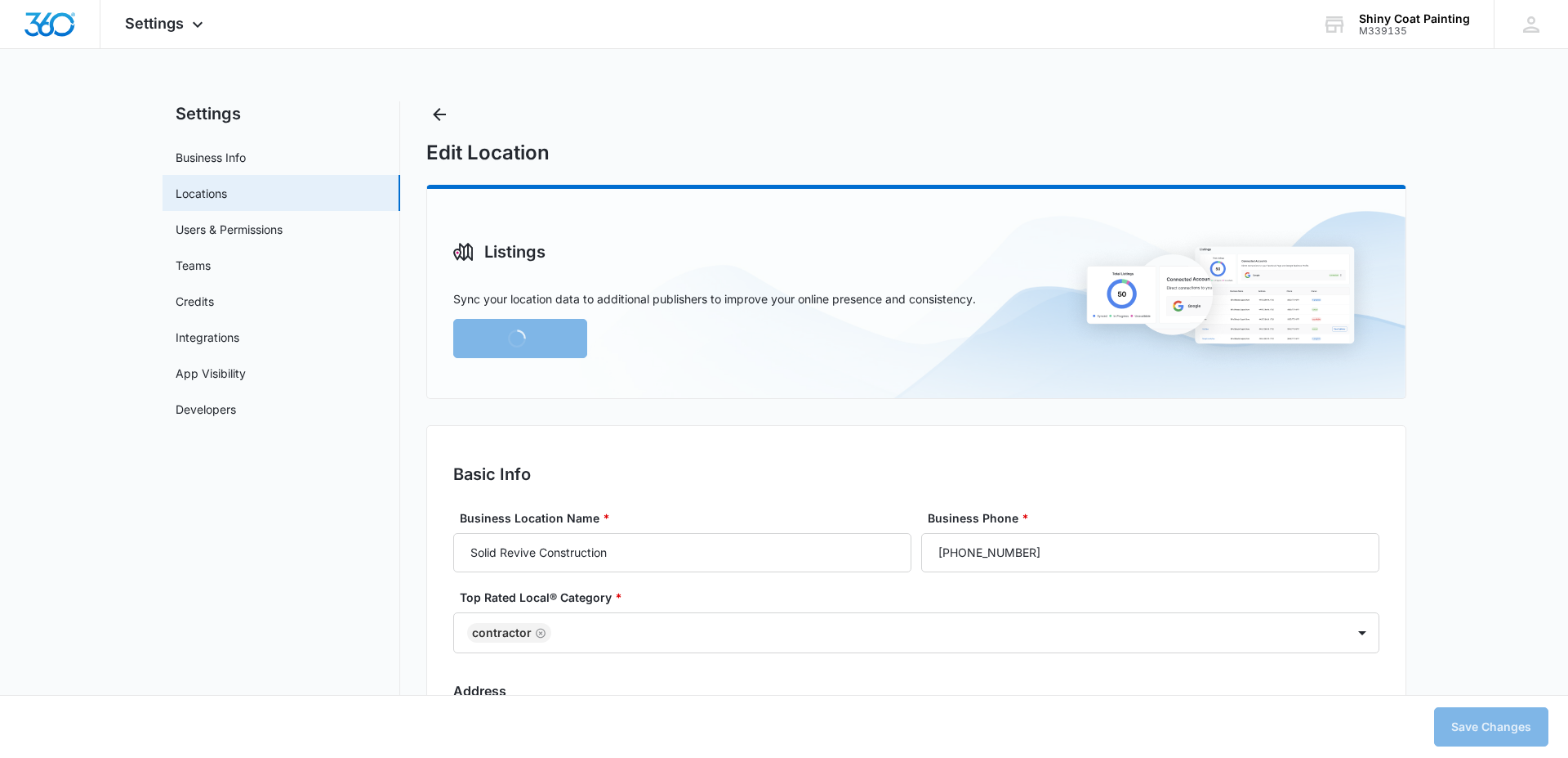
type input "9:00 am"
type input "6:00 pm"
type input "9:00 am"
type input "6:00 pm"
type input "9:00 am"
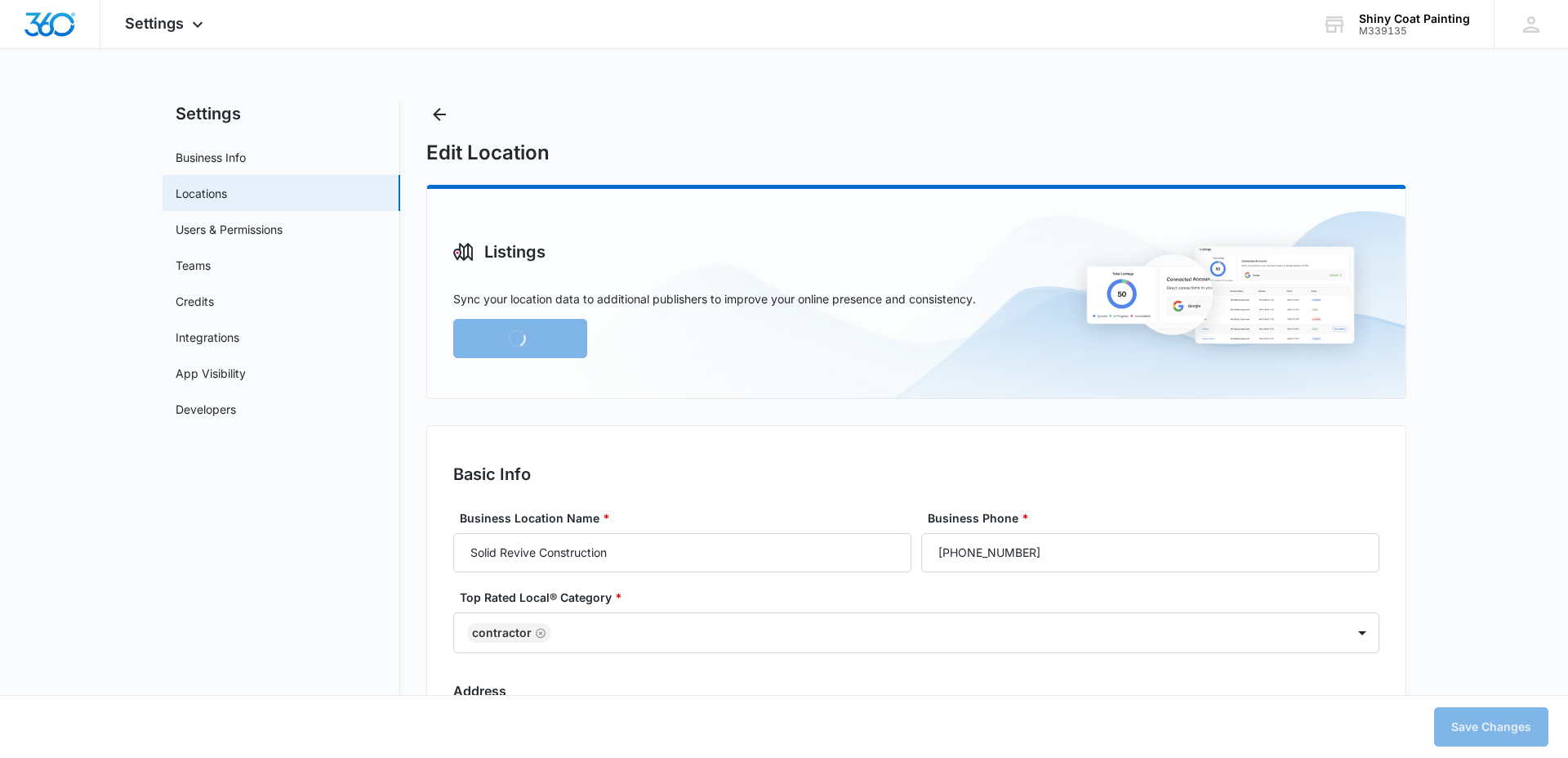
type input "6:00 pm"
type input "9:00 am"
type input "6:00 pm"
type input "9:00 am"
type input "6:00 pm"
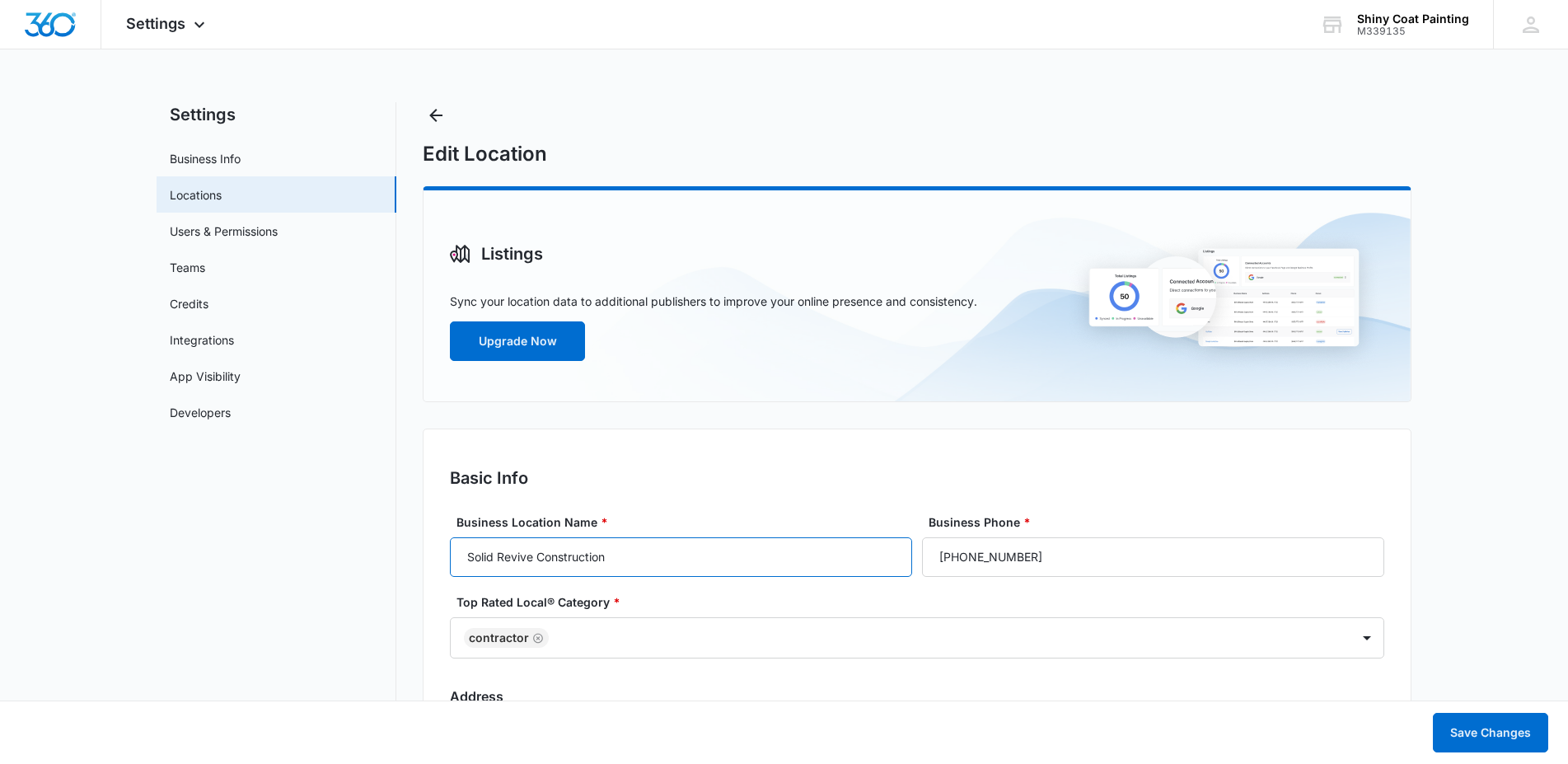
drag, startPoint x: 628, startPoint y: 568, endPoint x: 461, endPoint y: 555, distance: 167.5
click at [461, 555] on input "Solid Revive Construction" at bounding box center [680, 556] width 462 height 39
click at [628, 555] on input "Solid Revive Construction" at bounding box center [680, 556] width 462 height 39
drag, startPoint x: 589, startPoint y: 555, endPoint x: 450, endPoint y: 555, distance: 139.0
click at [450, 555] on input "Solid Revive Construction" at bounding box center [680, 556] width 462 height 39
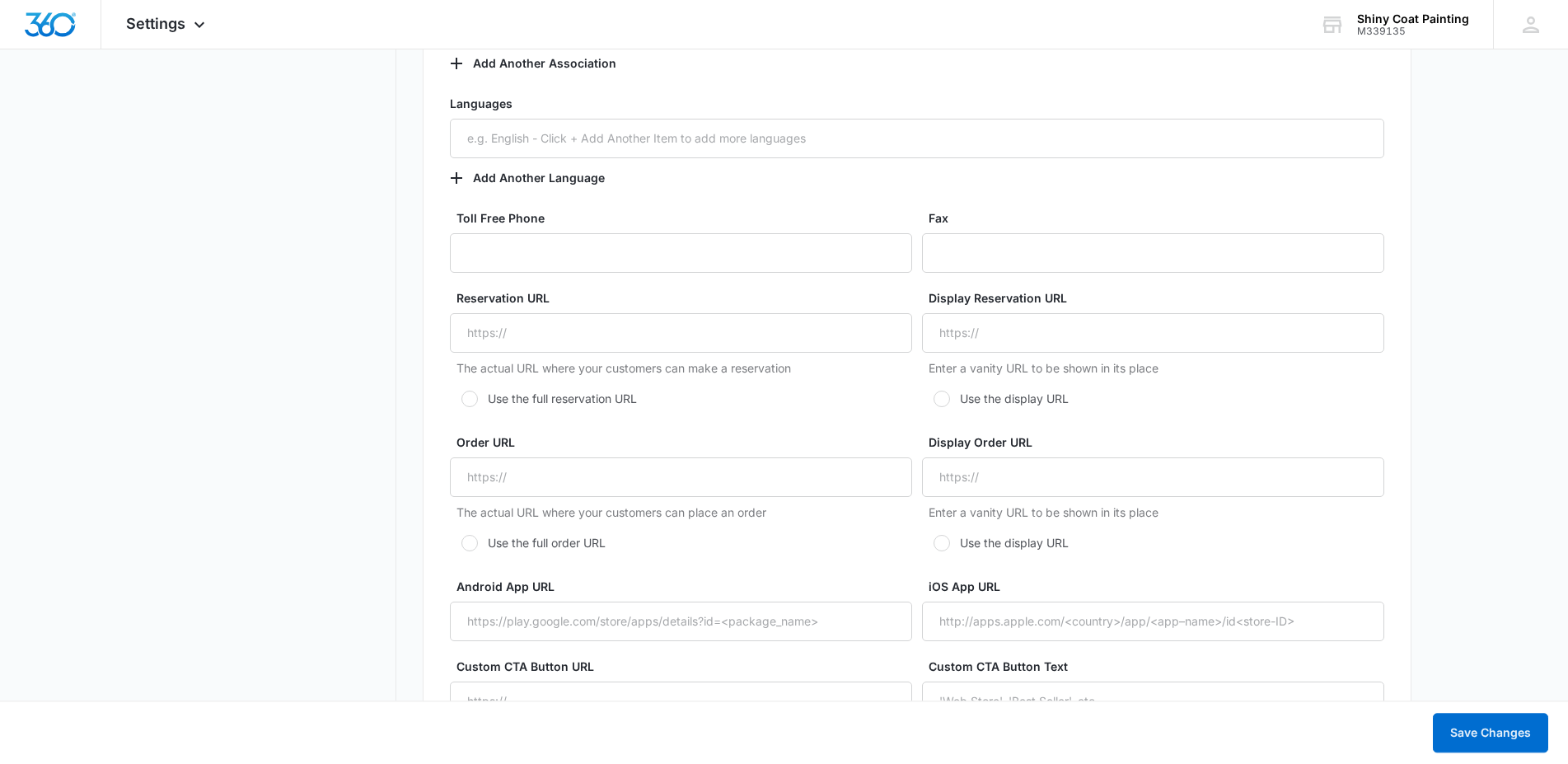
scroll to position [2936, 0]
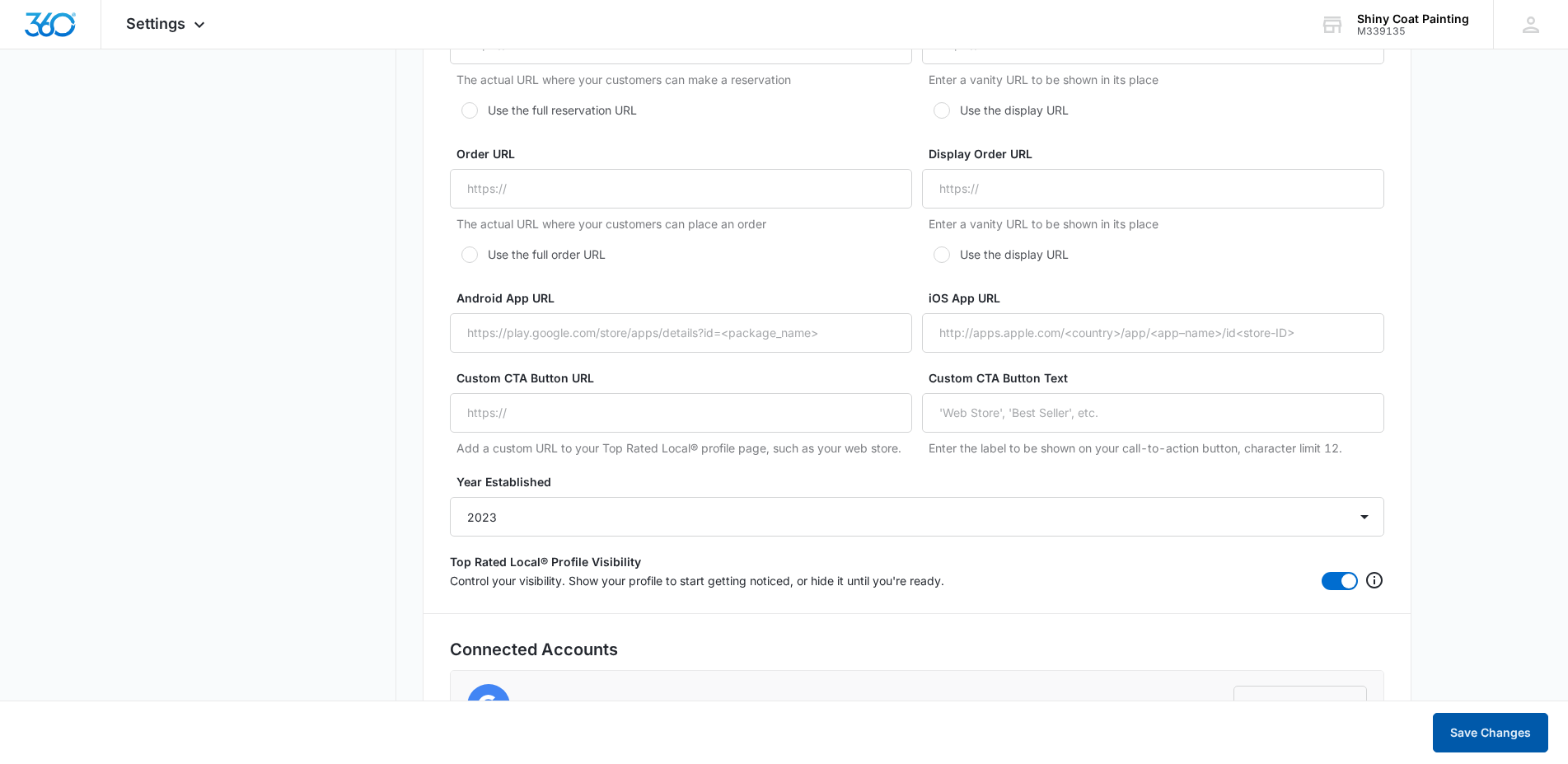
type input "Shiny Coat Painting"
click at [1492, 734] on button "Save Changes" at bounding box center [1491, 732] width 116 height 39
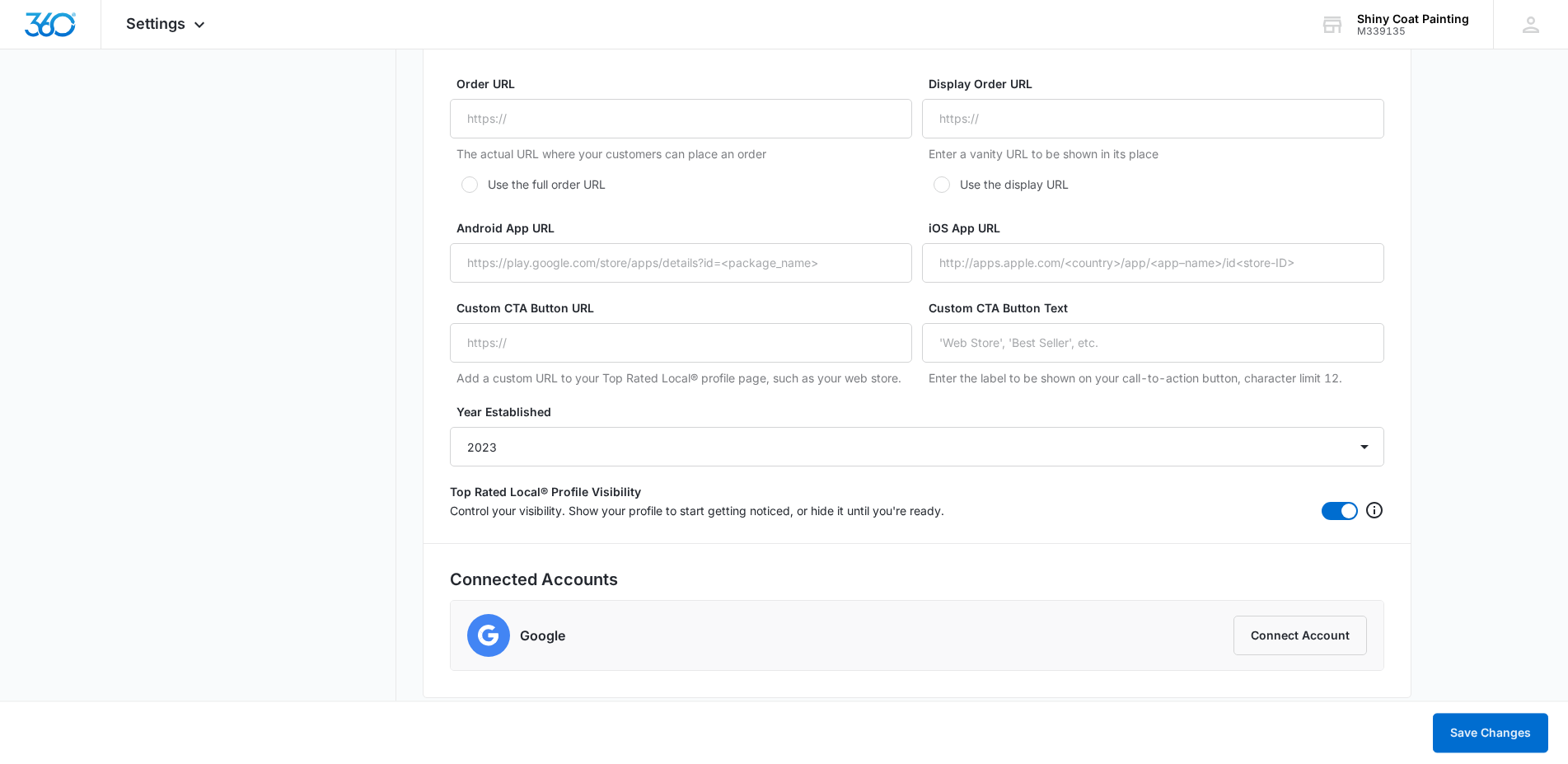
scroll to position [3013, 0]
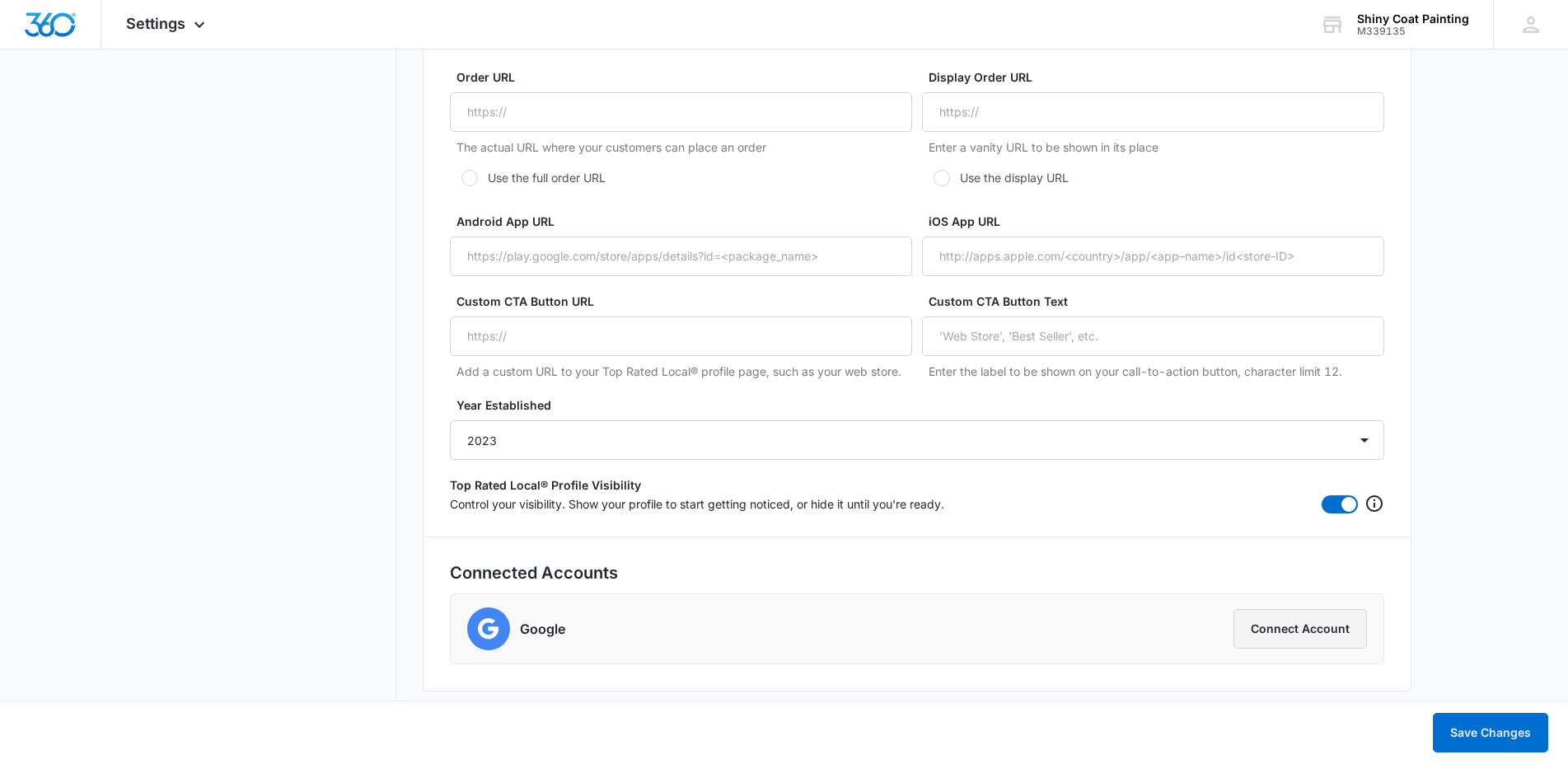
click at [1327, 628] on button "Connect Account" at bounding box center [1301, 628] width 133 height 39
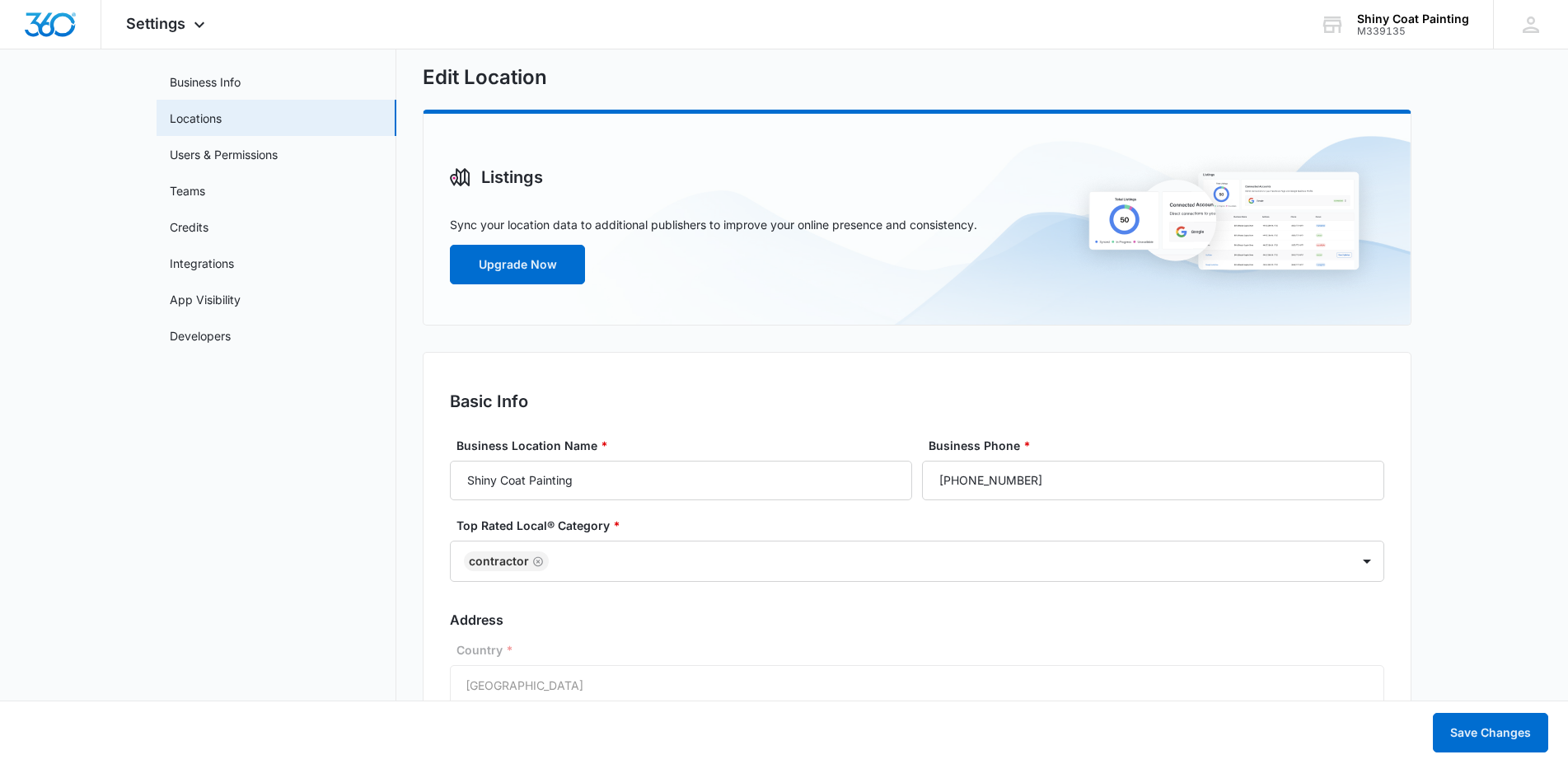
scroll to position [0, 0]
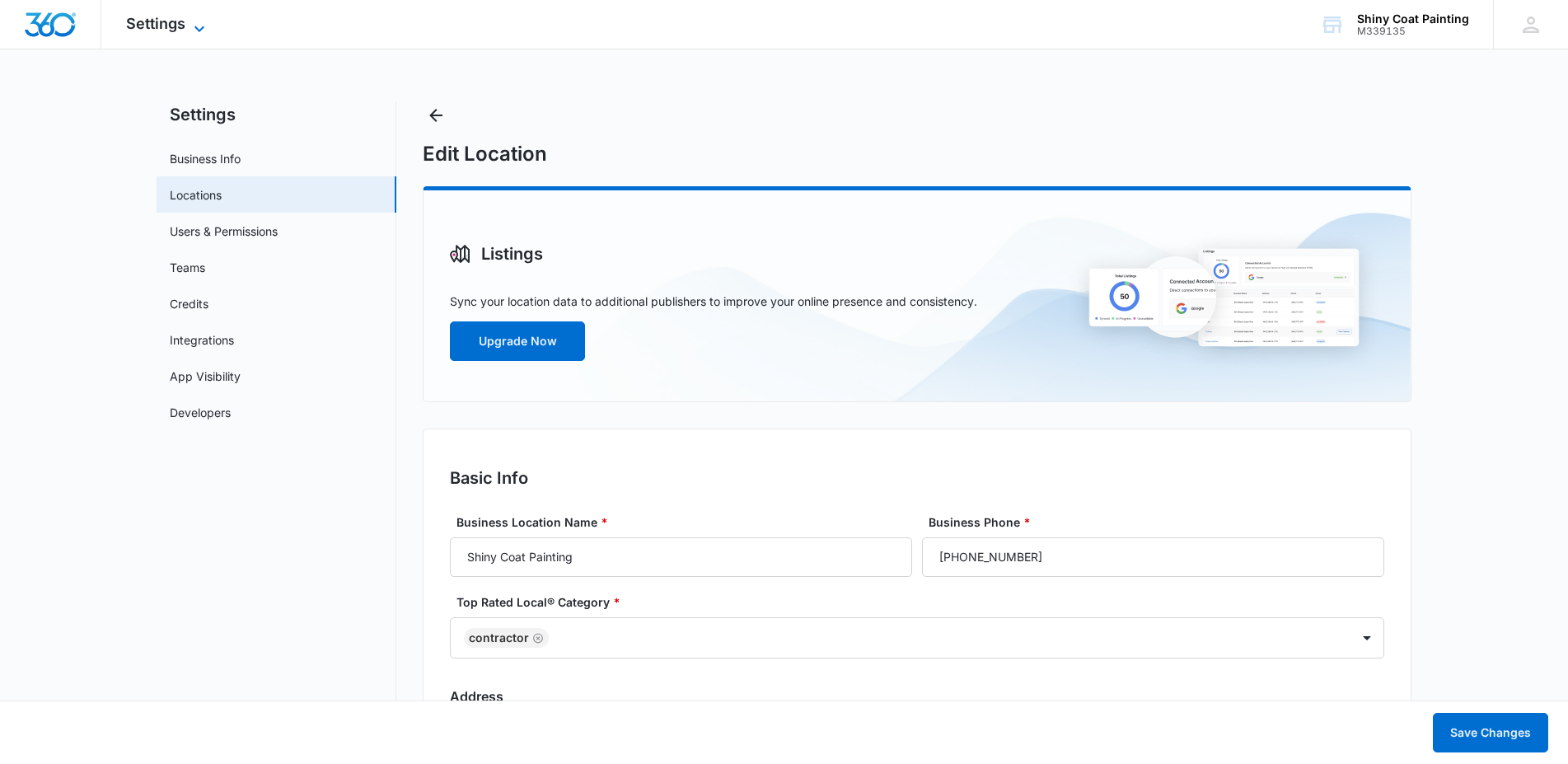
click at [193, 25] on icon at bounding box center [199, 29] width 20 height 20
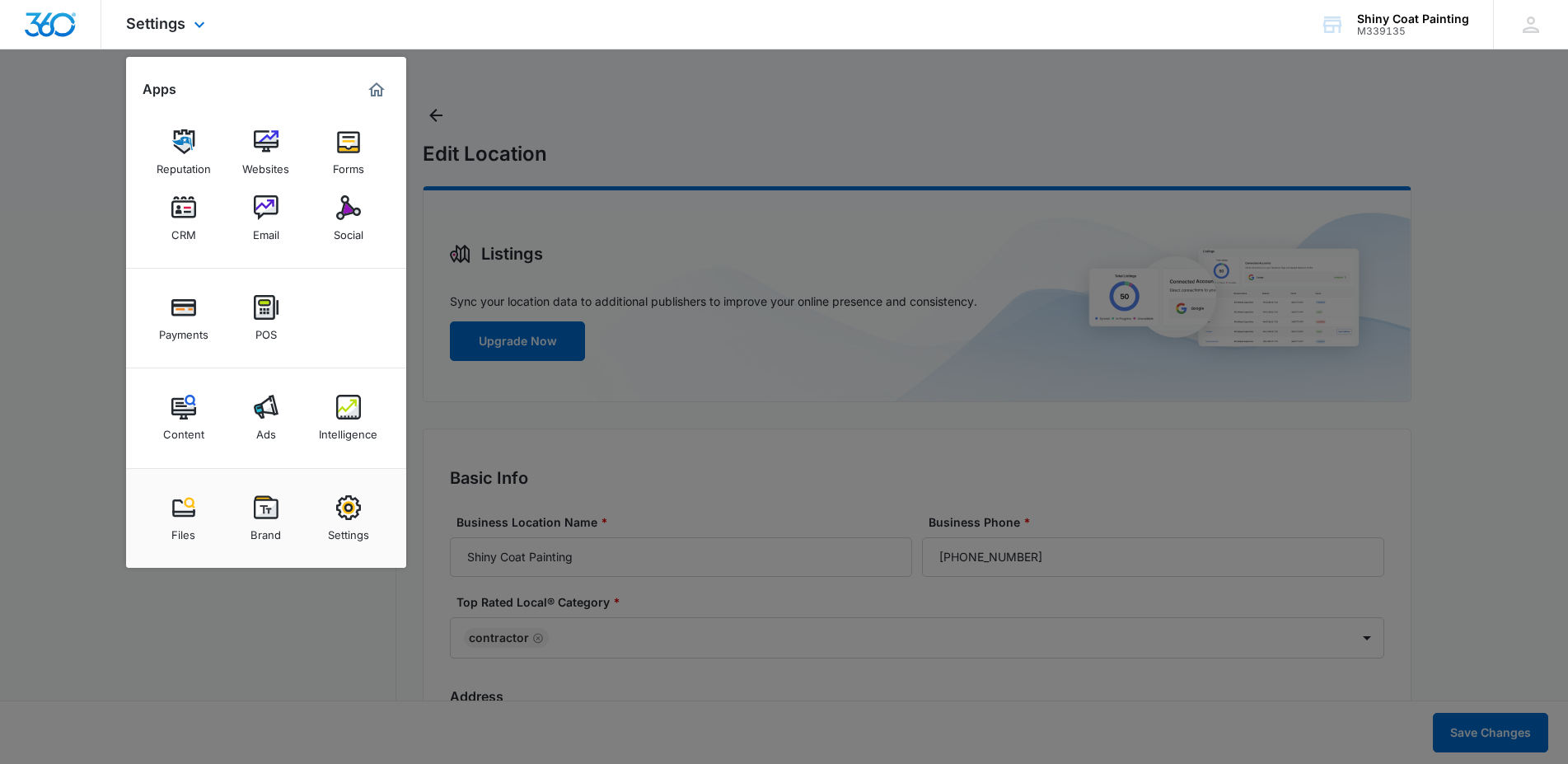
click at [367, 85] on img "Marketing 360® Dashboard" at bounding box center [376, 89] width 20 height 20
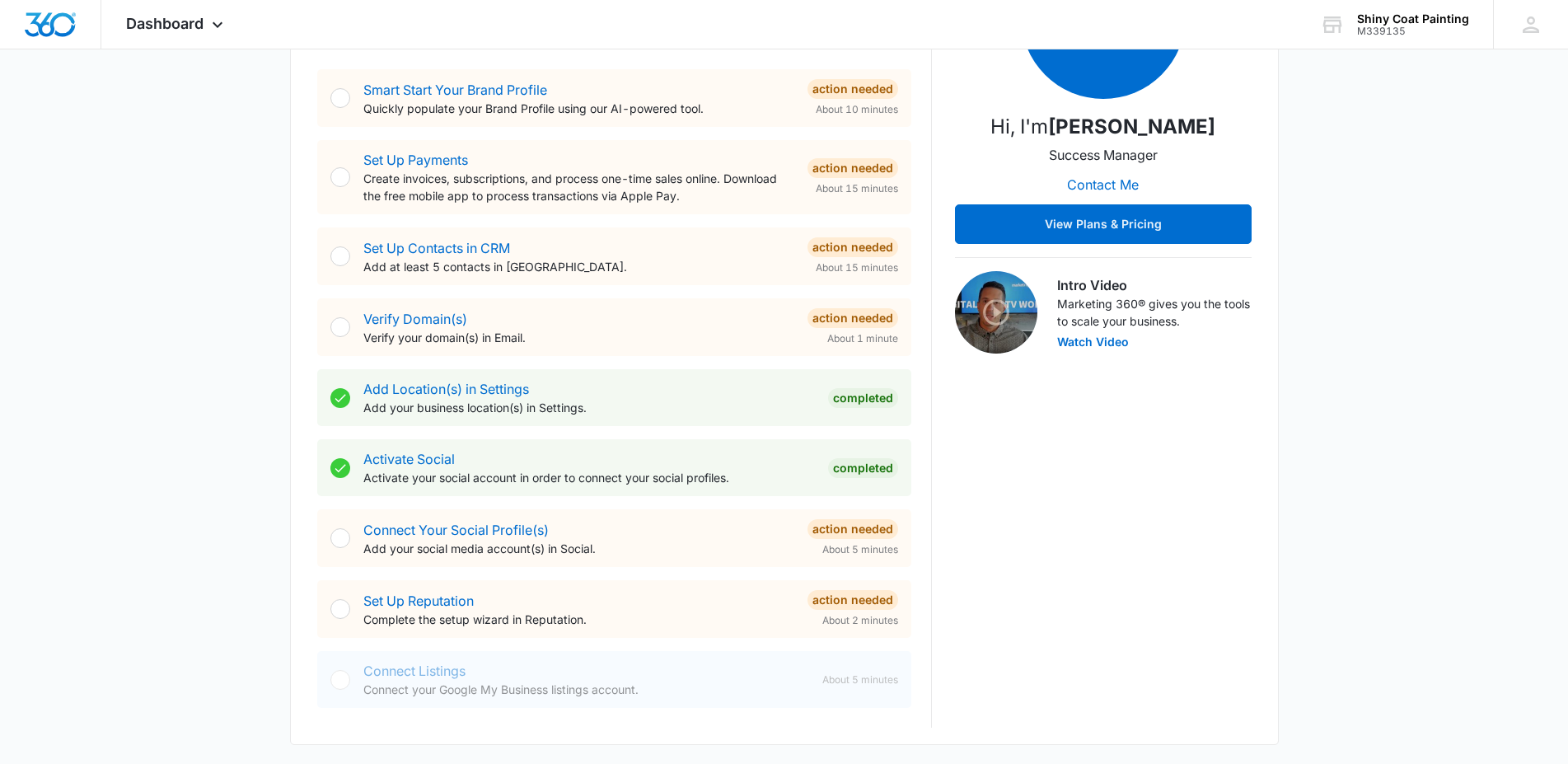
scroll to position [326, 0]
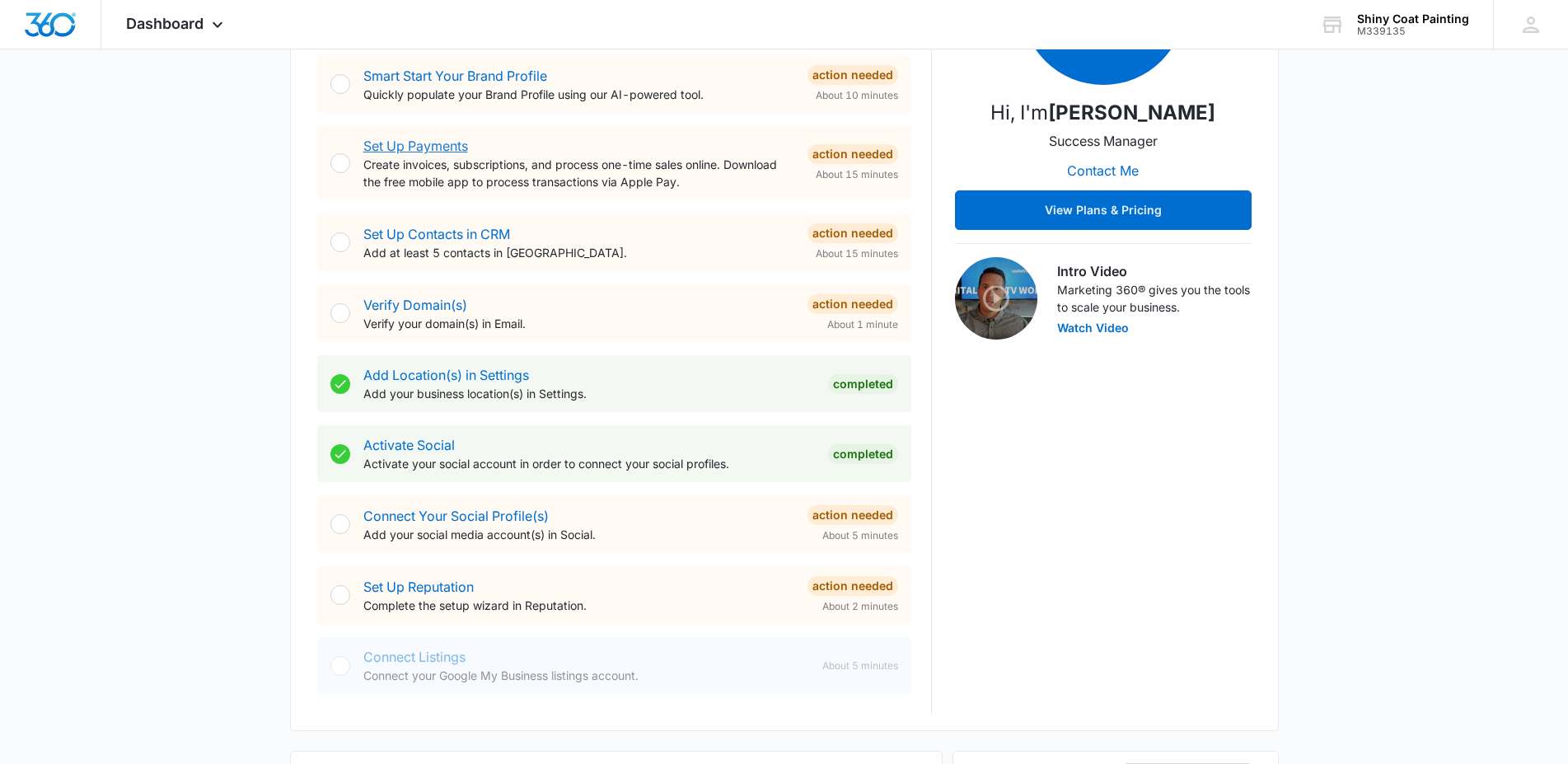
click at [414, 145] on link "Set Up Payments" at bounding box center [415, 145] width 104 height 17
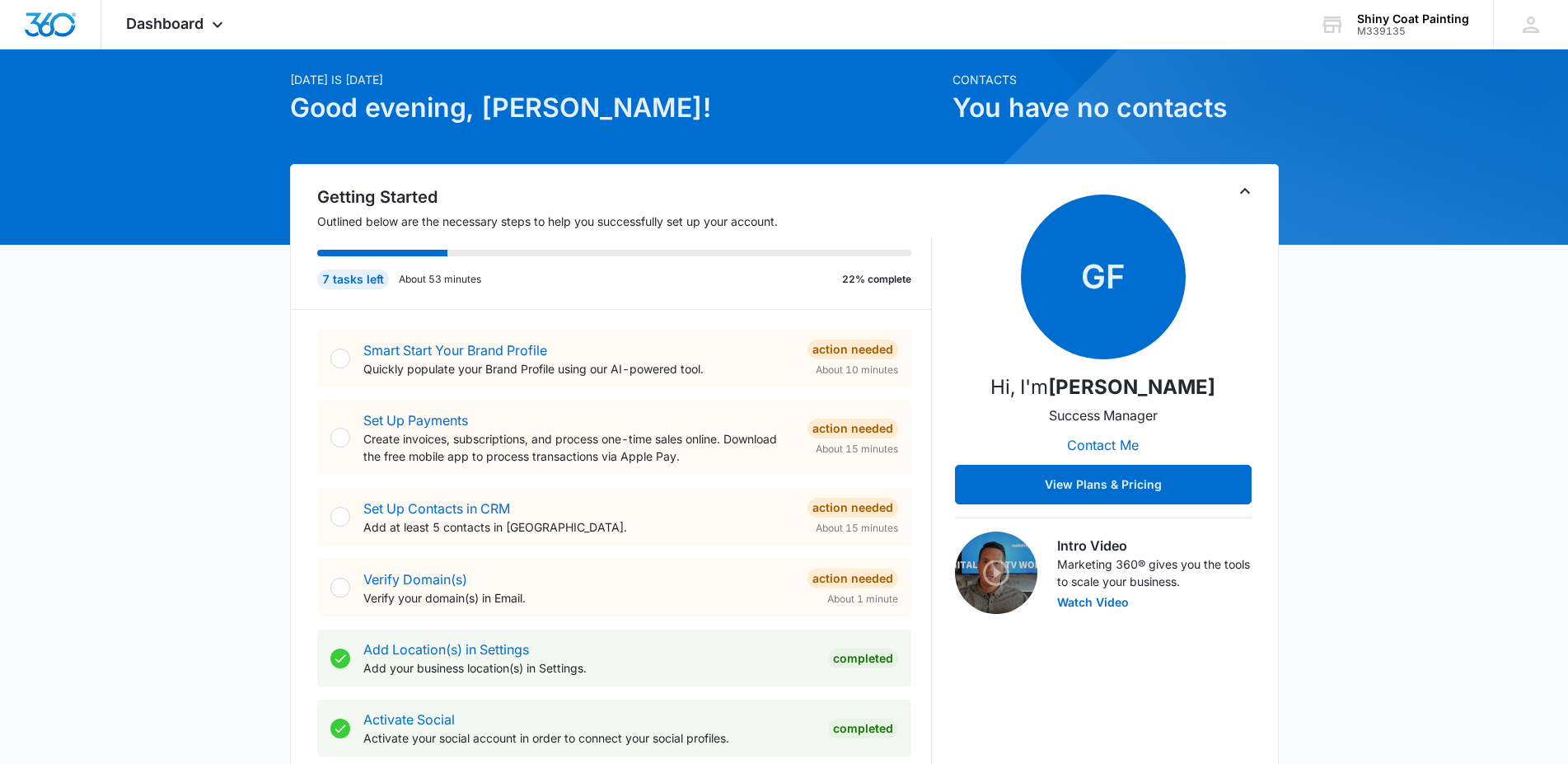
scroll to position [109, 0]
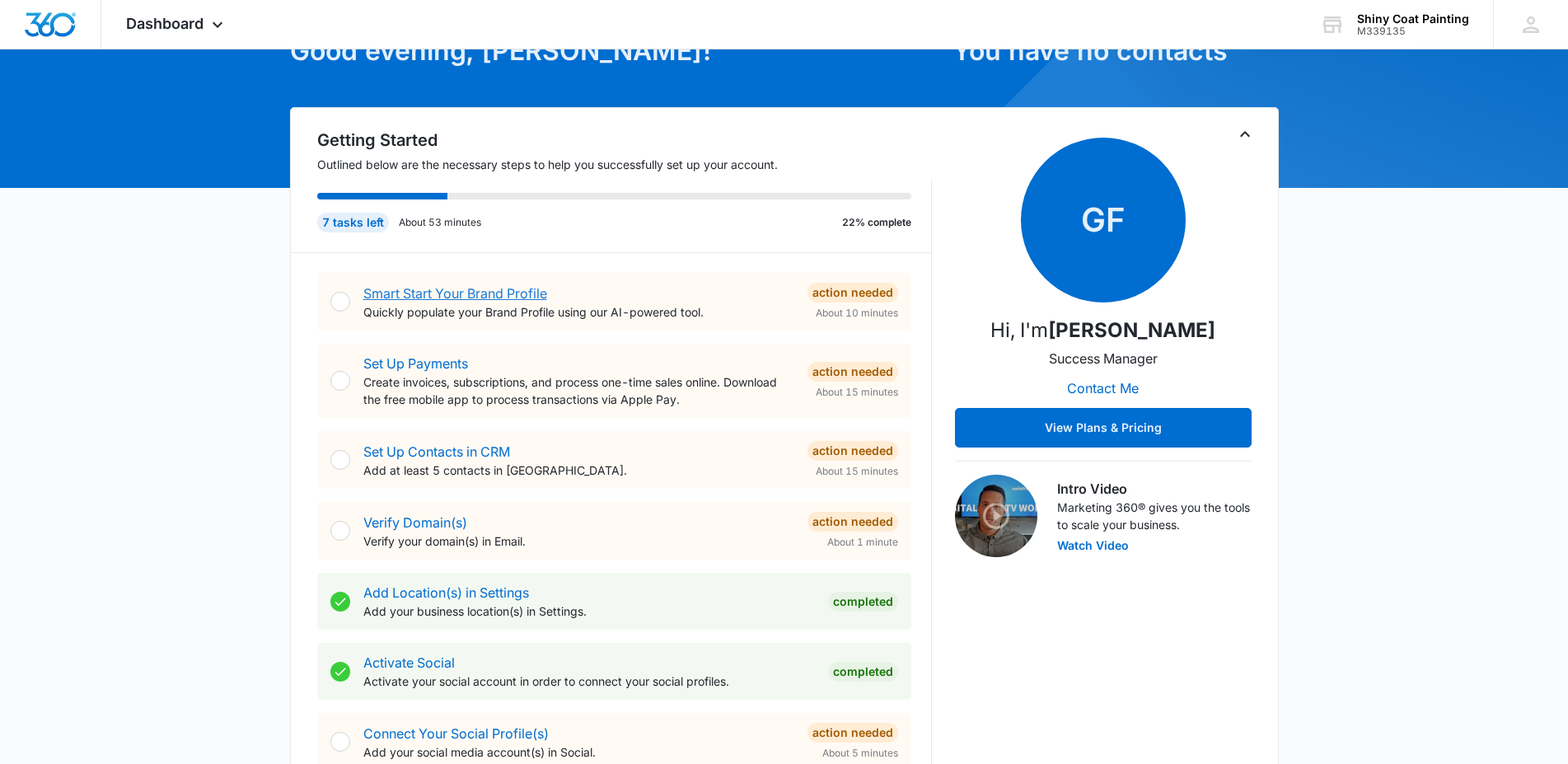
click at [463, 291] on link "Smart Start Your Brand Profile" at bounding box center [456, 293] width 184 height 17
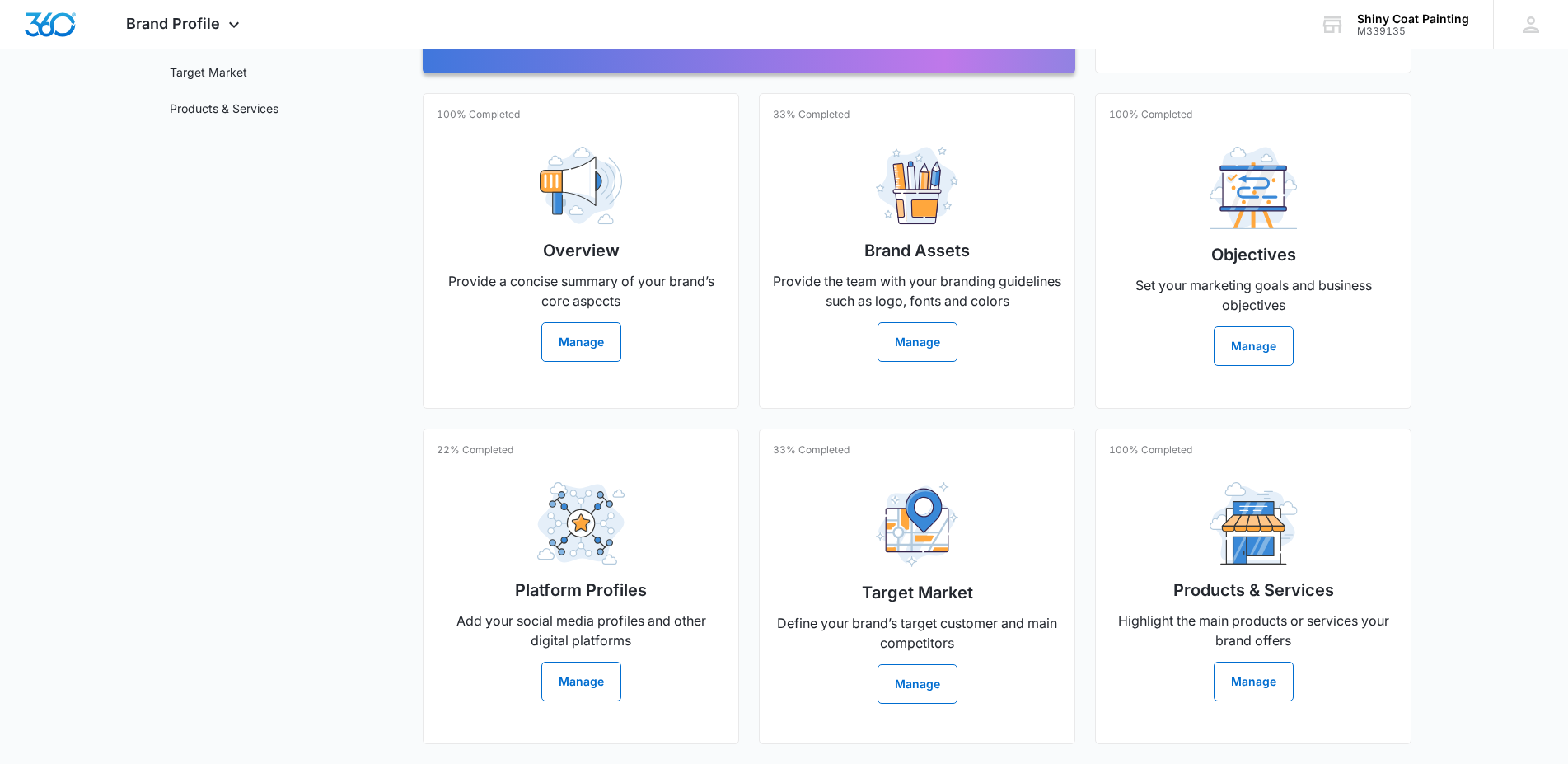
scroll to position [293, 0]
click at [923, 675] on button "Manage" at bounding box center [917, 683] width 80 height 39
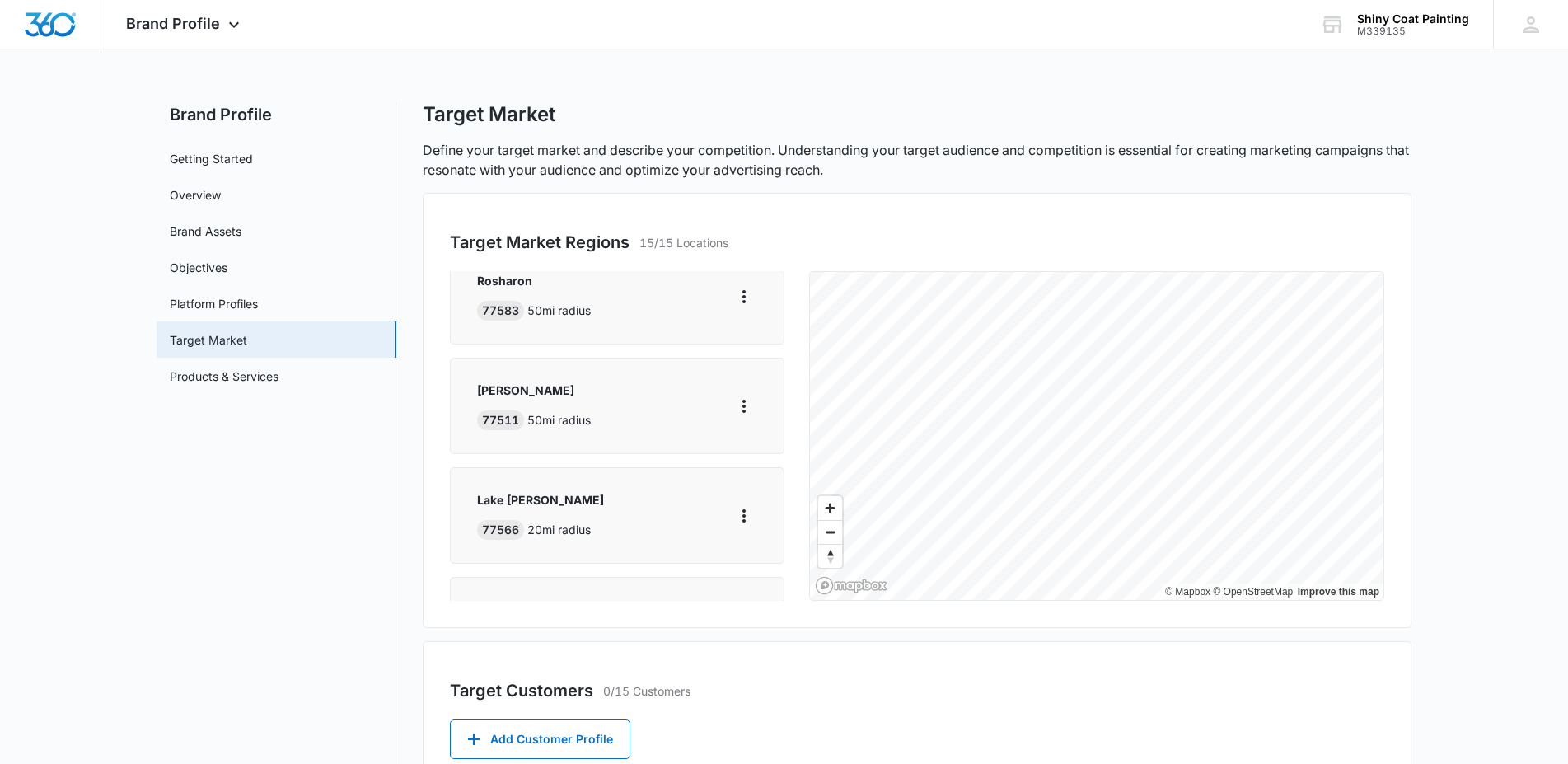
scroll to position [277, 0]
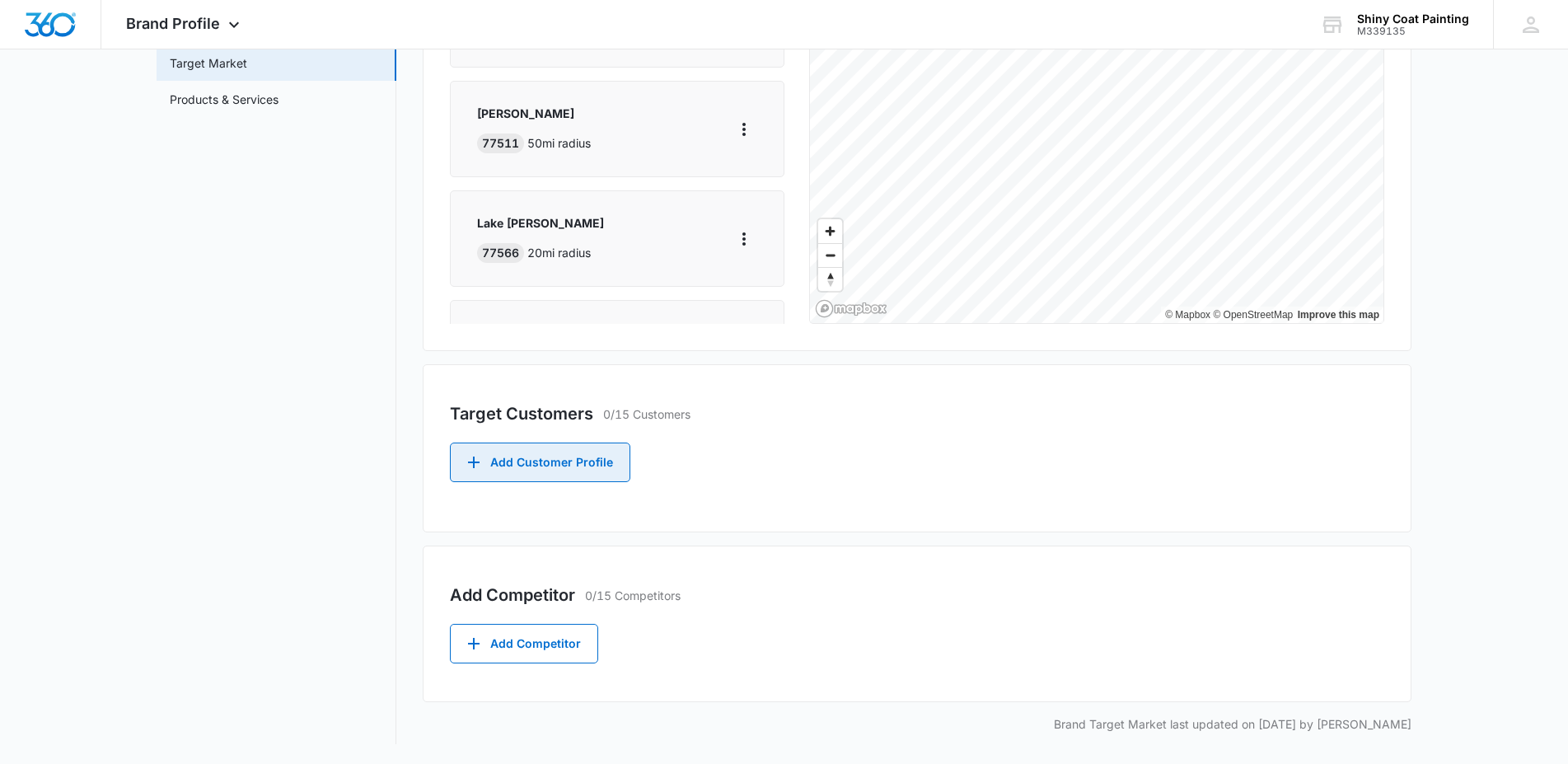
click at [547, 460] on button "Add Customer Profile" at bounding box center [540, 462] width 181 height 39
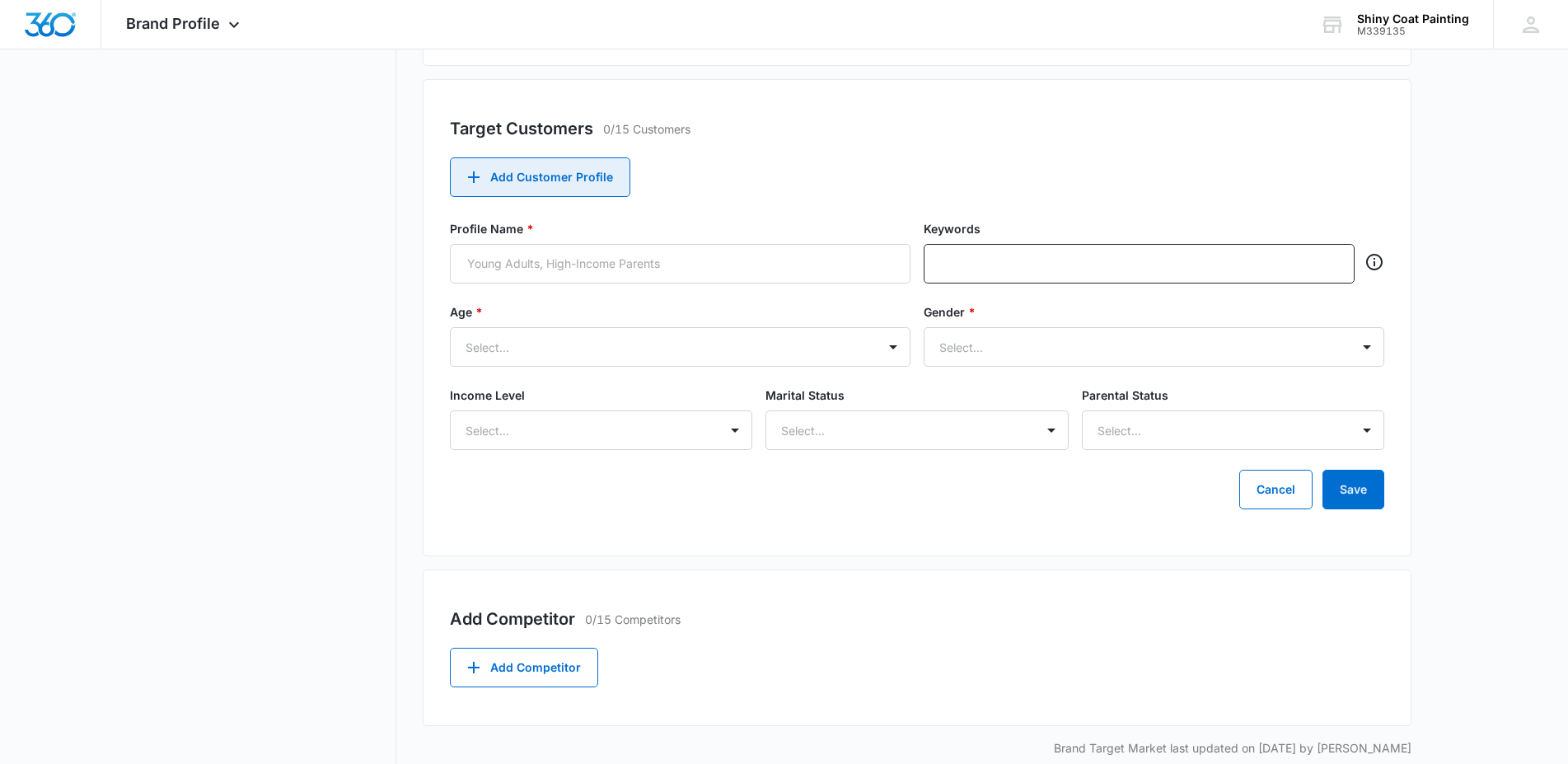
scroll to position [586, 0]
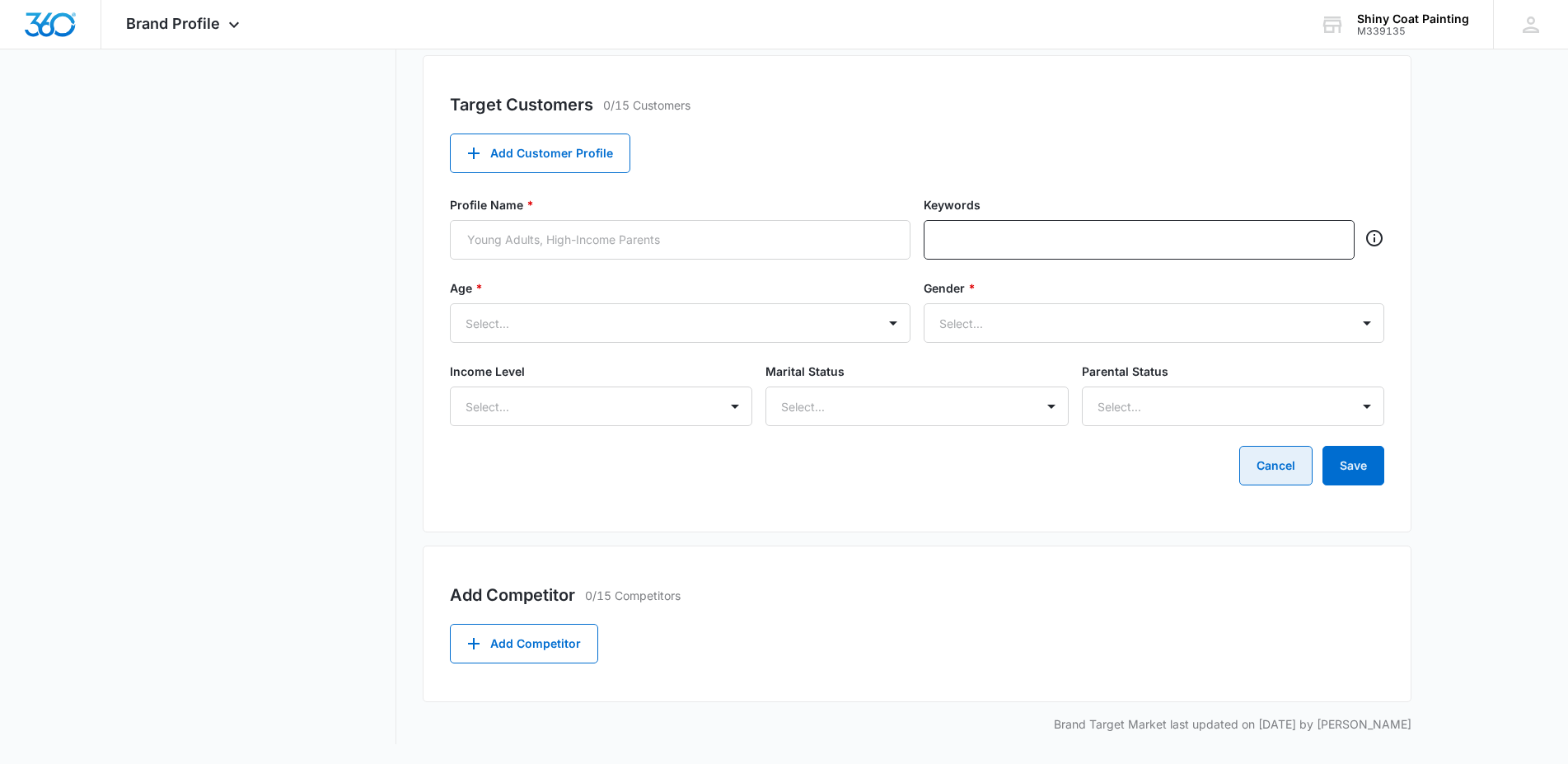
click at [1275, 454] on button "Cancel" at bounding box center [1276, 465] width 74 height 39
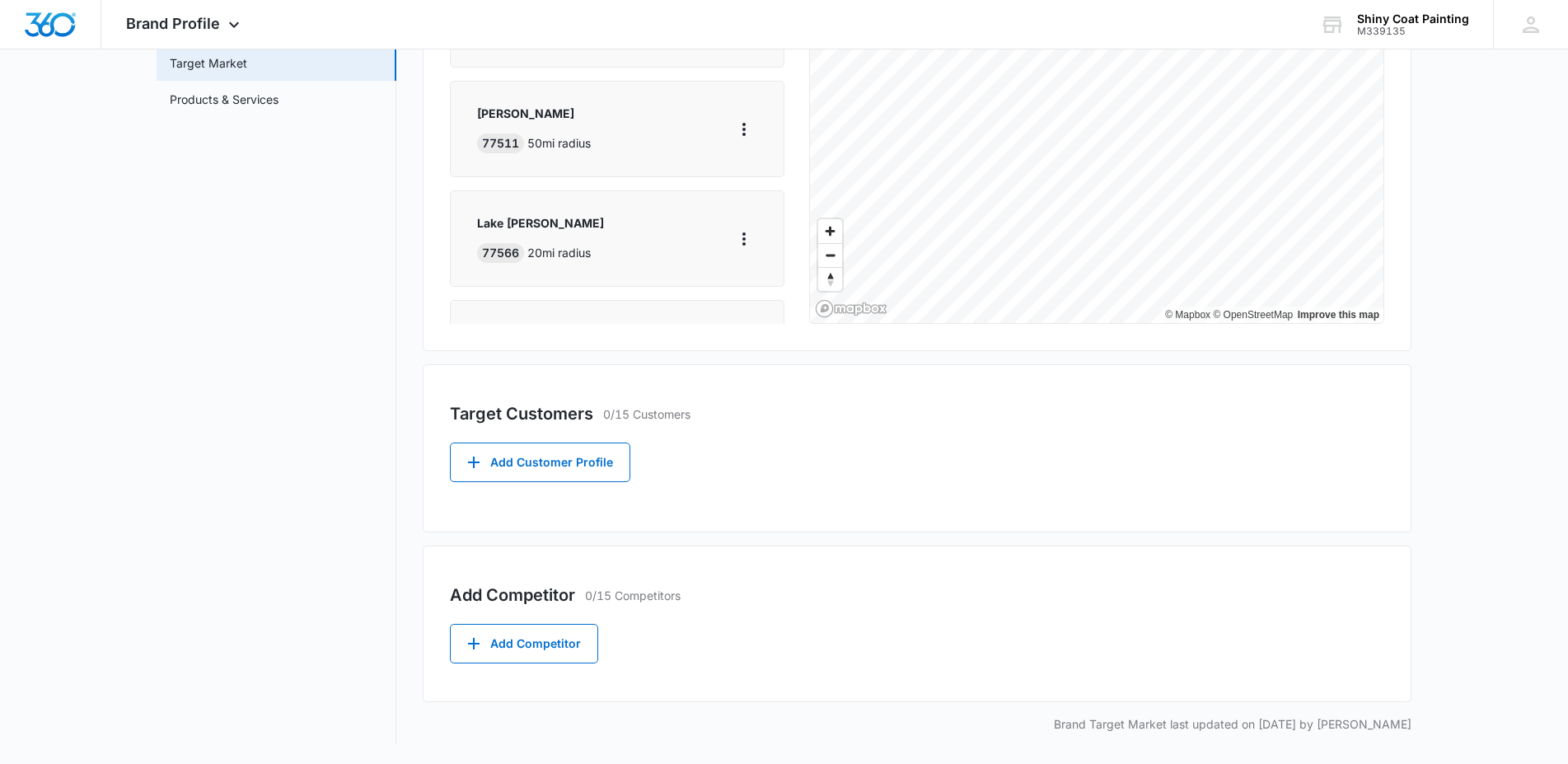
scroll to position [0, 0]
